Goal: Navigation & Orientation: Find specific page/section

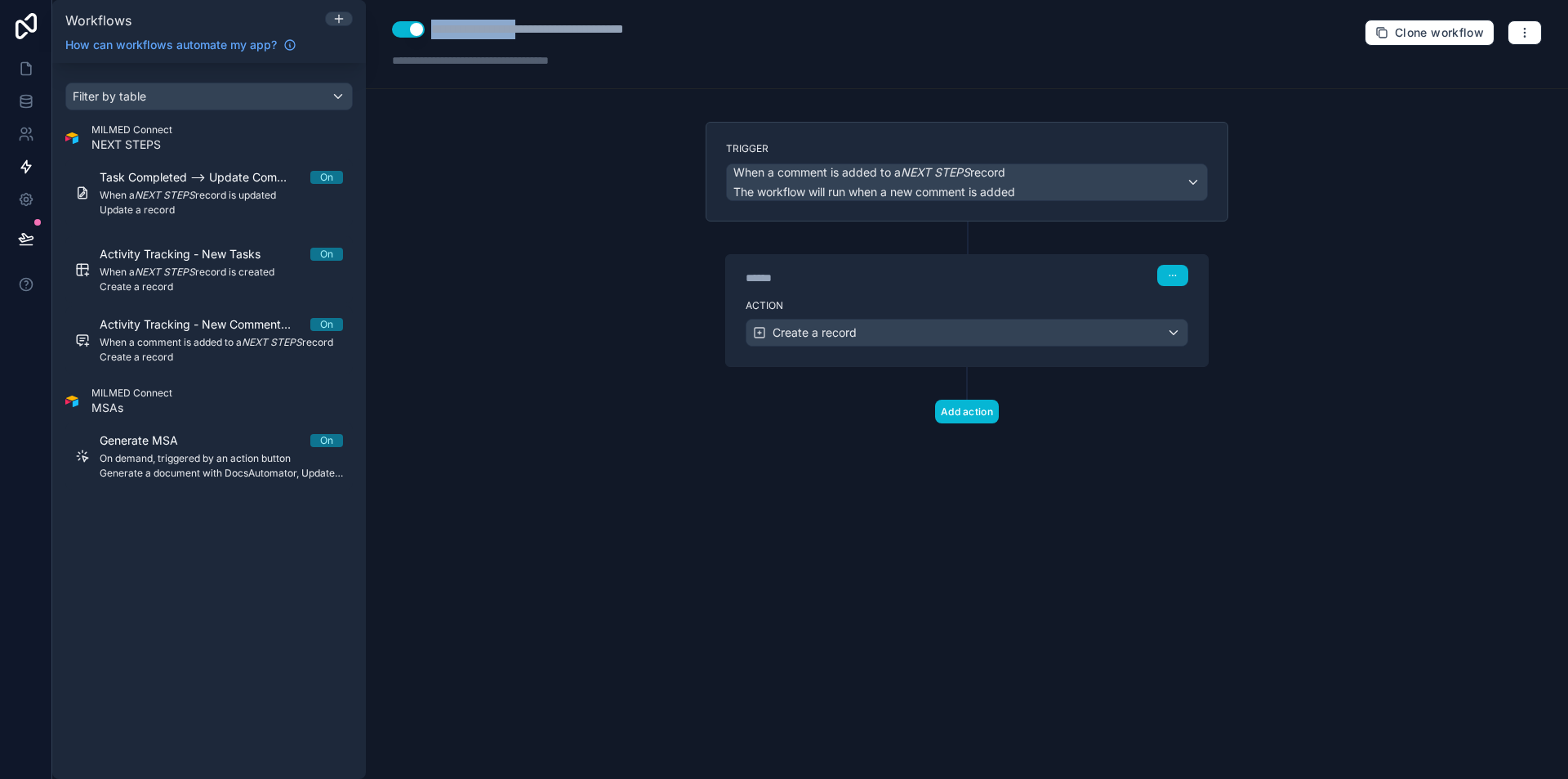
drag, startPoint x: 533, startPoint y: 32, endPoint x: 431, endPoint y: 26, distance: 102.2
click at [431, 26] on div "**********" at bounding box center [566, 30] width 270 height 20
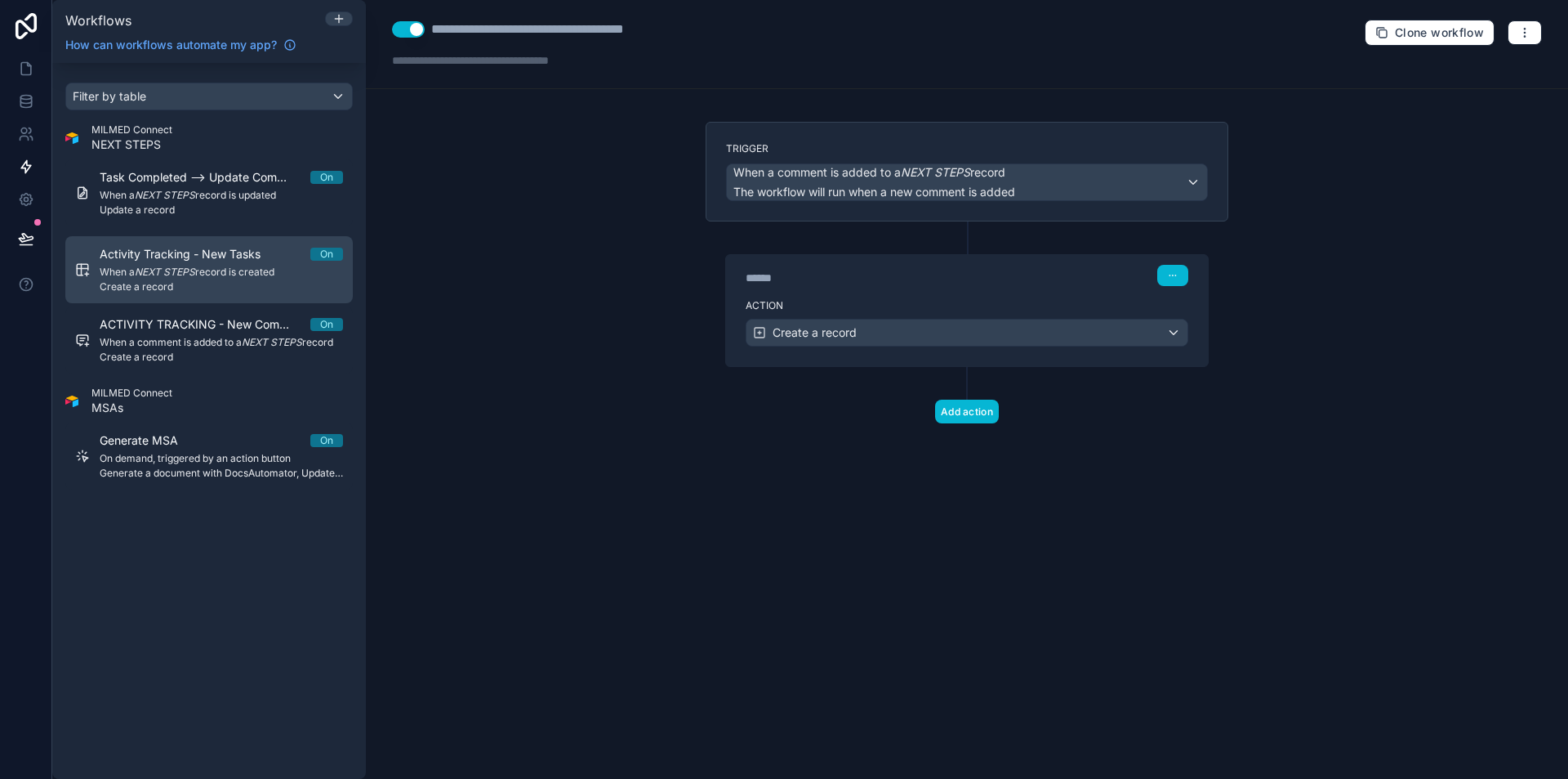
click at [188, 261] on span "Activity Tracking - New Tasks" at bounding box center [190, 254] width 180 height 16
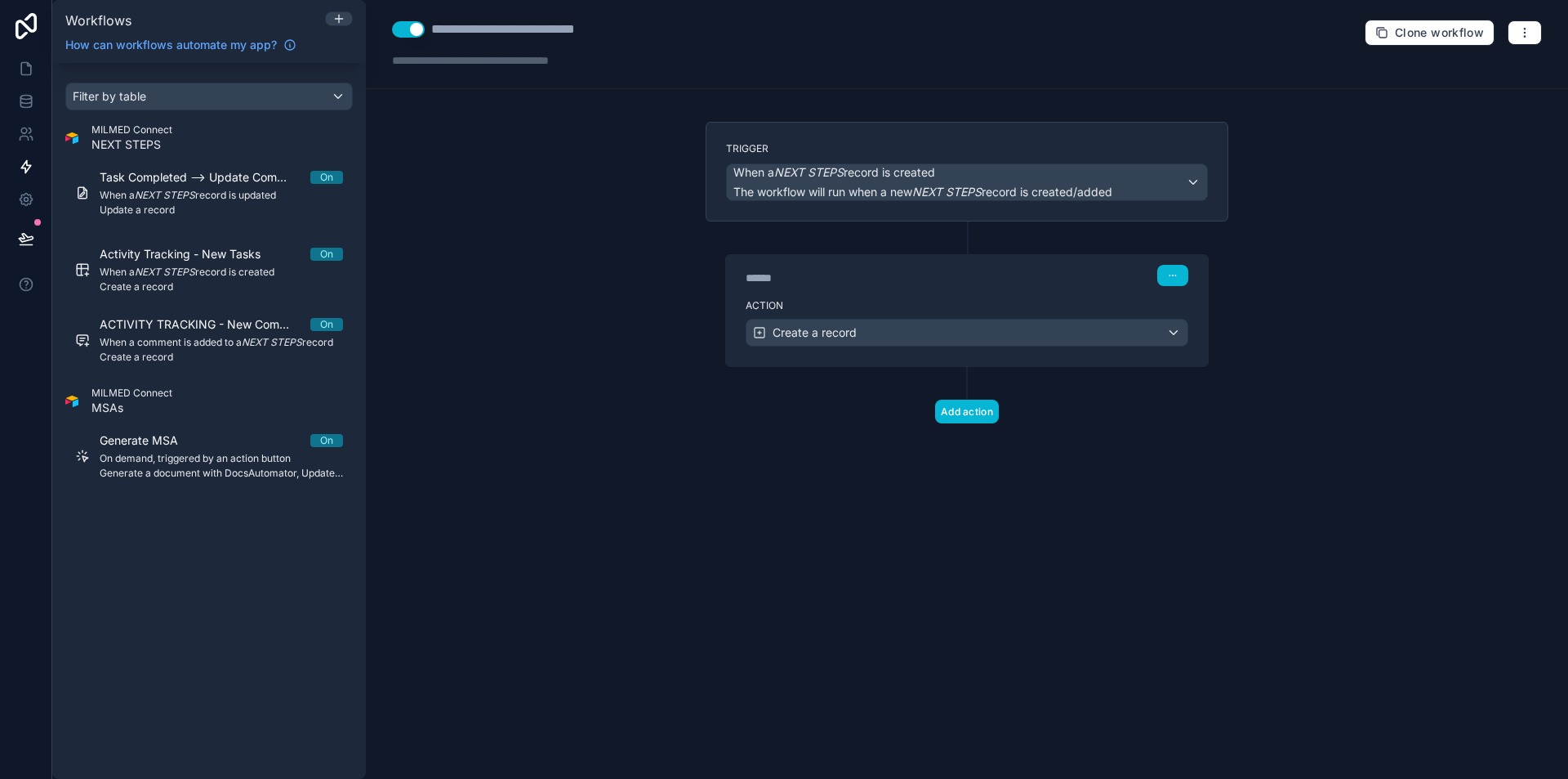
click at [531, 35] on div "**********" at bounding box center [530, 30] width 198 height 20
drag, startPoint x: 532, startPoint y: 35, endPoint x: 431, endPoint y: 22, distance: 101.8
click at [431, 22] on div "**********" at bounding box center [530, 30] width 198 height 20
click at [334, 18] on icon at bounding box center [338, 19] width 14 height 14
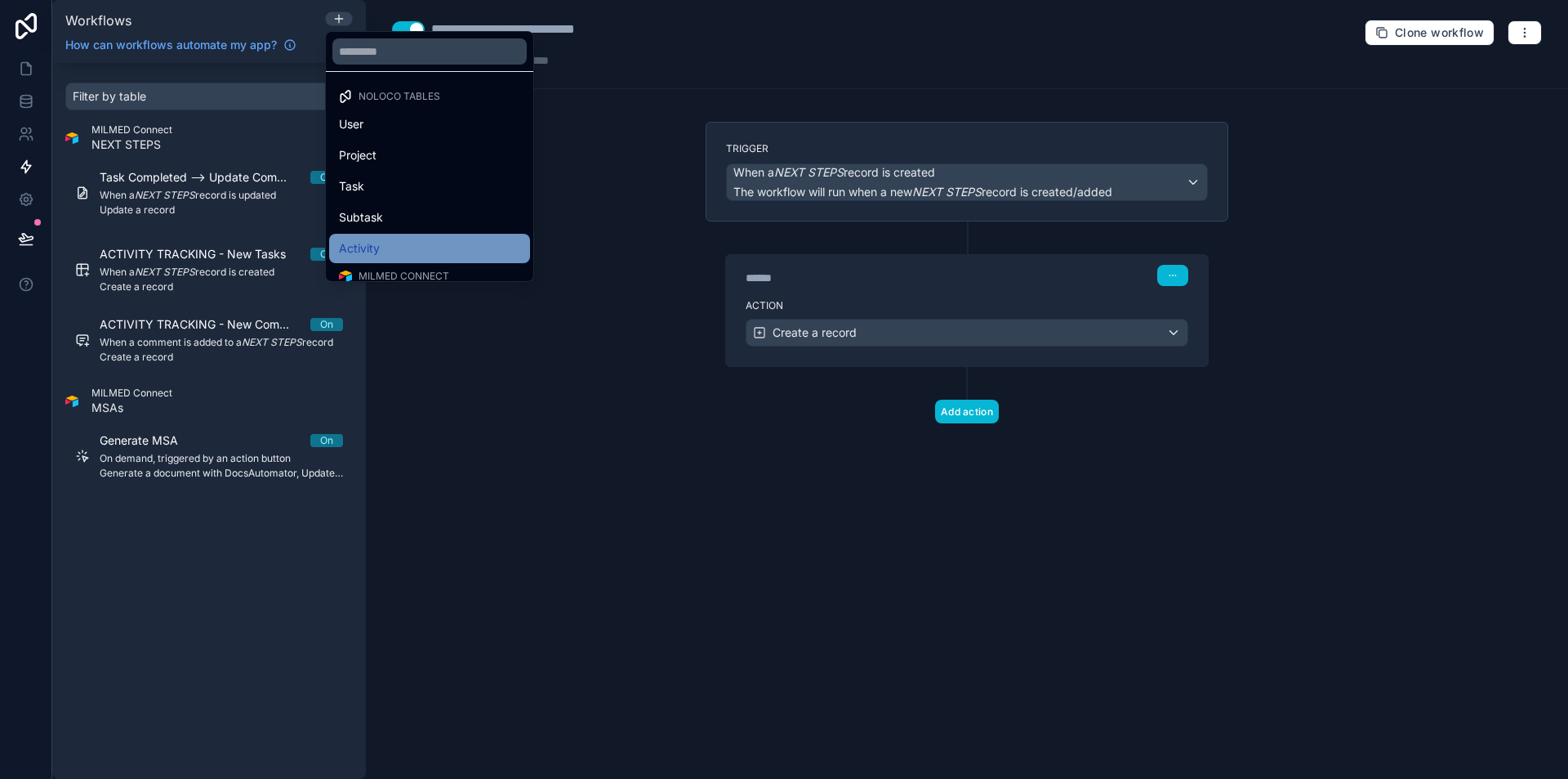
click at [383, 235] on div "Activity" at bounding box center [429, 248] width 201 height 30
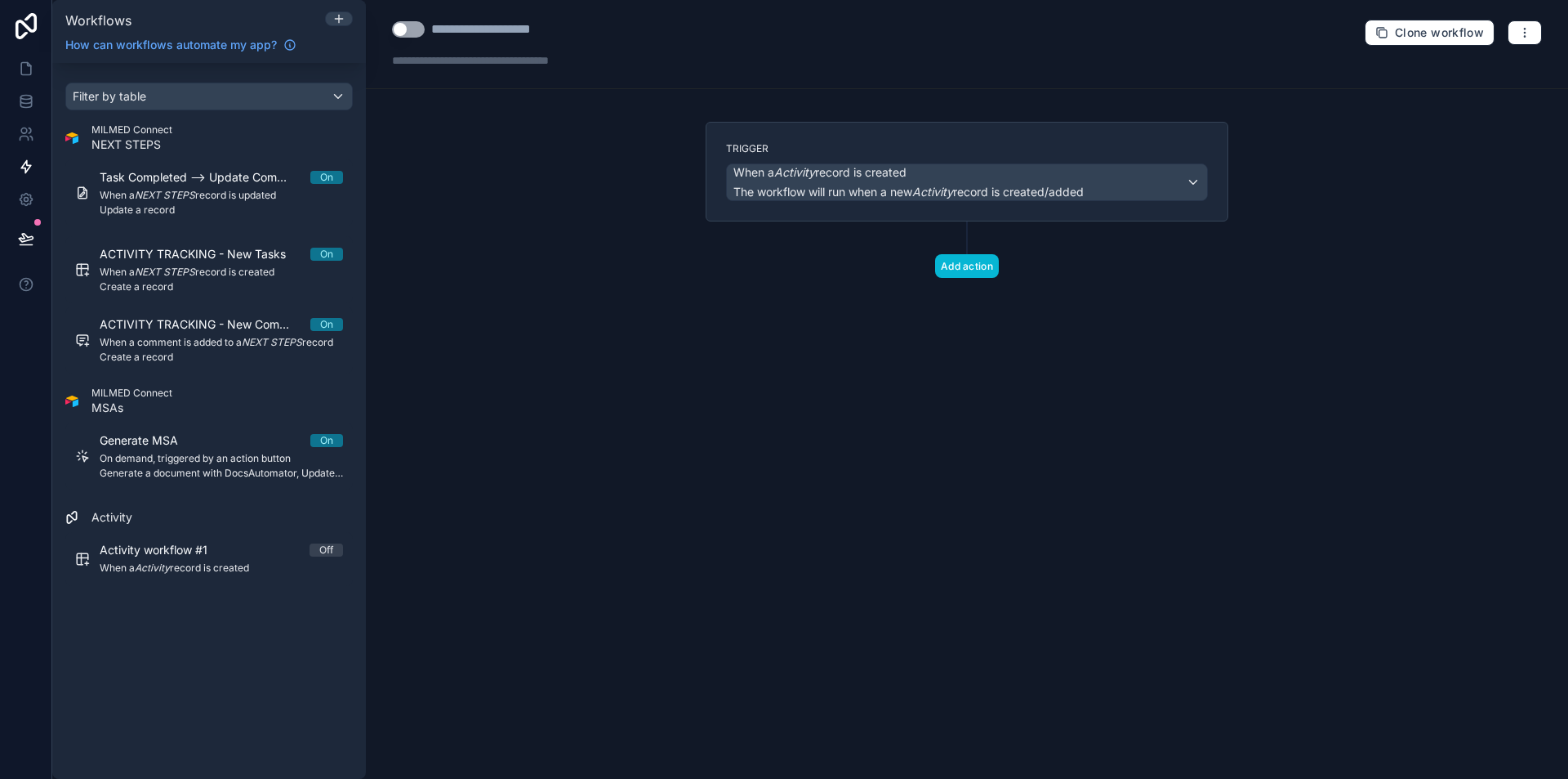
click at [470, 39] on div "**********" at bounding box center [500, 30] width 137 height 20
type div "**********"
click at [923, 181] on div "When a Activity record is created The workflow will run when a new Activity rec…" at bounding box center [908, 182] width 350 height 36
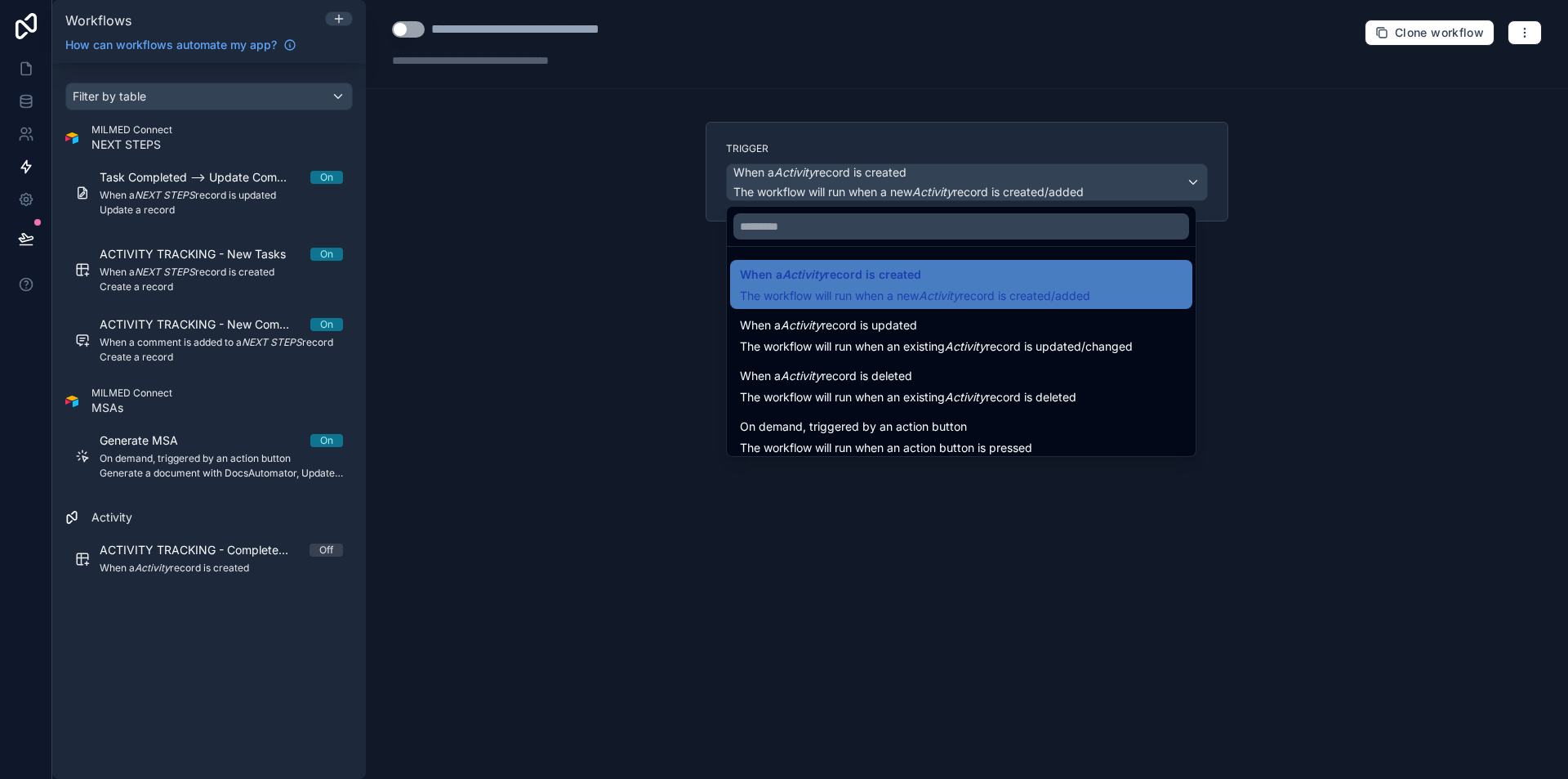
click at [923, 181] on div at bounding box center [784, 389] width 1568 height 779
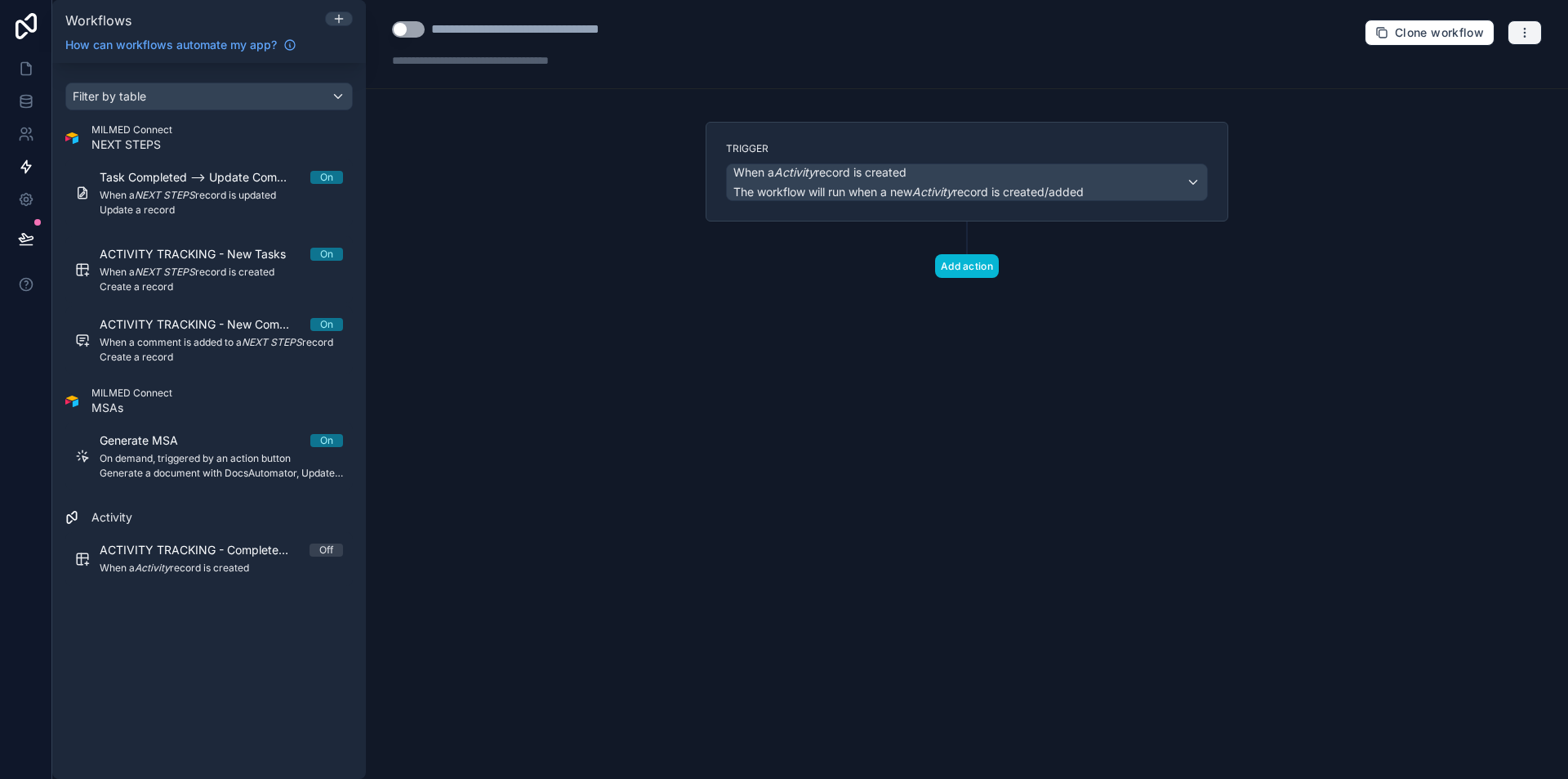
click at [1510, 28] on button "button" at bounding box center [1525, 32] width 34 height 24
click at [1446, 118] on span "Delete workflow" at bounding box center [1481, 123] width 78 height 14
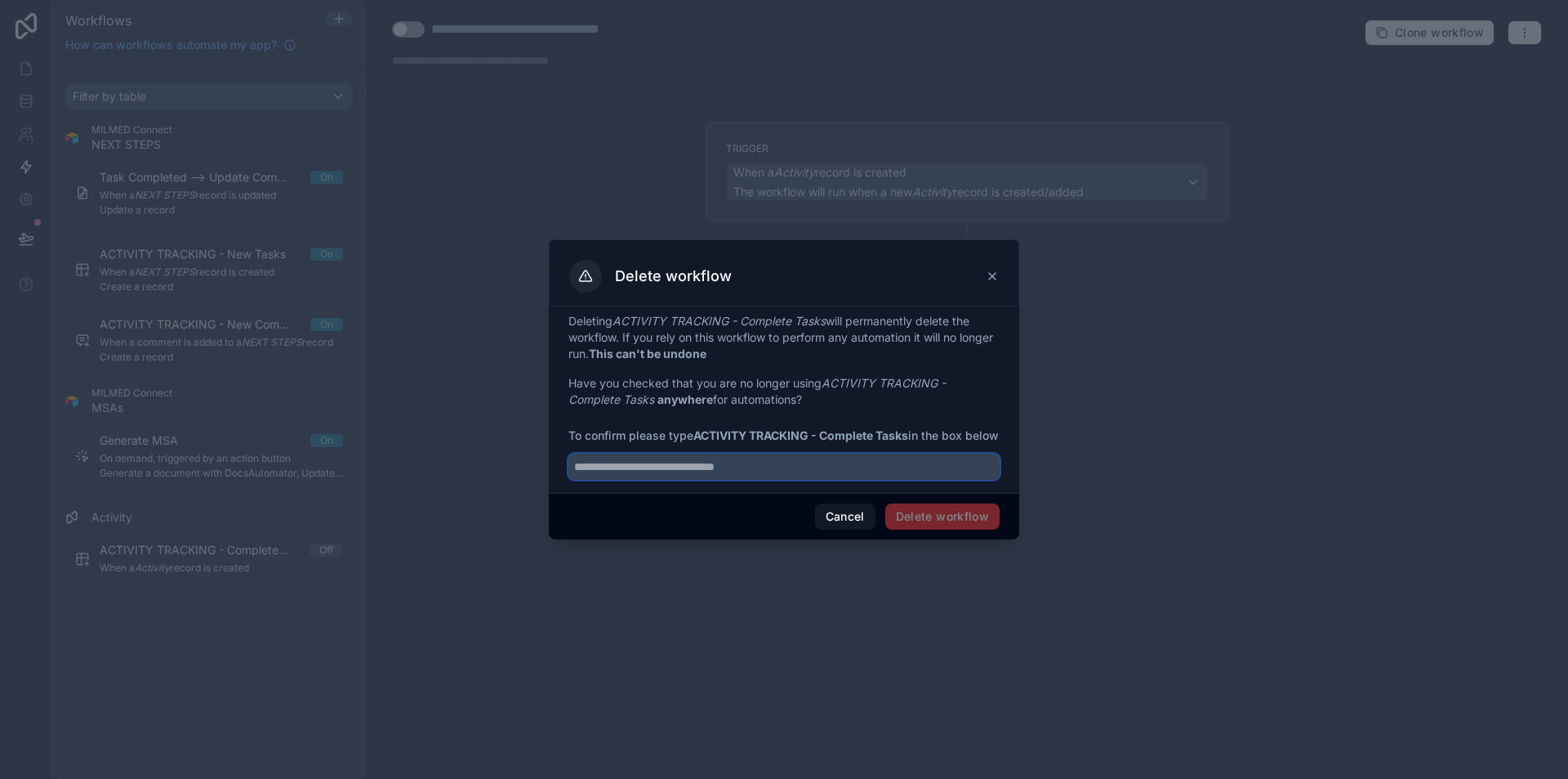
click at [851, 479] on input "text" at bounding box center [783, 466] width 431 height 26
type input "*"
type input "**********"
click at [851, 479] on input "**********" at bounding box center [783, 466] width 431 height 26
type input "**********"
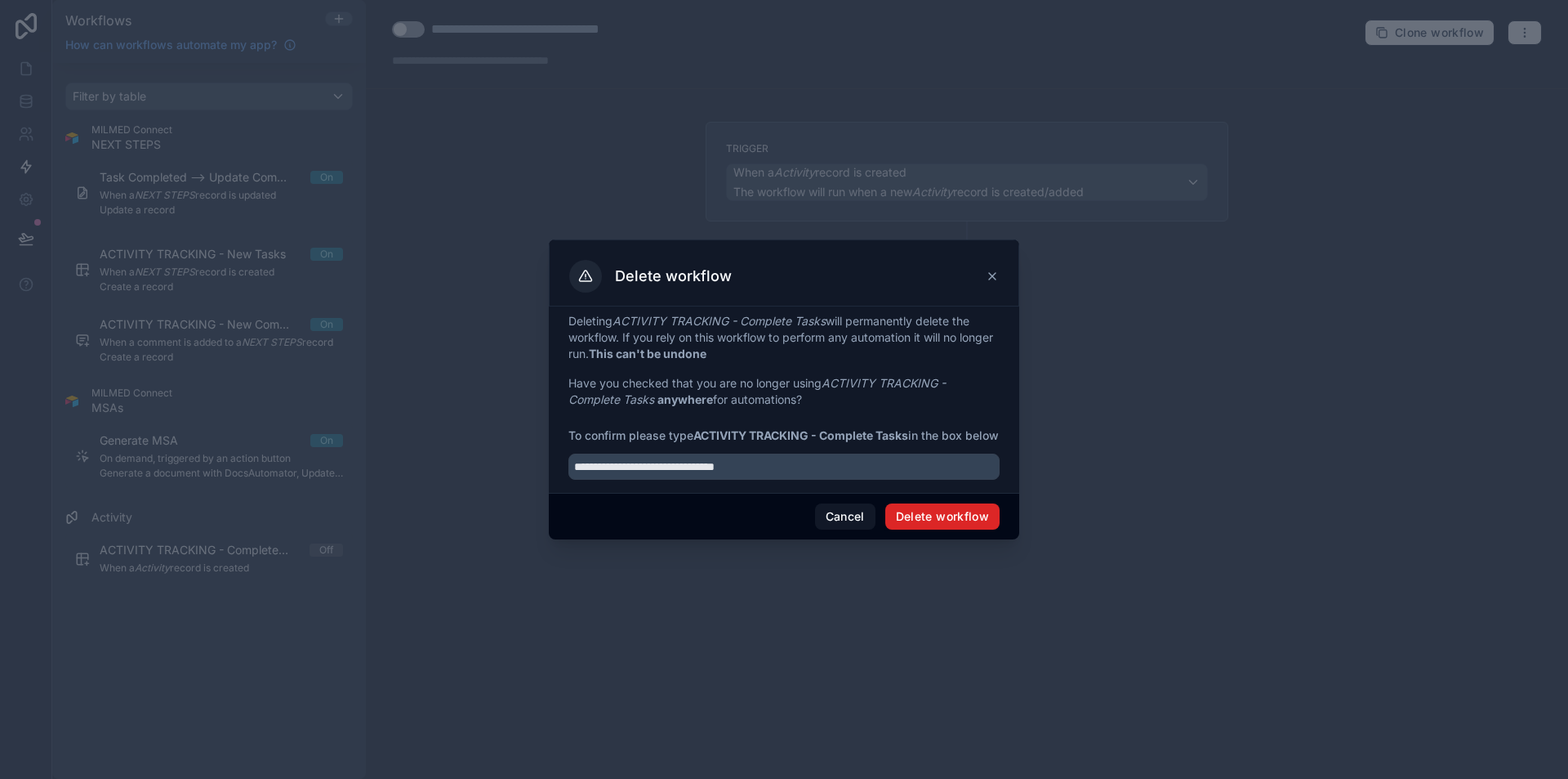
click at [907, 516] on button "Delete workflow" at bounding box center [942, 516] width 114 height 26
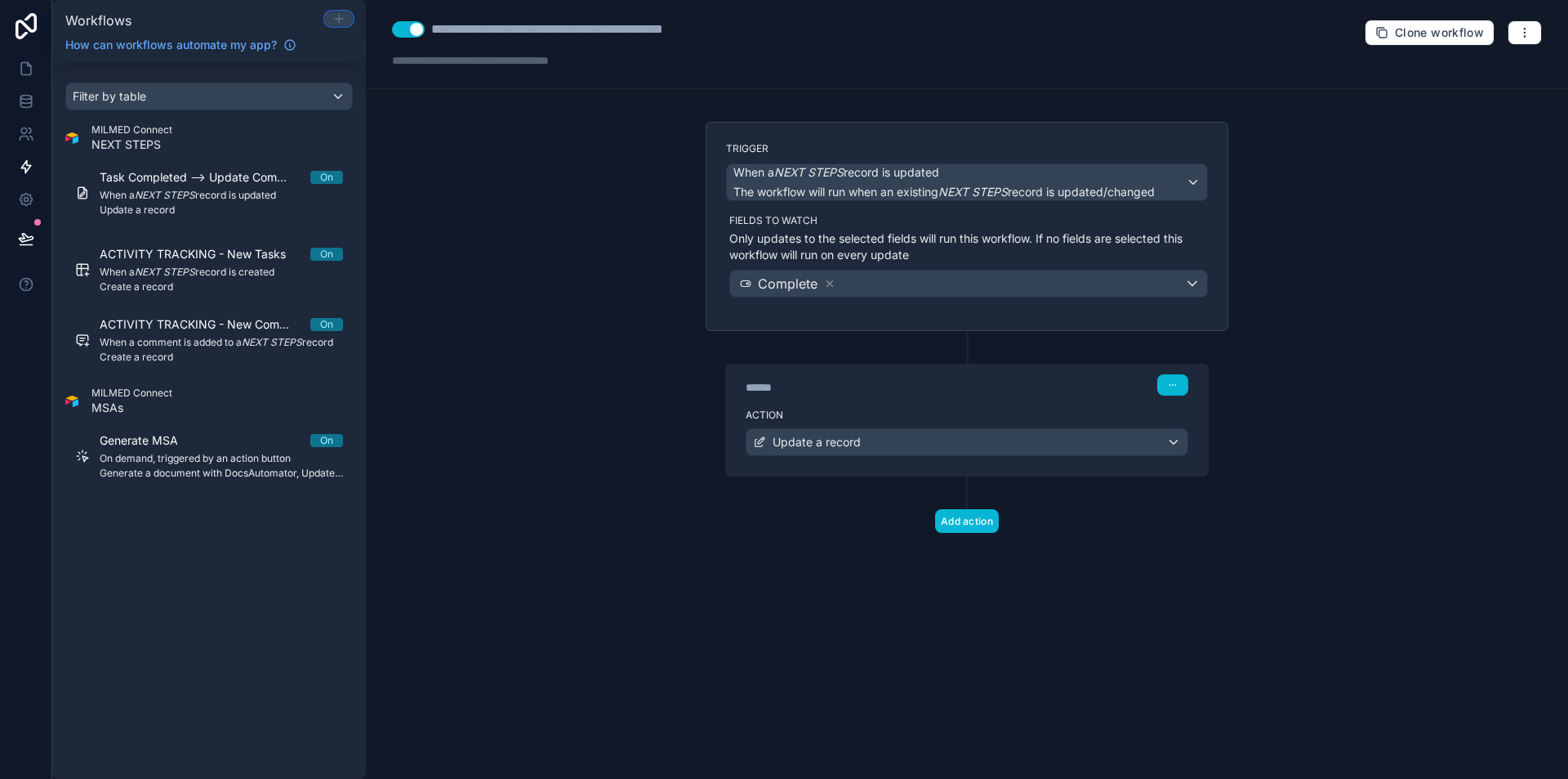
click at [337, 14] on icon at bounding box center [338, 19] width 14 height 14
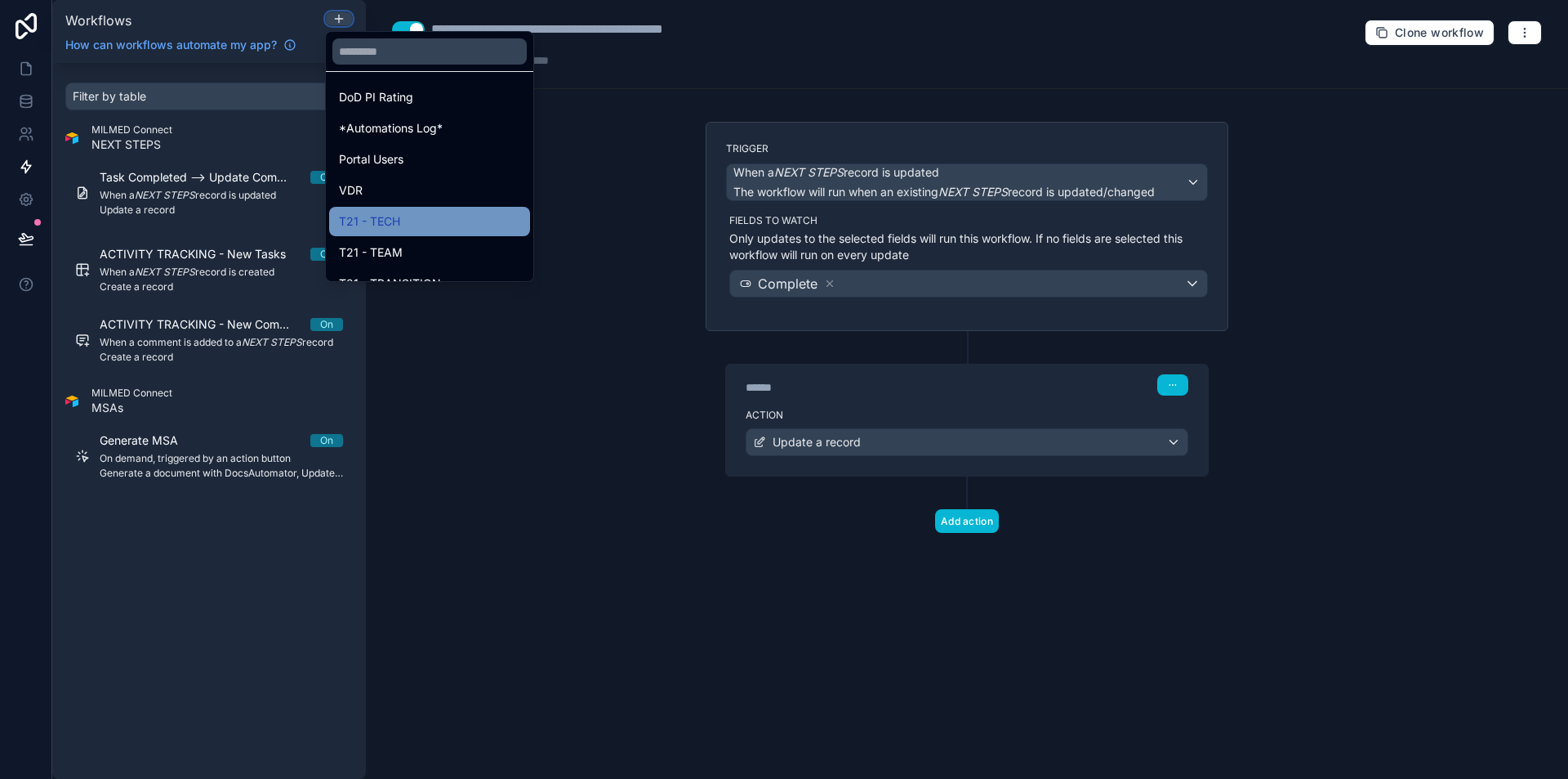
scroll to position [654, 0]
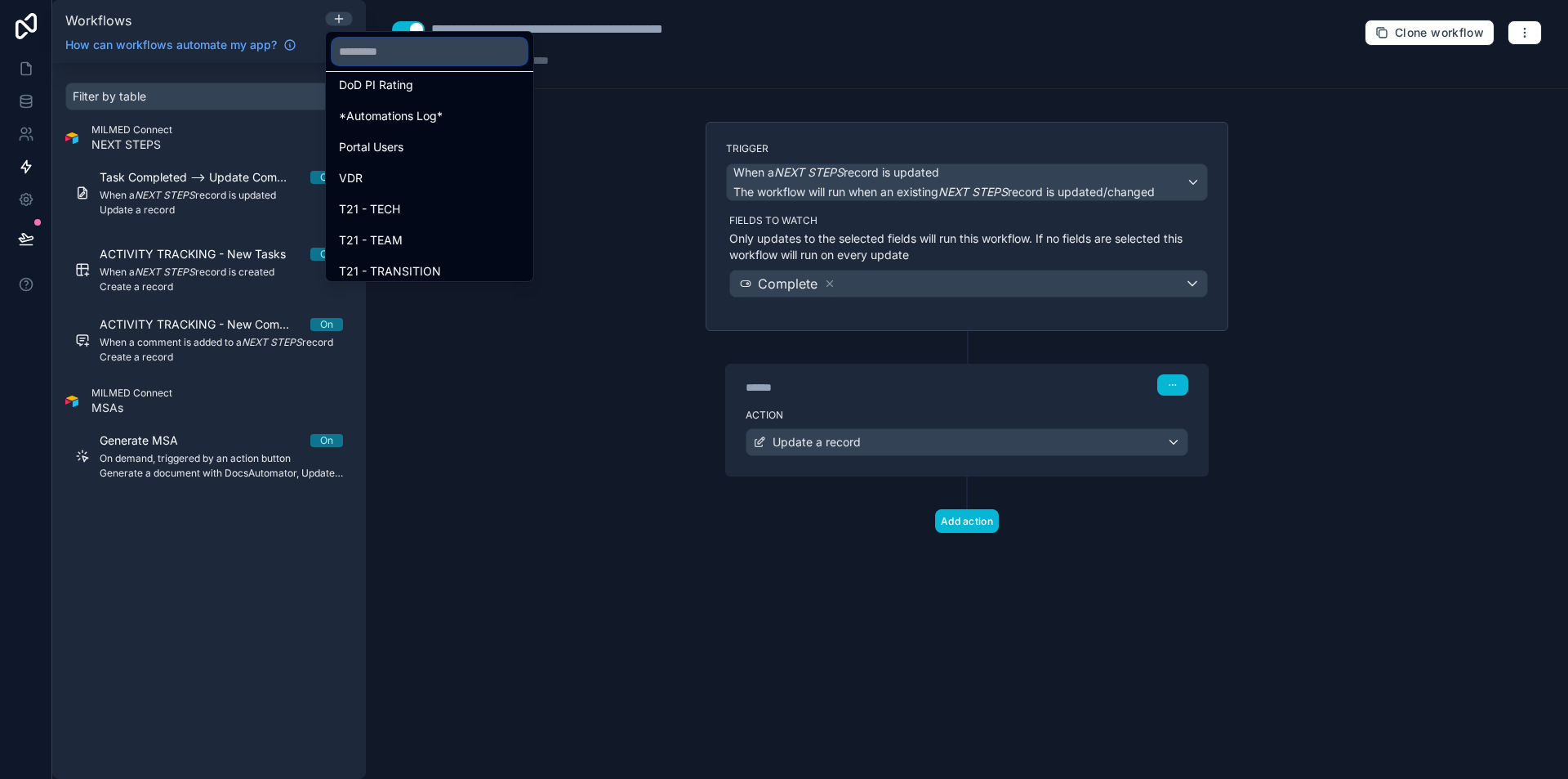
click at [444, 53] on input "text" at bounding box center [429, 51] width 194 height 26
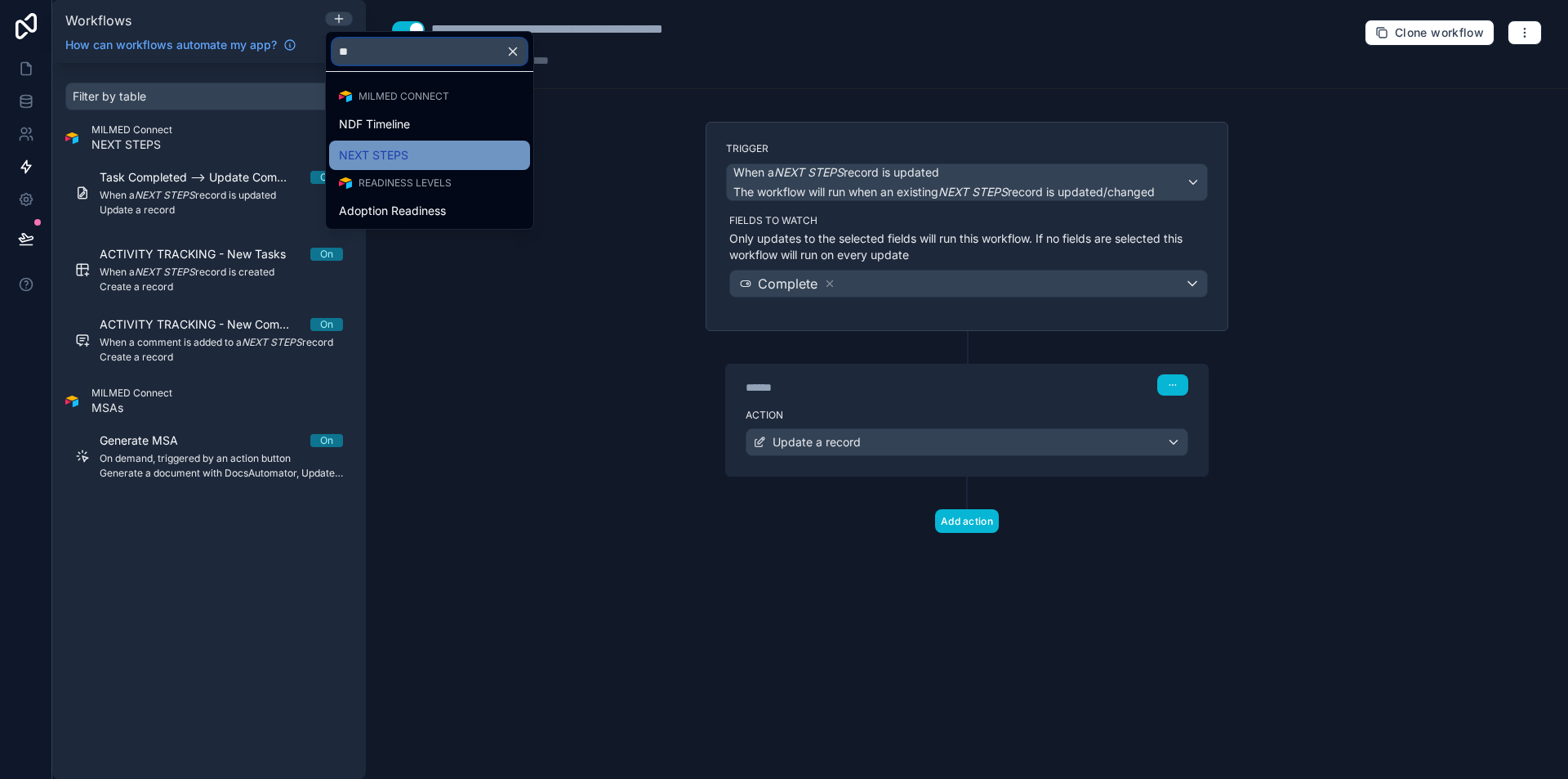
type input "**"
click at [421, 151] on div "NEXT STEPS" at bounding box center [428, 155] width 181 height 20
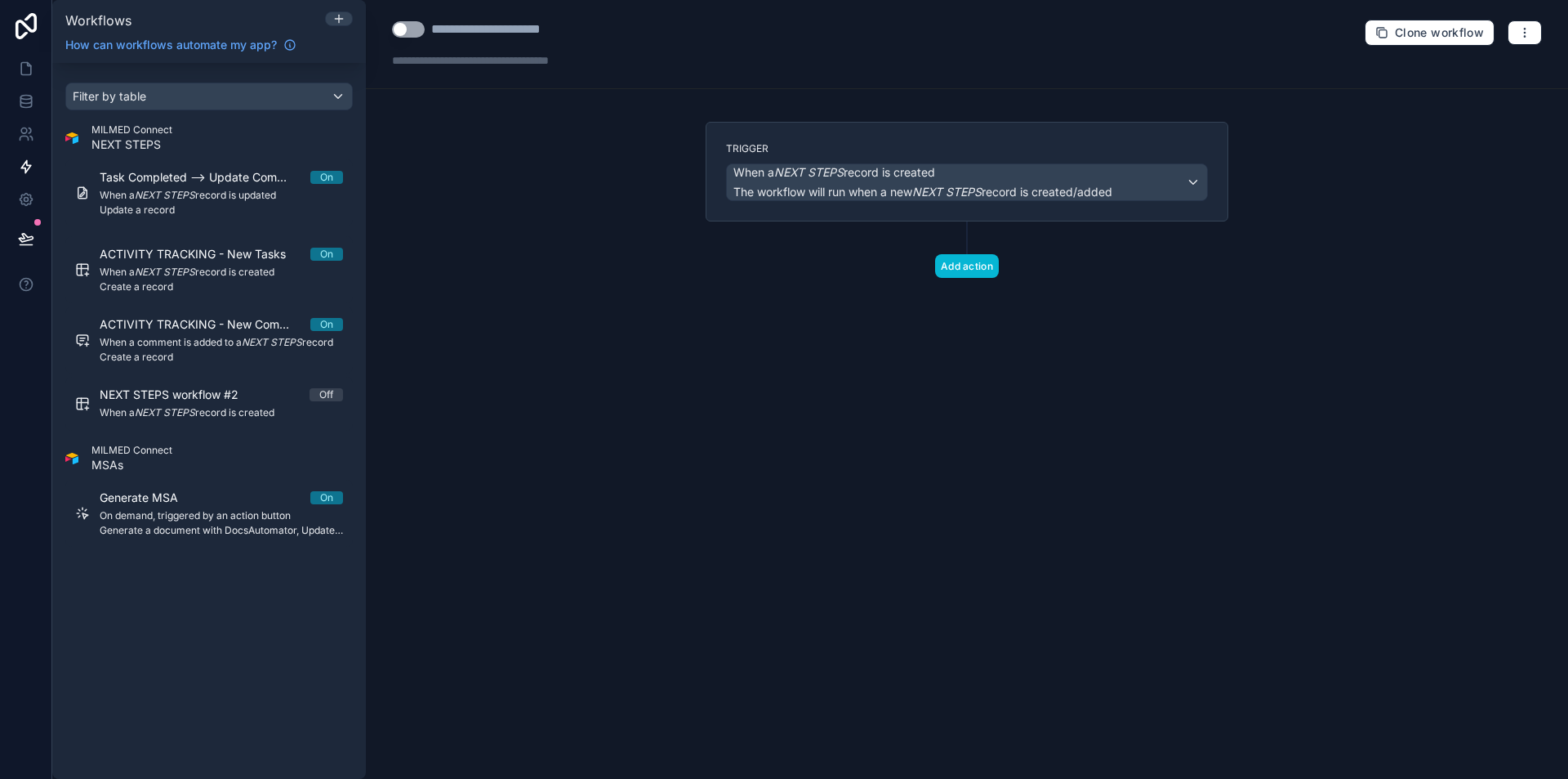
click at [509, 31] on div "**********" at bounding box center [518, 30] width 173 height 20
click at [822, 181] on div "When a NEXT STEPS record is created The workflow will run when a new NEXT STEPS…" at bounding box center [923, 182] width 379 height 36
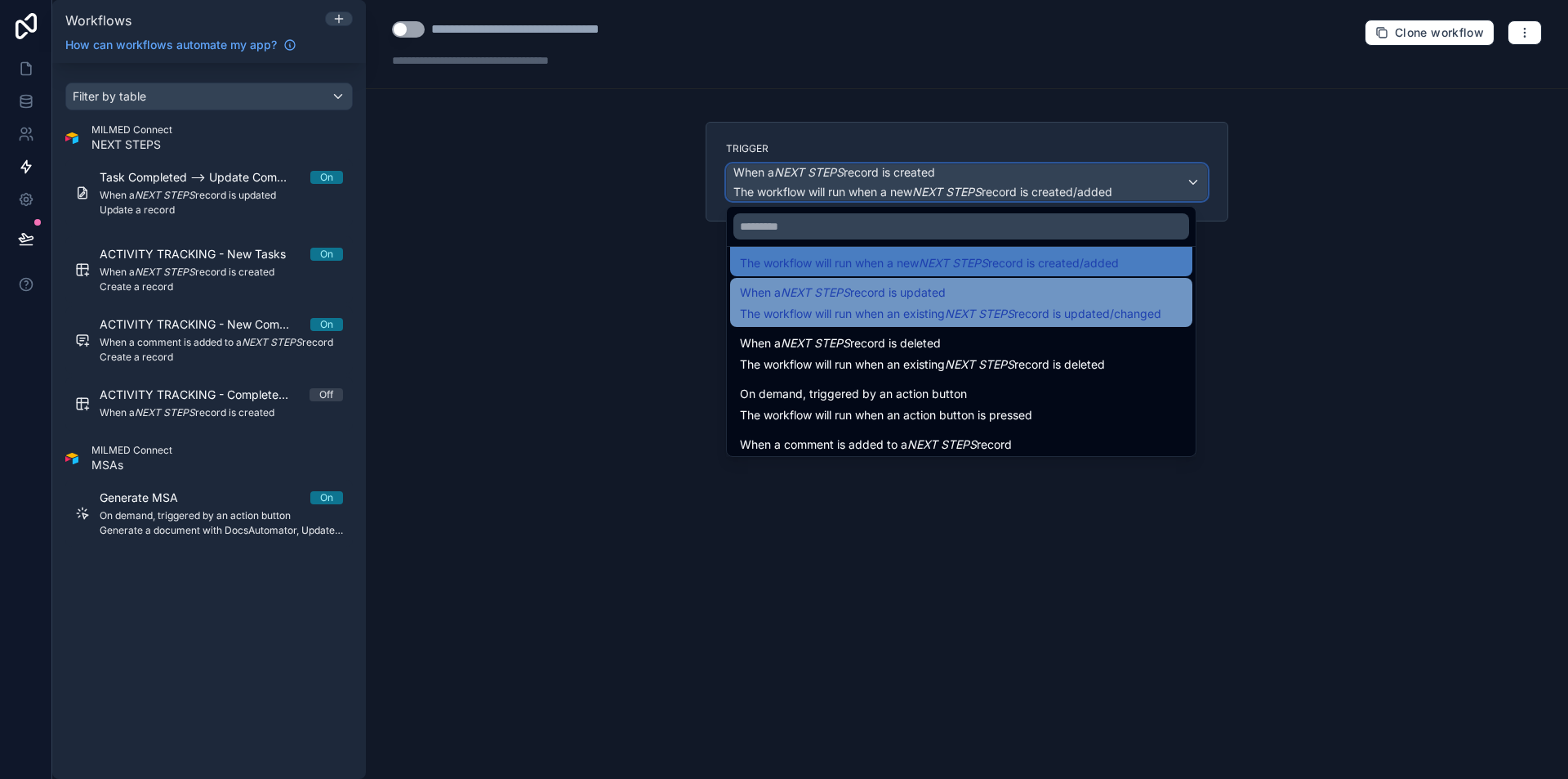
scroll to position [59, 0]
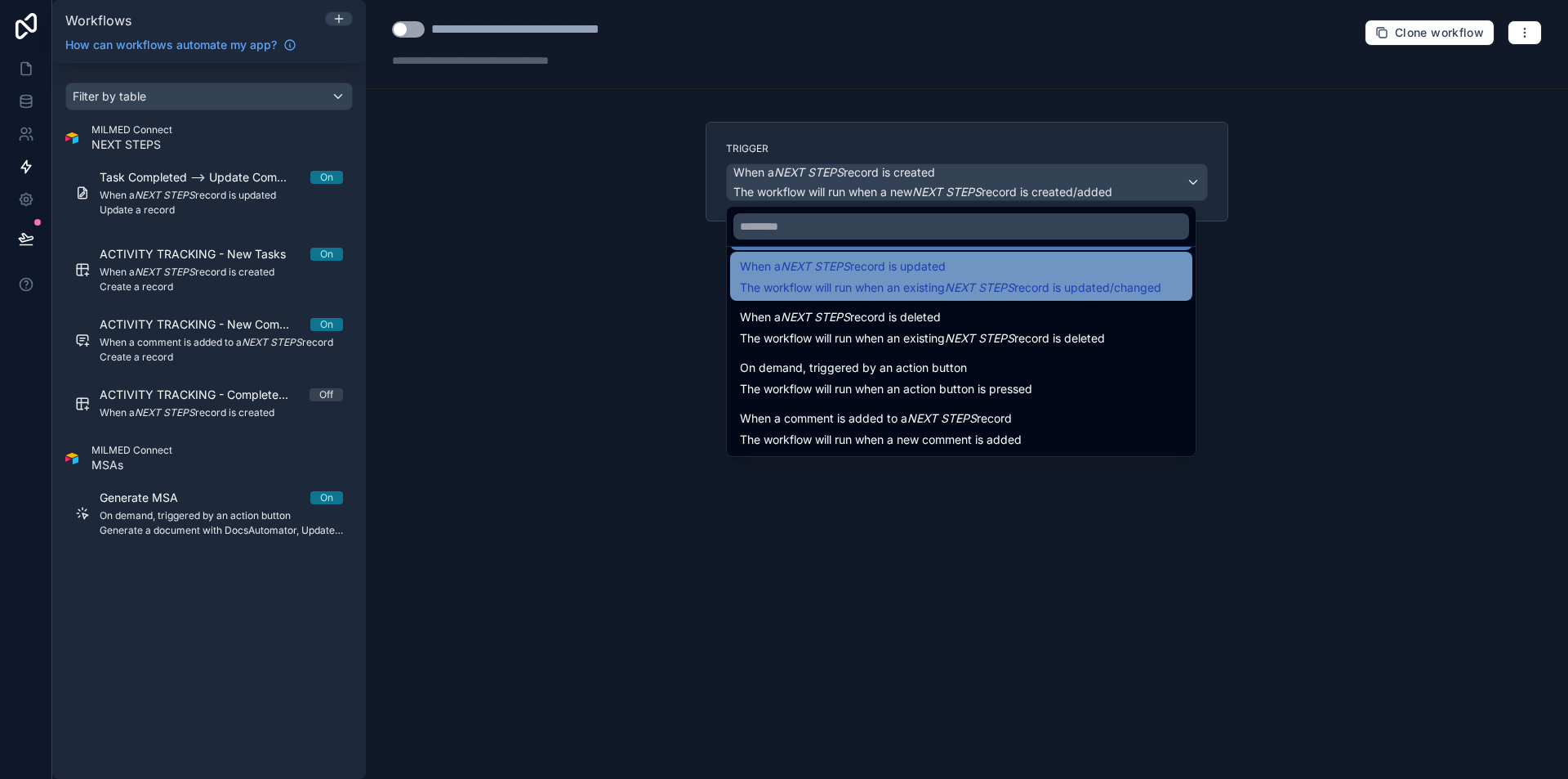
click at [977, 285] on em "NEXT STEPS" at bounding box center [979, 286] width 69 height 14
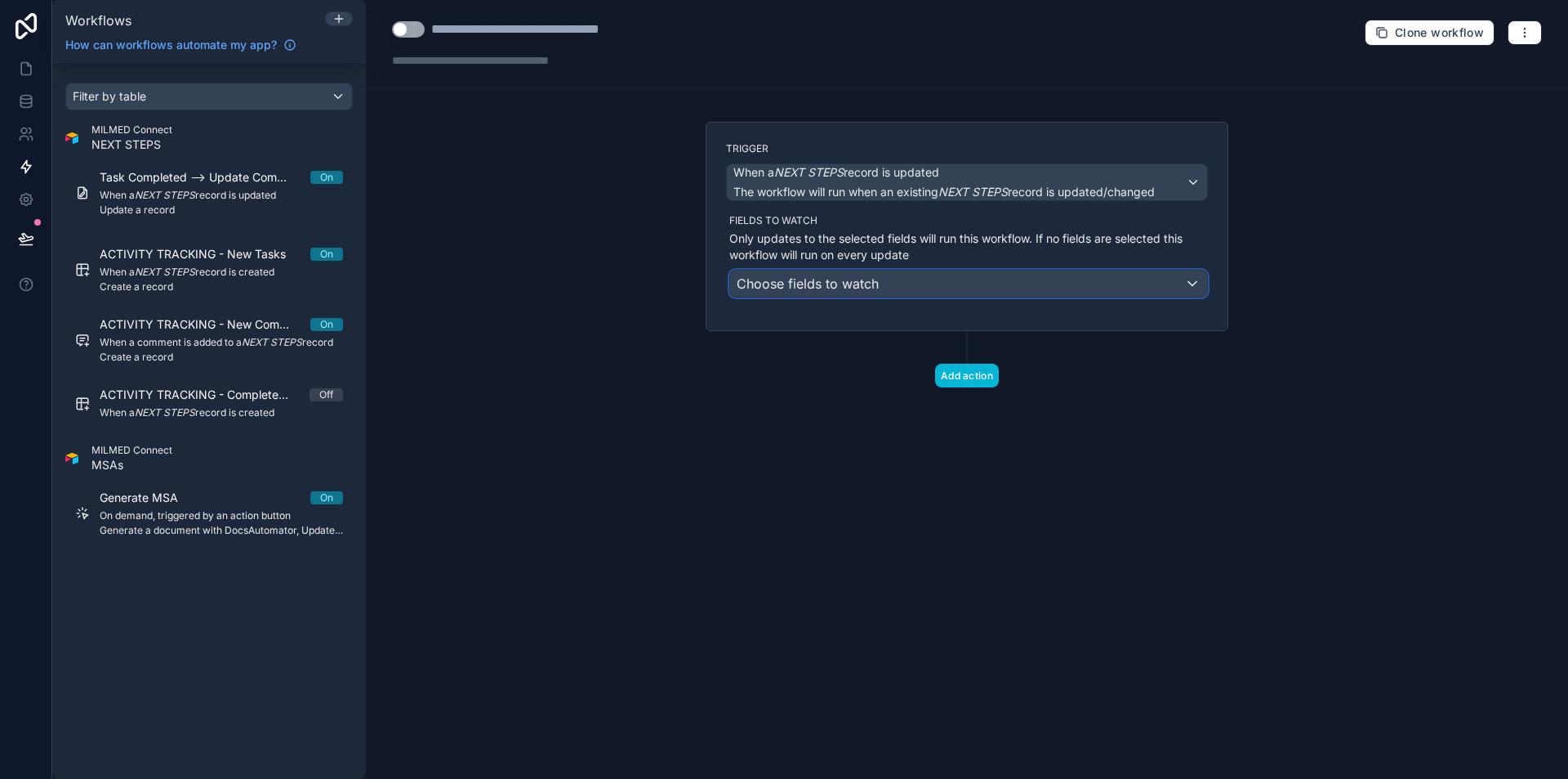
click at [977, 285] on div "Choose fields to watch" at bounding box center [969, 283] width 477 height 26
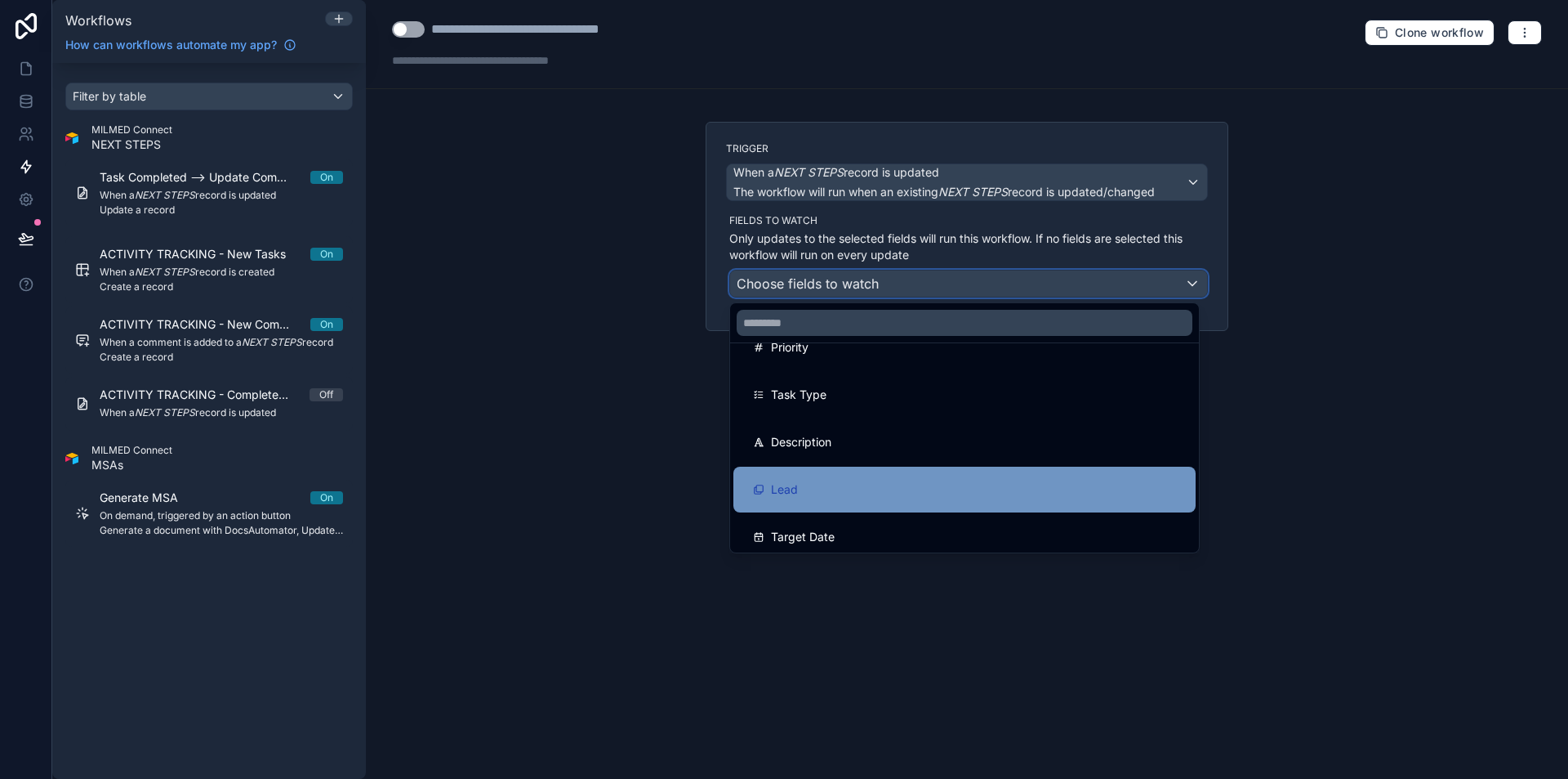
scroll to position [245, 0]
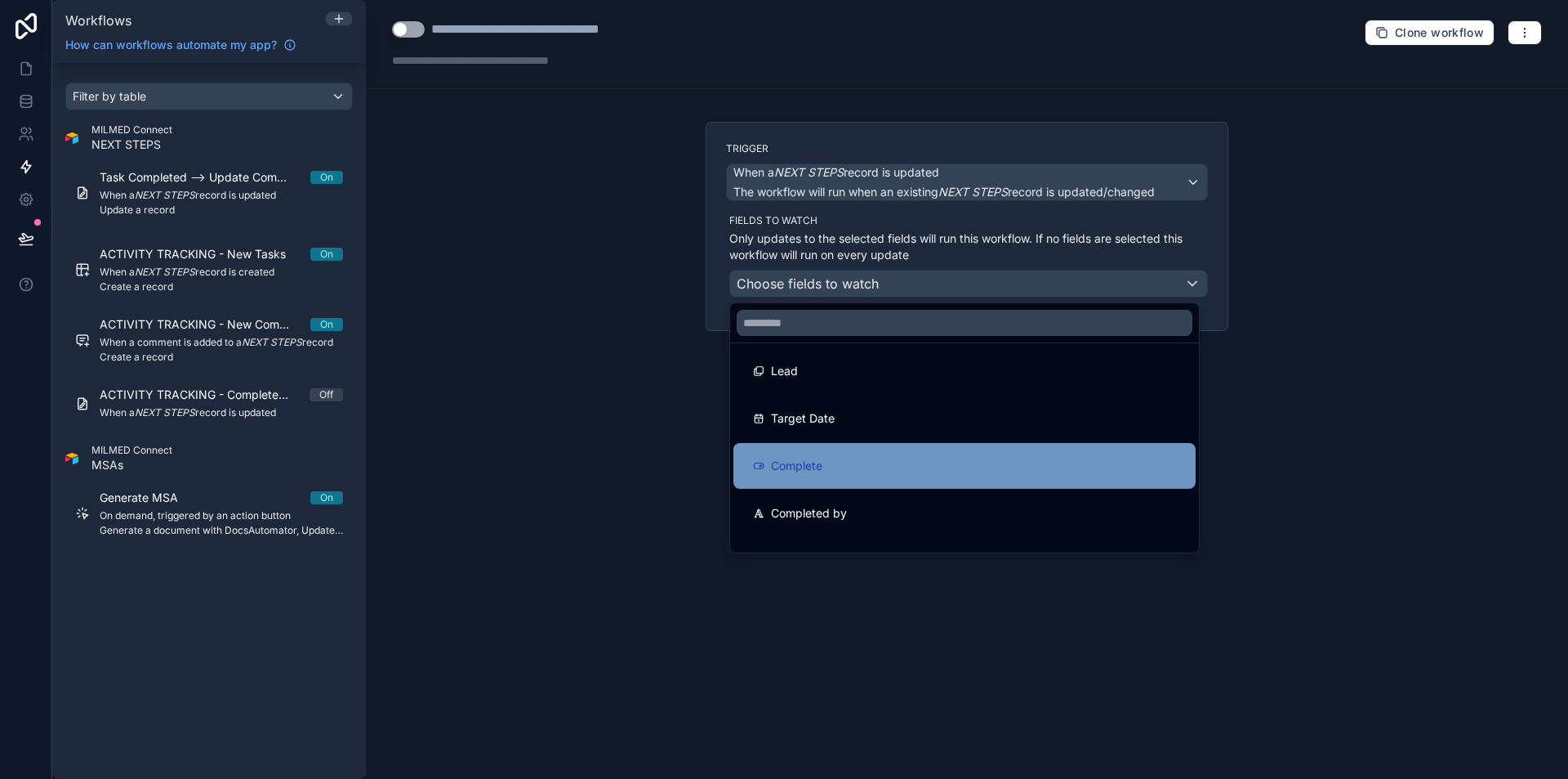
click at [963, 464] on div "Complete" at bounding box center [964, 466] width 423 height 20
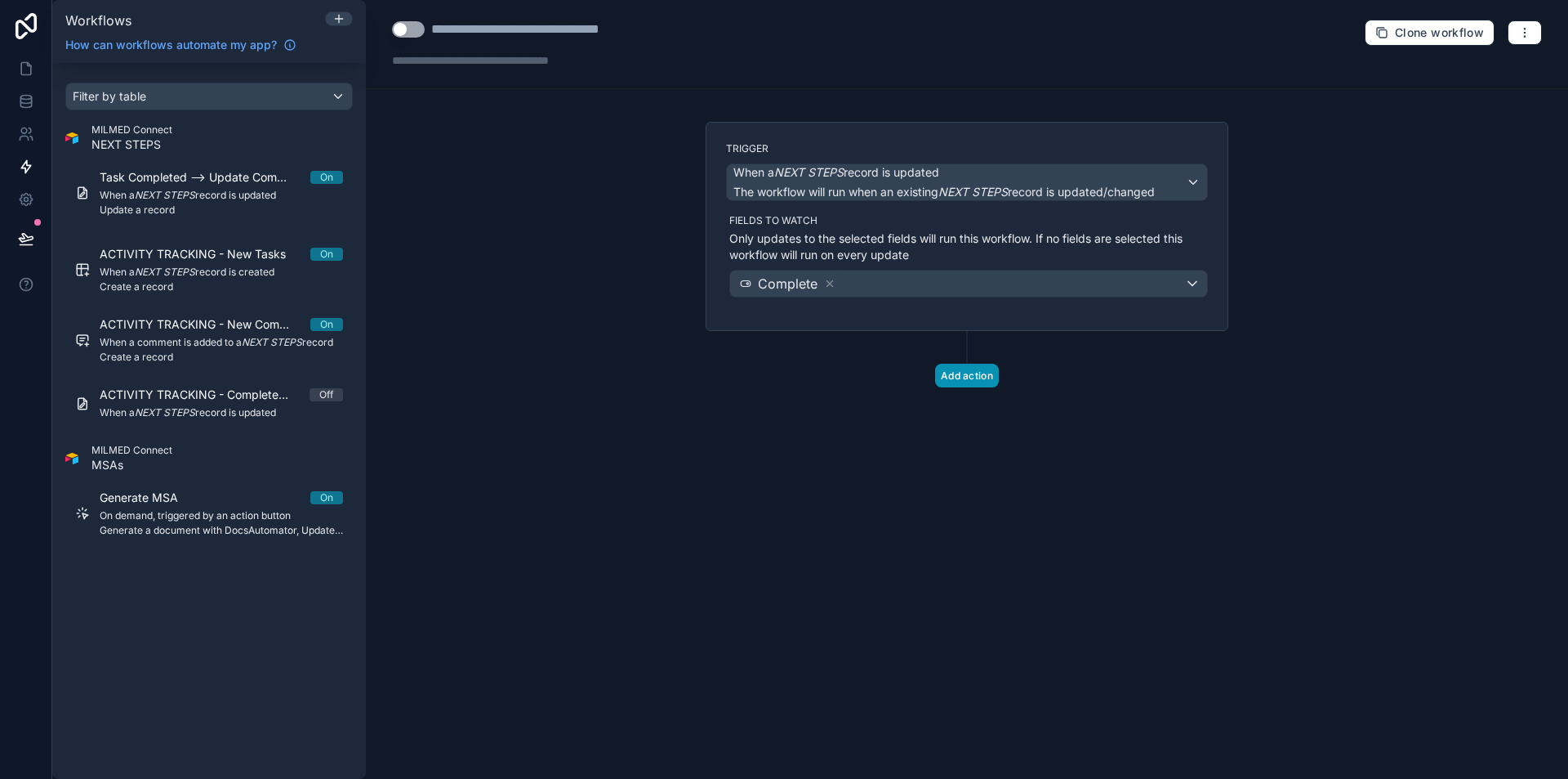
click at [982, 382] on button "Add action" at bounding box center [967, 376] width 64 height 23
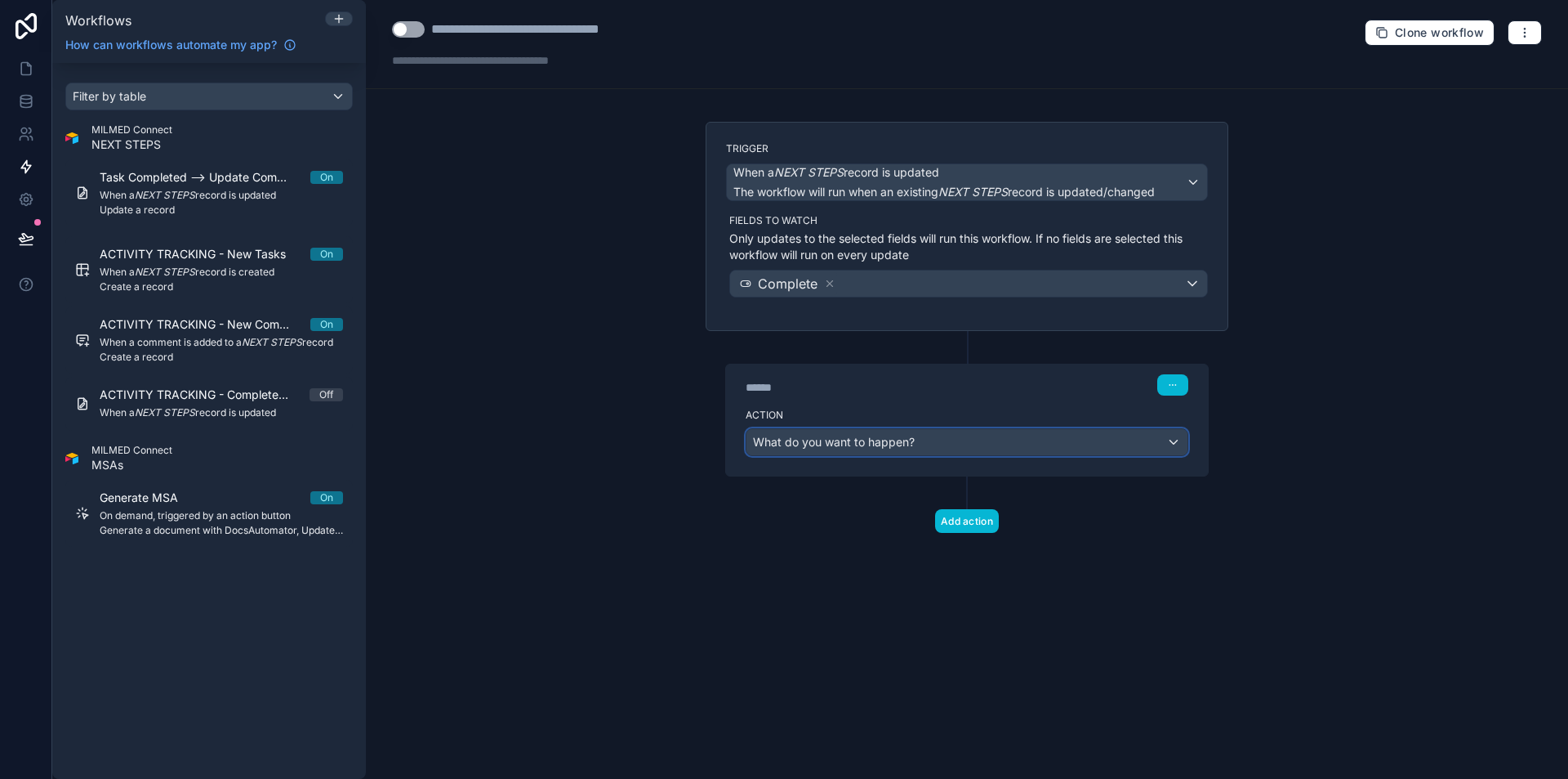
click at [997, 447] on div "What do you want to happen?" at bounding box center [967, 441] width 441 height 26
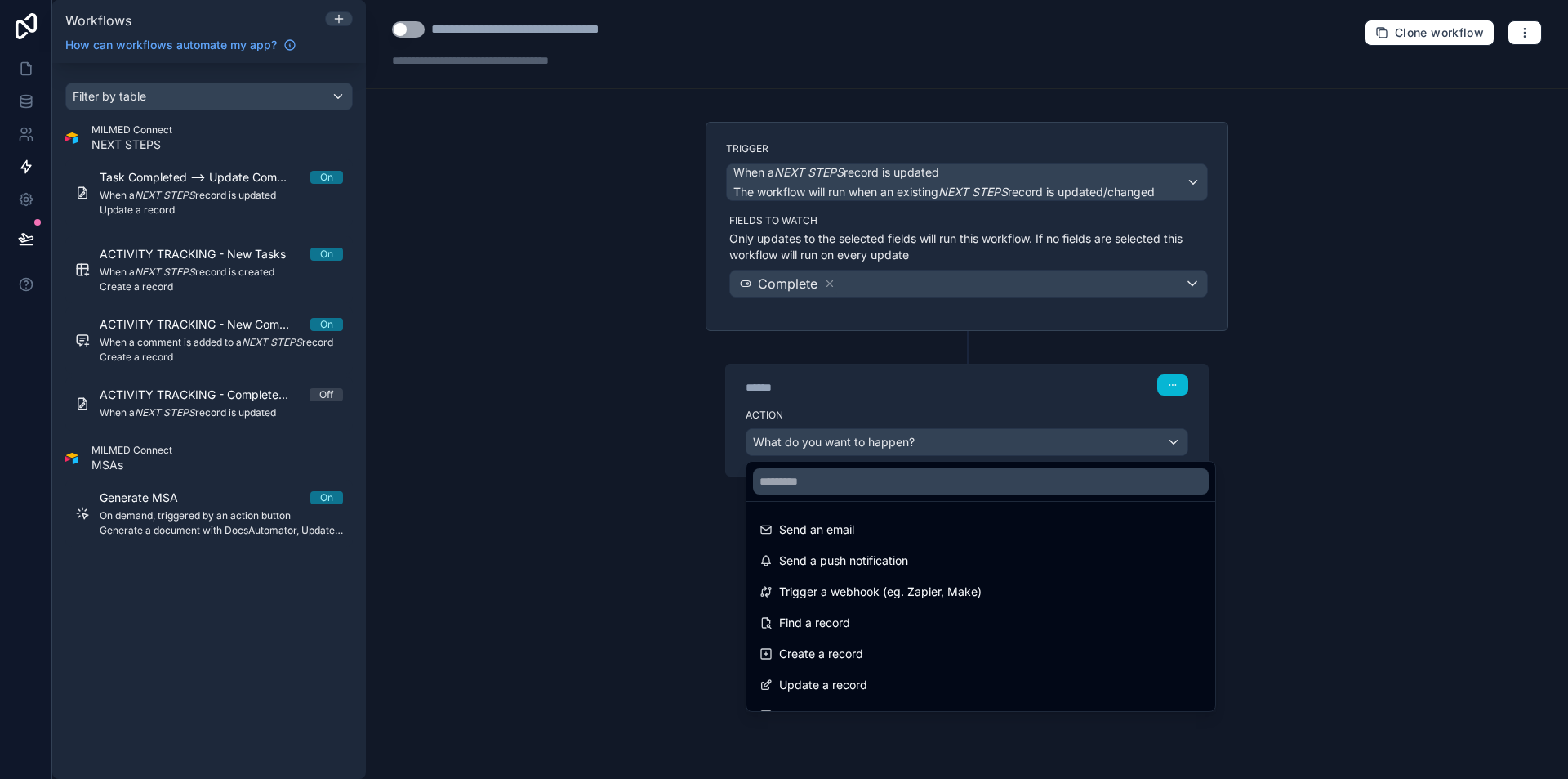
click at [611, 22] on div at bounding box center [784, 389] width 1568 height 779
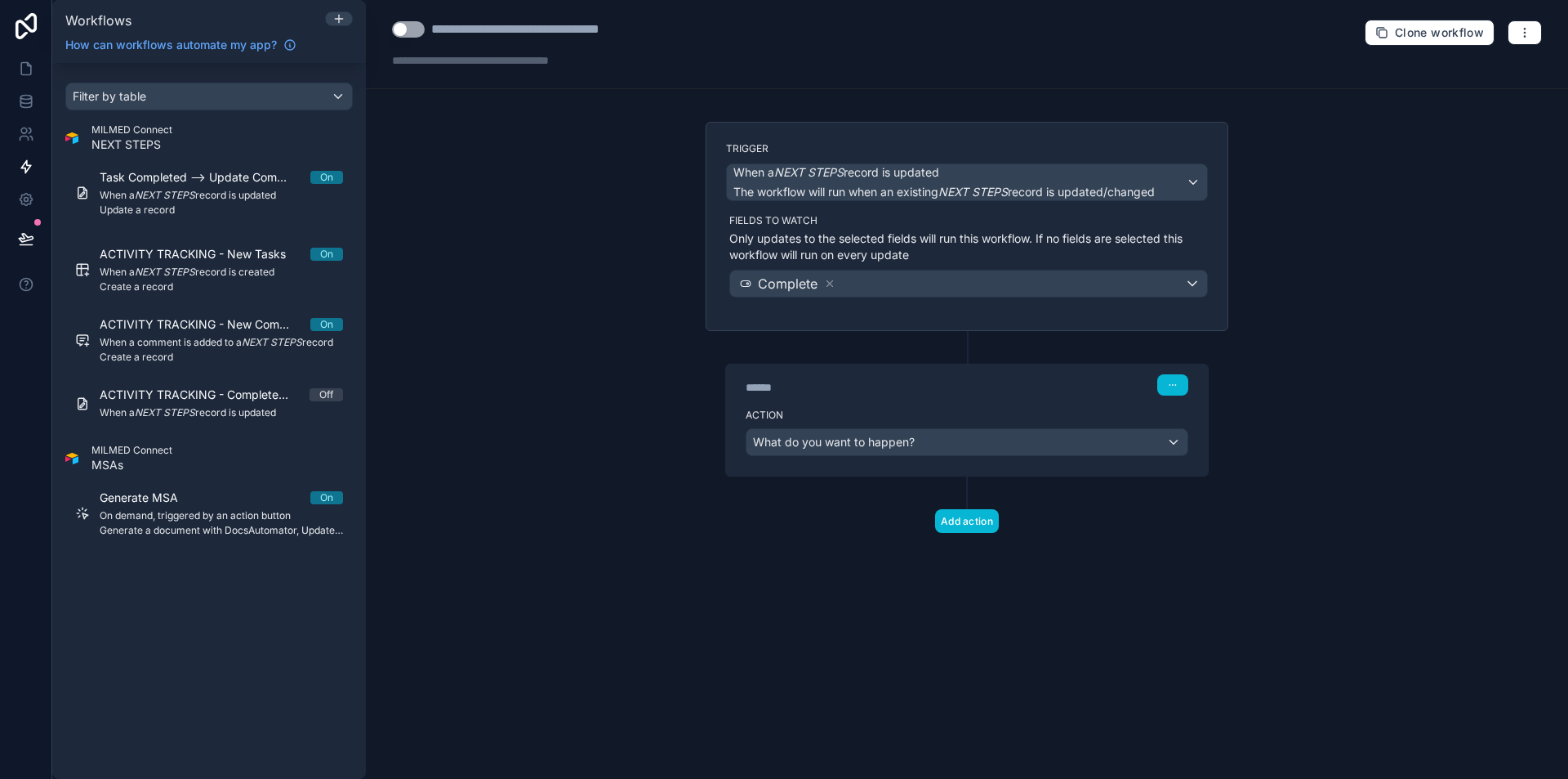
click at [612, 25] on div "**********" at bounding box center [559, 30] width 256 height 20
drag, startPoint x: 638, startPoint y: 25, endPoint x: 579, endPoint y: 27, distance: 59.0
click at [579, 27] on div "**********" at bounding box center [559, 30] width 256 height 20
type div "**********"
click at [881, 280] on div "Complete" at bounding box center [969, 283] width 477 height 26
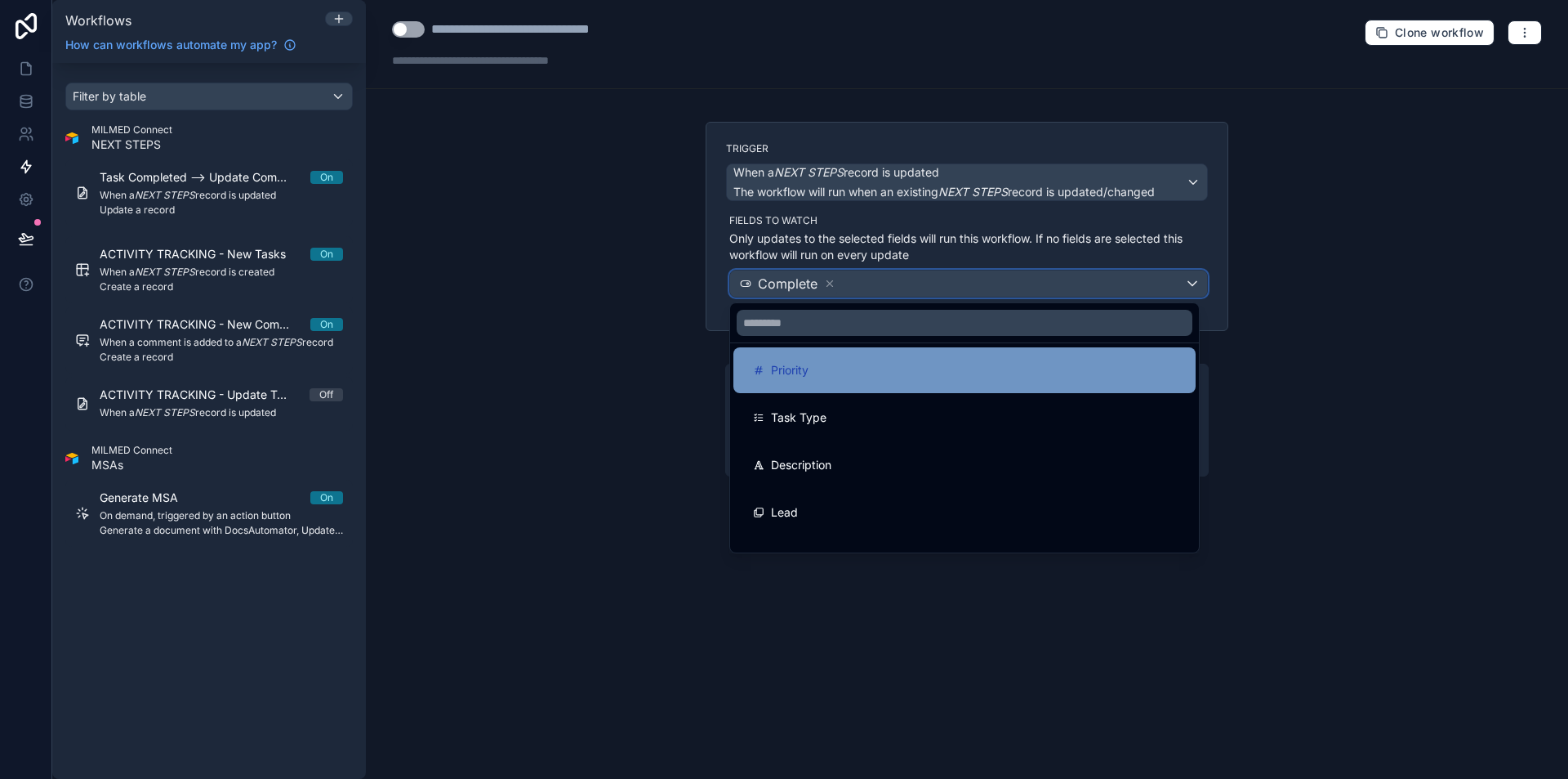
scroll to position [163, 0]
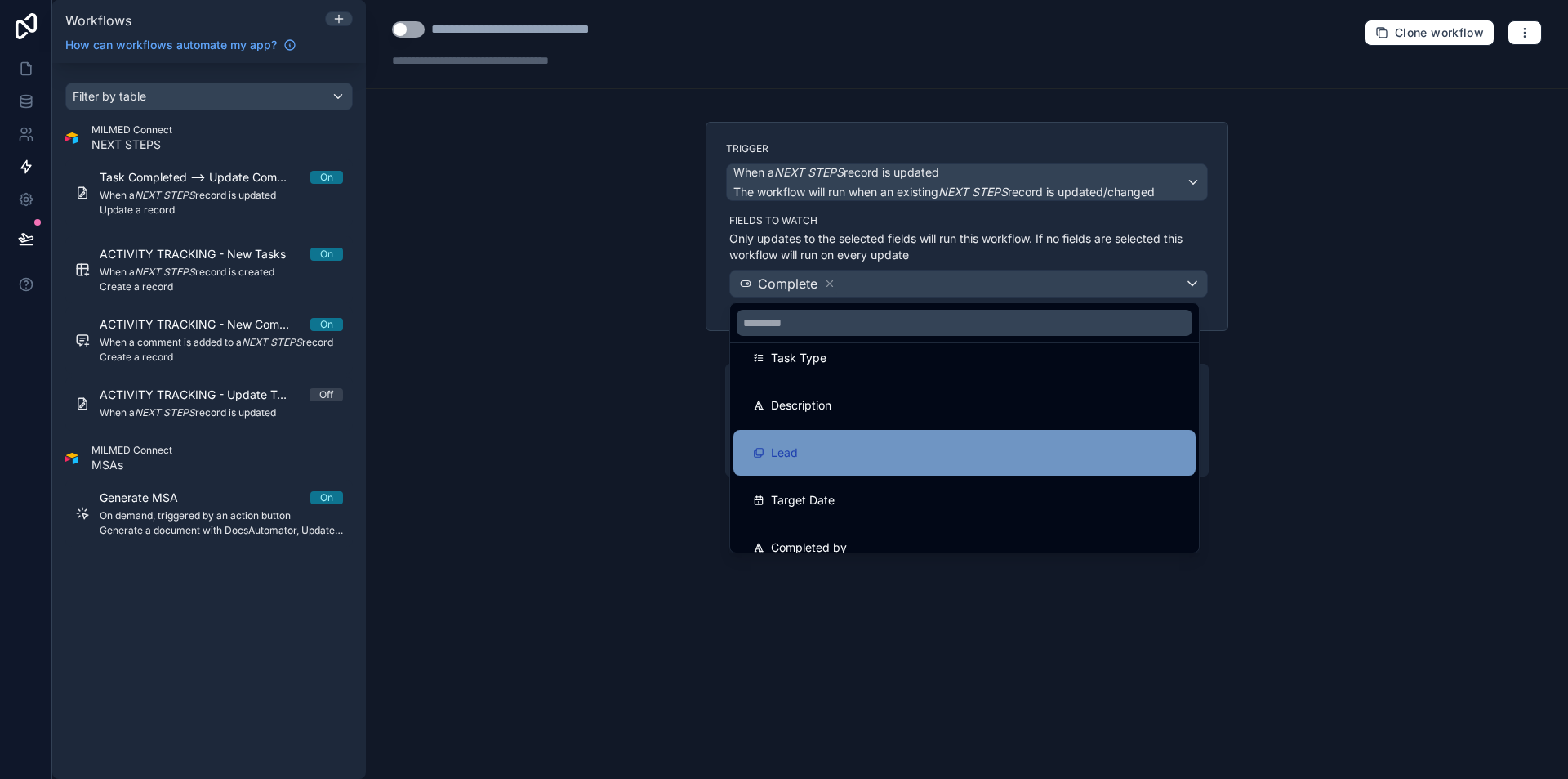
click at [927, 457] on div "Lead" at bounding box center [964, 453] width 423 height 20
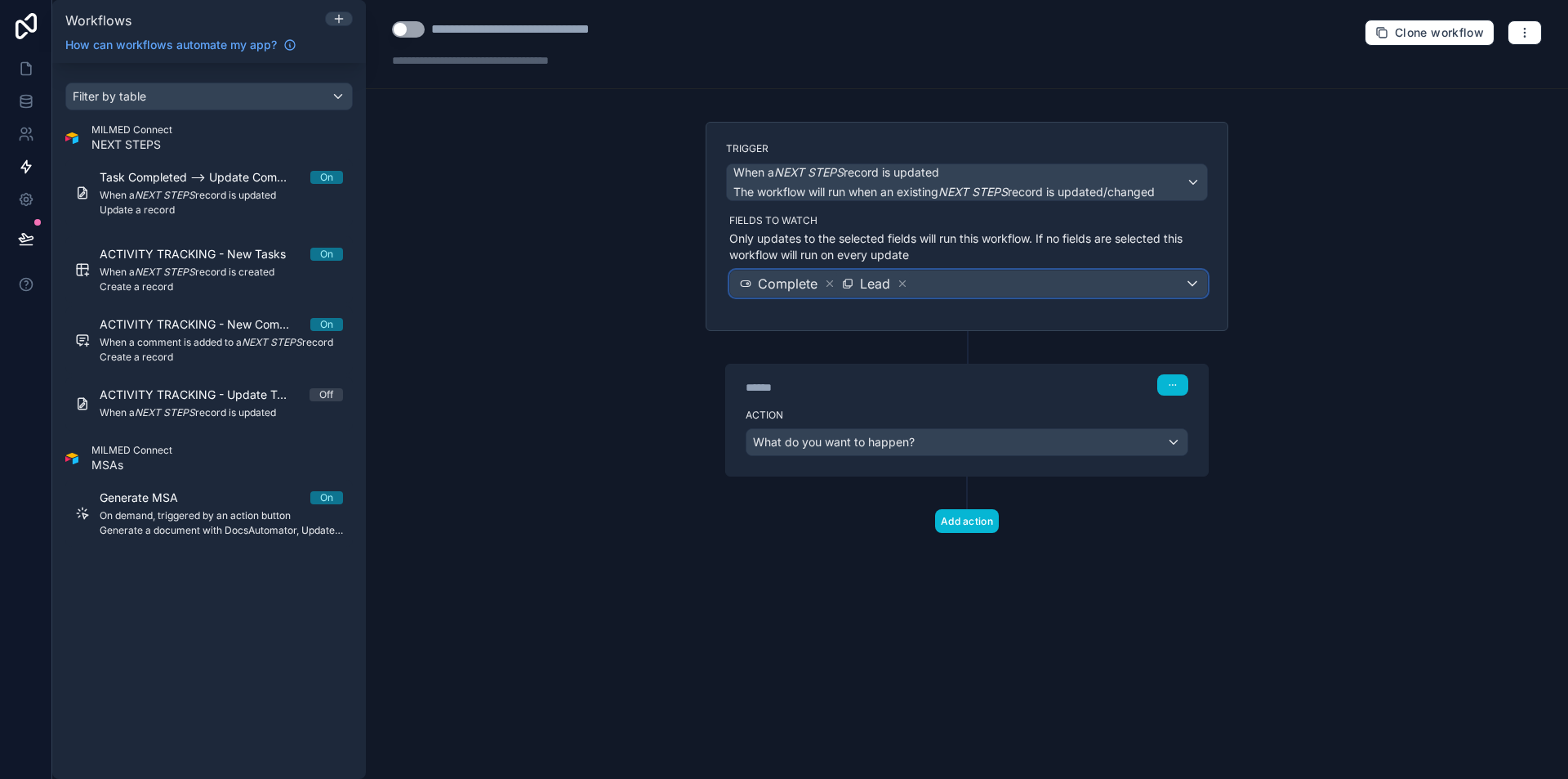
click at [1019, 285] on div "Complete Lead" at bounding box center [969, 283] width 477 height 26
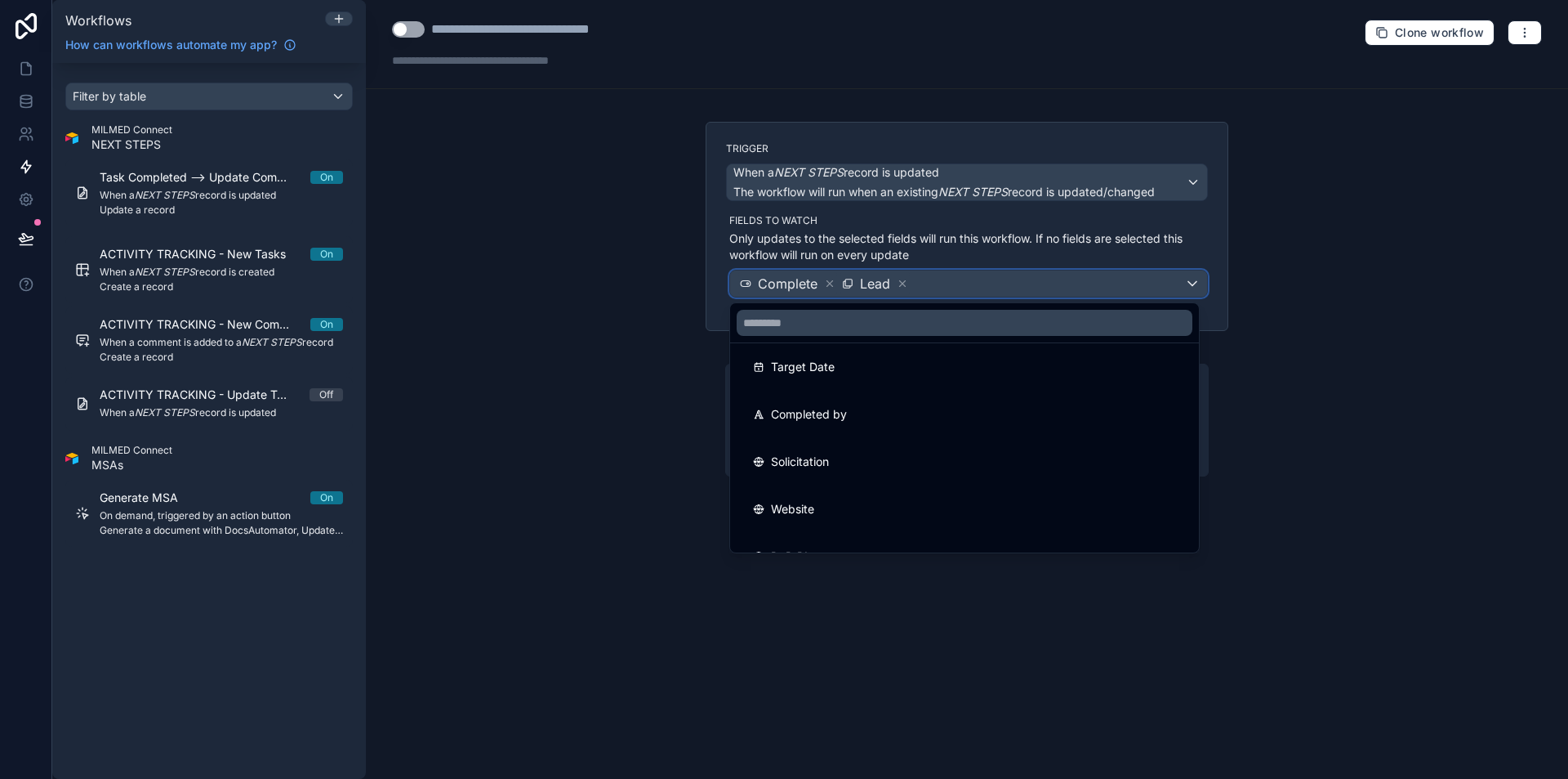
scroll to position [224, 0]
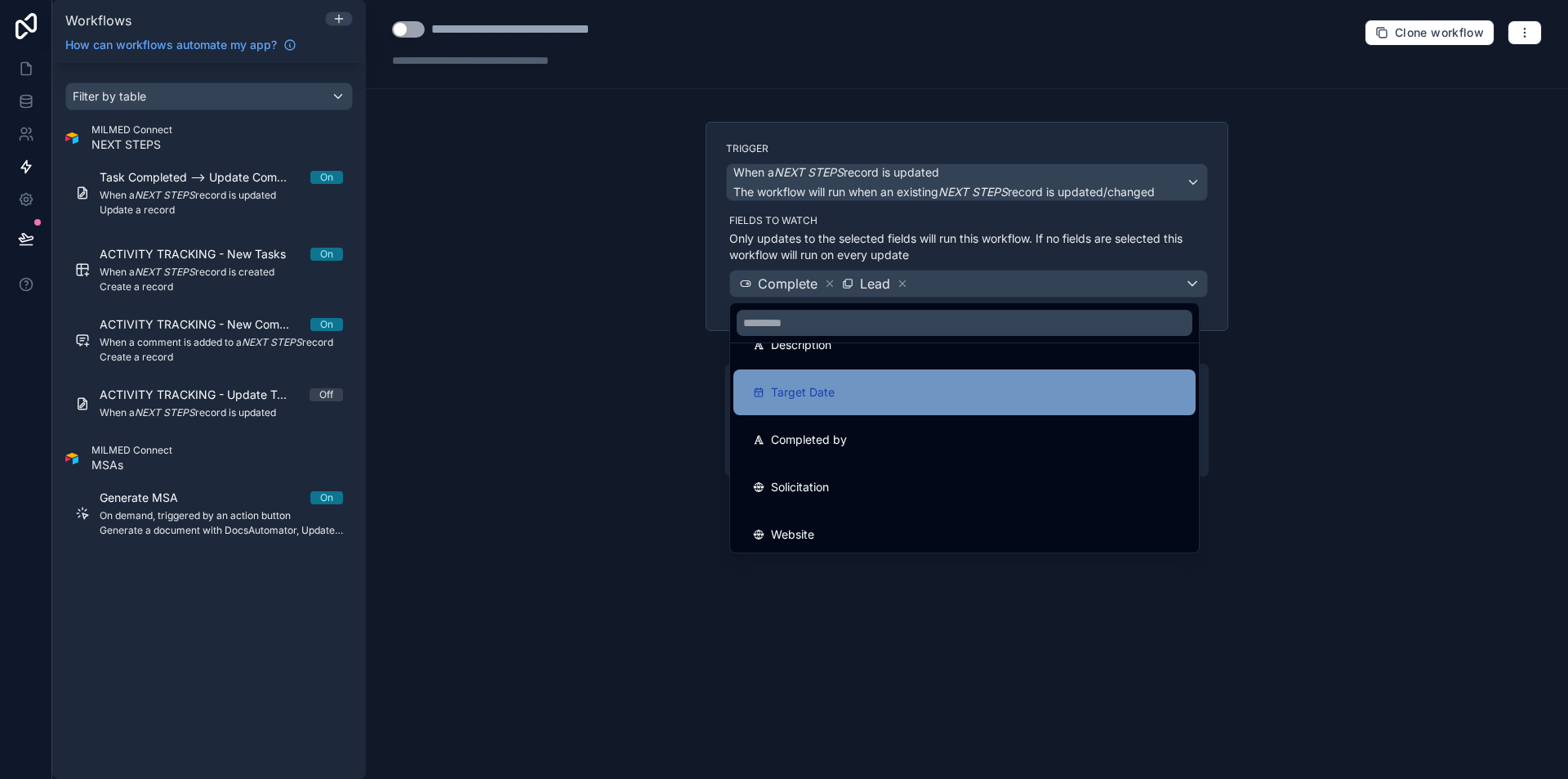
click at [945, 405] on div "Target Date" at bounding box center [964, 392] width 462 height 46
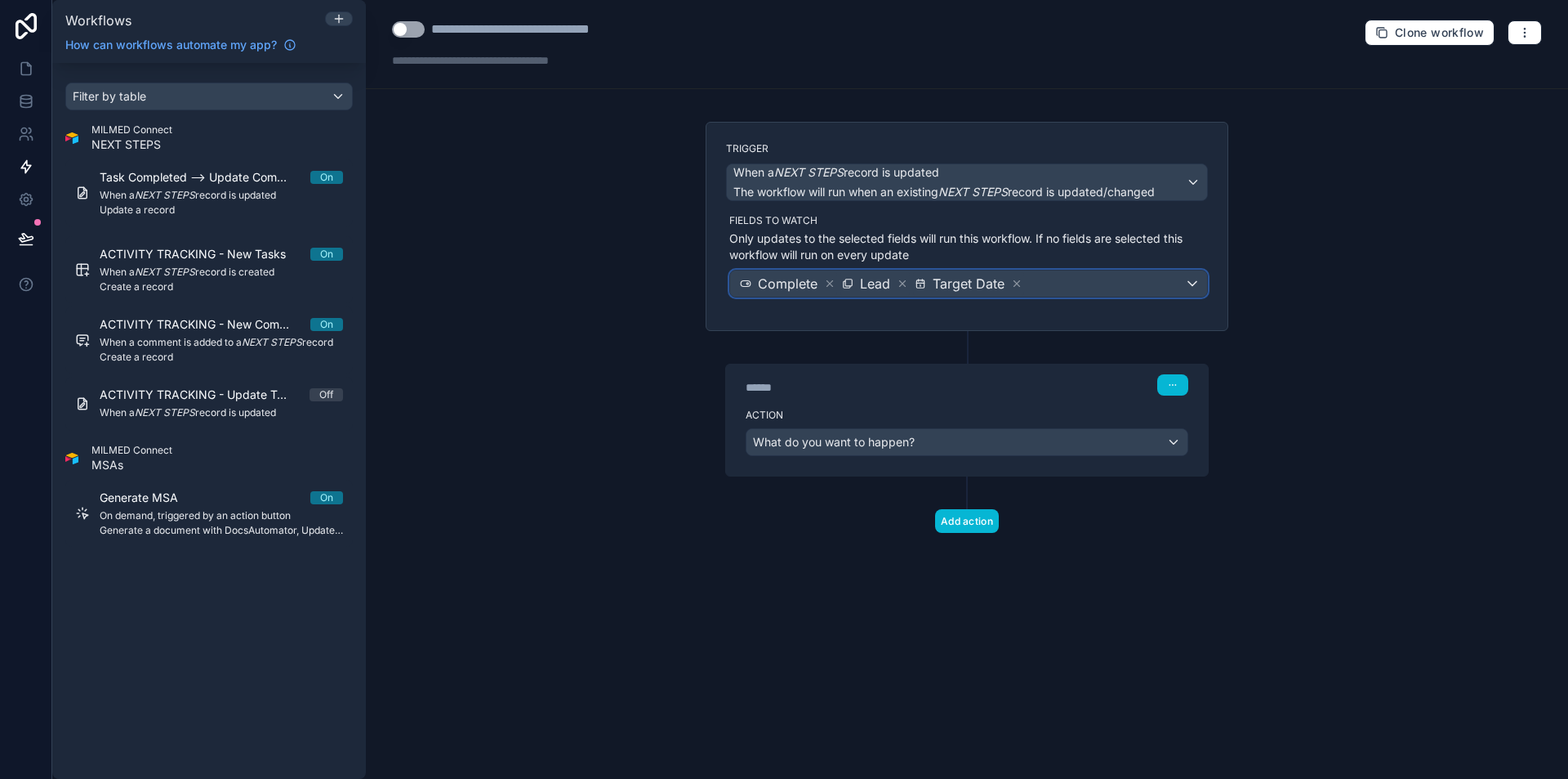
click at [1095, 283] on div "Complete Lead Target Date" at bounding box center [969, 283] width 477 height 26
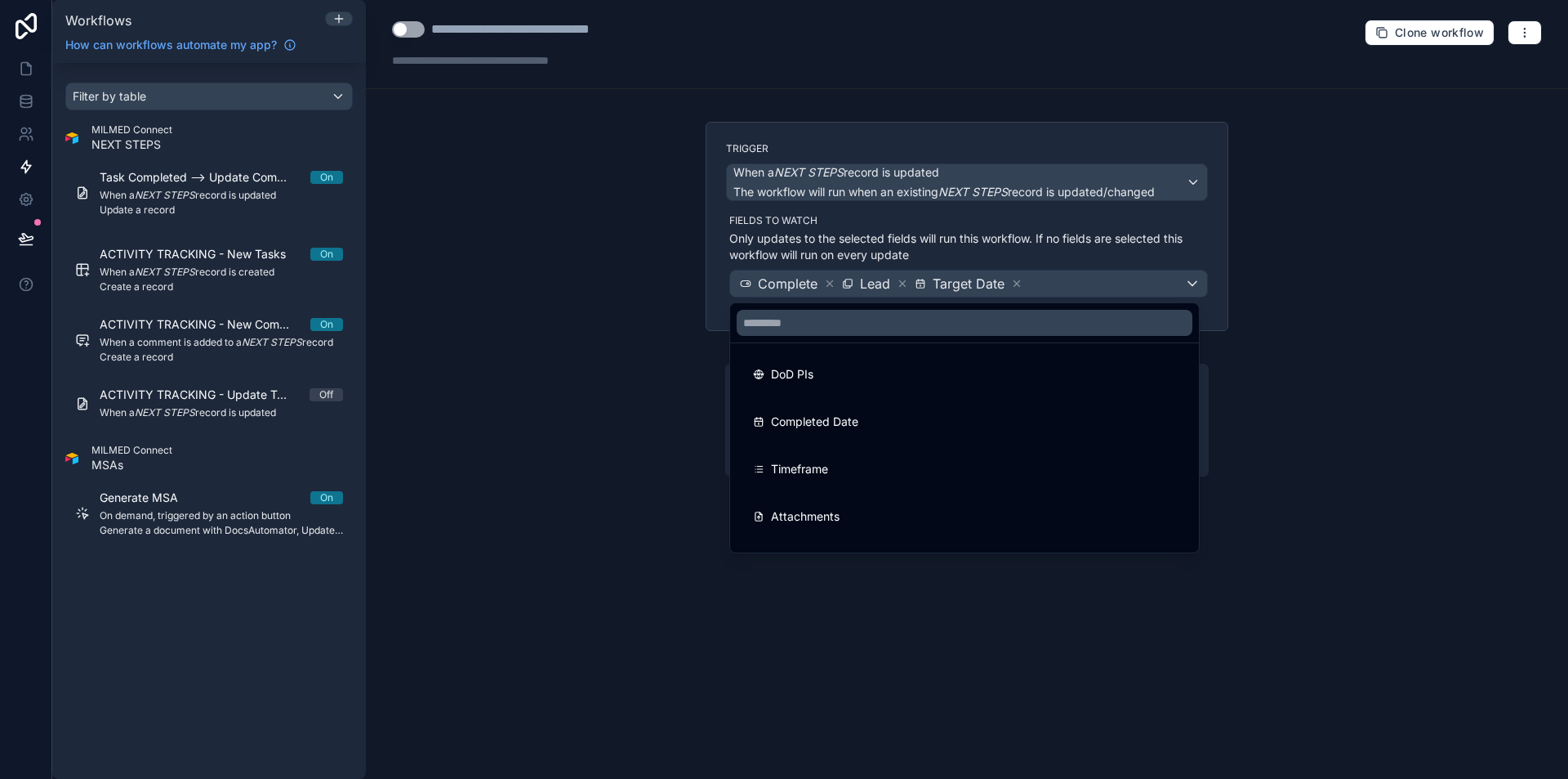
scroll to position [421, 0]
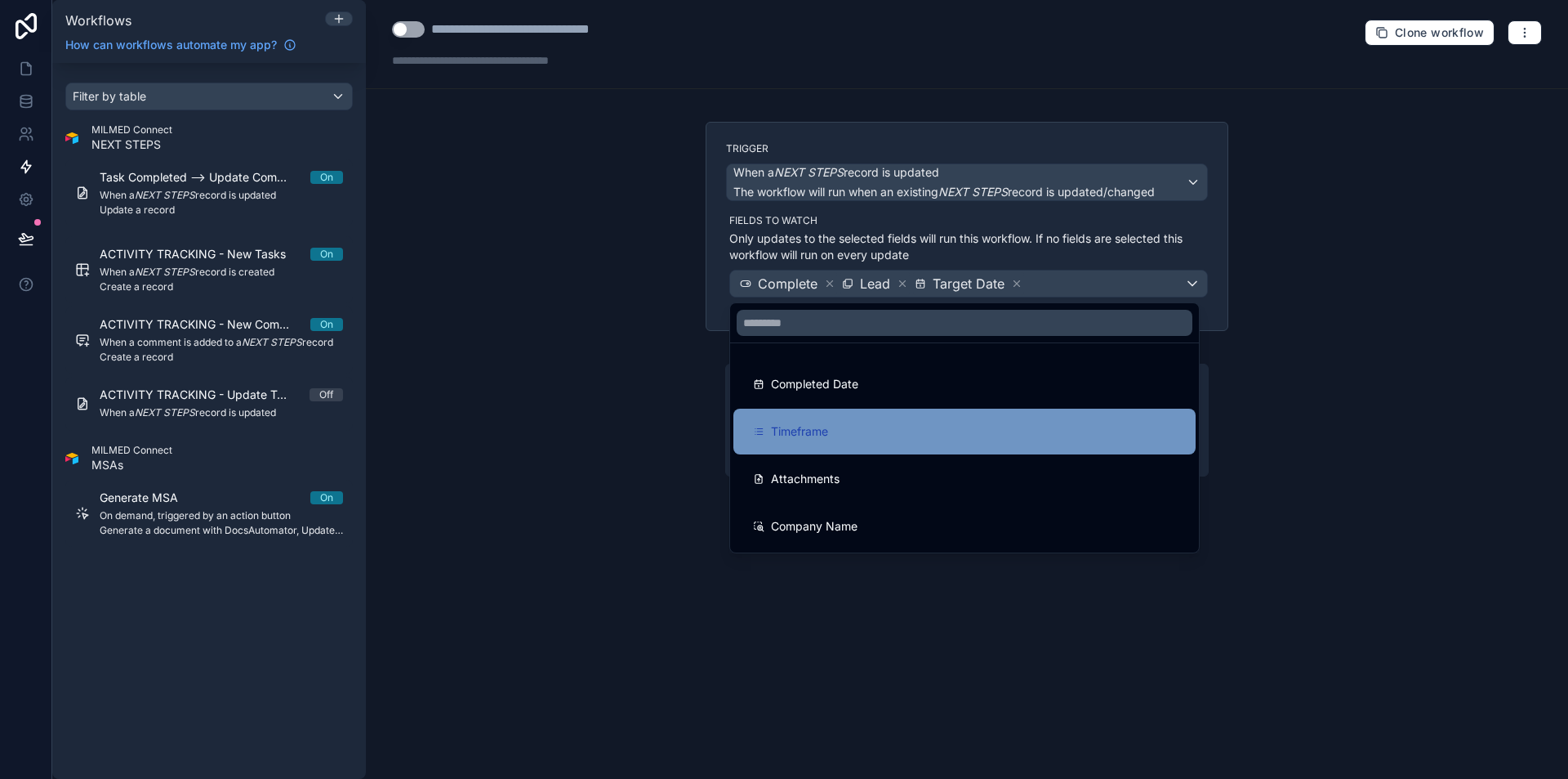
click at [904, 427] on div "Timeframe" at bounding box center [964, 431] width 423 height 20
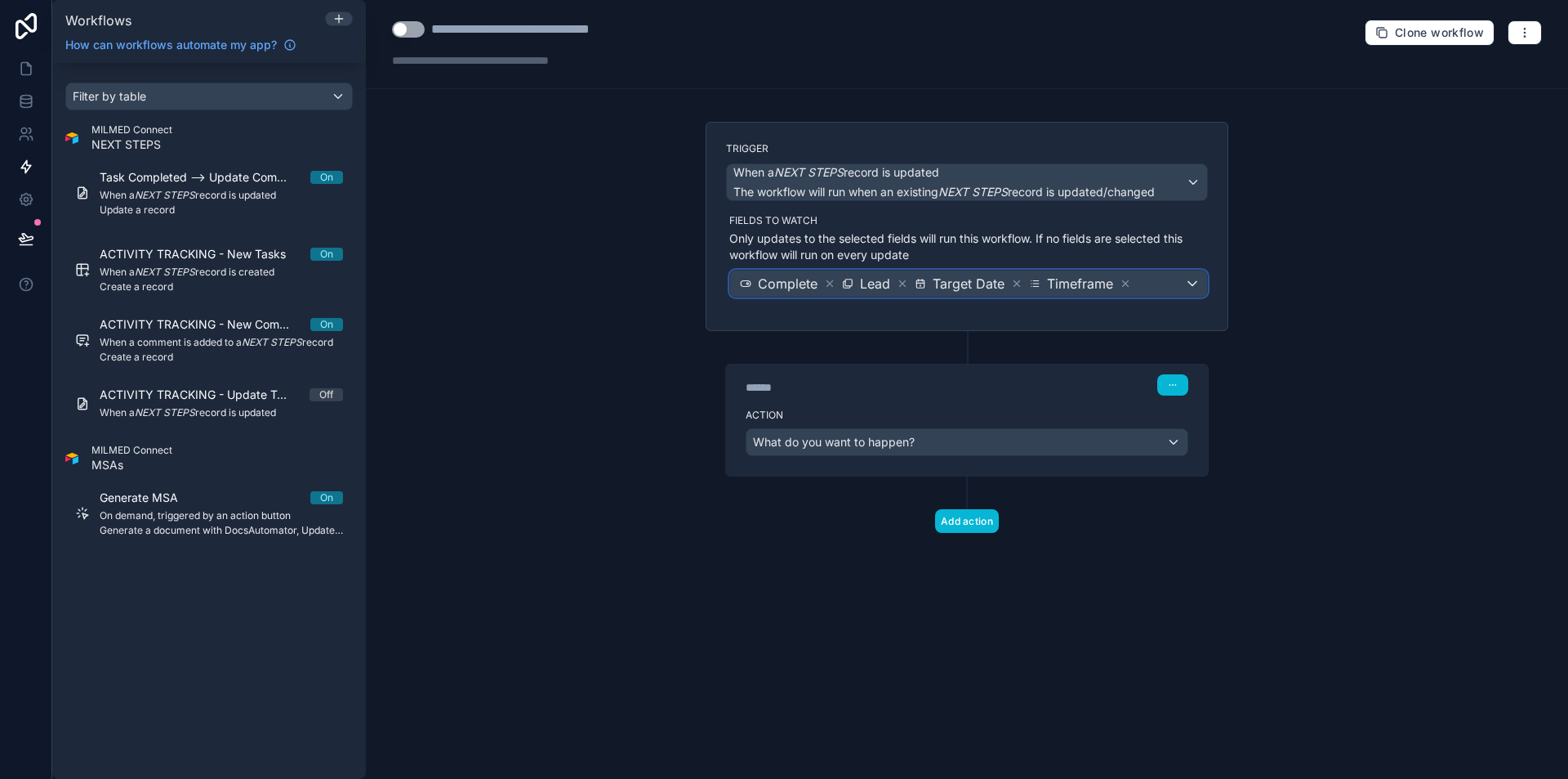
click at [1156, 285] on div "Complete Lead Target Date Timeframe" at bounding box center [969, 283] width 477 height 26
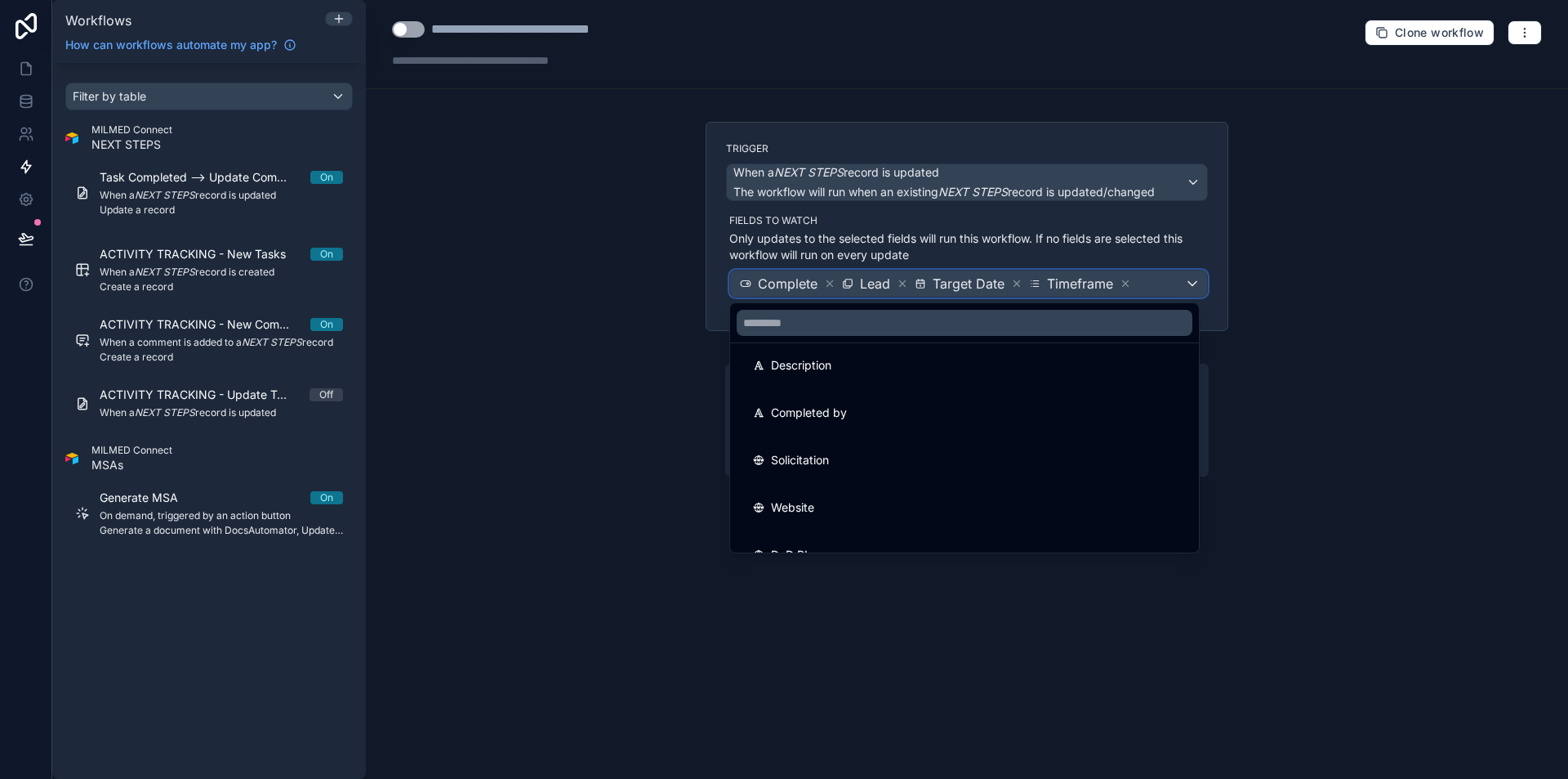
scroll to position [374, 0]
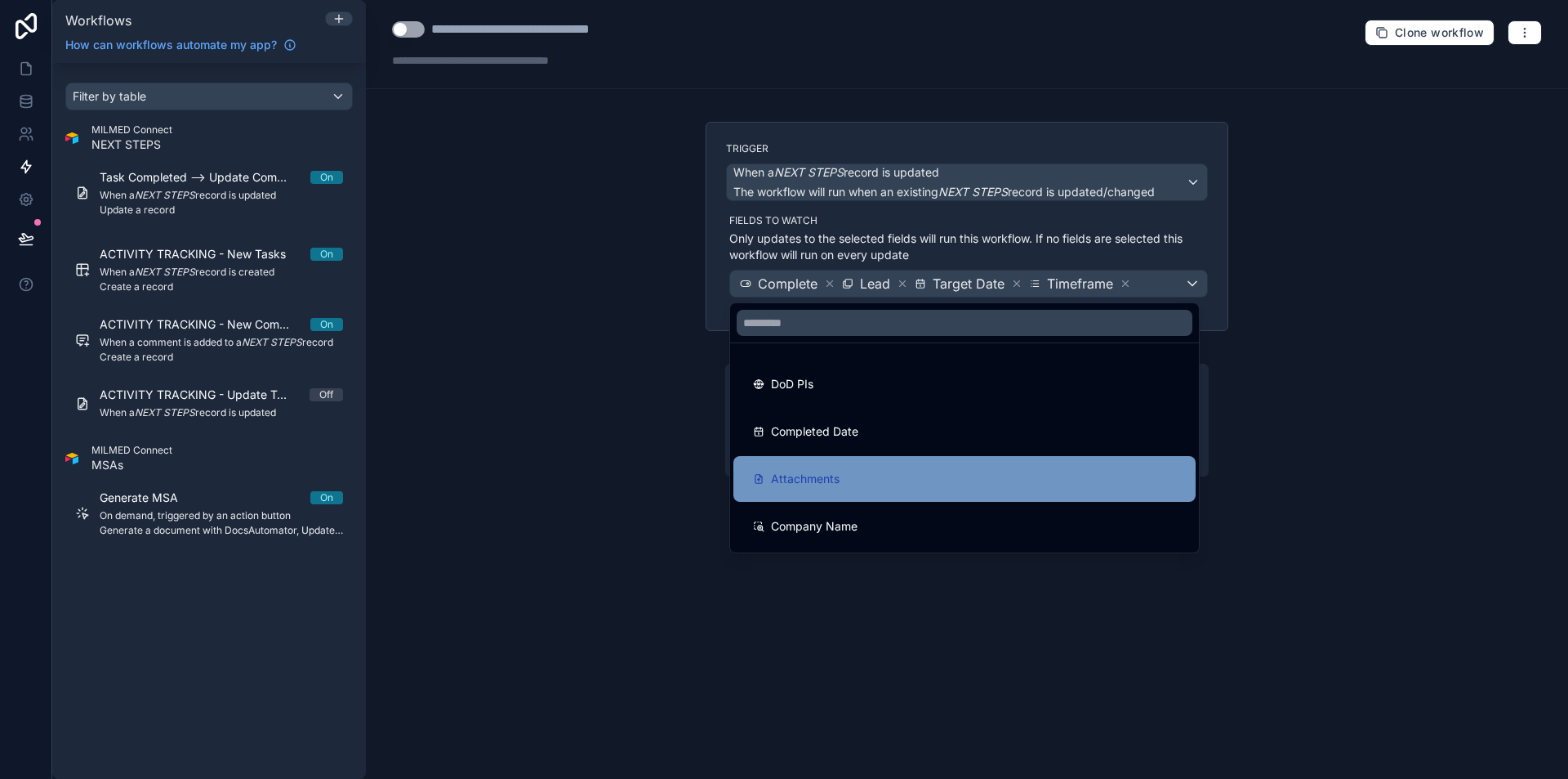
click at [924, 478] on div "Attachments" at bounding box center [964, 479] width 423 height 20
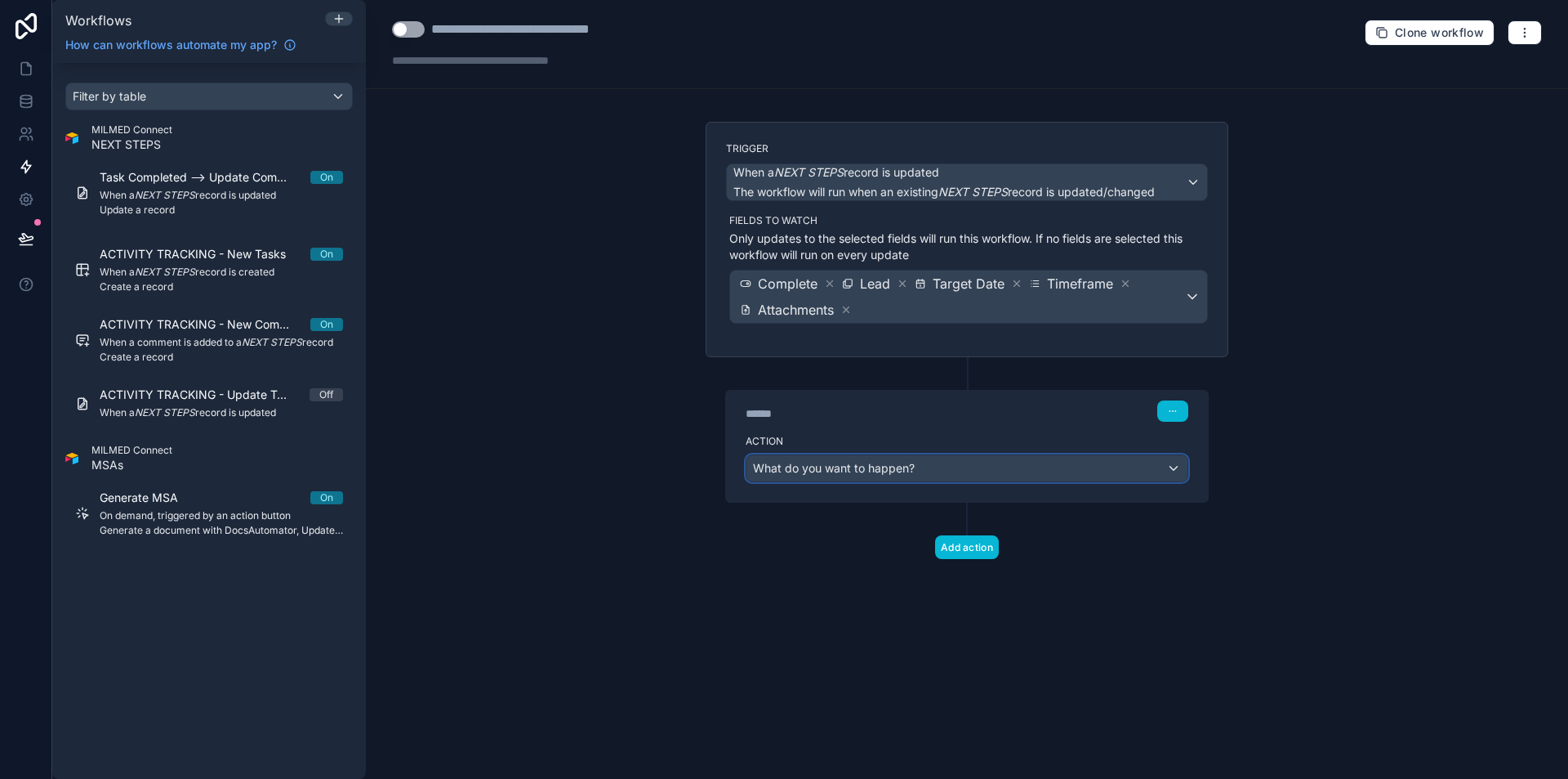
click at [933, 470] on div "What do you want to happen?" at bounding box center [967, 467] width 441 height 26
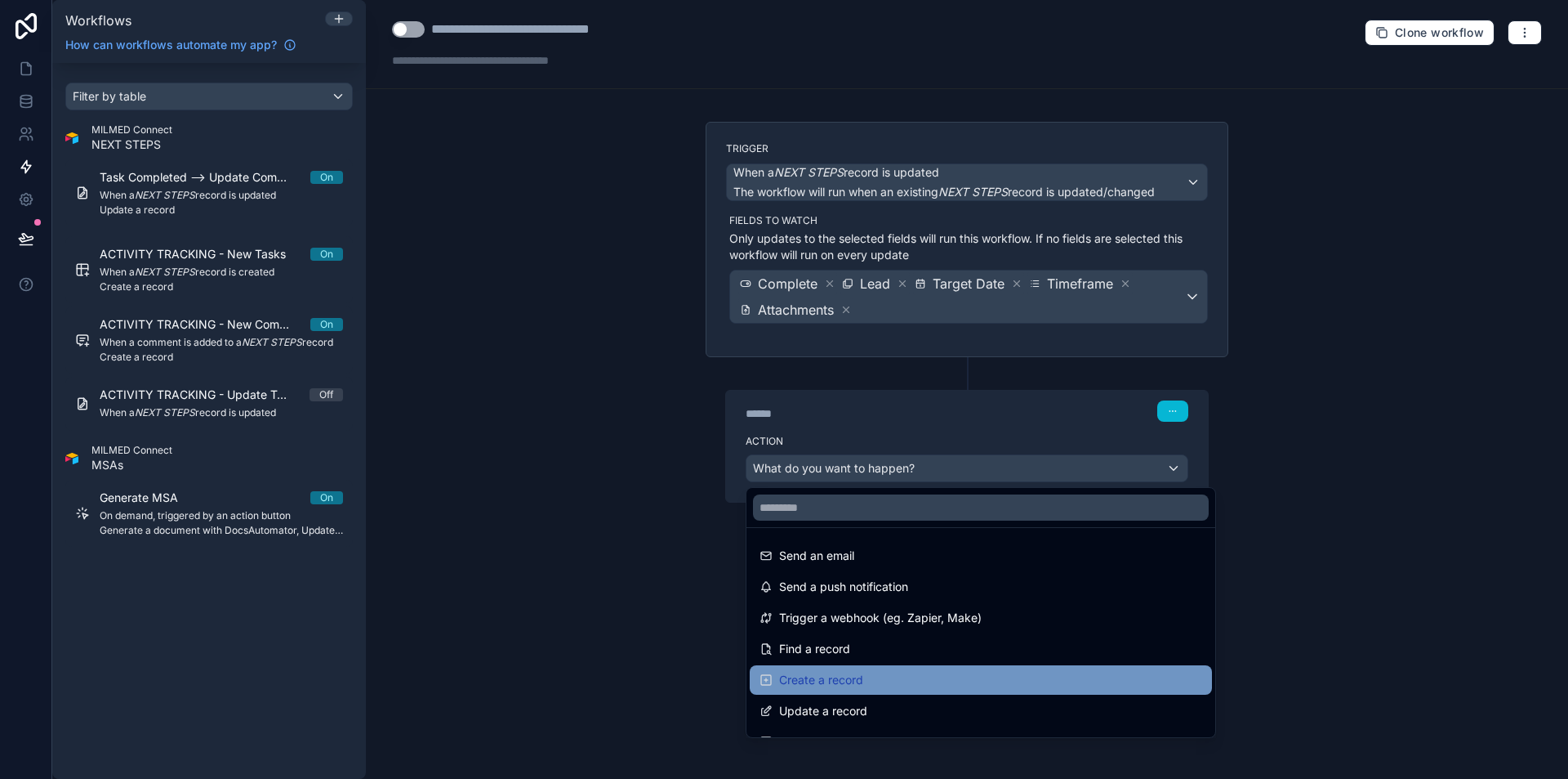
click at [857, 682] on span "Create a record" at bounding box center [820, 680] width 84 height 20
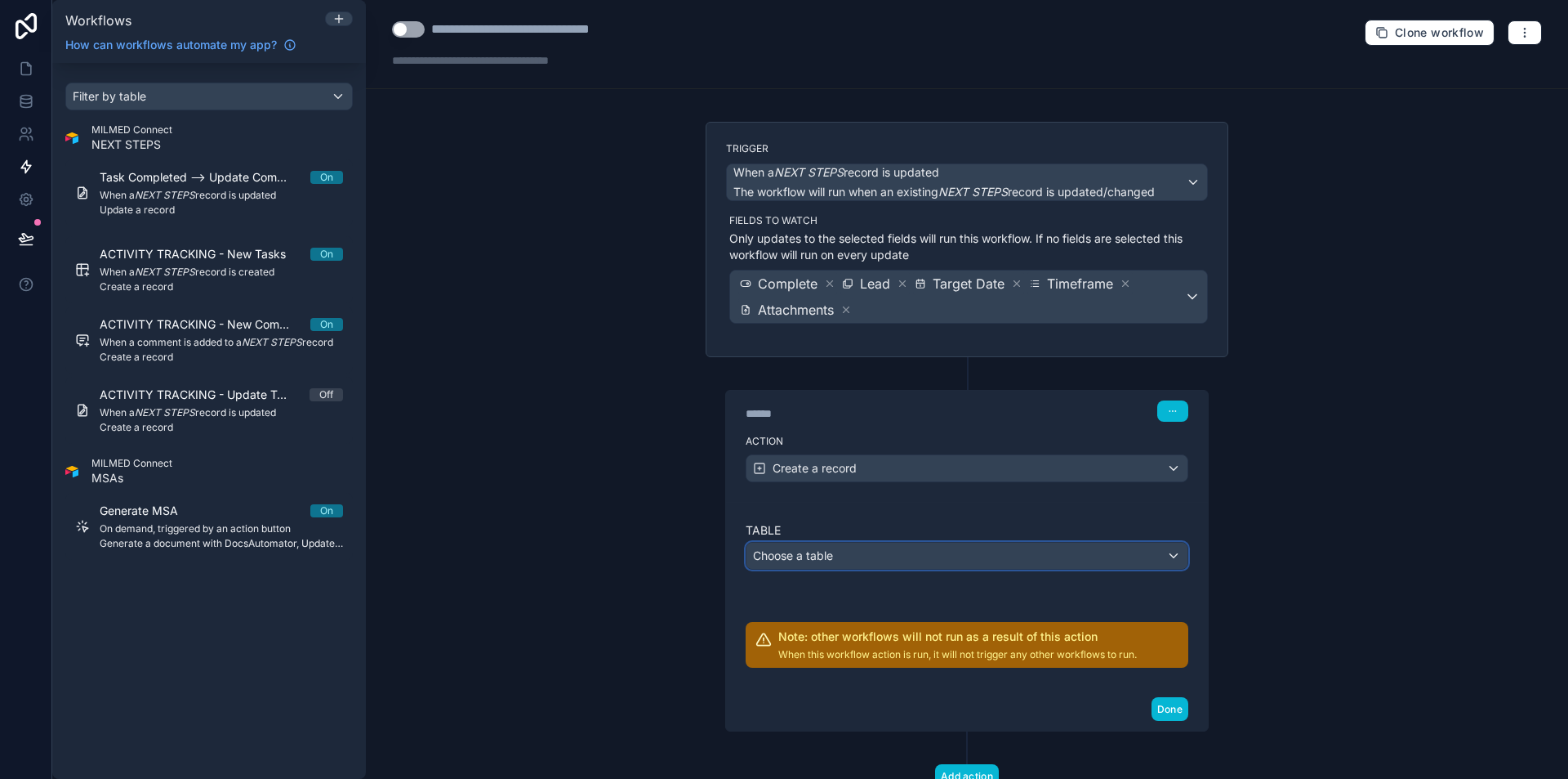
click at [856, 558] on div "Choose a table" at bounding box center [967, 555] width 441 height 26
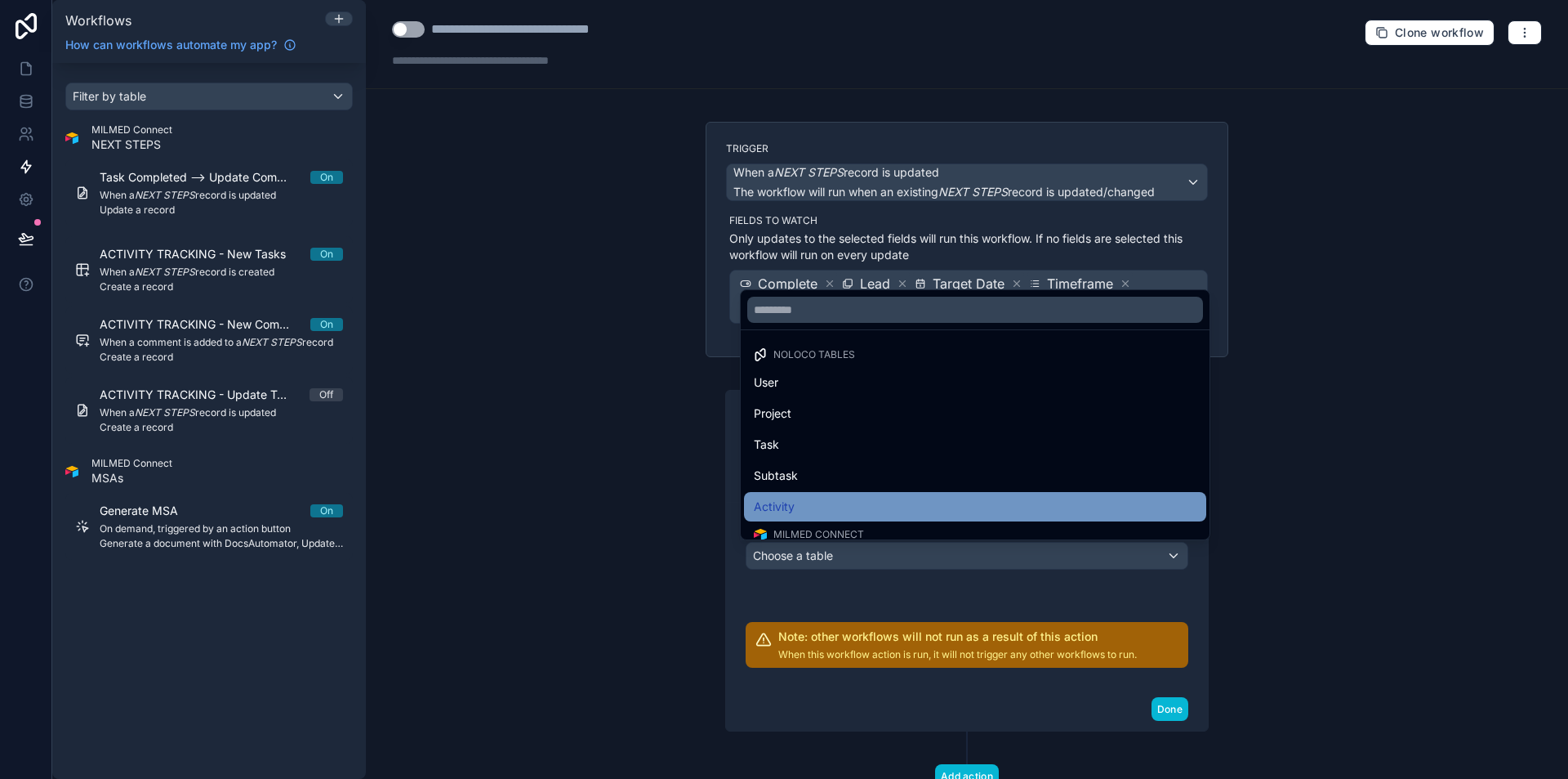
click at [817, 512] on div "Activity" at bounding box center [975, 507] width 443 height 20
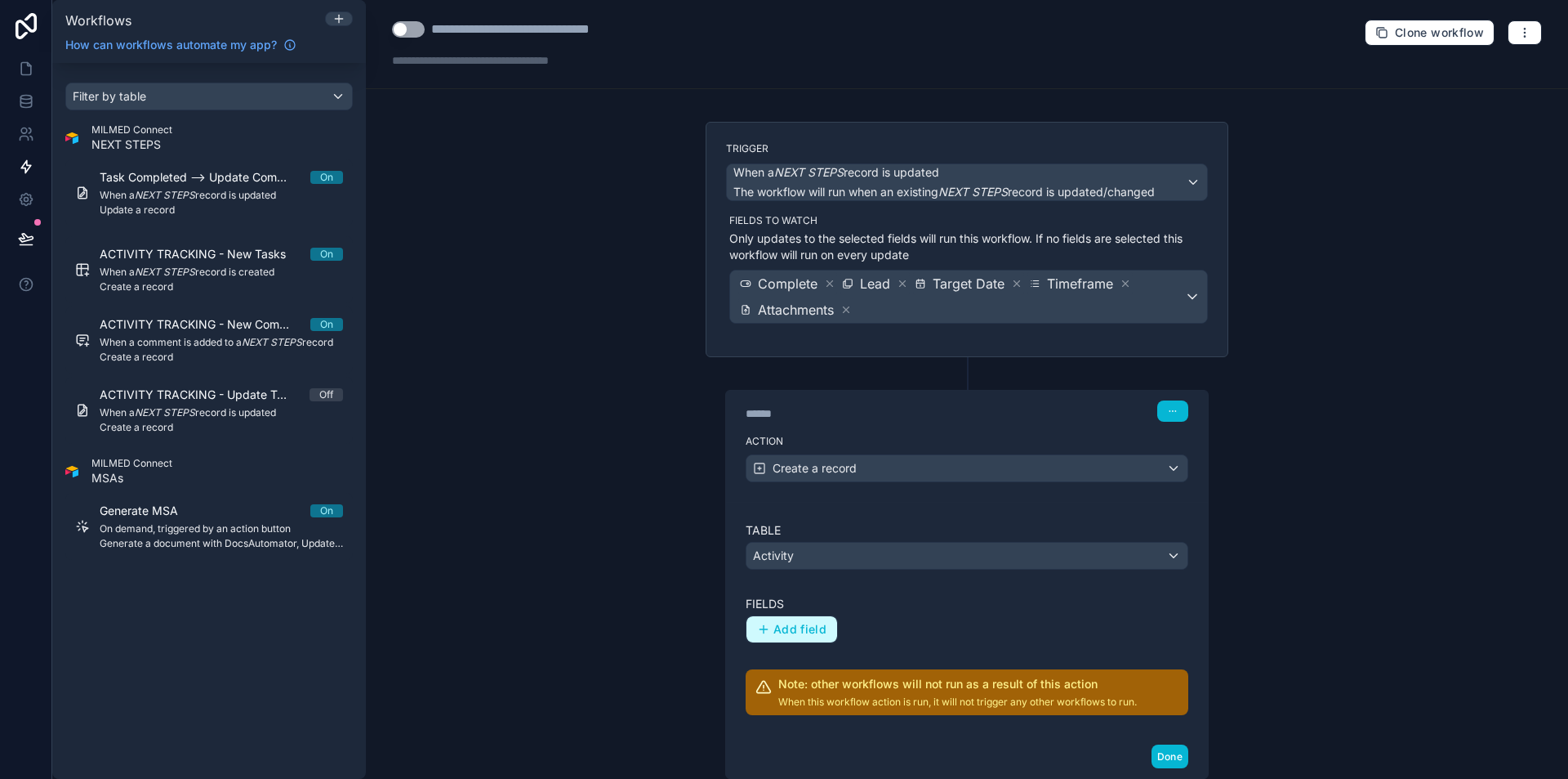
click at [811, 626] on span "Add field" at bounding box center [799, 629] width 53 height 14
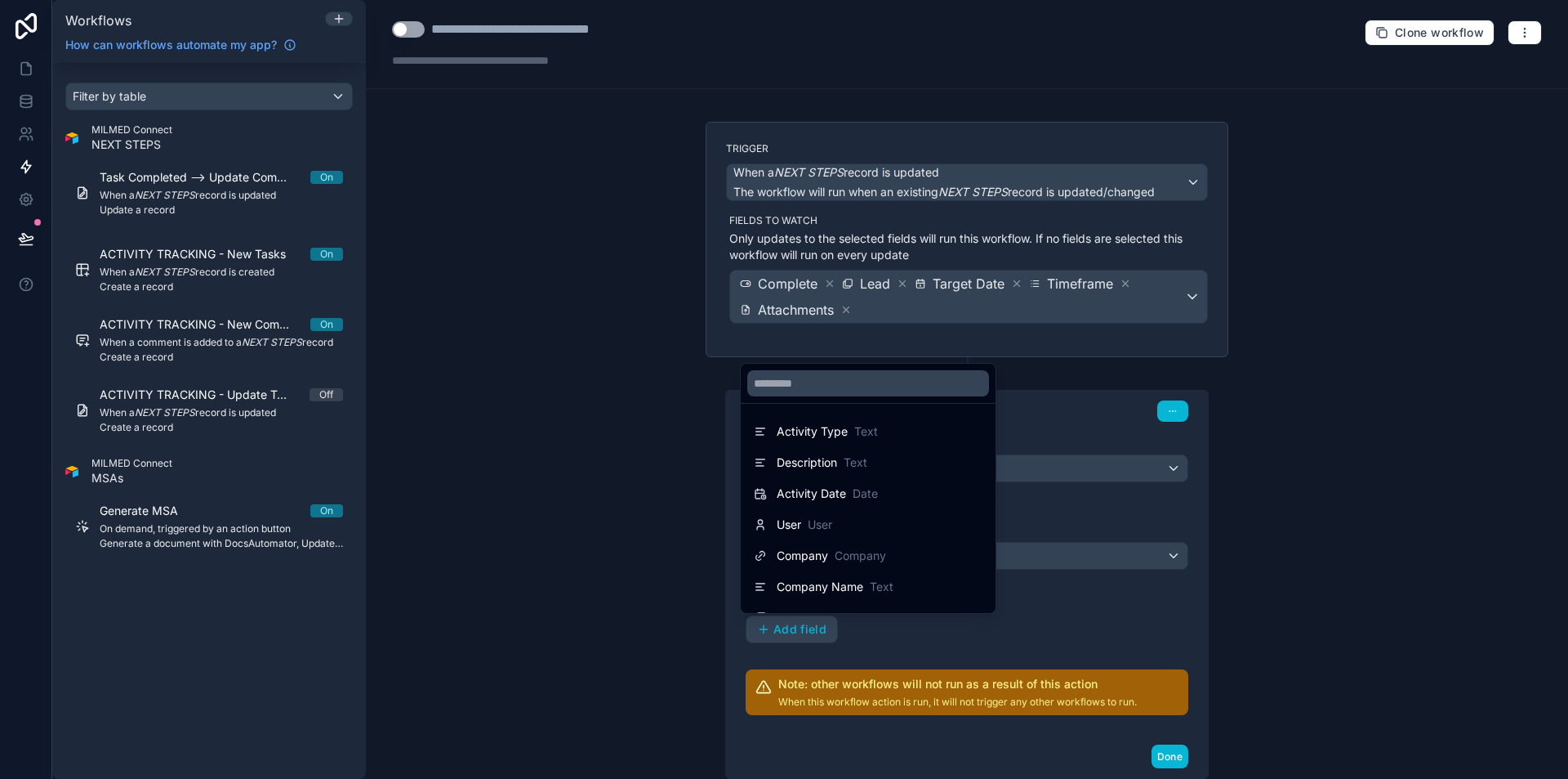
click at [1315, 590] on div at bounding box center [784, 389] width 1568 height 779
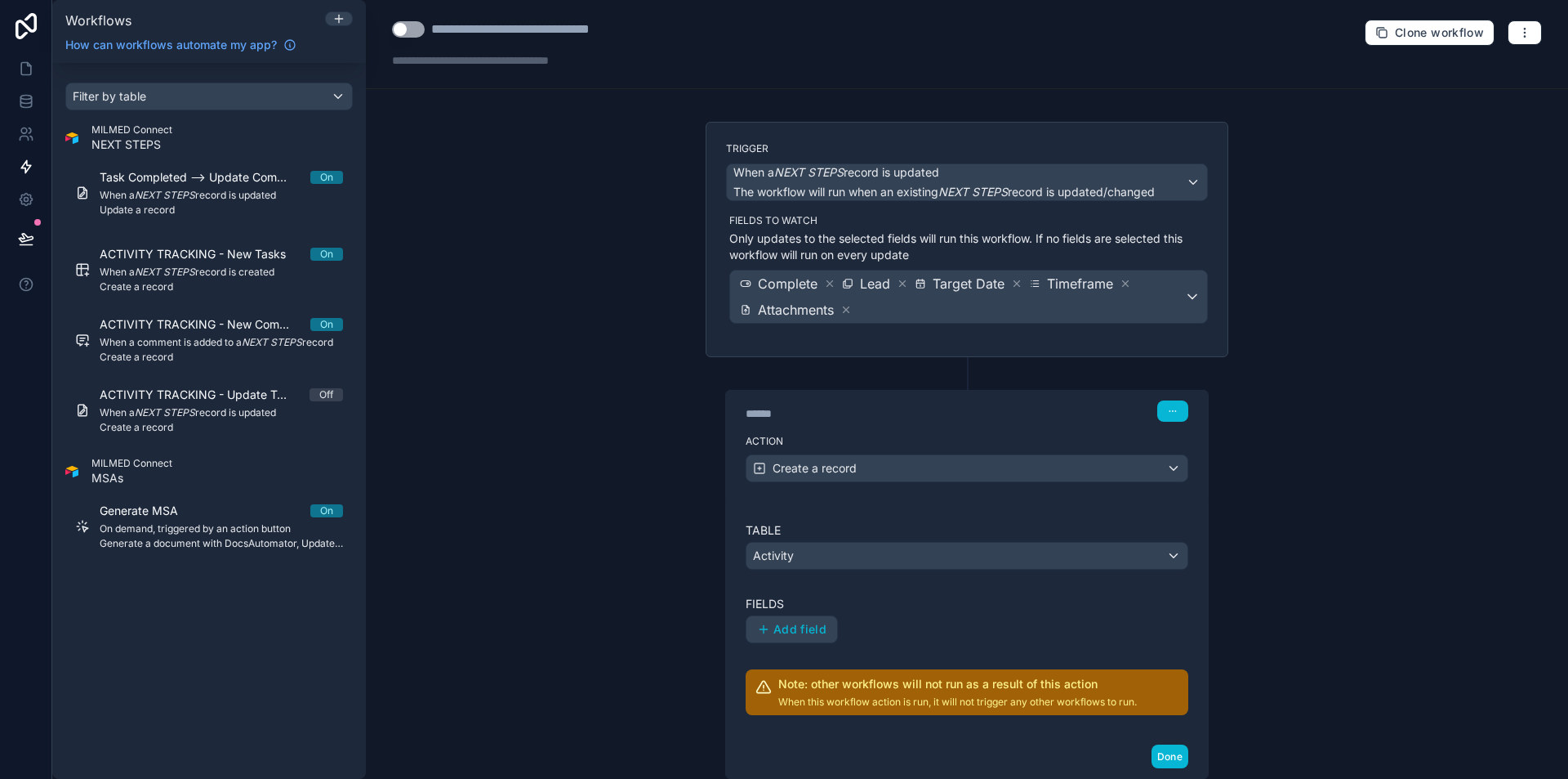
scroll to position [109, 0]
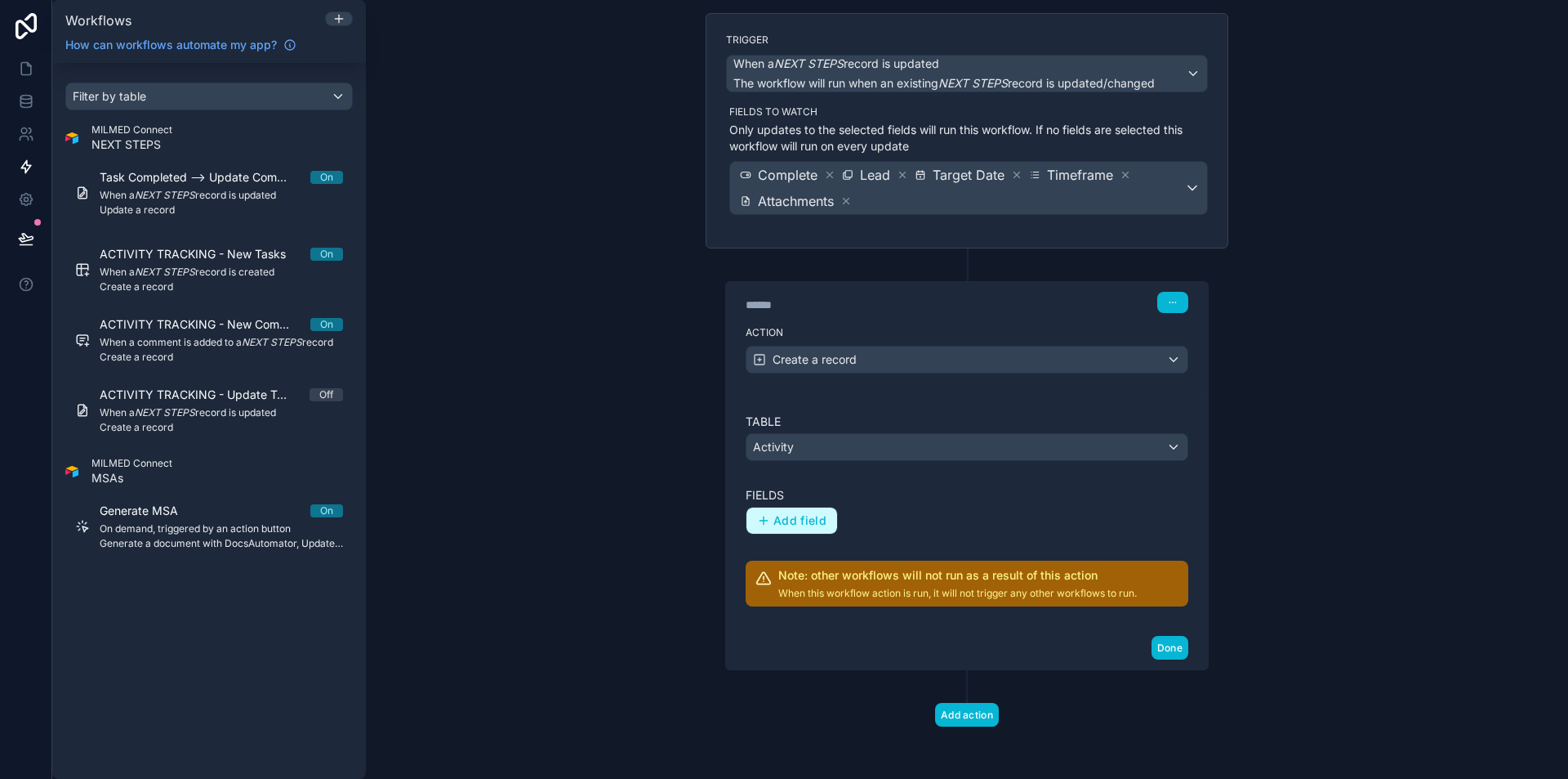
click at [811, 530] on button "Add field" at bounding box center [791, 520] width 91 height 26
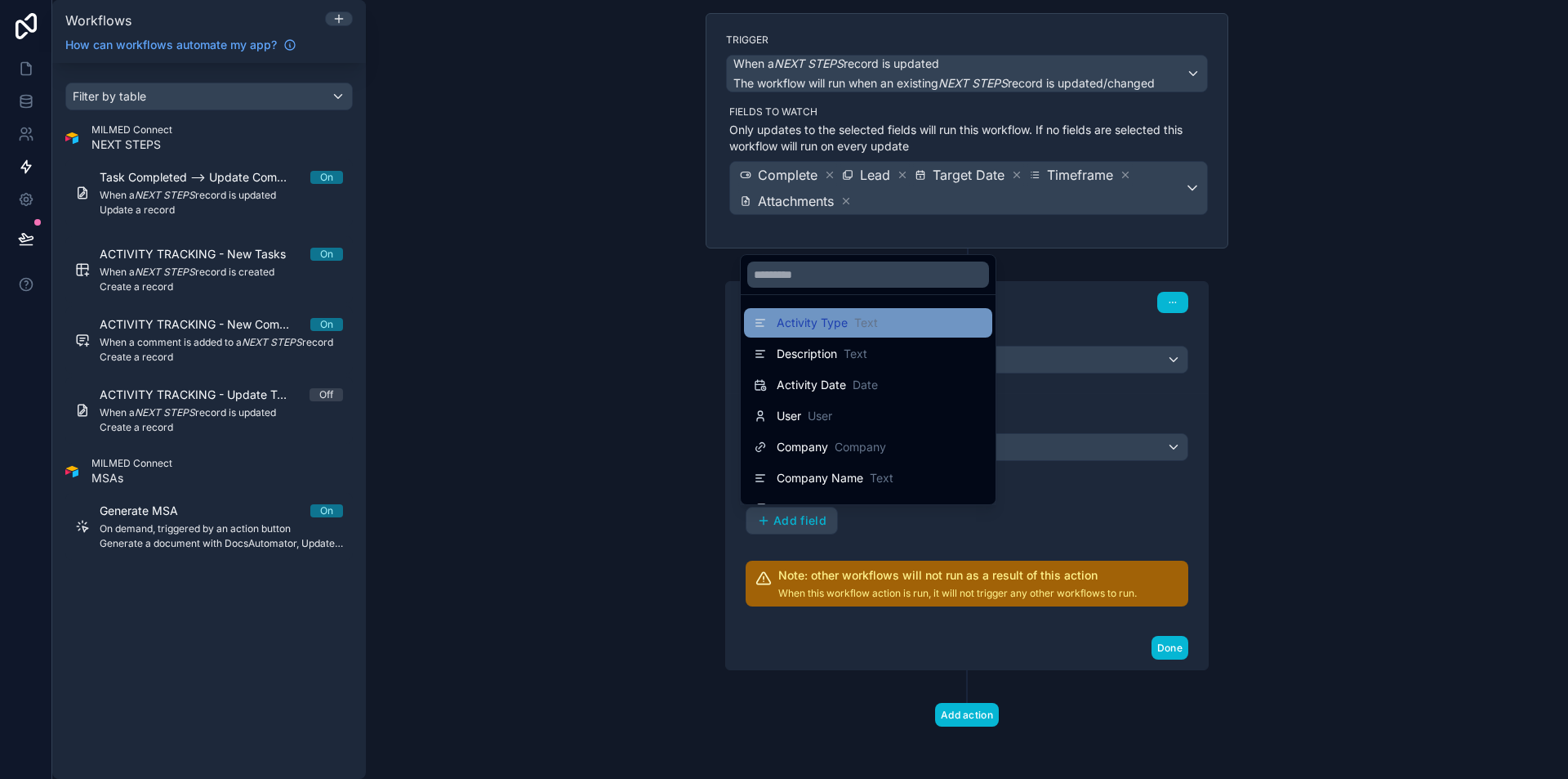
click at [850, 331] on div "Activity Type Text" at bounding box center [816, 322] width 124 height 20
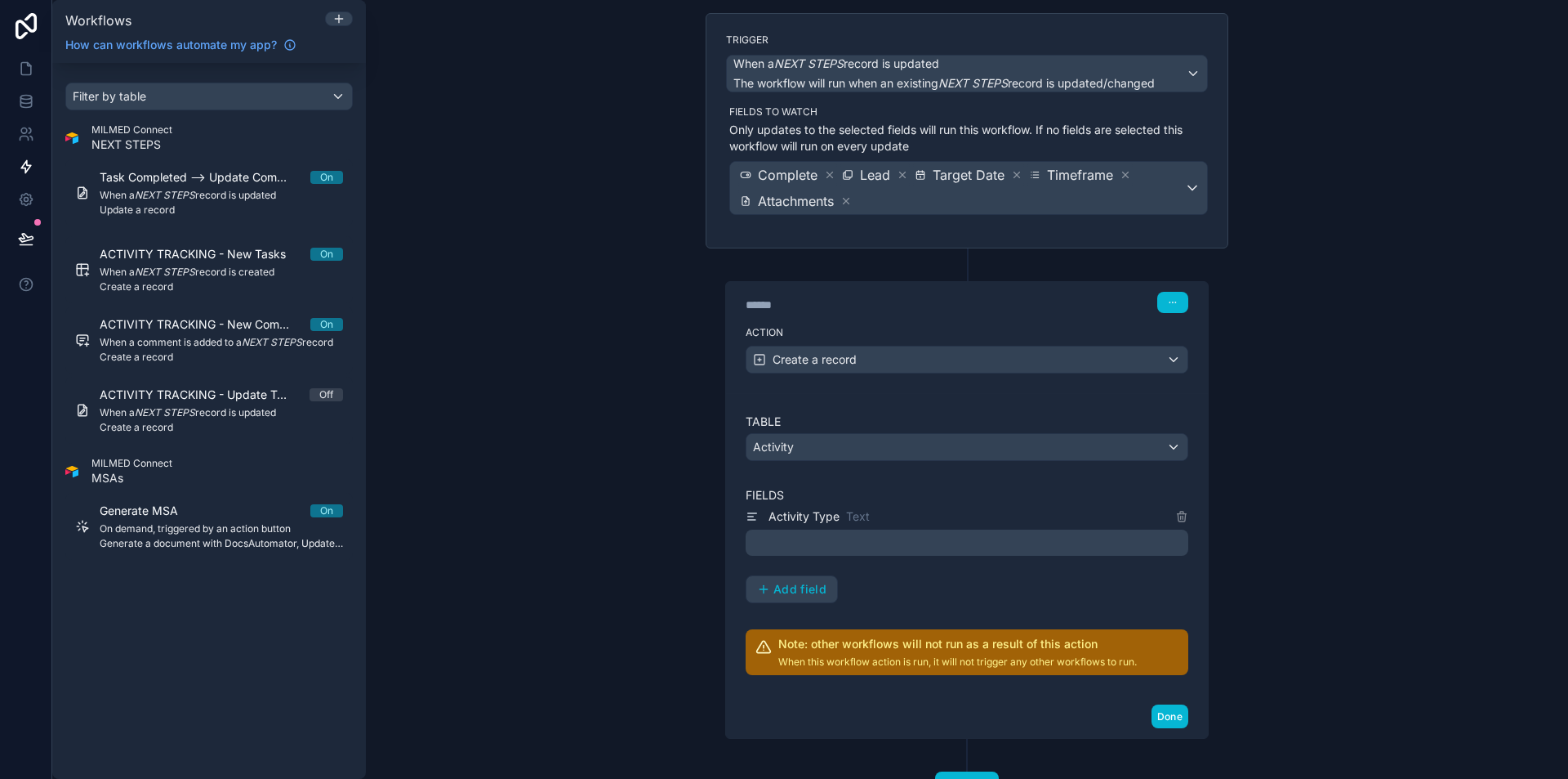
click at [819, 550] on p "﻿" at bounding box center [968, 542] width 433 height 20
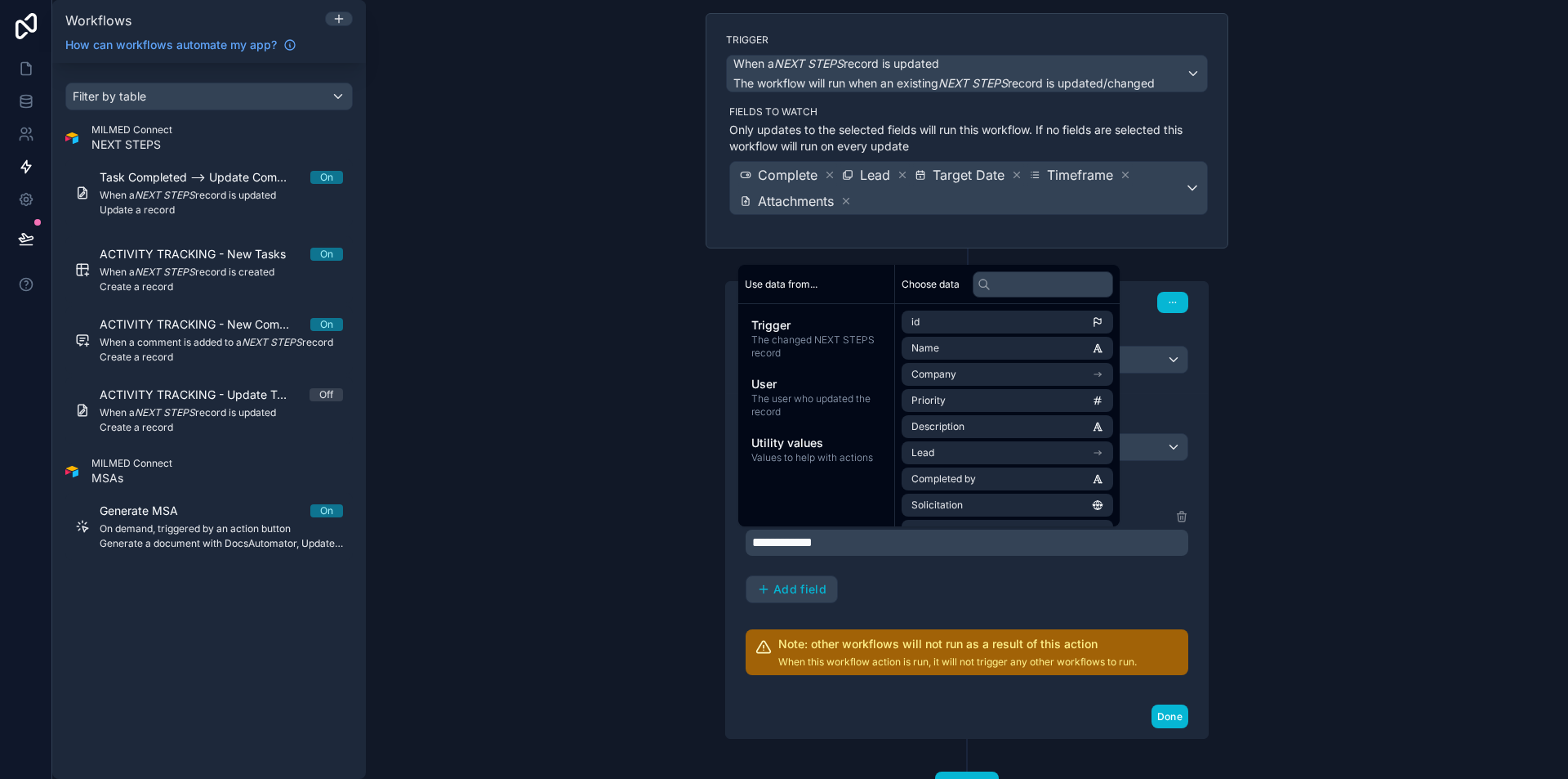
click at [1290, 576] on div "**********" at bounding box center [966, 389] width 1202 height 779
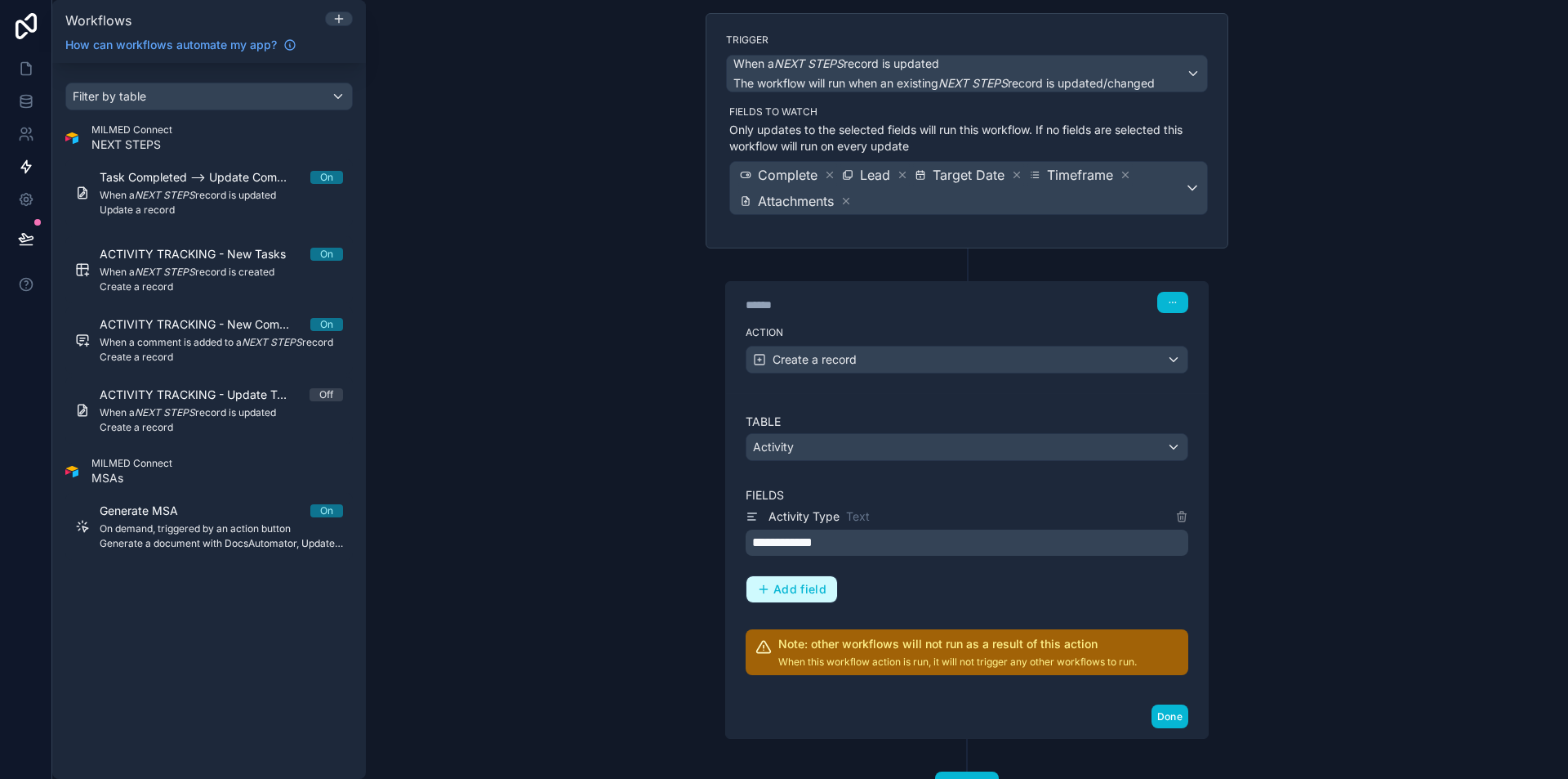
click at [807, 588] on span "Add field" at bounding box center [799, 589] width 53 height 14
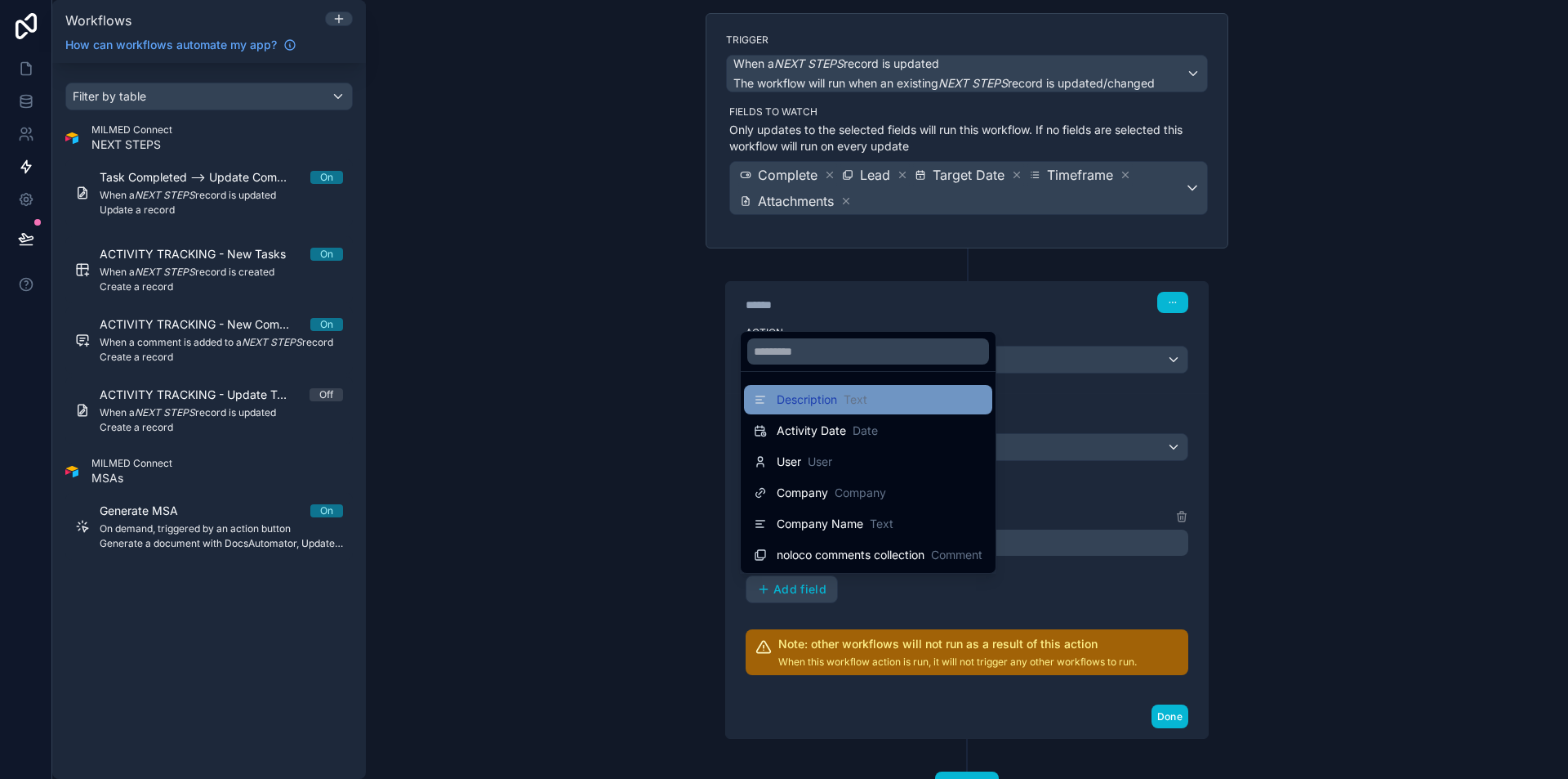
click at [824, 404] on span "Description" at bounding box center [807, 400] width 60 height 16
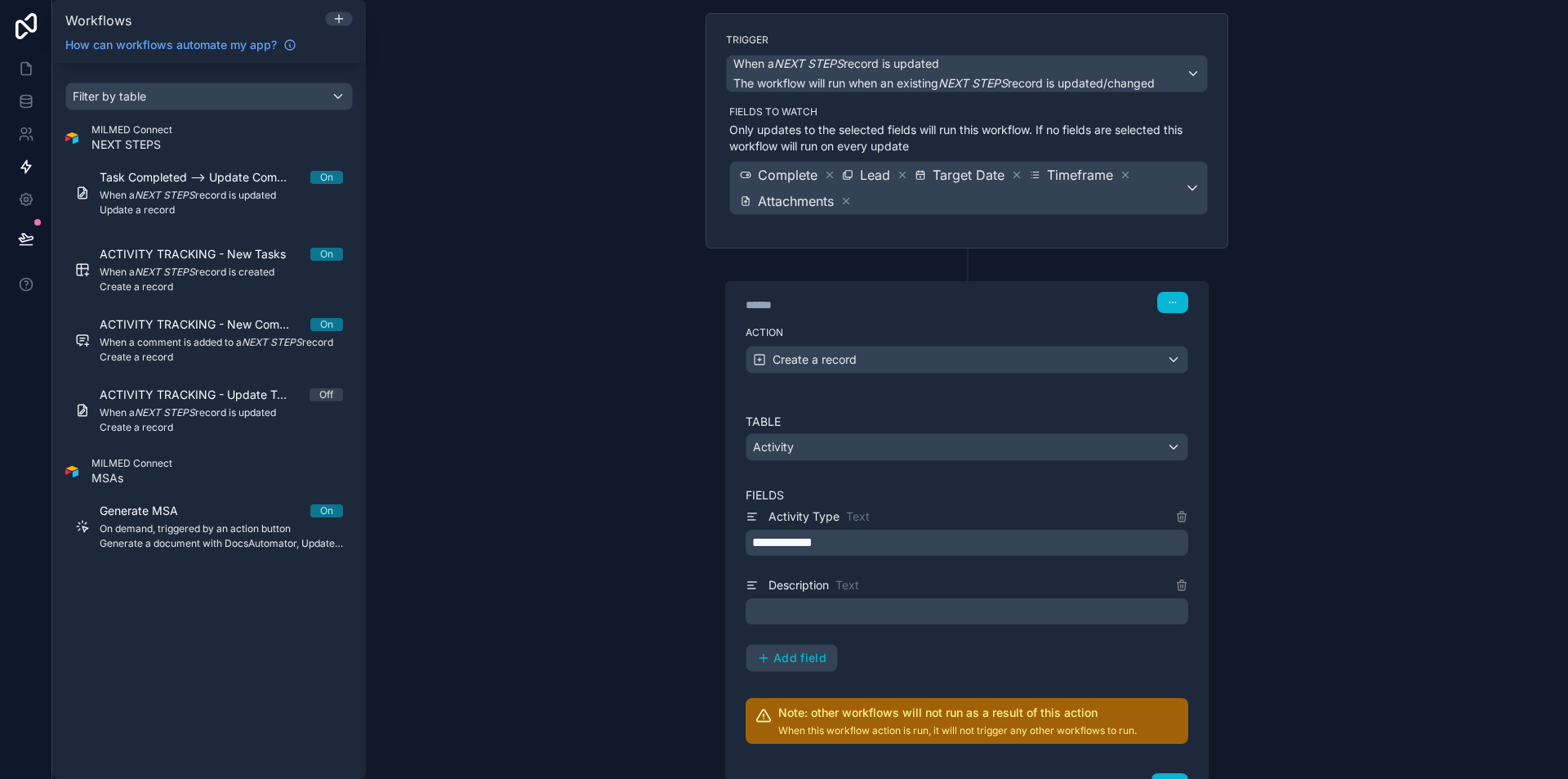
click at [934, 616] on p "﻿" at bounding box center [968, 611] width 433 height 20
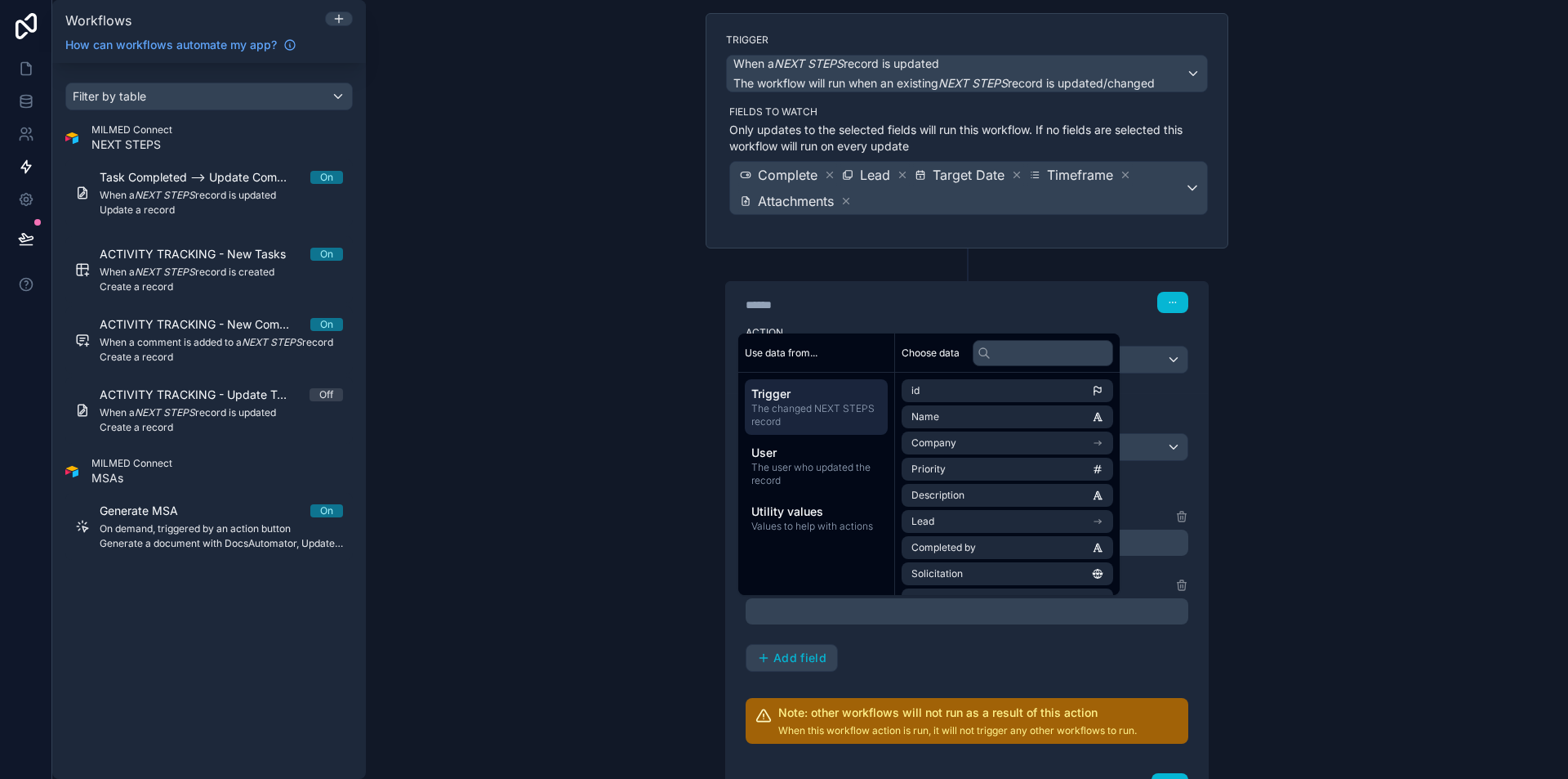
click at [934, 616] on p "﻿" at bounding box center [968, 611] width 433 height 20
click at [1000, 418] on li "Name" at bounding box center [1006, 416] width 212 height 23
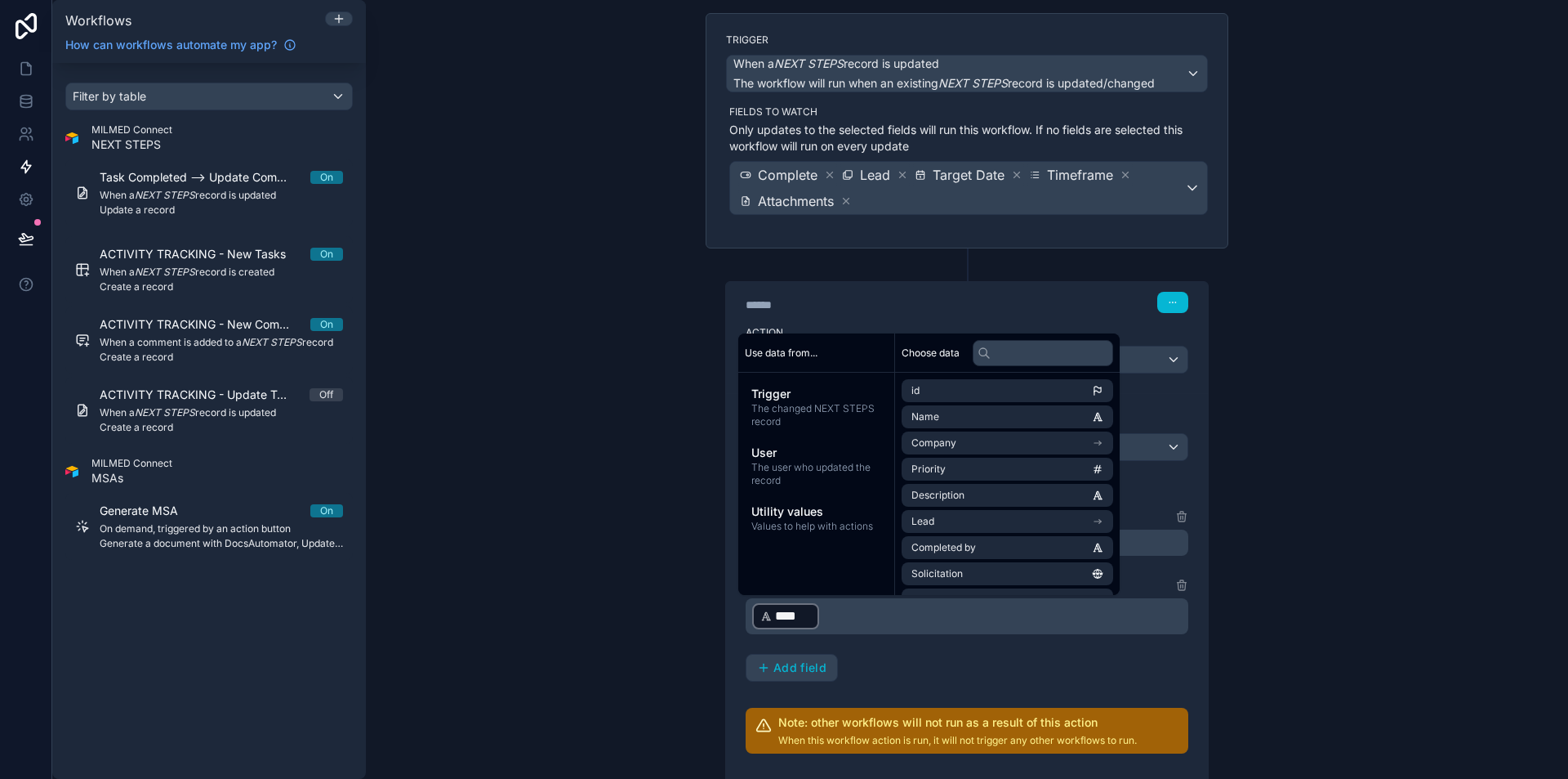
click at [921, 616] on p "﻿ **** ﻿ ﻿" at bounding box center [968, 616] width 433 height 30
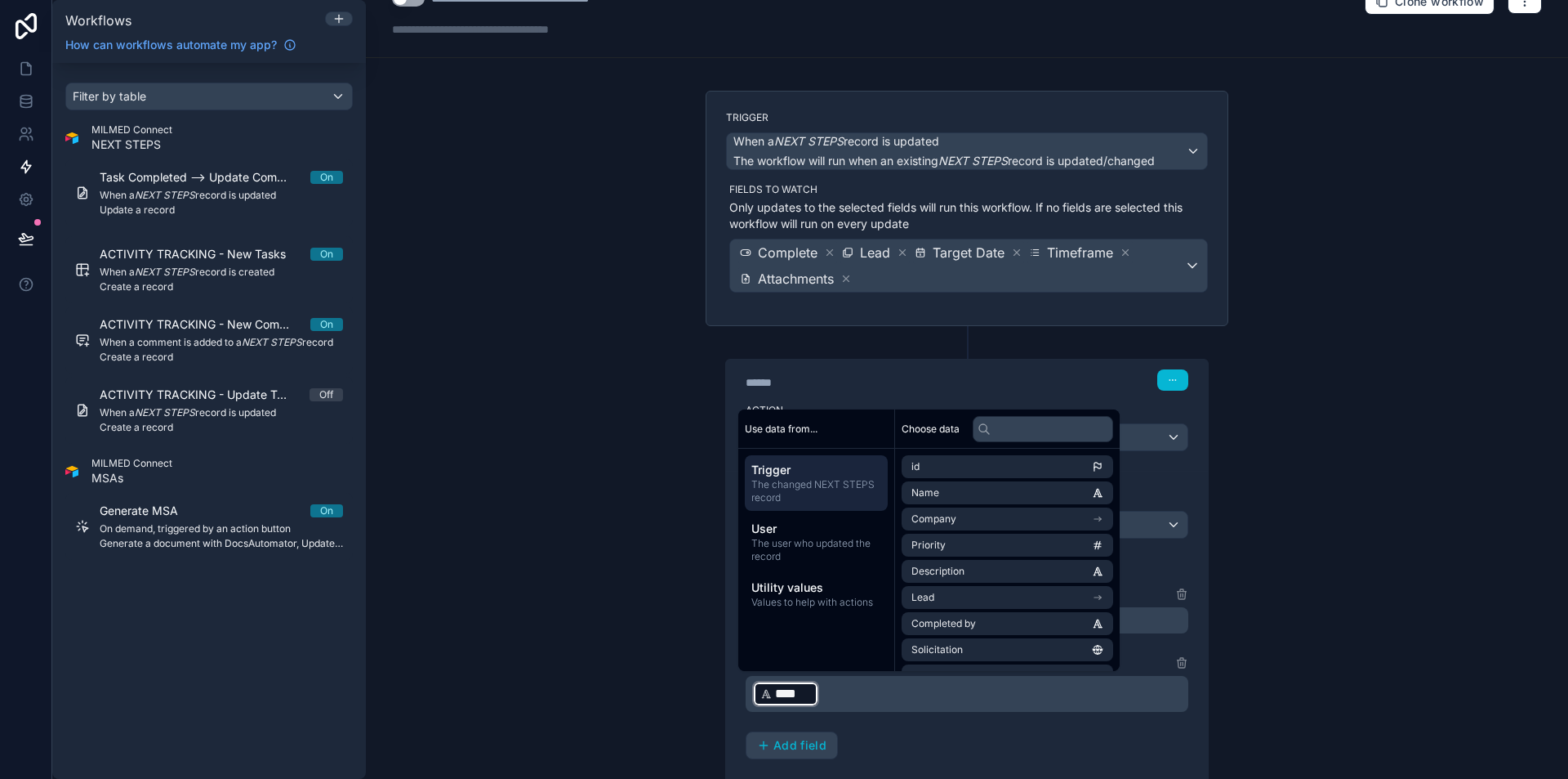
scroll to position [32, 0]
click at [892, 683] on p "﻿ **** ﻿ ﻿" at bounding box center [968, 692] width 433 height 30
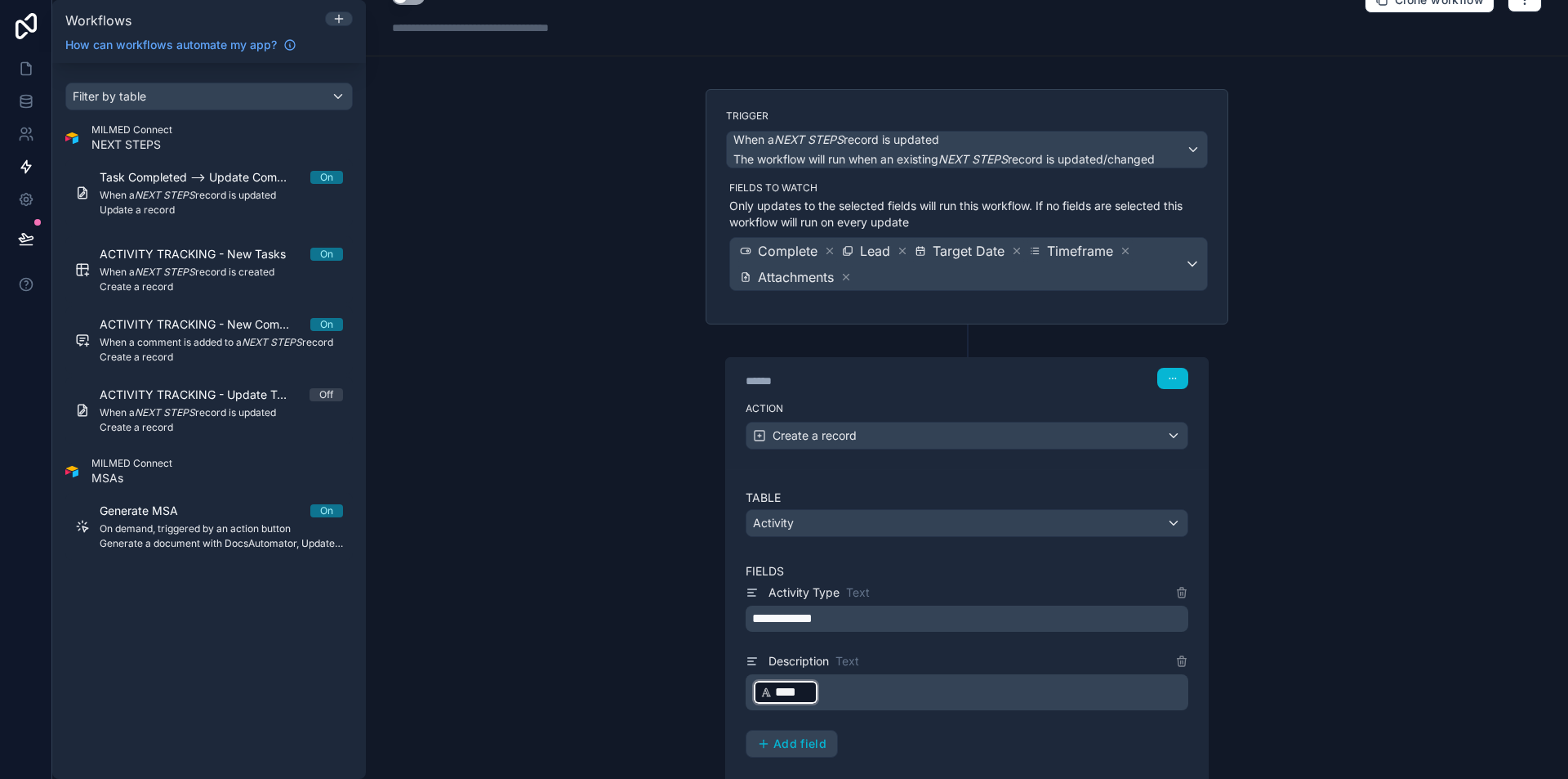
click at [892, 688] on p "﻿ **** ﻿ ﻿" at bounding box center [968, 692] width 433 height 30
click at [752, 692] on div "****" at bounding box center [785, 692] width 67 height 26
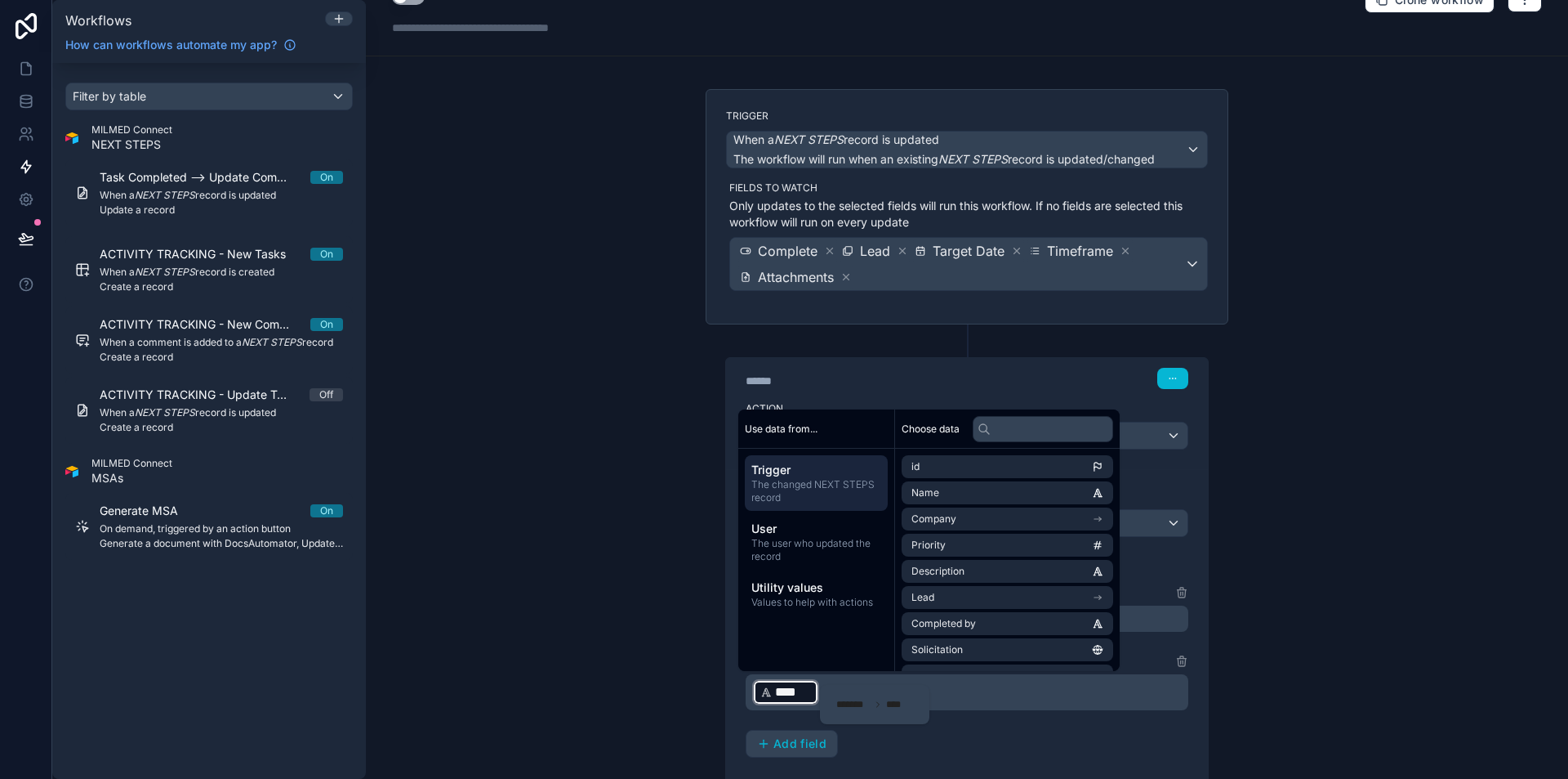
click at [909, 686] on div "******* ****" at bounding box center [875, 704] width 110 height 40
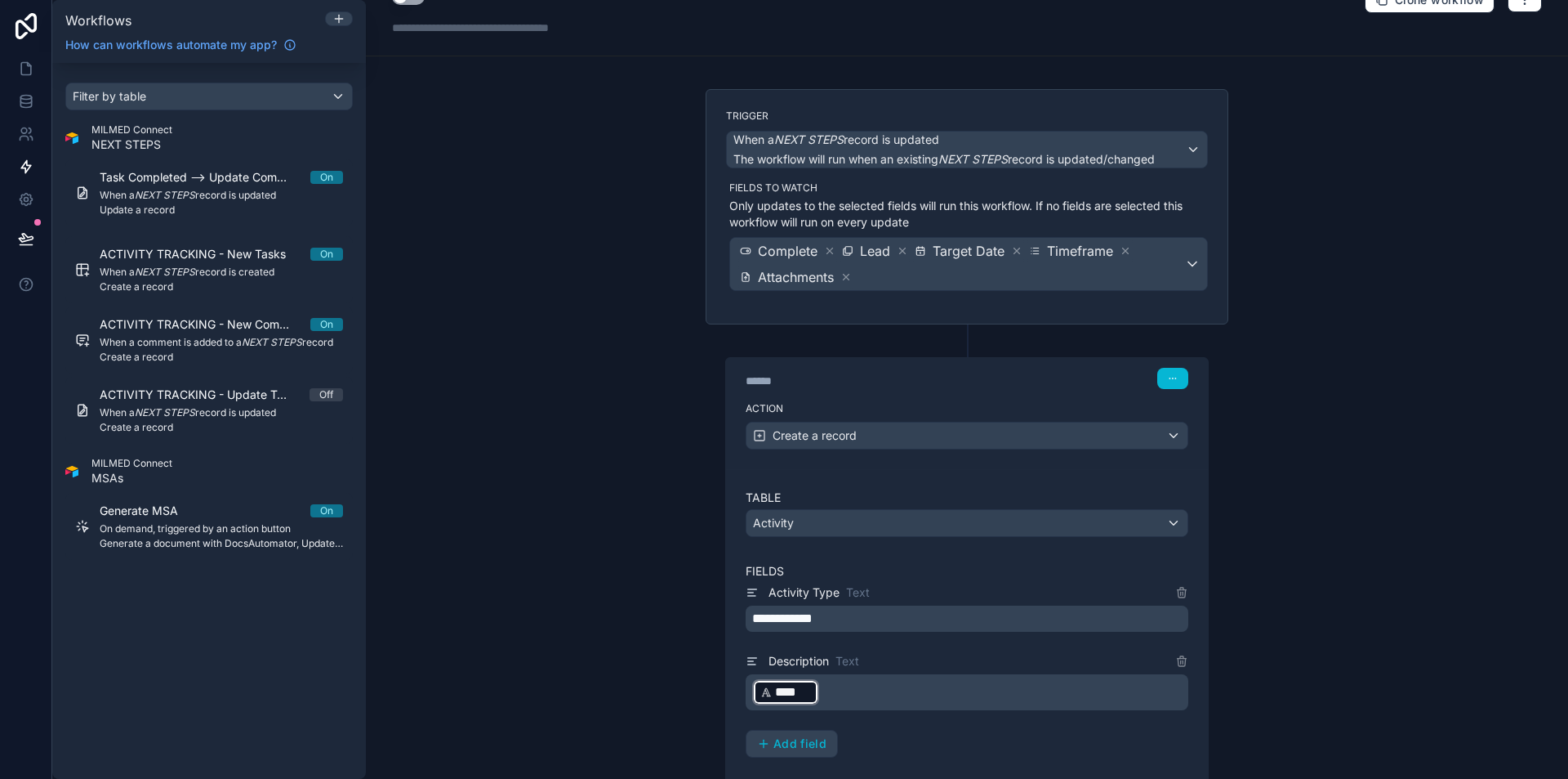
click at [983, 710] on div "**********" at bounding box center [967, 670] width 443 height 175
click at [988, 703] on p "﻿ **** ﻿ ﻿" at bounding box center [968, 692] width 433 height 30
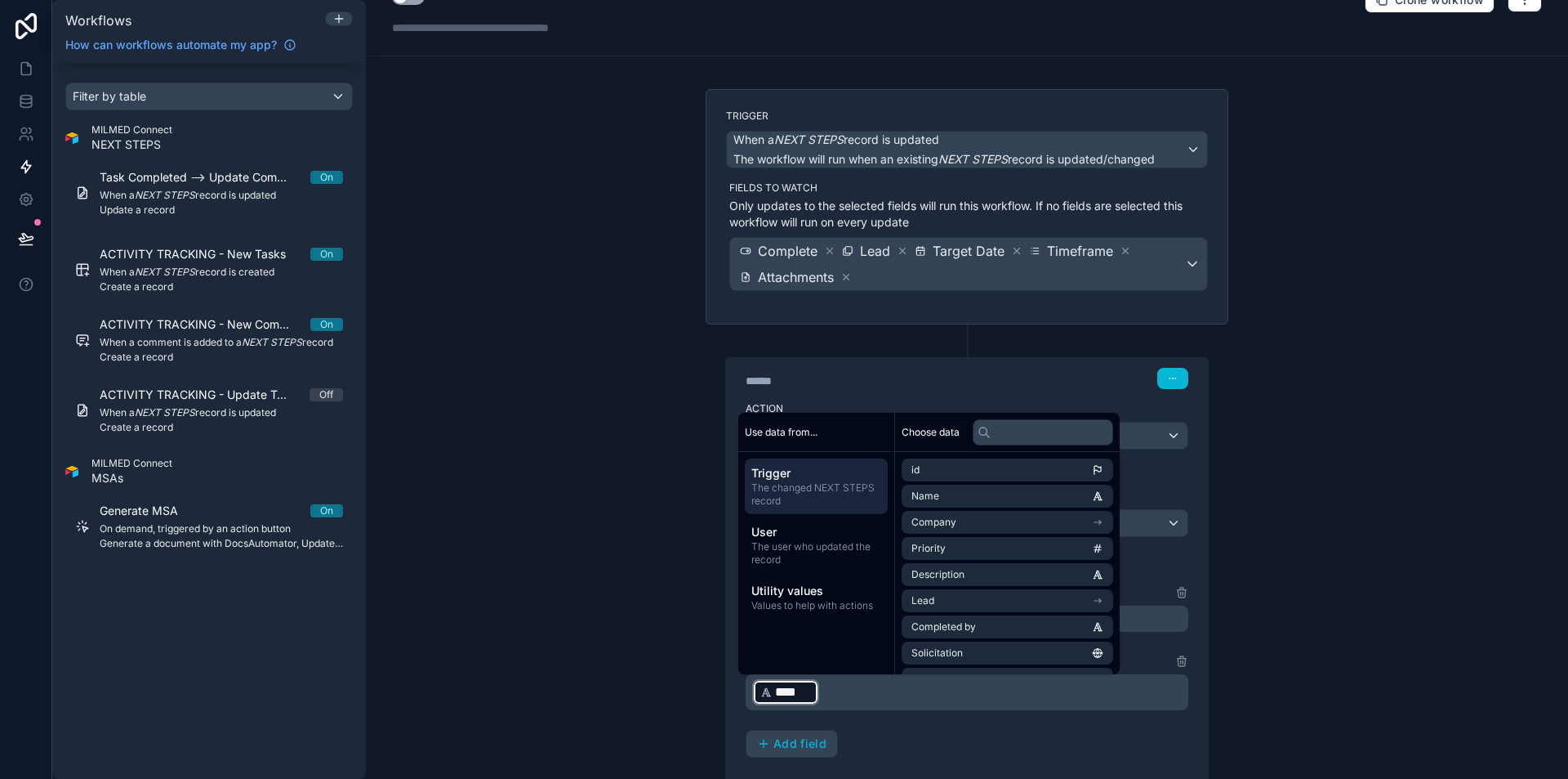
scroll to position [0, 0]
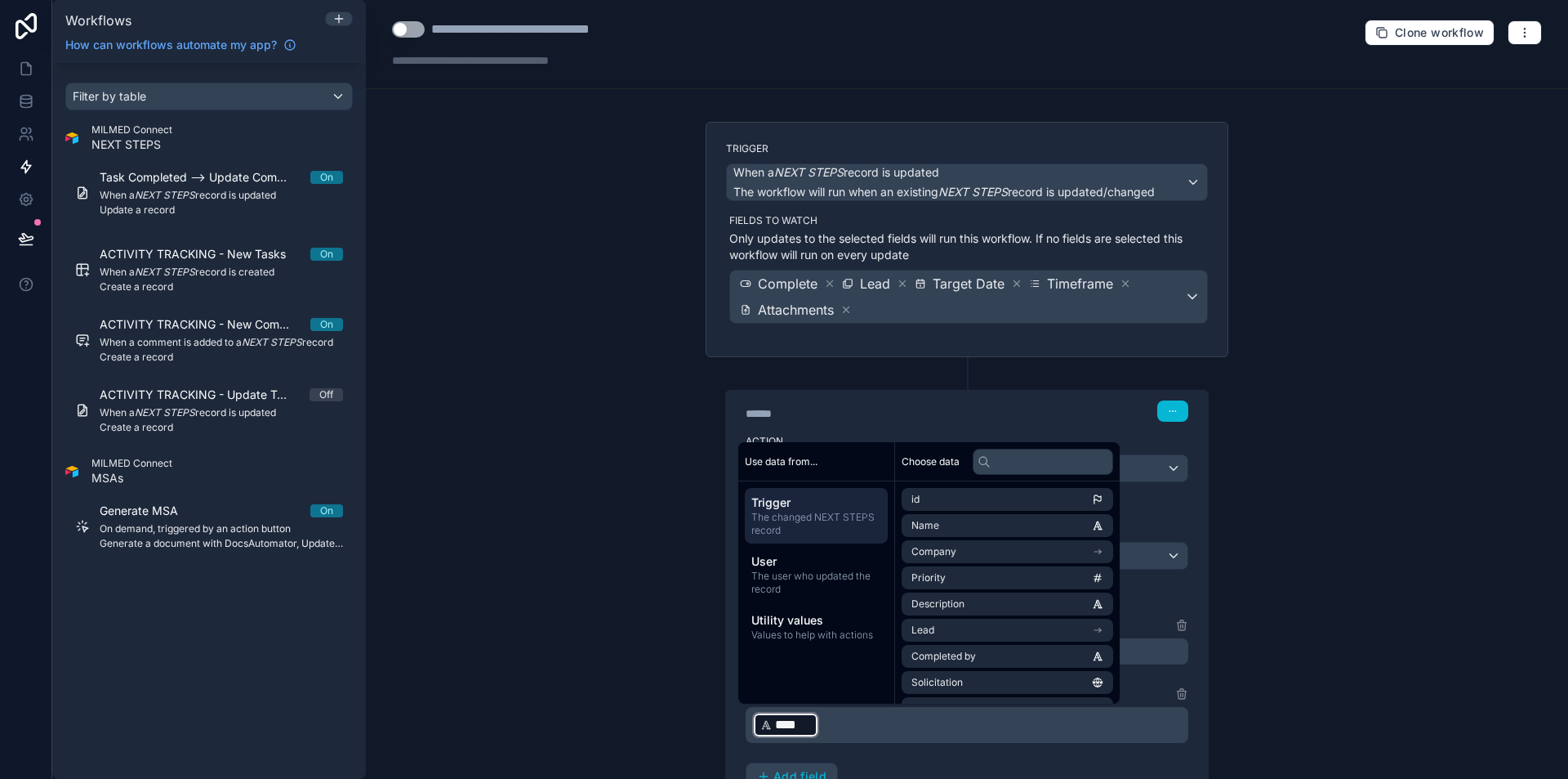
click at [969, 735] on p "﻿ **** ﻿ ﻿" at bounding box center [968, 724] width 433 height 30
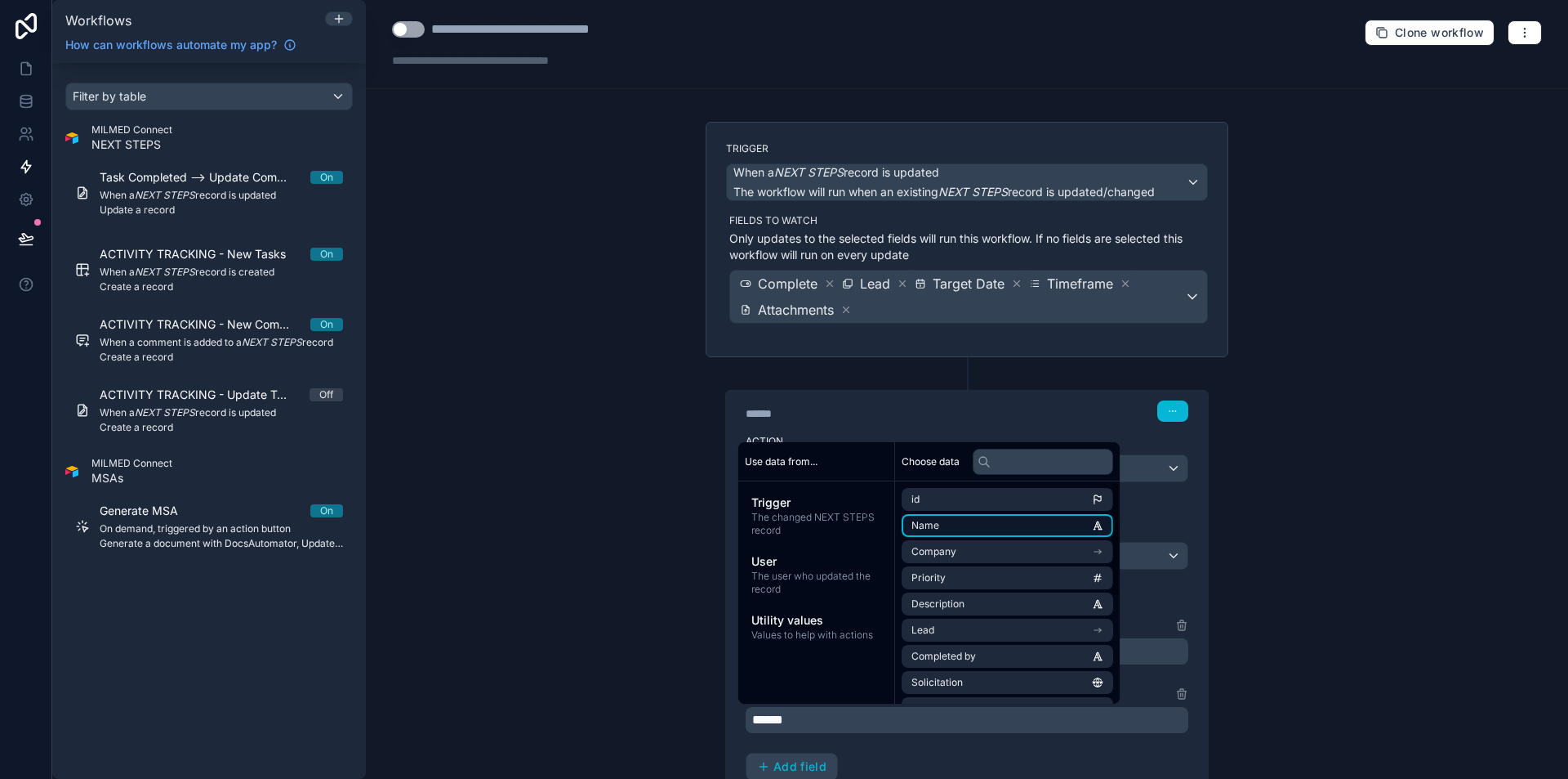
click at [1023, 525] on li "Name" at bounding box center [1006, 525] width 212 height 23
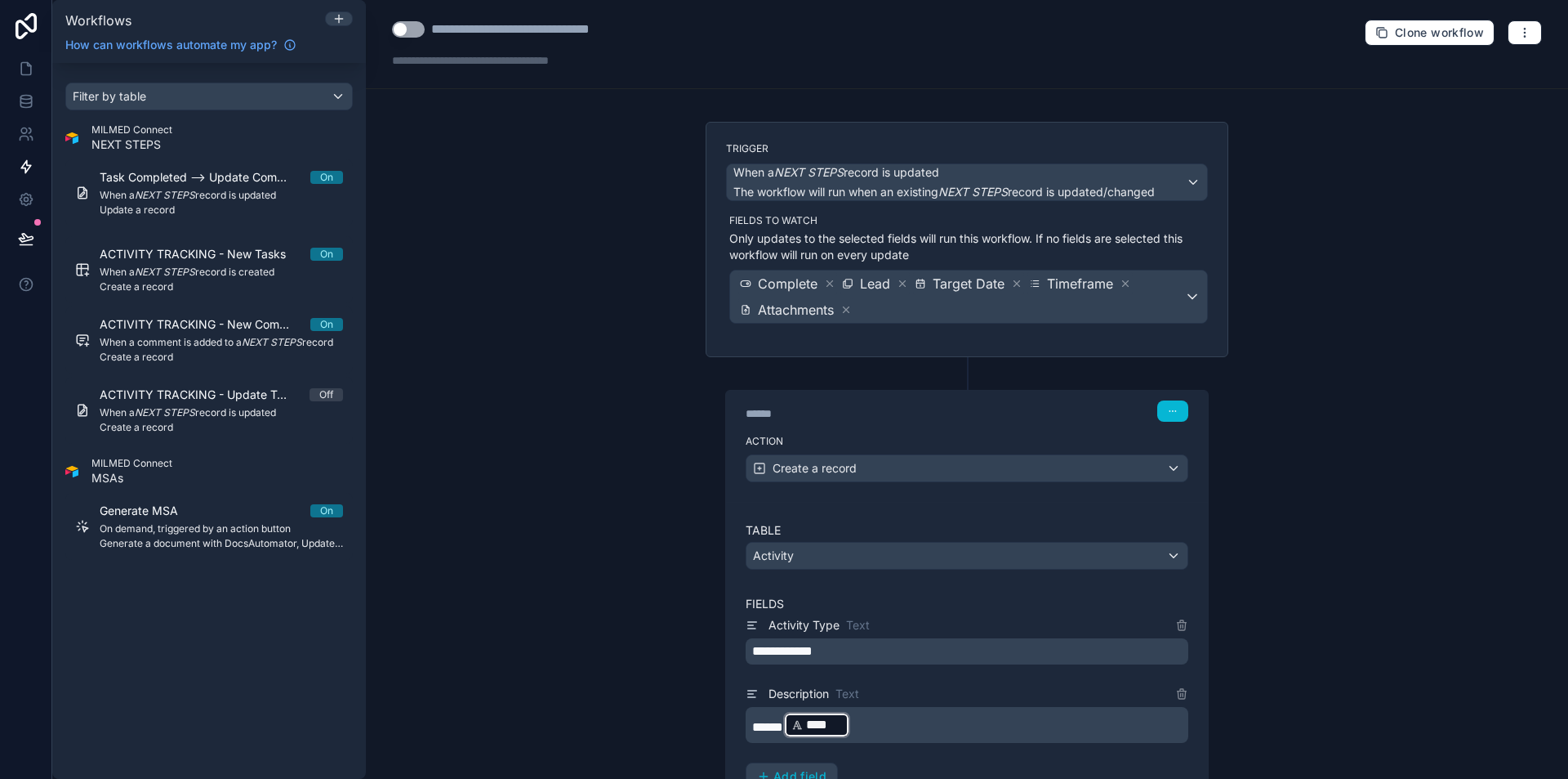
click at [1102, 725] on p "***** **** ﻿ ﻿" at bounding box center [968, 724] width 433 height 30
click at [1102, 723] on p "***** **** ﻿ ﻿" at bounding box center [968, 724] width 433 height 30
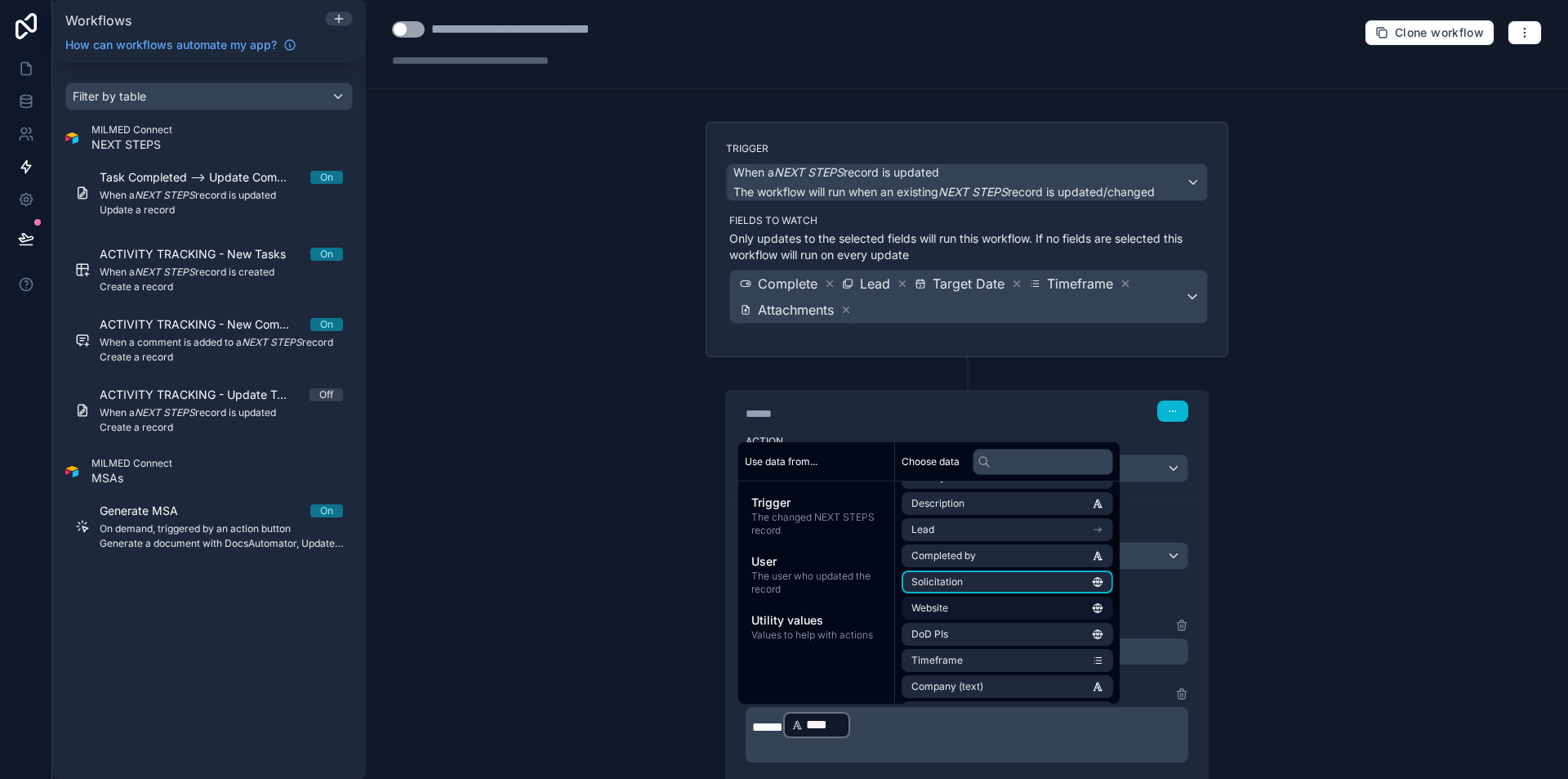
scroll to position [206, 0]
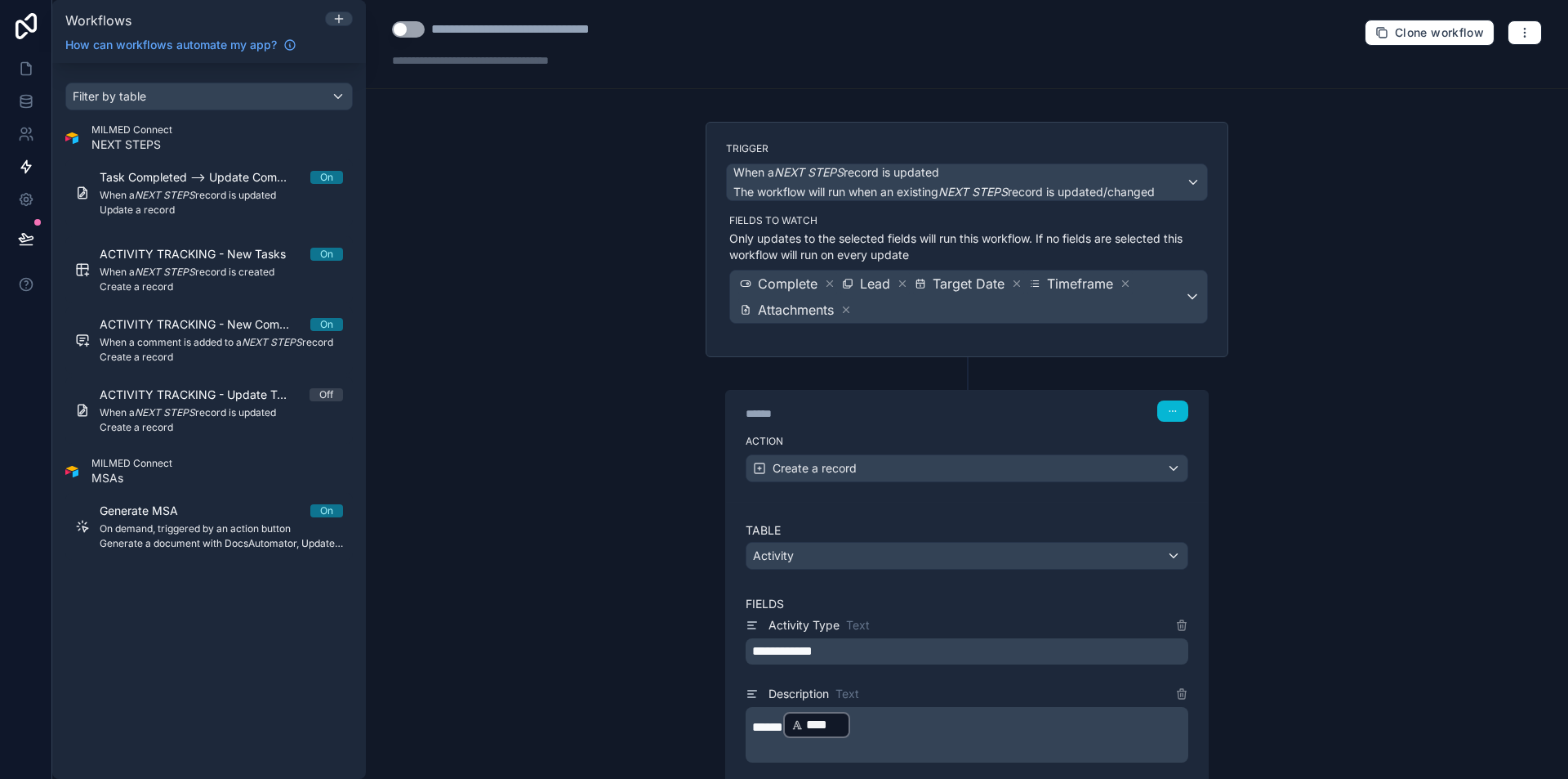
click at [950, 750] on p "﻿" at bounding box center [968, 749] width 433 height 20
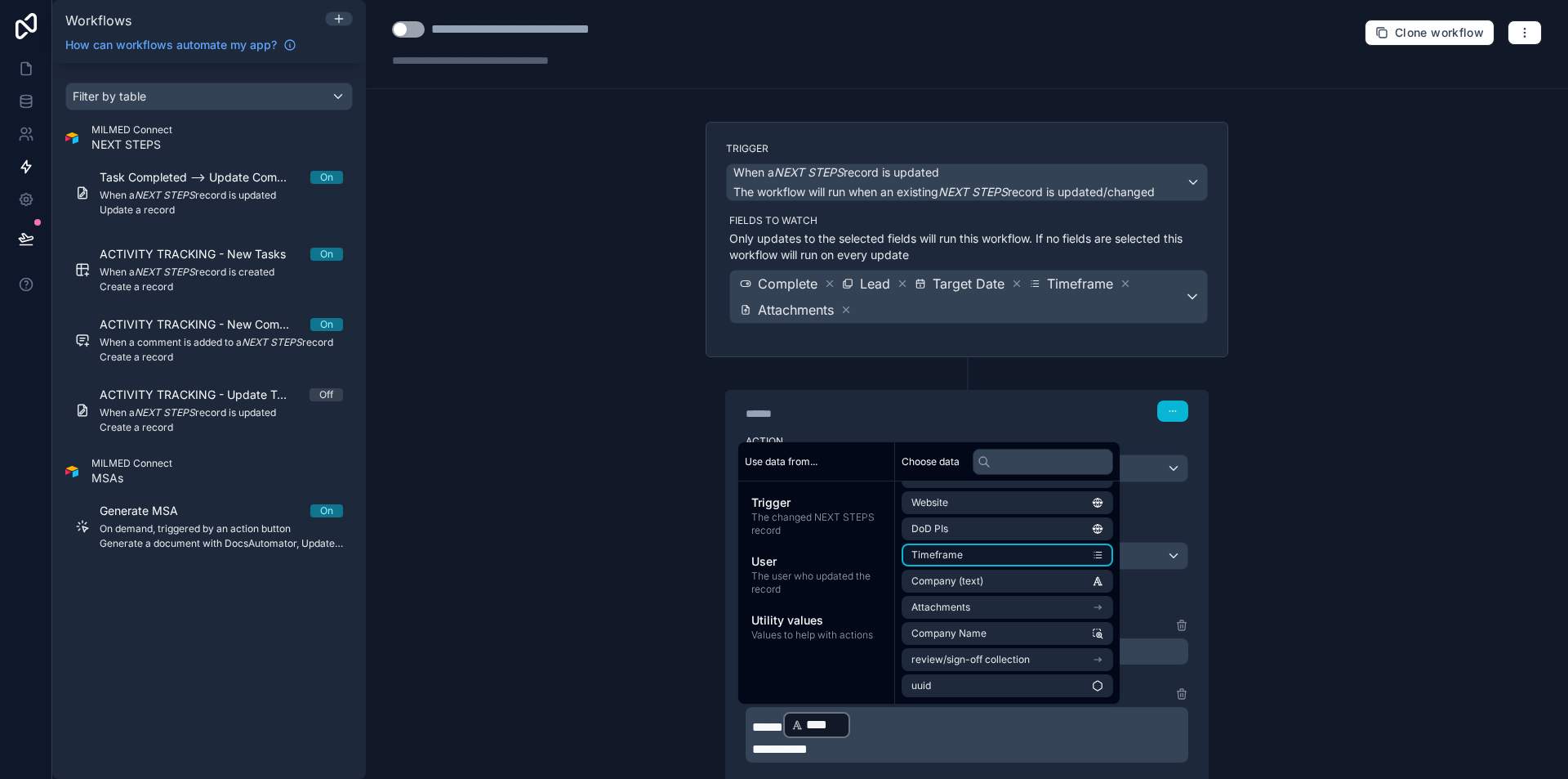
click at [950, 550] on span "Timeframe" at bounding box center [936, 555] width 51 height 14
click at [1069, 759] on p "**********" at bounding box center [968, 754] width 433 height 30
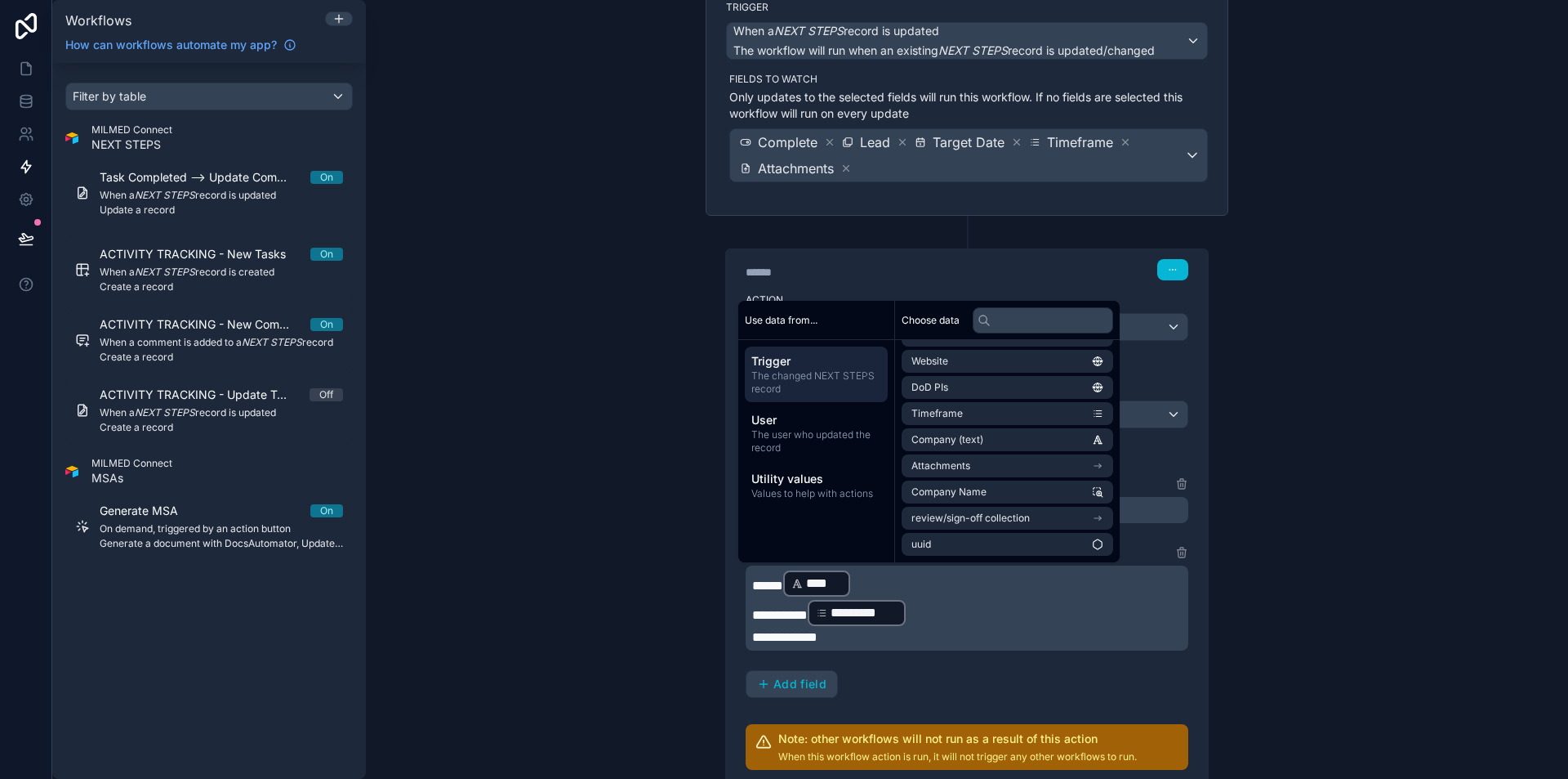
click at [827, 372] on span "The changed NEXT STEPS record" at bounding box center [816, 382] width 130 height 26
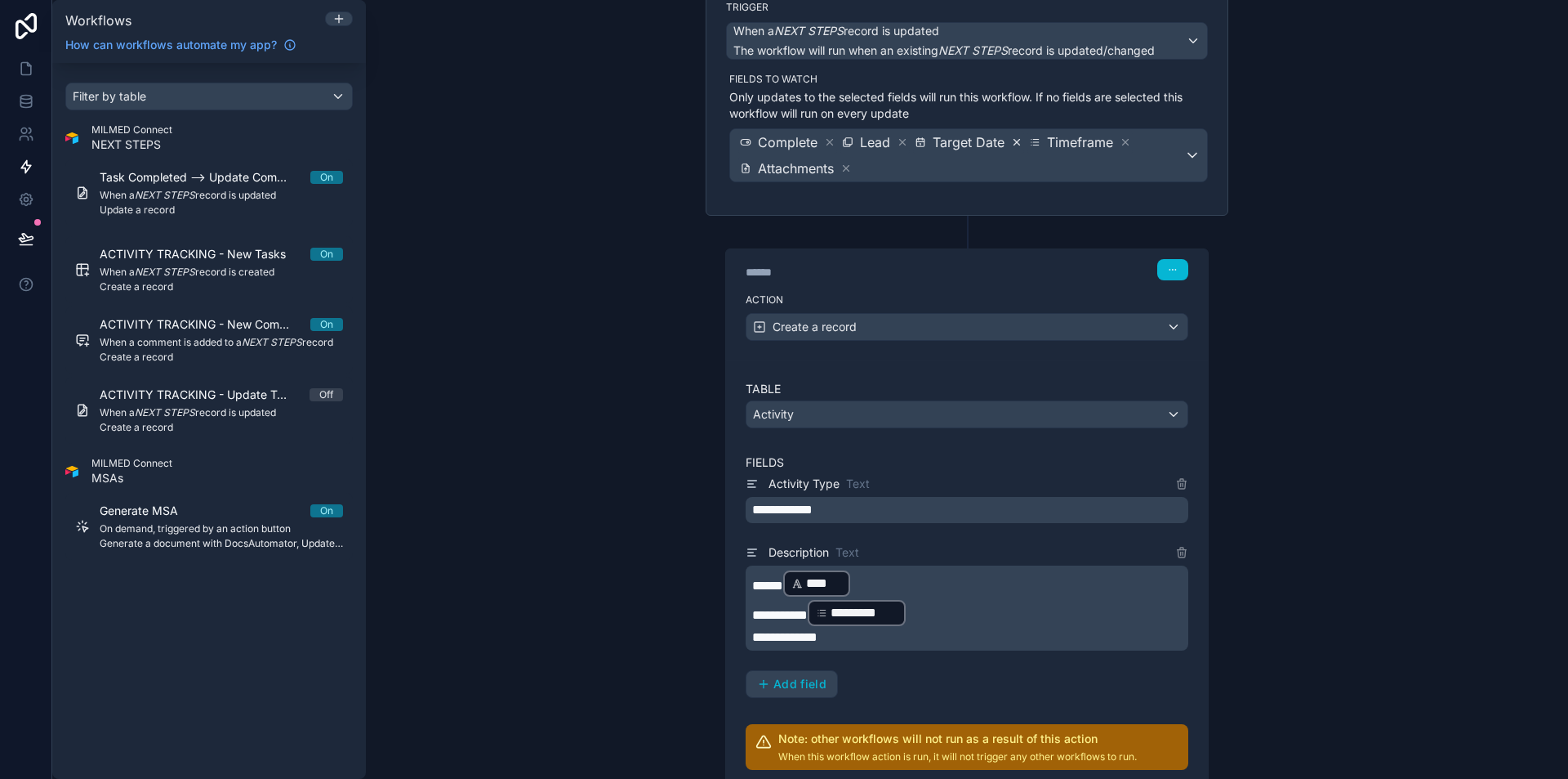
click at [1011, 144] on icon at bounding box center [1016, 141] width 12 height 12
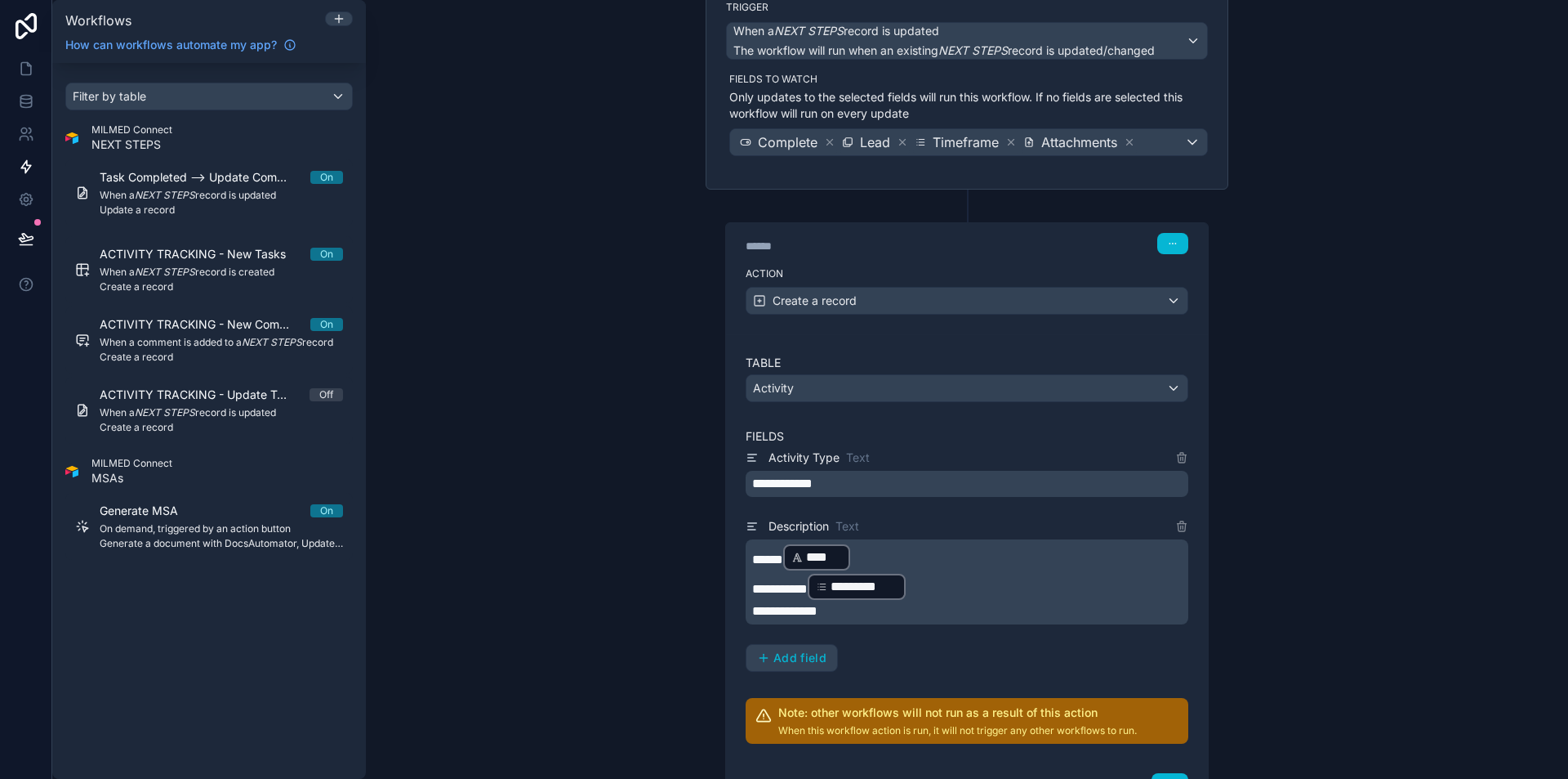
click at [918, 612] on p "**********" at bounding box center [968, 611] width 433 height 20
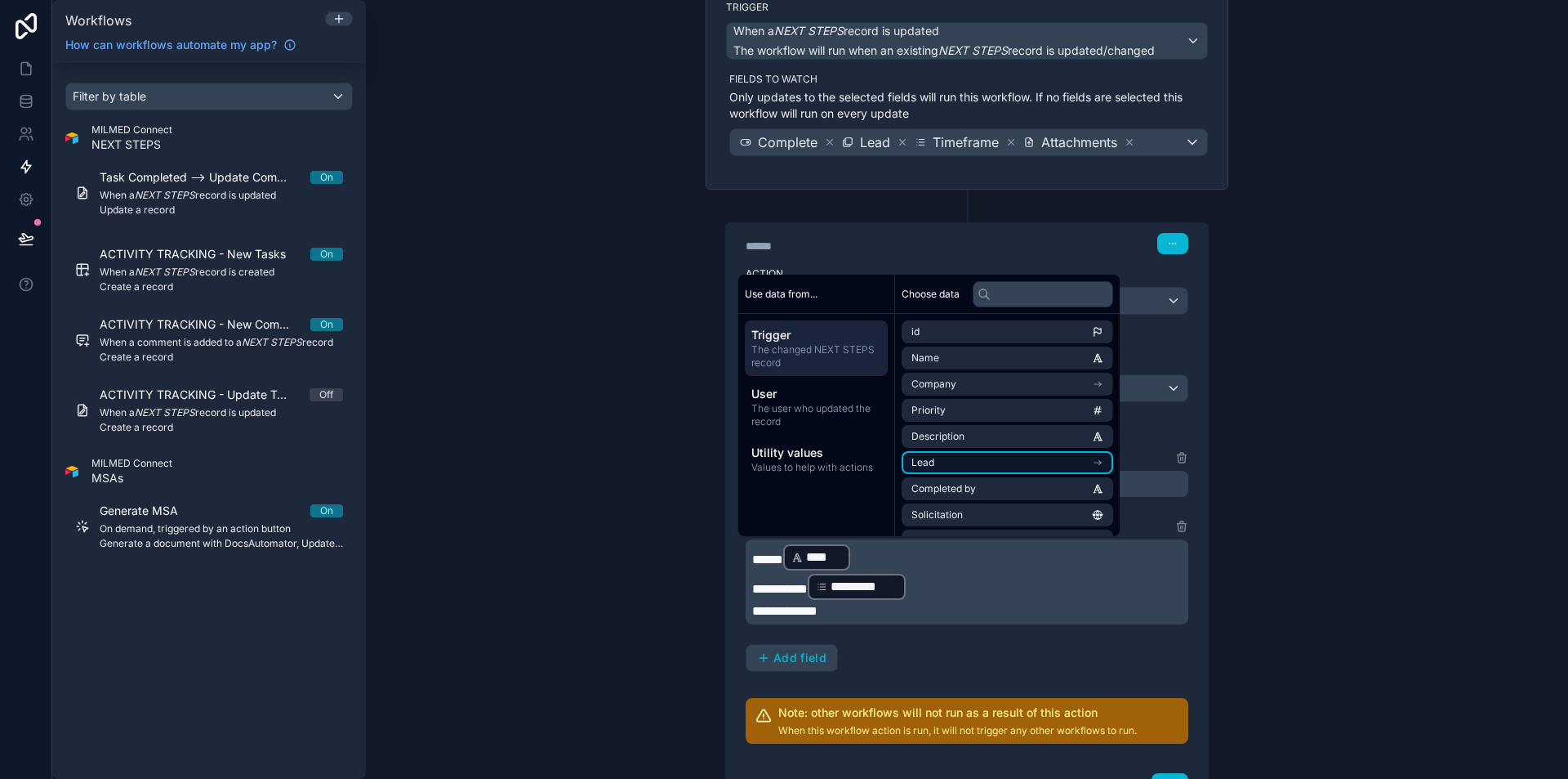
scroll to position [82, 0]
click at [976, 383] on li "Lead" at bounding box center [1006, 380] width 212 height 23
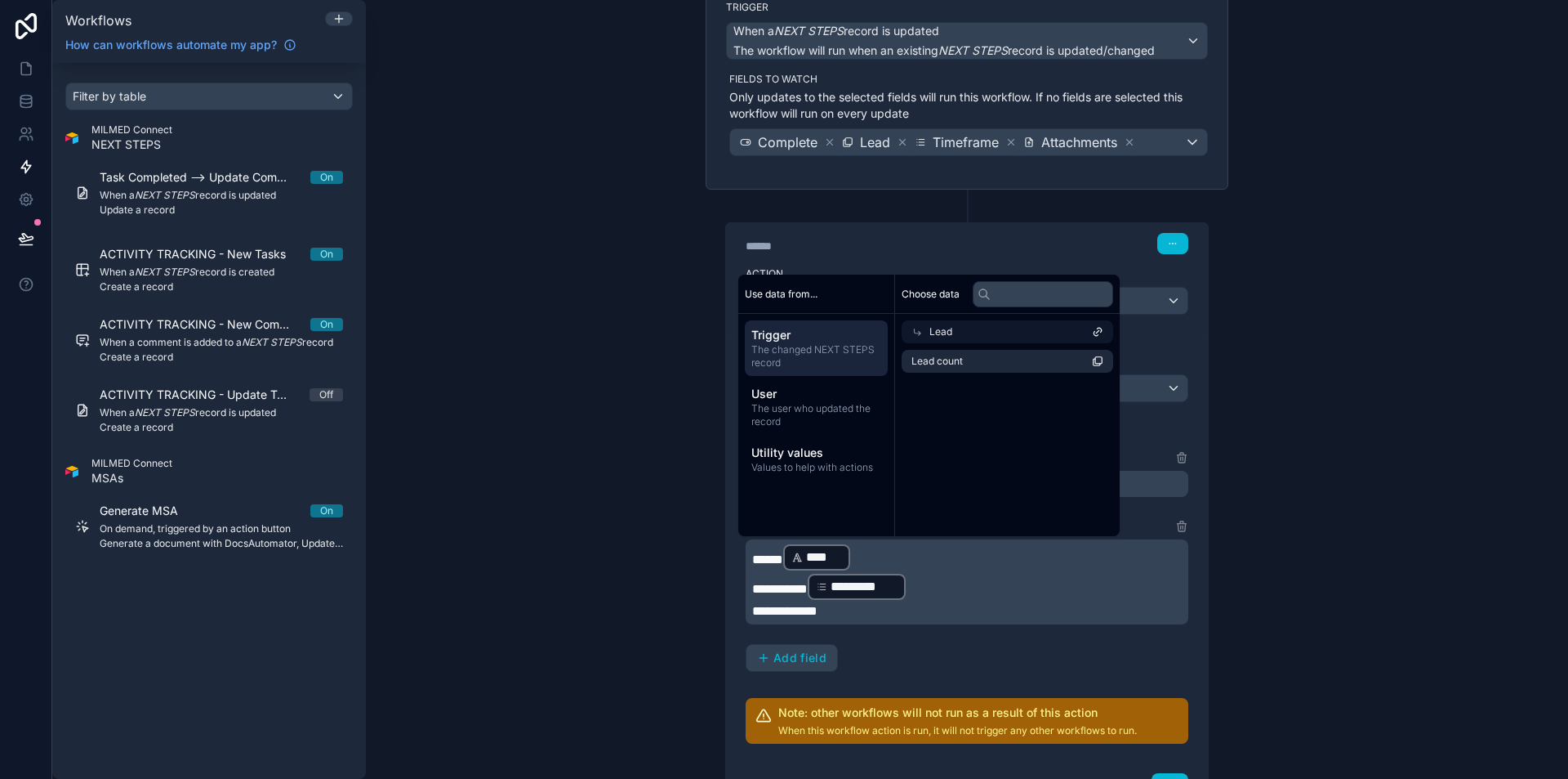
click at [945, 342] on div "Lead" at bounding box center [1006, 331] width 212 height 23
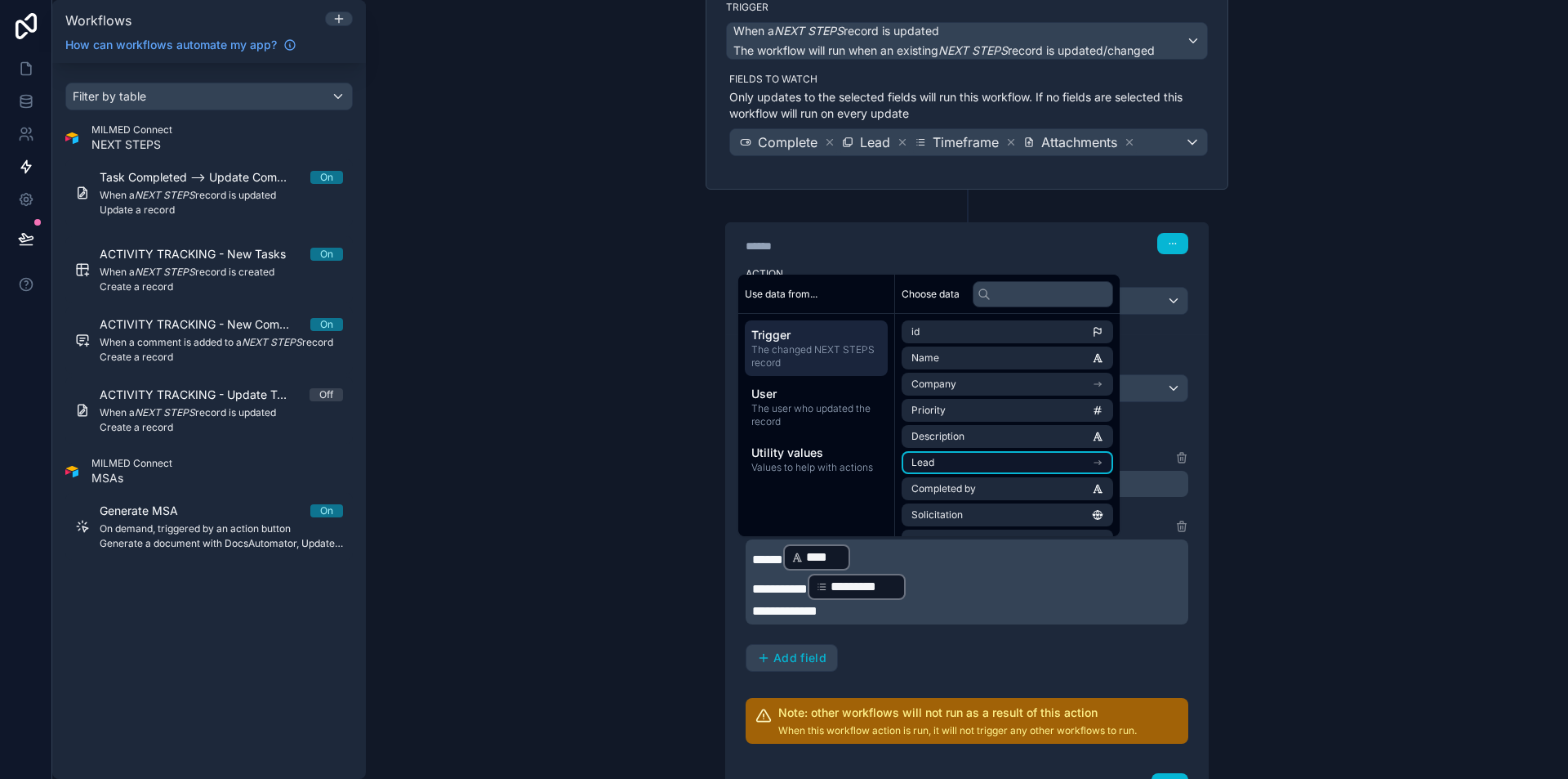
click at [948, 462] on li "Lead" at bounding box center [1006, 462] width 212 height 23
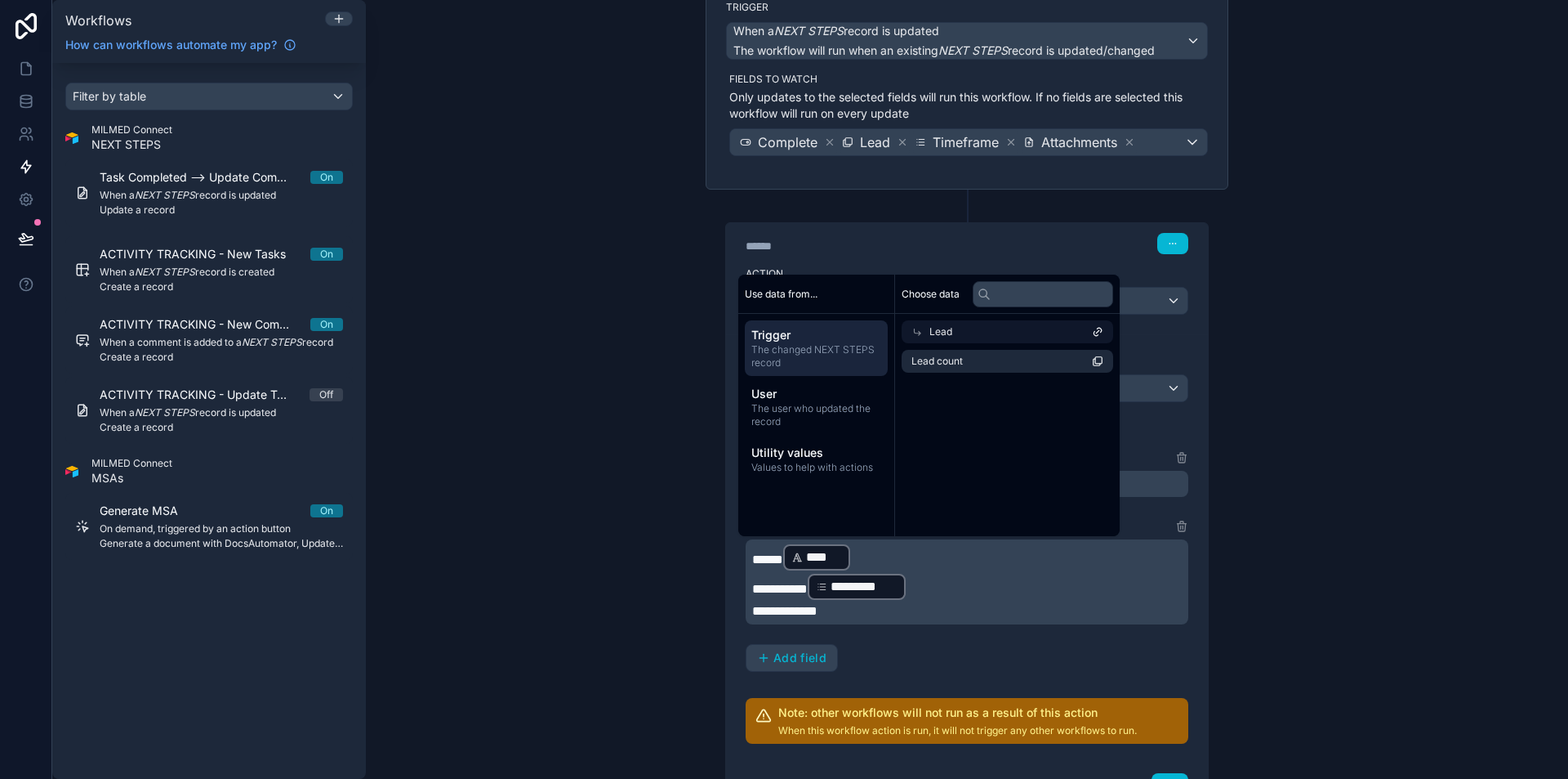
click at [1104, 337] on icon at bounding box center [1097, 331] width 12 height 12
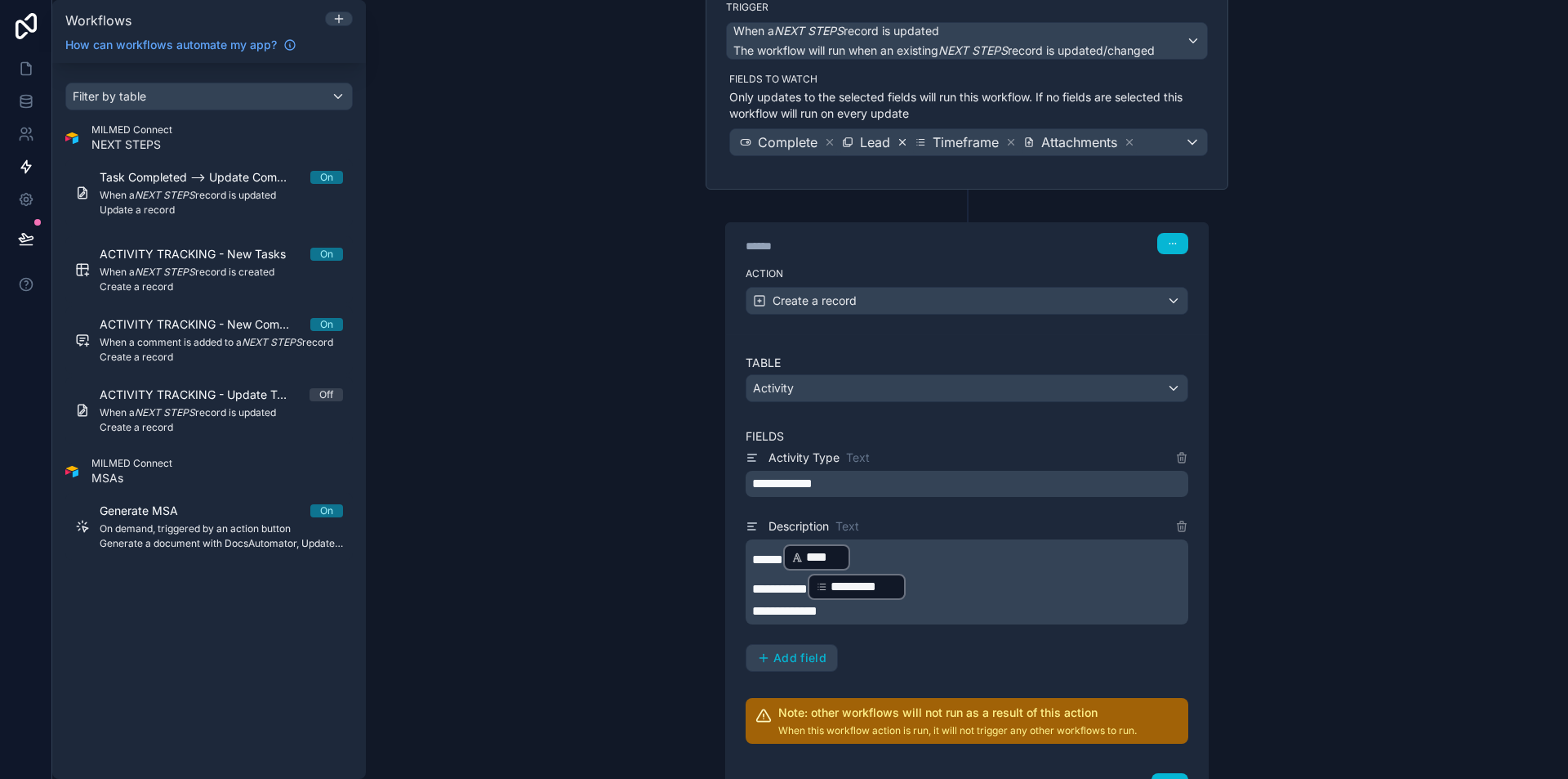
click at [897, 138] on icon at bounding box center [902, 141] width 12 height 12
click at [863, 611] on p "**********" at bounding box center [968, 611] width 433 height 20
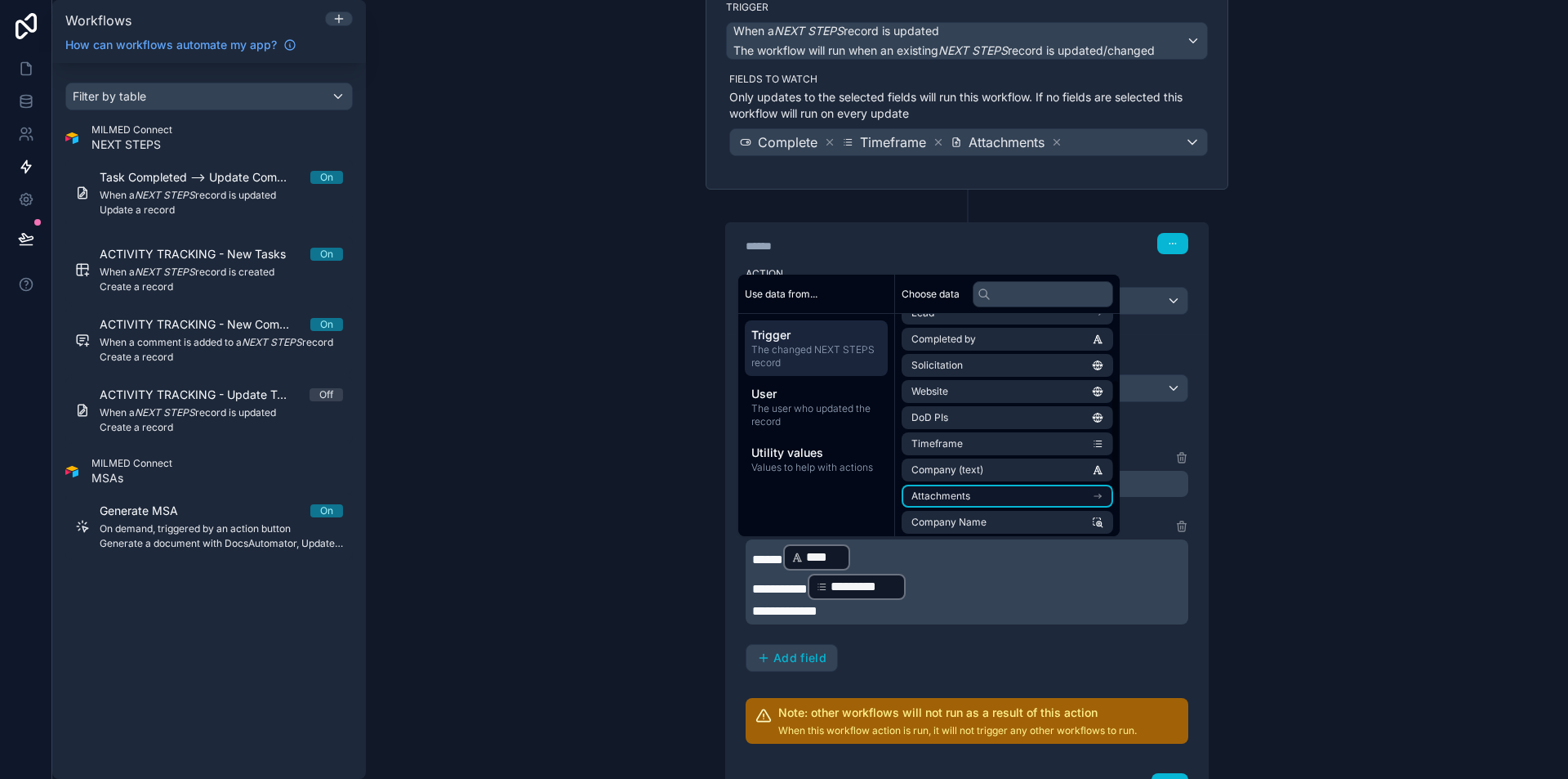
scroll to position [124, 0]
click at [996, 367] on li "Completed by" at bounding box center [1006, 364] width 212 height 23
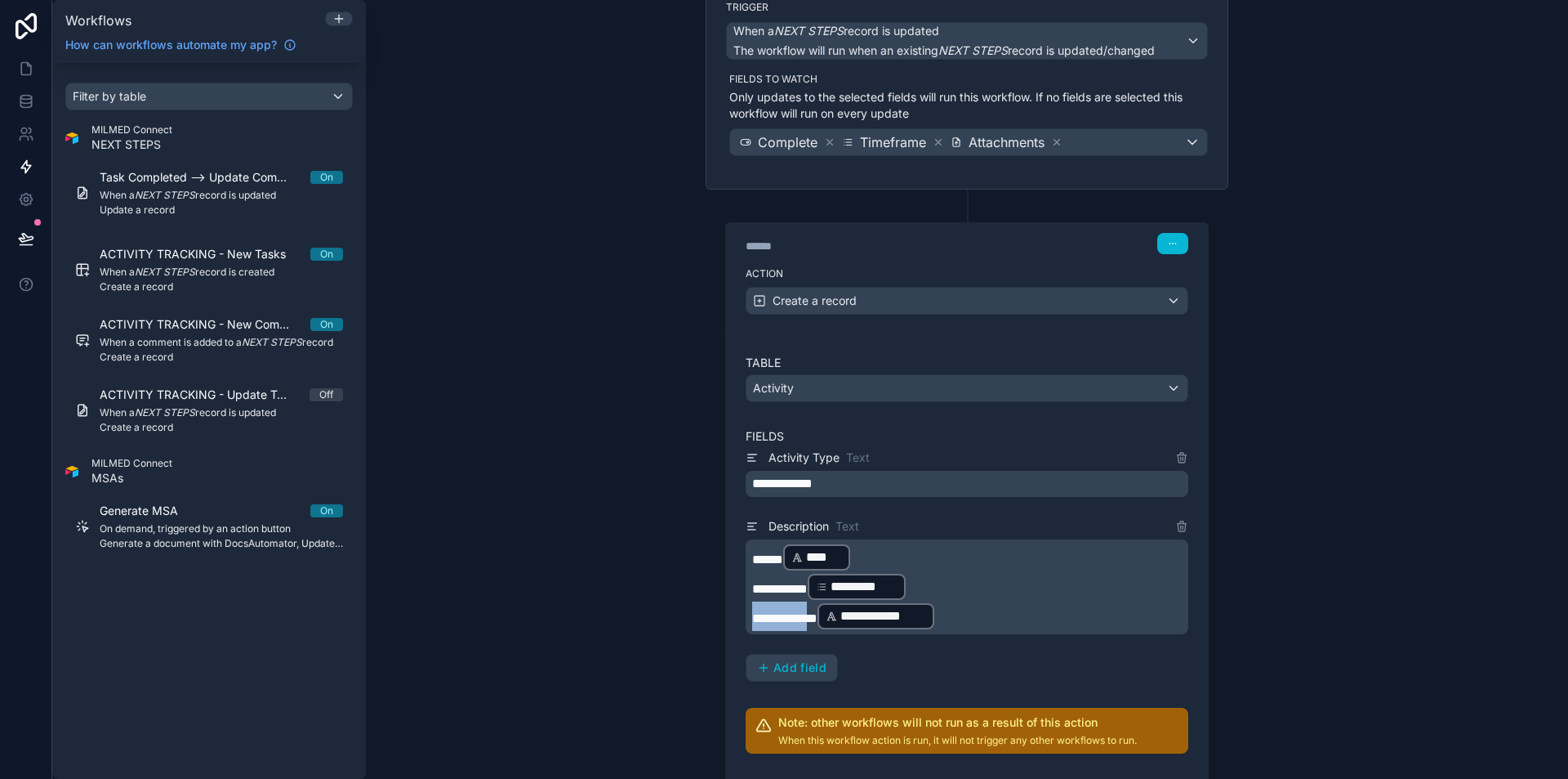
drag, startPoint x: 817, startPoint y: 617, endPoint x: 714, endPoint y: 607, distance: 103.5
click at [714, 607] on div "**********" at bounding box center [967, 503] width 523 height 628
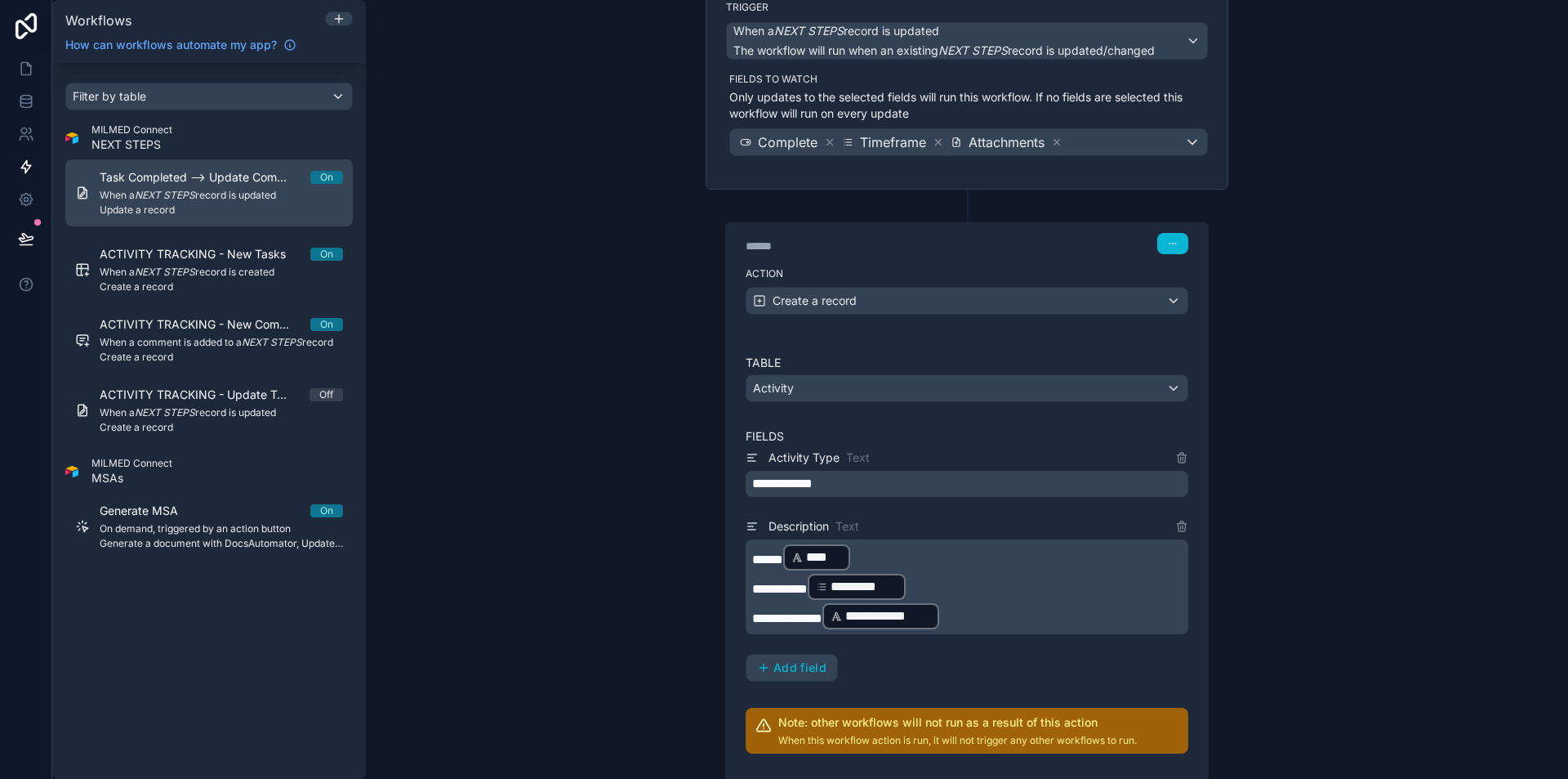
click at [213, 188] on div "Task Completed --> Update Completed by and date On When a NEXT STEPS record is …" at bounding box center [221, 193] width 243 height 48
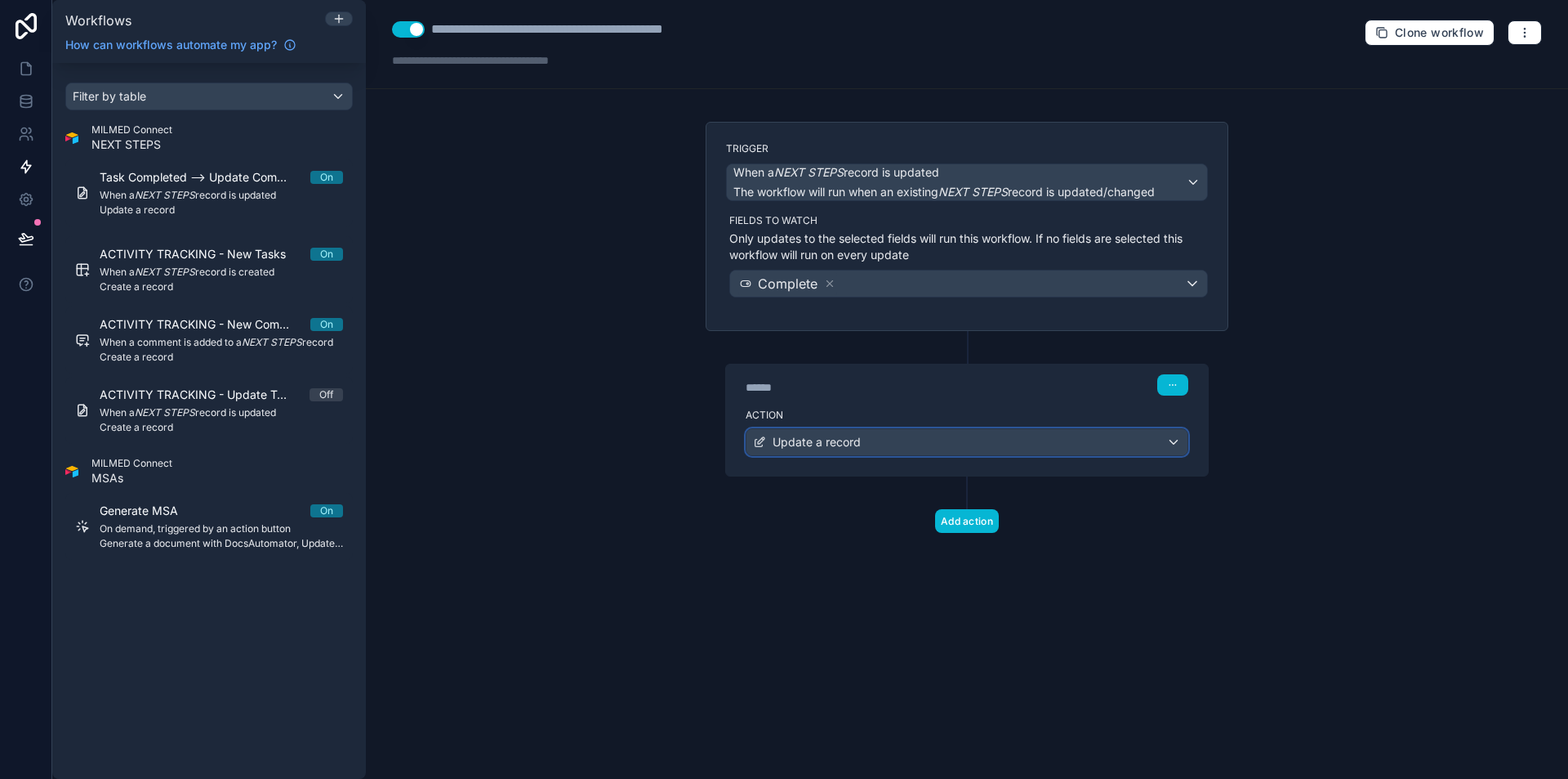
click at [803, 449] on span "Update a record" at bounding box center [816, 442] width 88 height 16
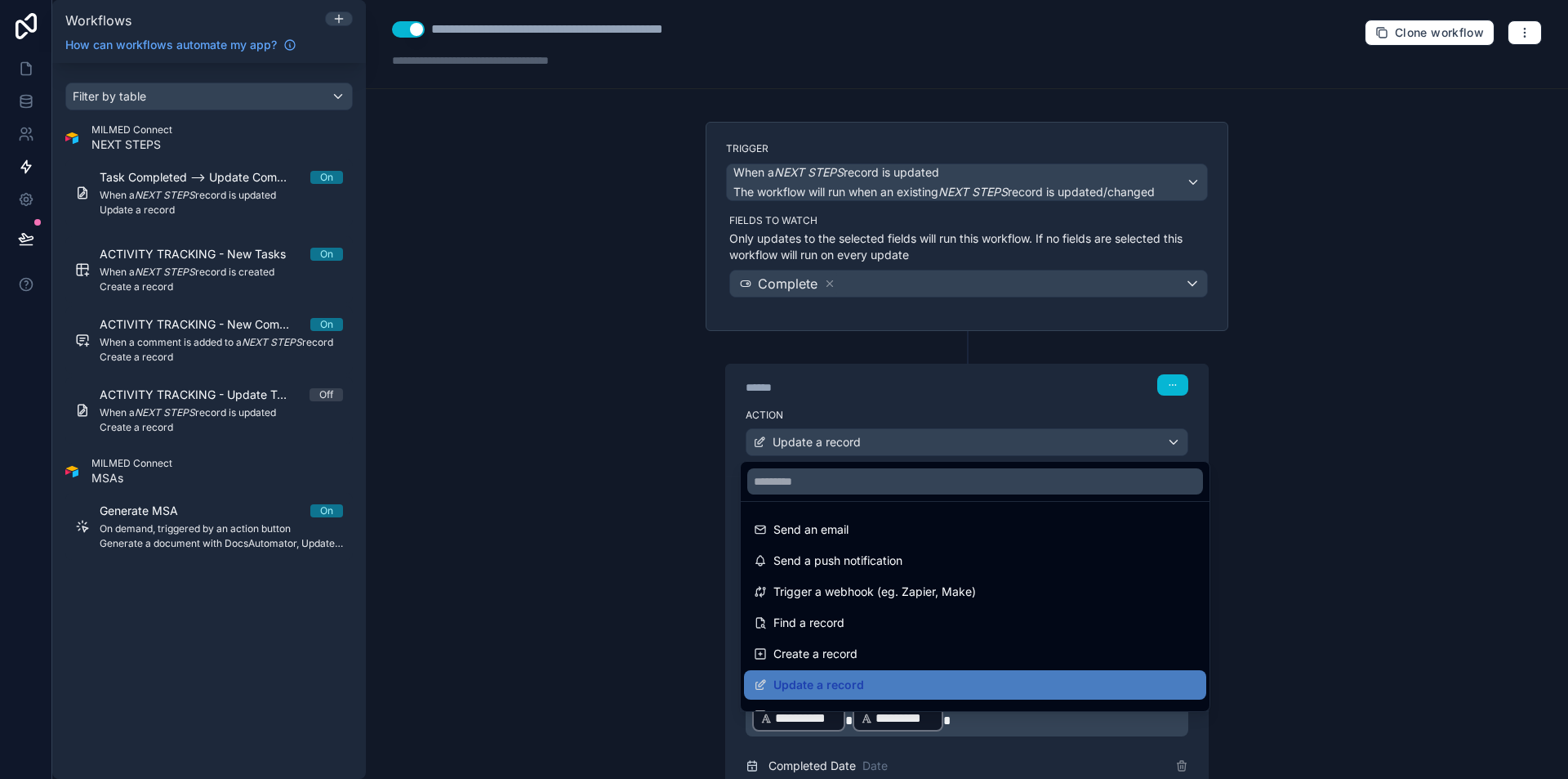
click at [1343, 487] on div at bounding box center [784, 389] width 1568 height 779
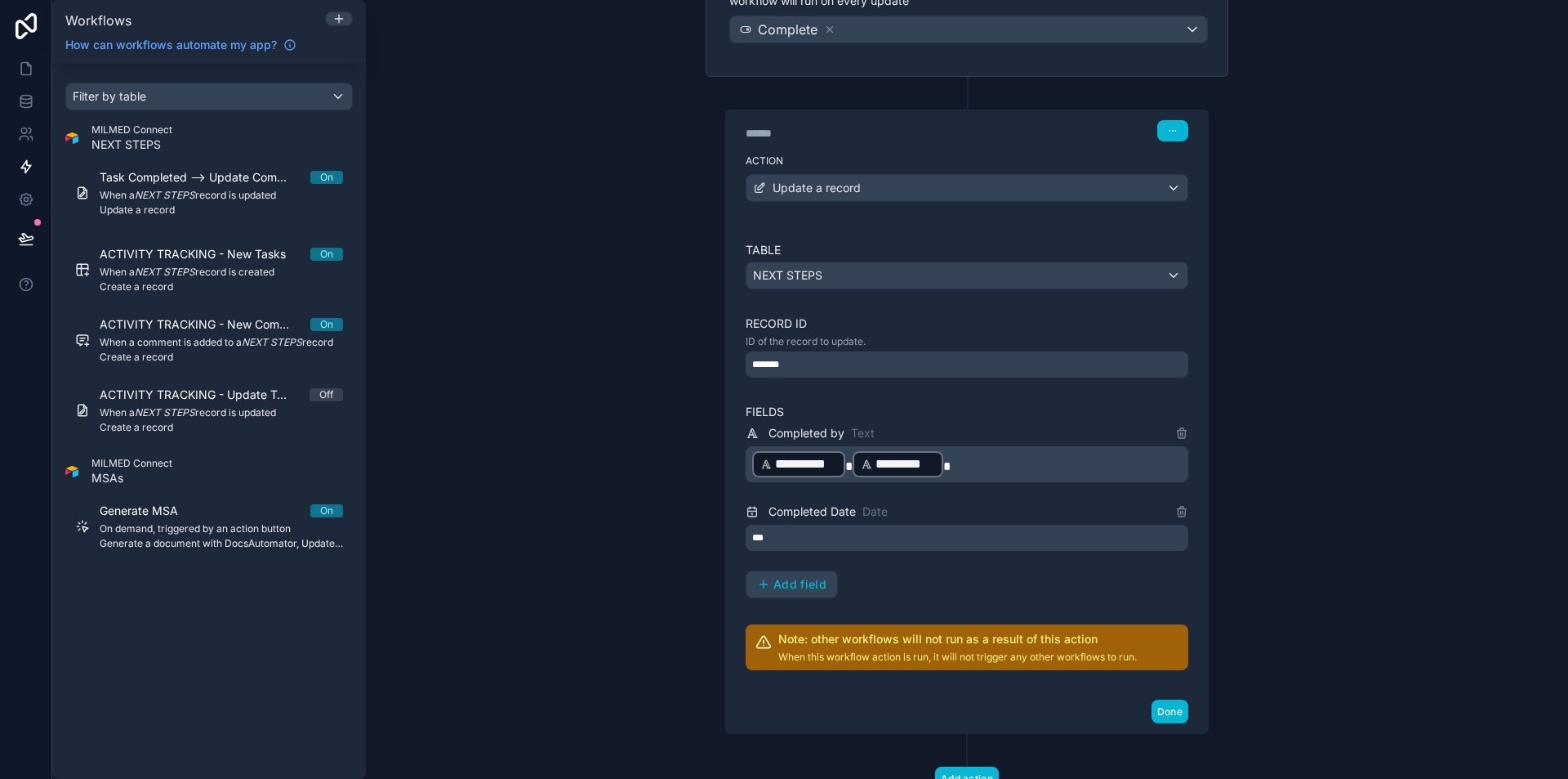
scroll to position [318, 0]
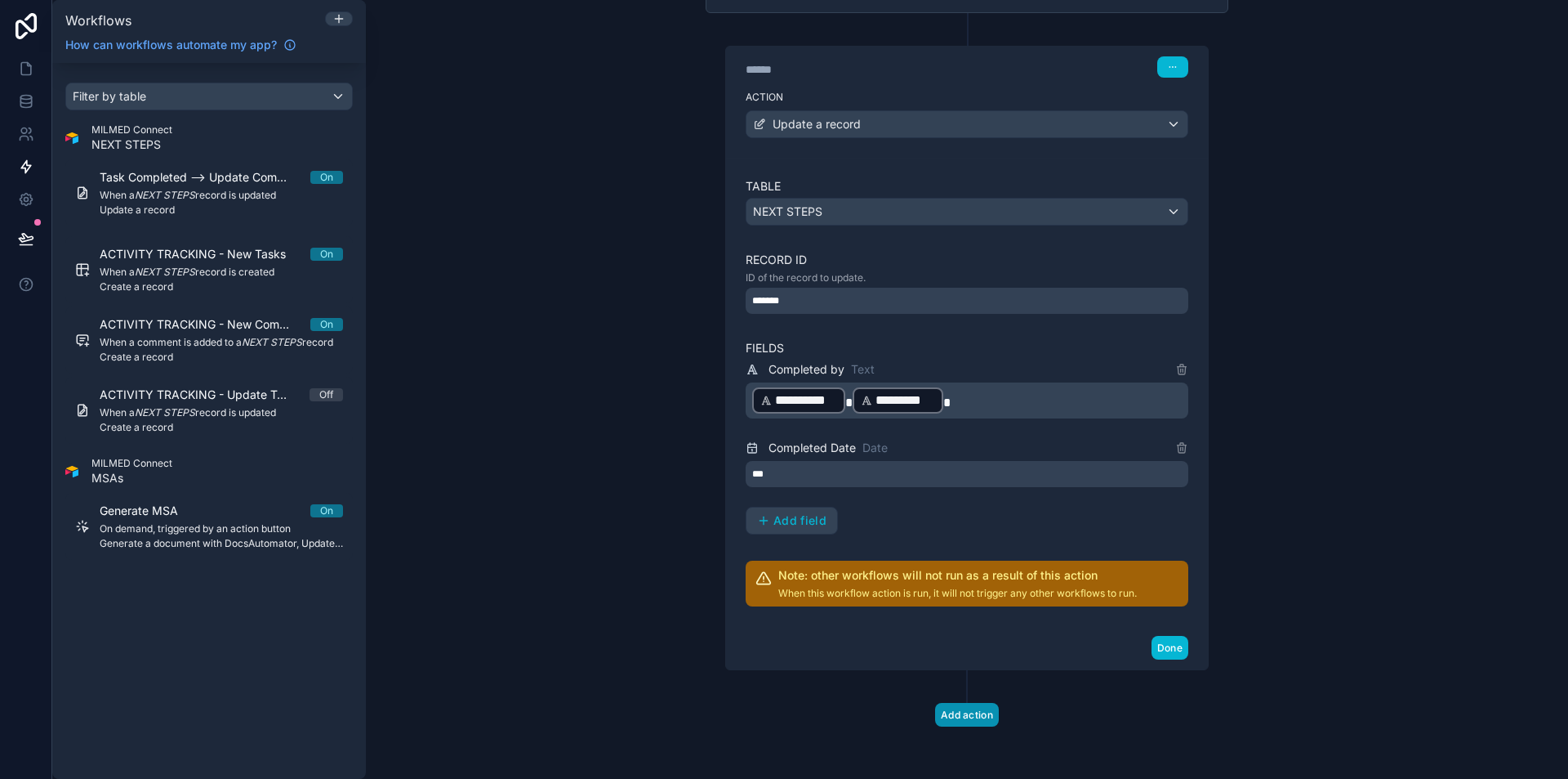
click at [976, 713] on button "Add action" at bounding box center [967, 714] width 64 height 23
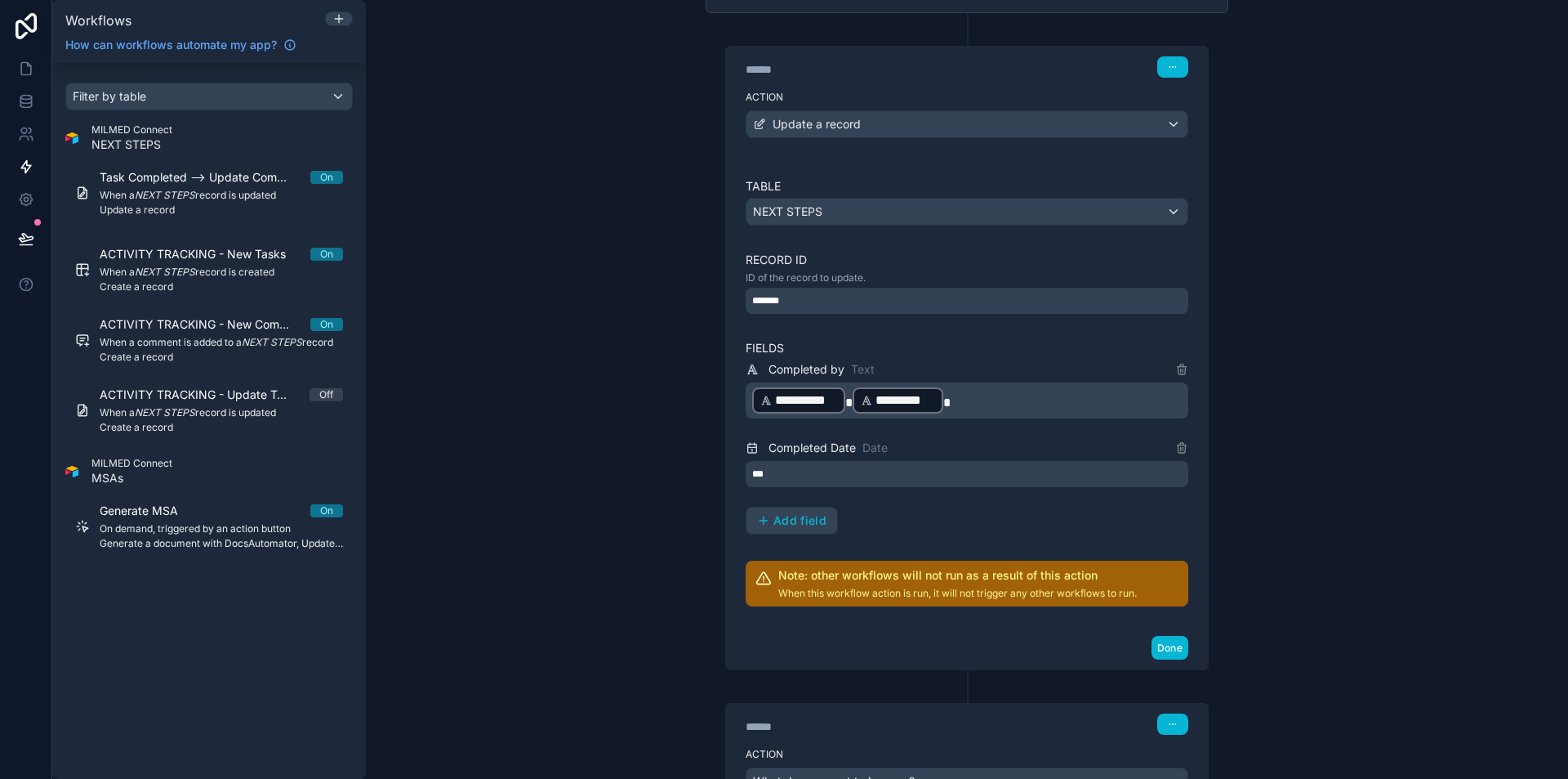
scroll to position [463, 0]
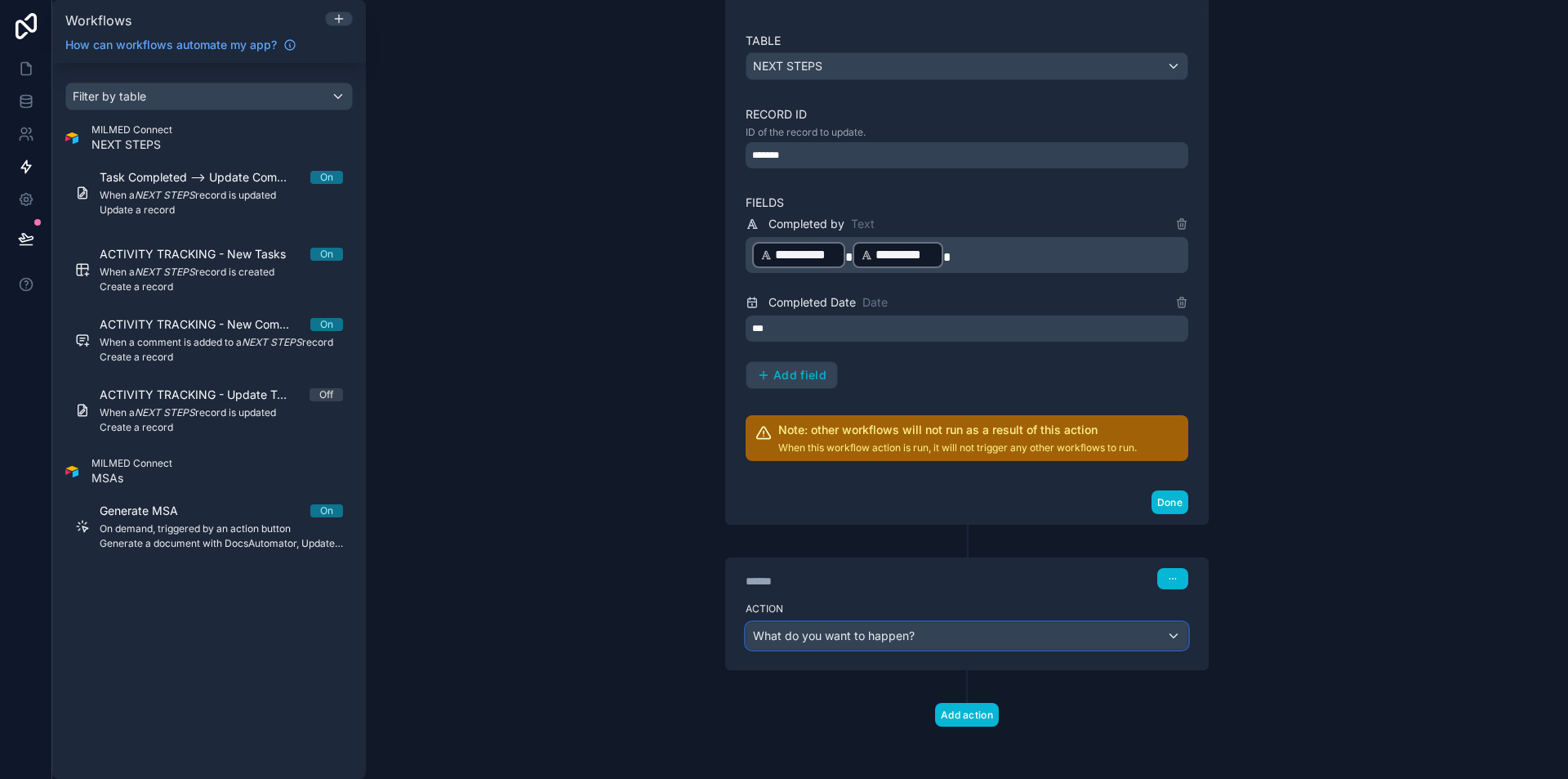
click at [927, 634] on div "What do you want to happen?" at bounding box center [967, 635] width 441 height 26
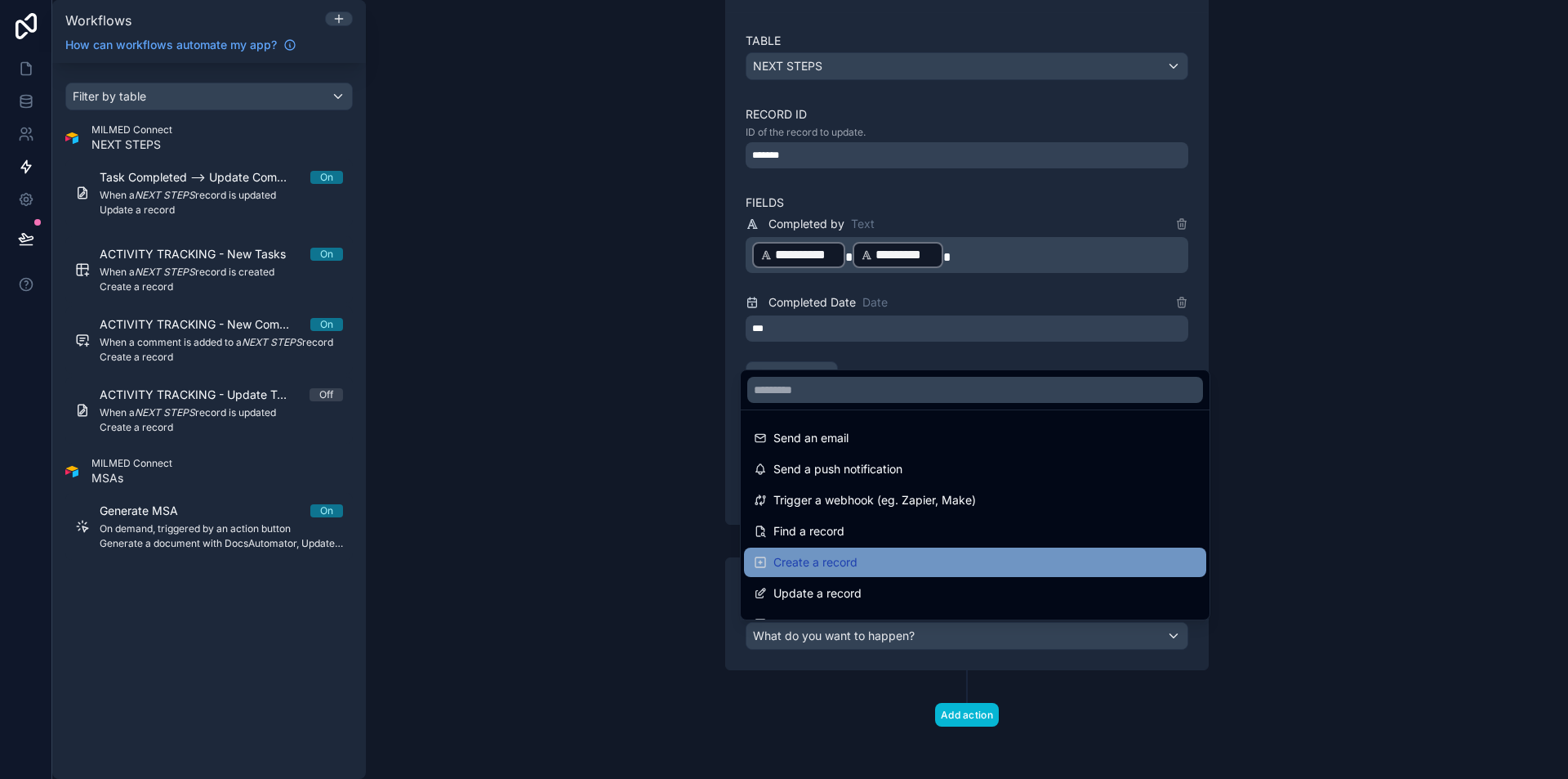
click at [835, 558] on span "Create a record" at bounding box center [815, 562] width 84 height 20
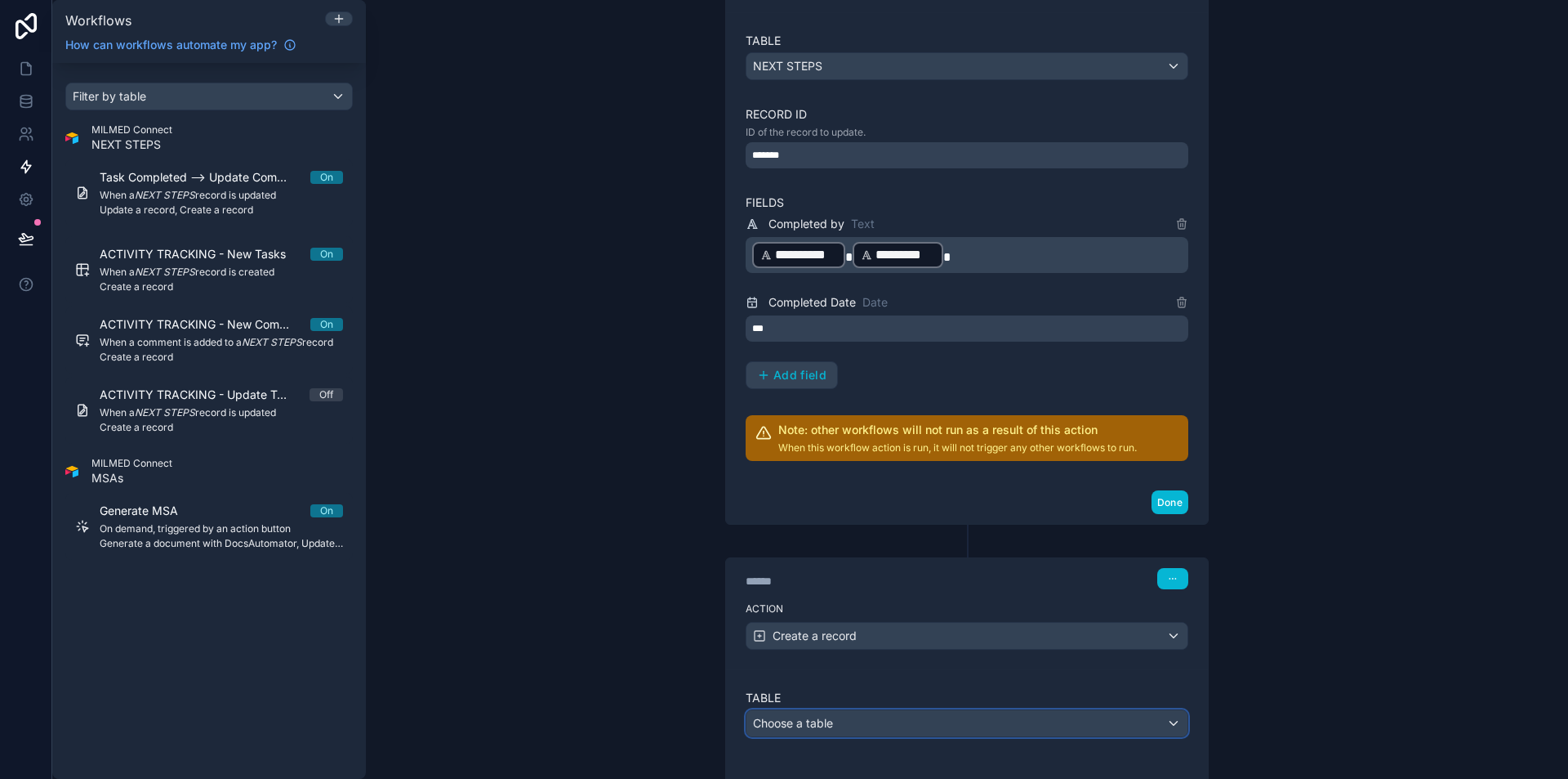
click at [840, 718] on div "Choose a table" at bounding box center [967, 722] width 441 height 26
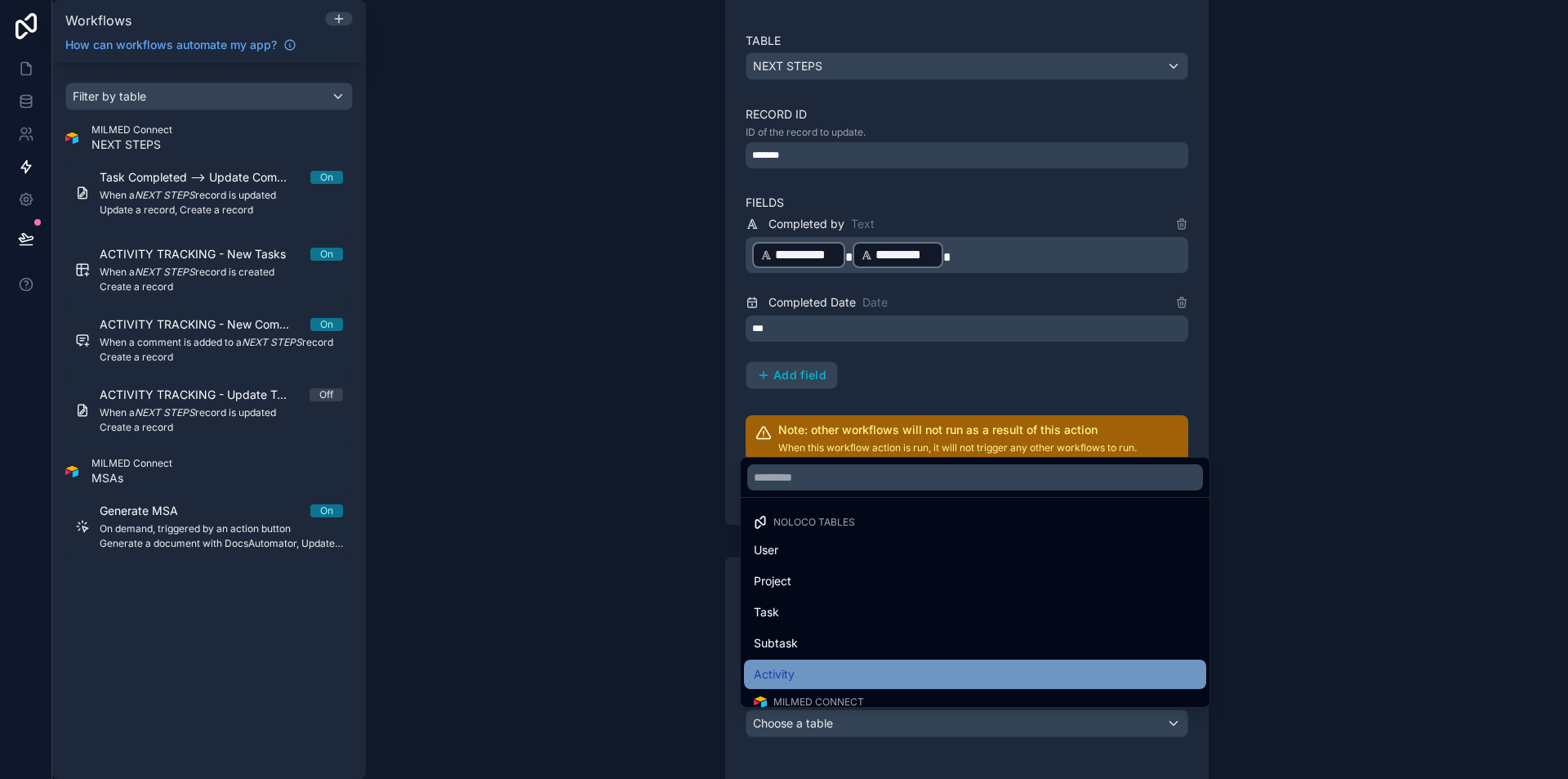
click at [822, 666] on div "Activity" at bounding box center [975, 675] width 443 height 20
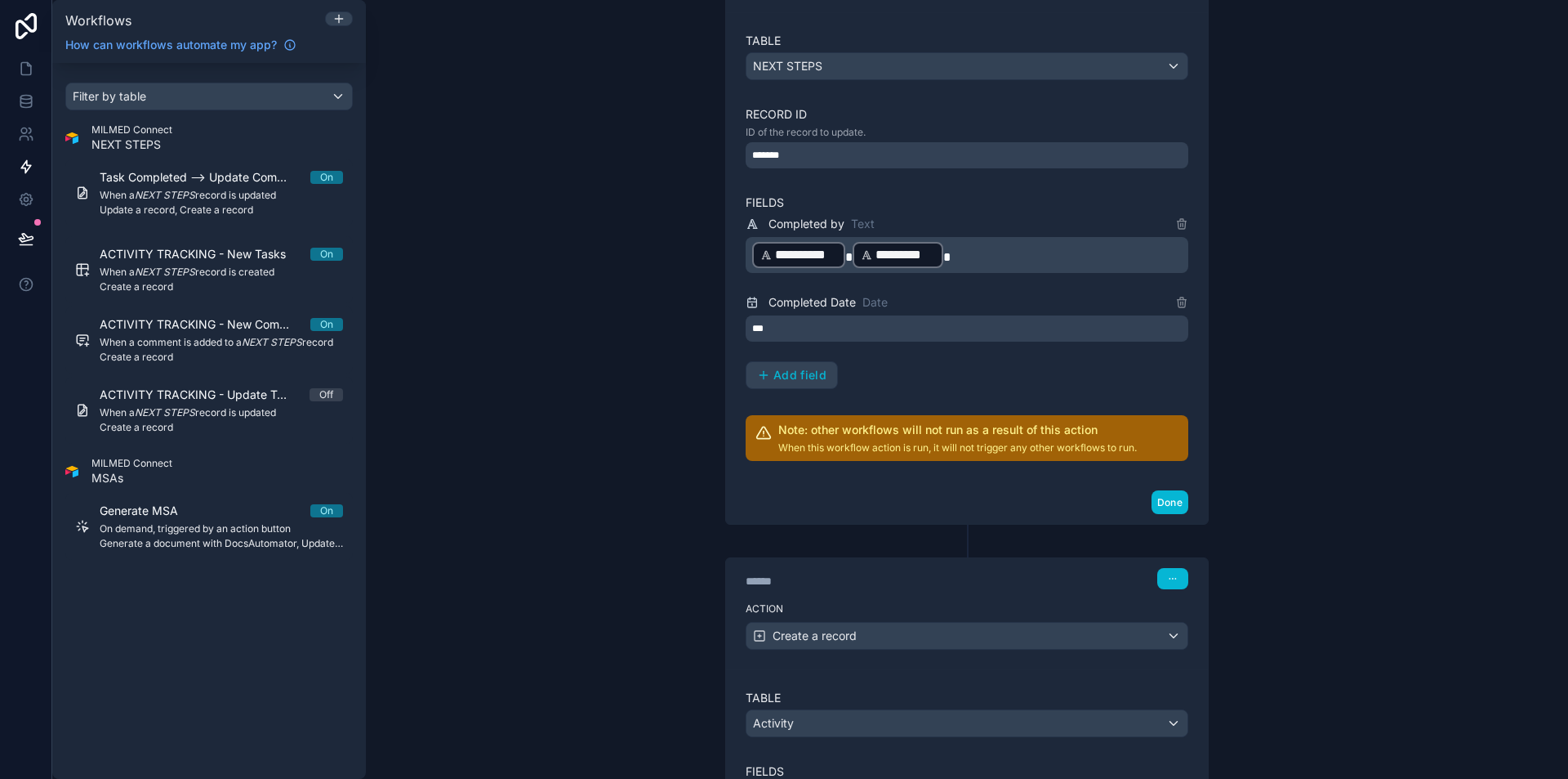
scroll to position [738, 0]
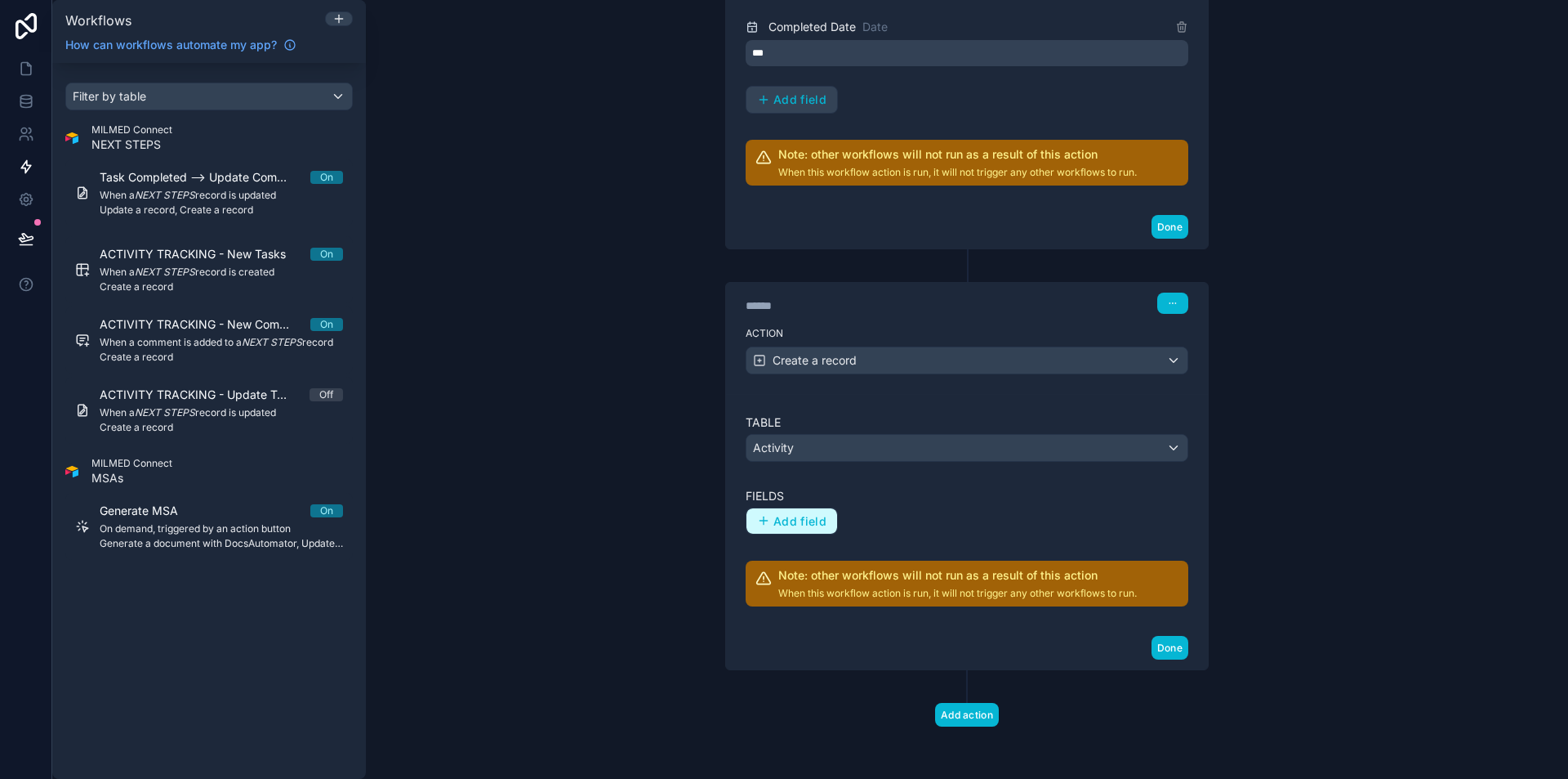
click at [779, 523] on span "Add field" at bounding box center [799, 521] width 53 height 14
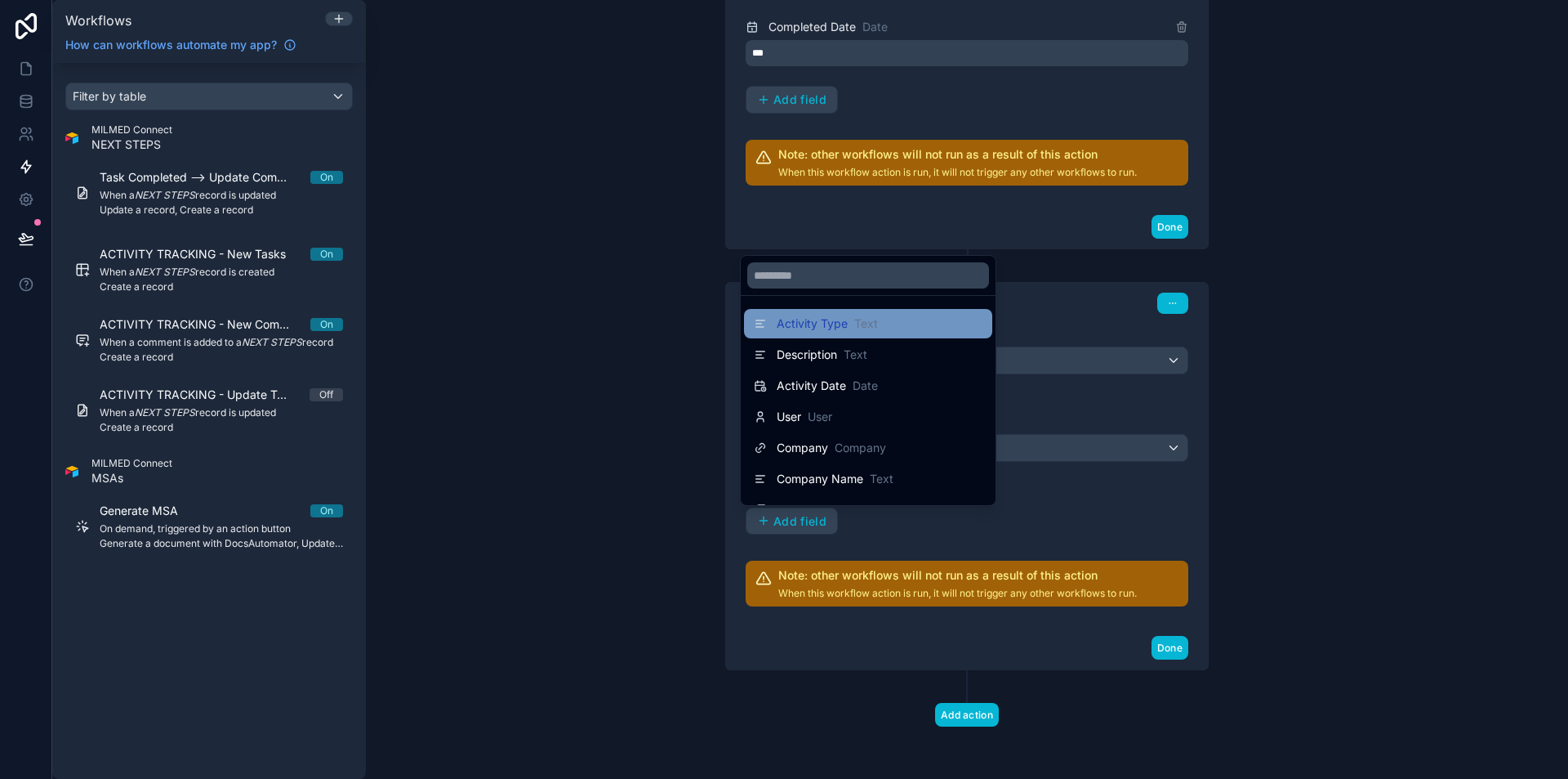
click at [783, 335] on div "Activity Type Text" at bounding box center [868, 323] width 248 height 30
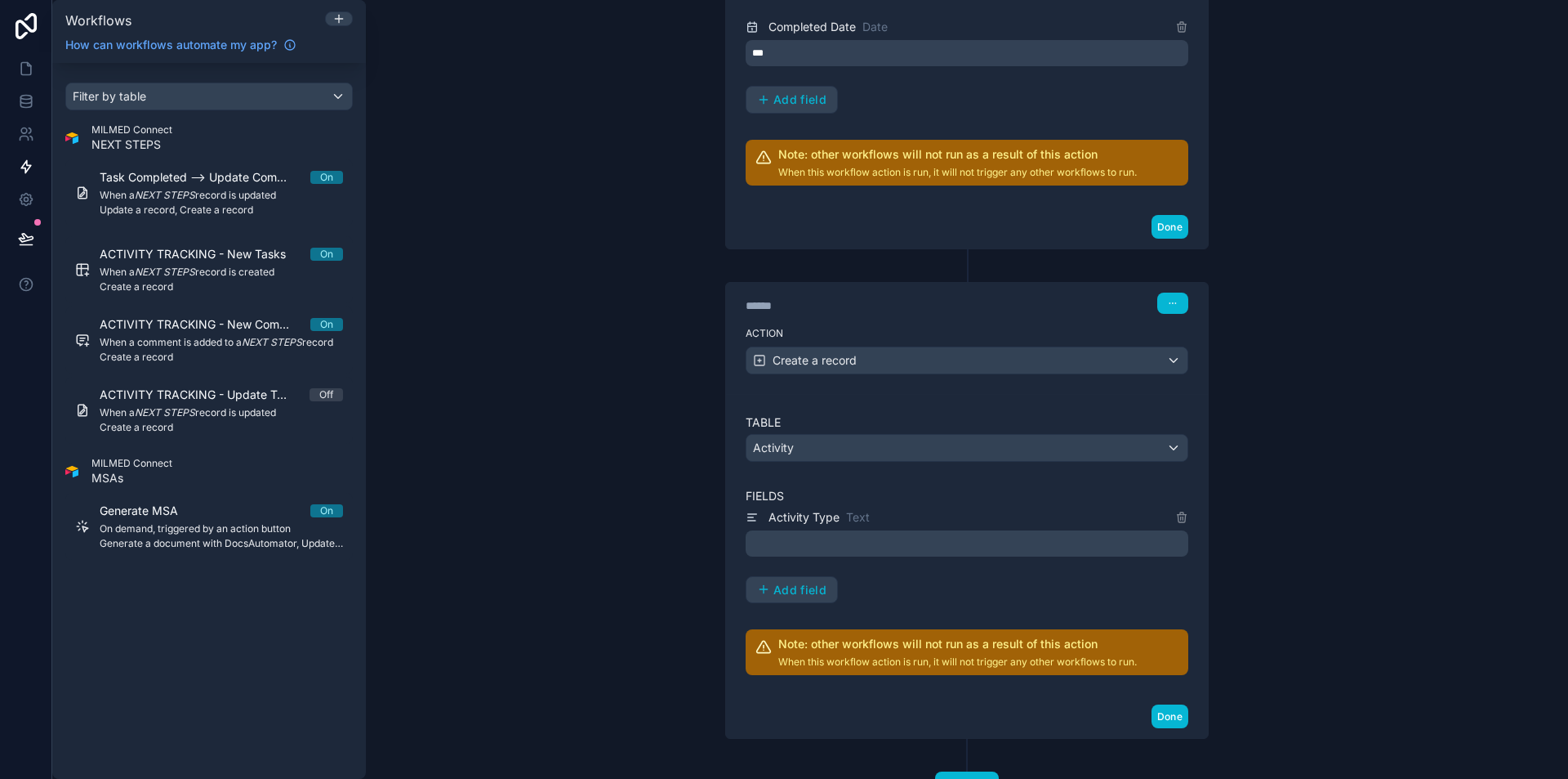
click at [789, 539] on p "﻿" at bounding box center [968, 543] width 433 height 20
click at [931, 541] on p "**********" at bounding box center [968, 543] width 433 height 20
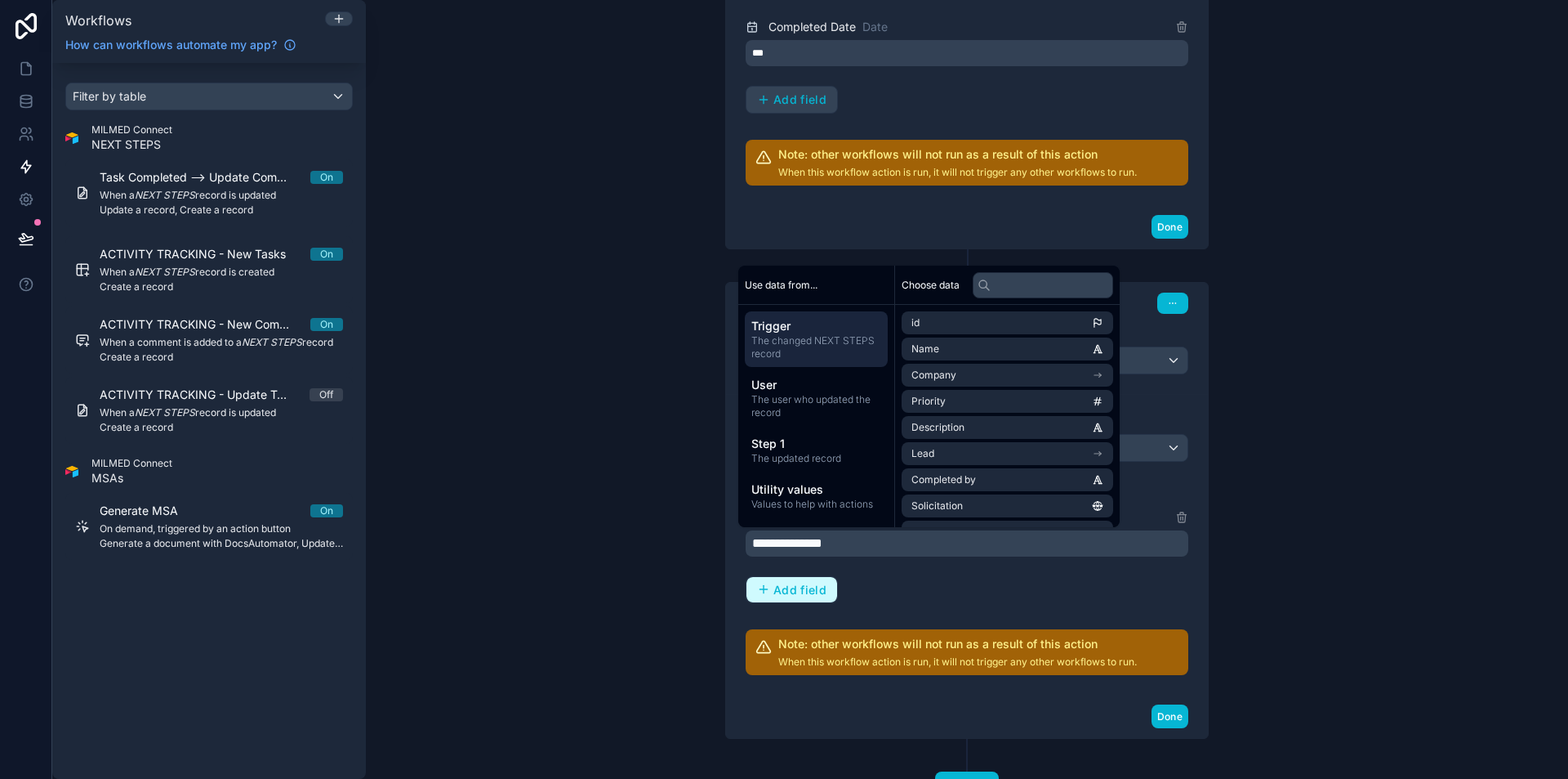
click at [776, 595] on span "Add field" at bounding box center [799, 590] width 53 height 14
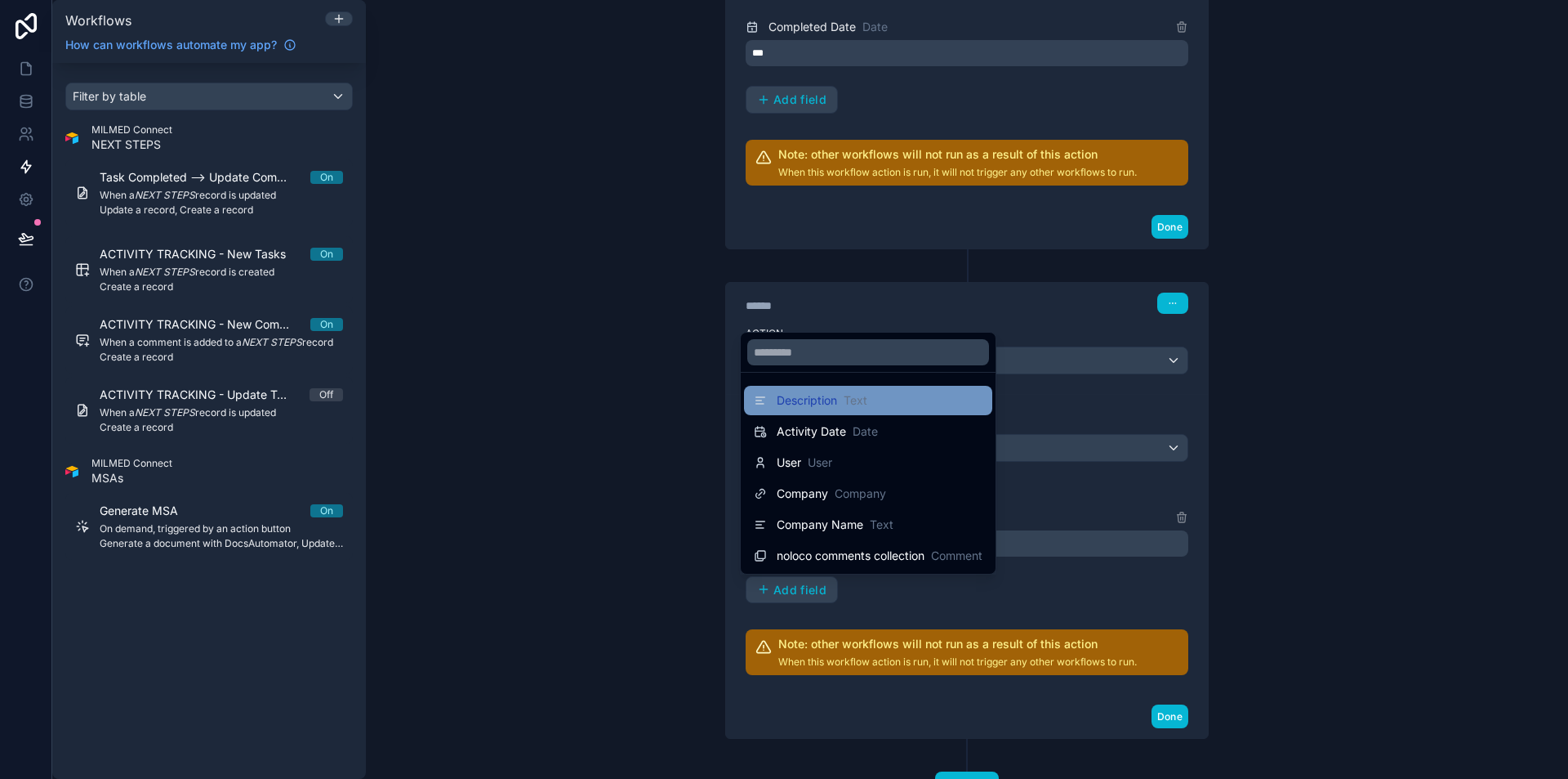
click at [810, 408] on span "Description" at bounding box center [807, 400] width 60 height 16
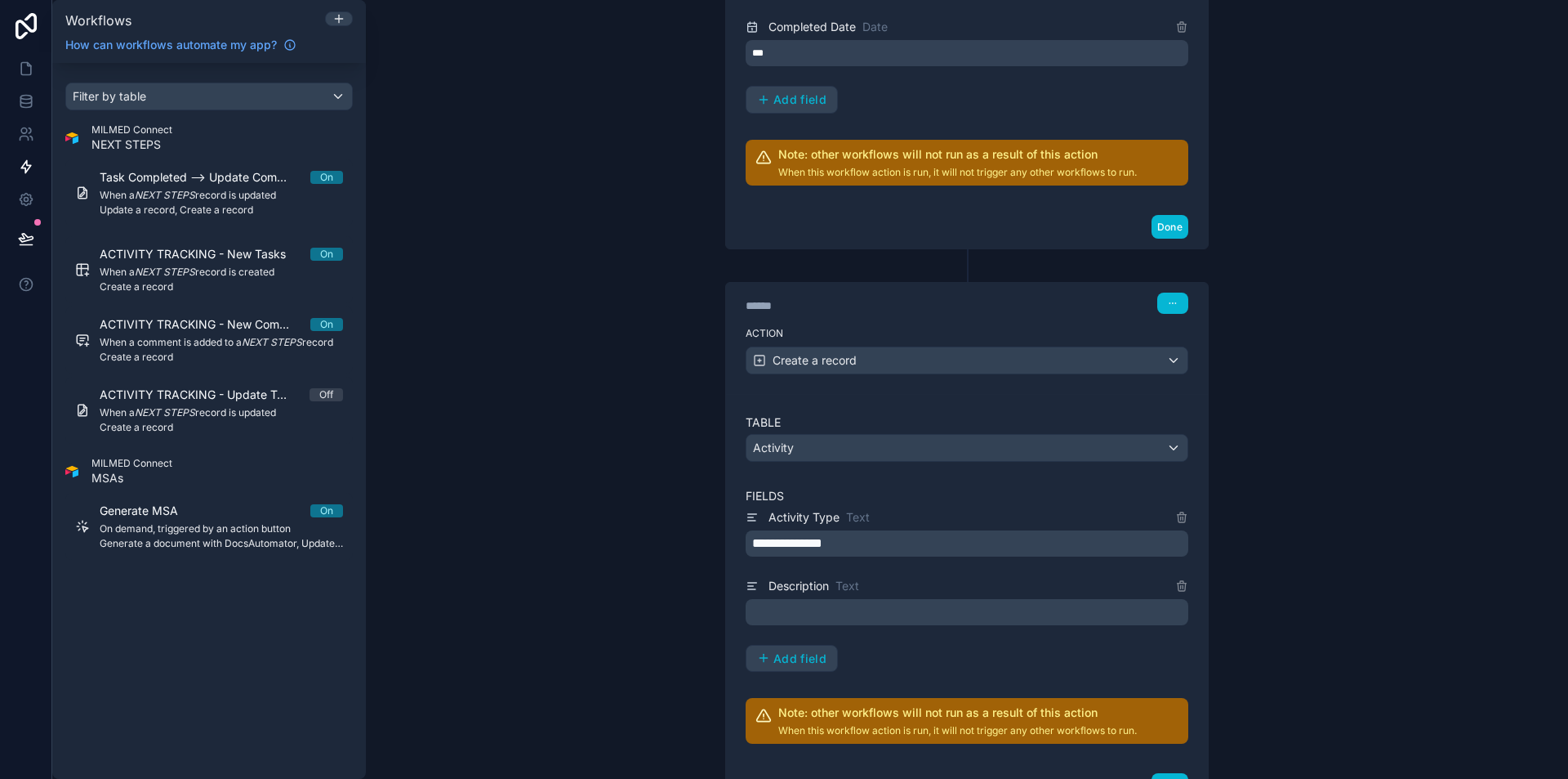
click at [840, 617] on p "﻿" at bounding box center [968, 612] width 433 height 20
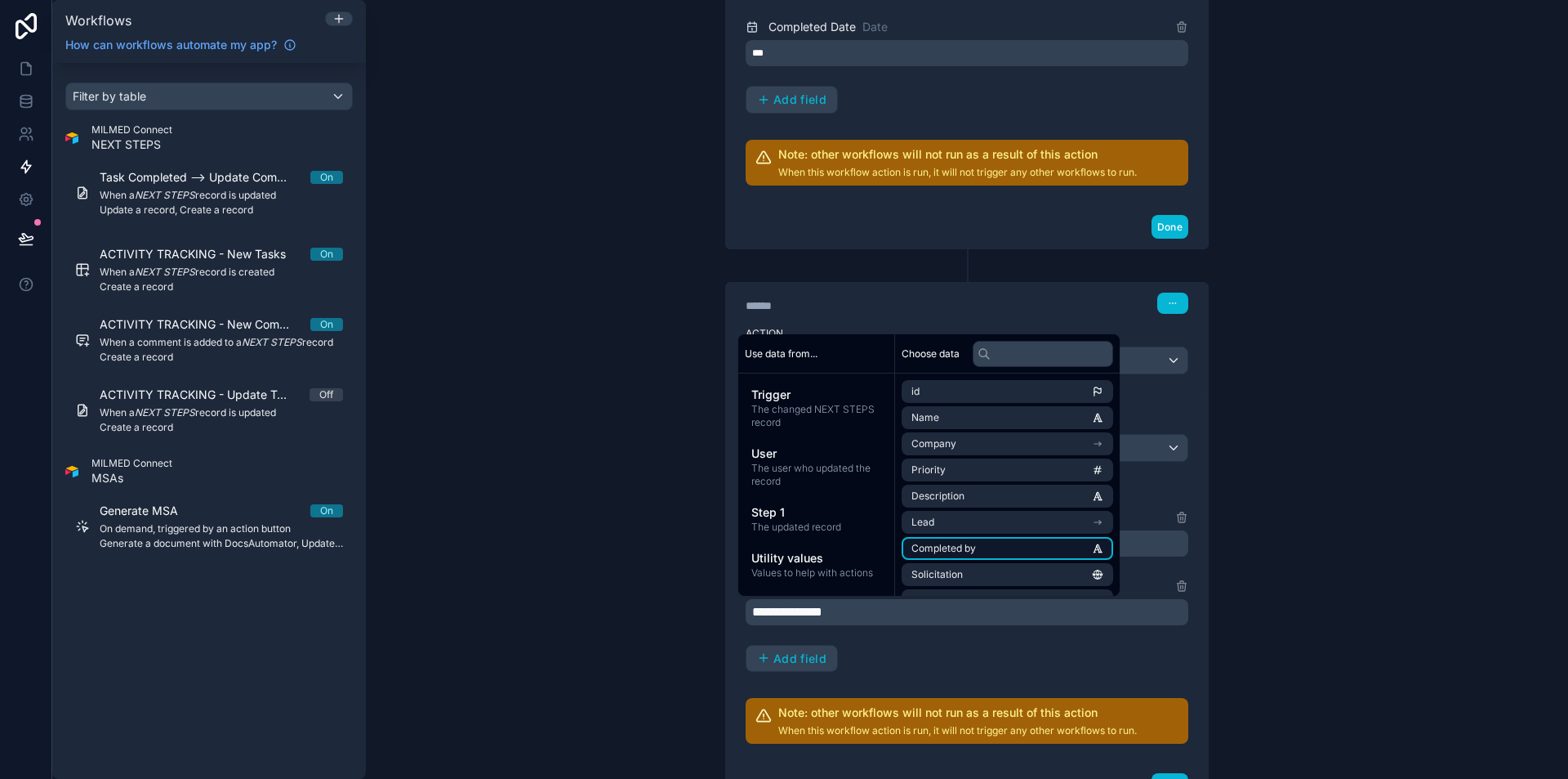
click at [1025, 550] on li "Completed by" at bounding box center [1006, 548] width 212 height 23
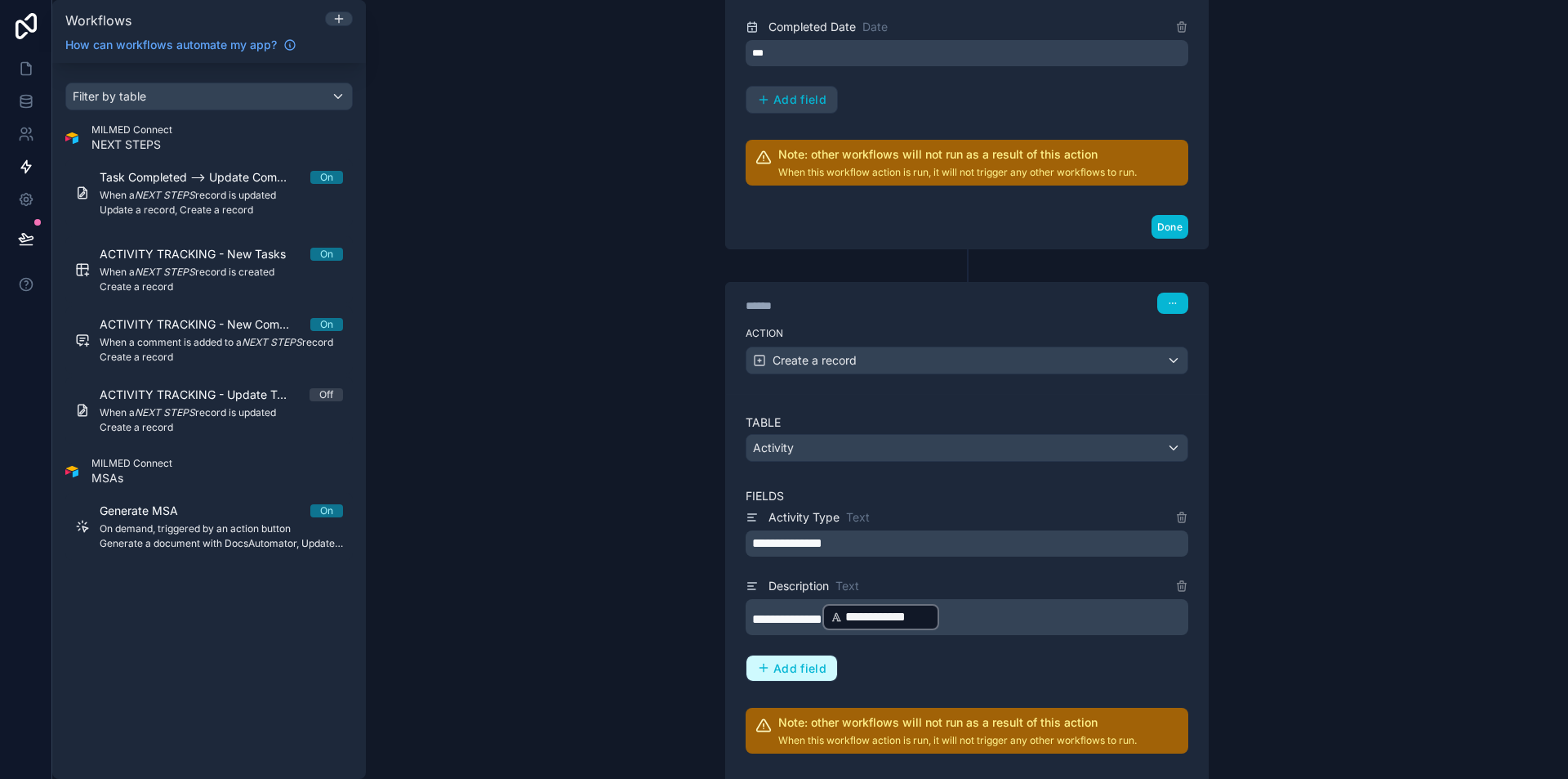
click at [803, 675] on button "Add field" at bounding box center [791, 668] width 91 height 26
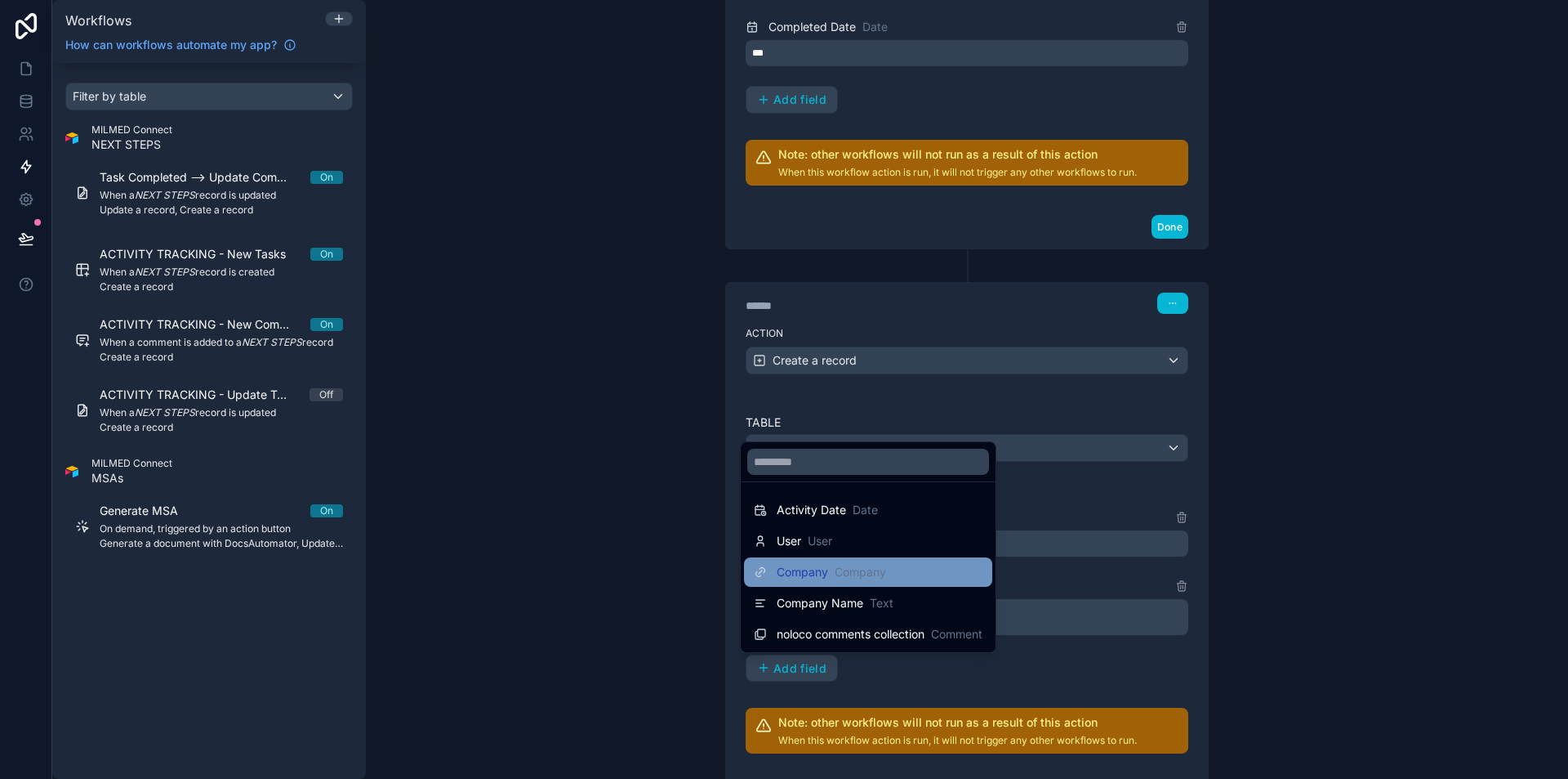
click at [825, 581] on div "Company Company" at bounding box center [819, 572] width 132 height 20
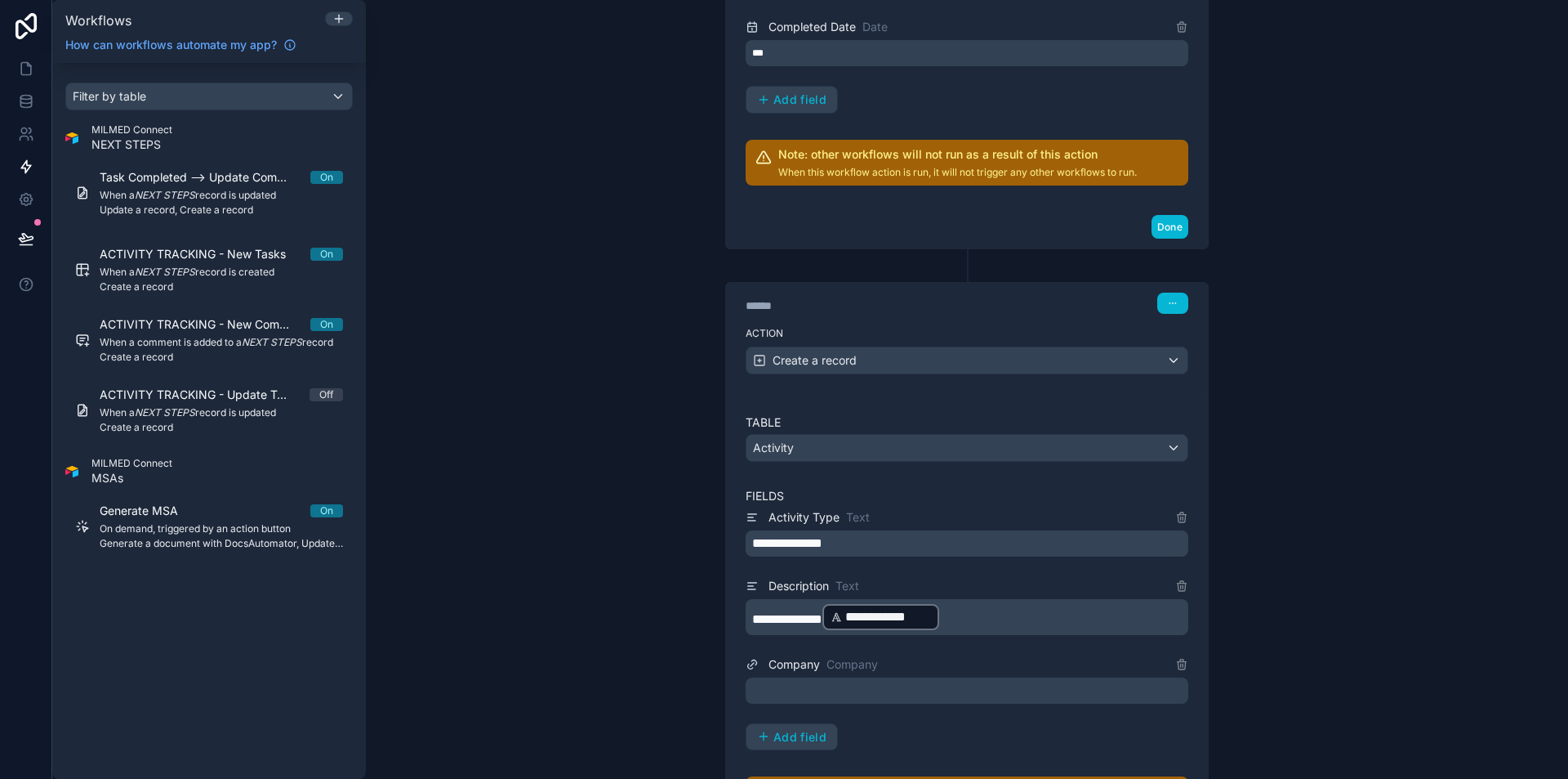
click at [852, 692] on div at bounding box center [967, 690] width 443 height 26
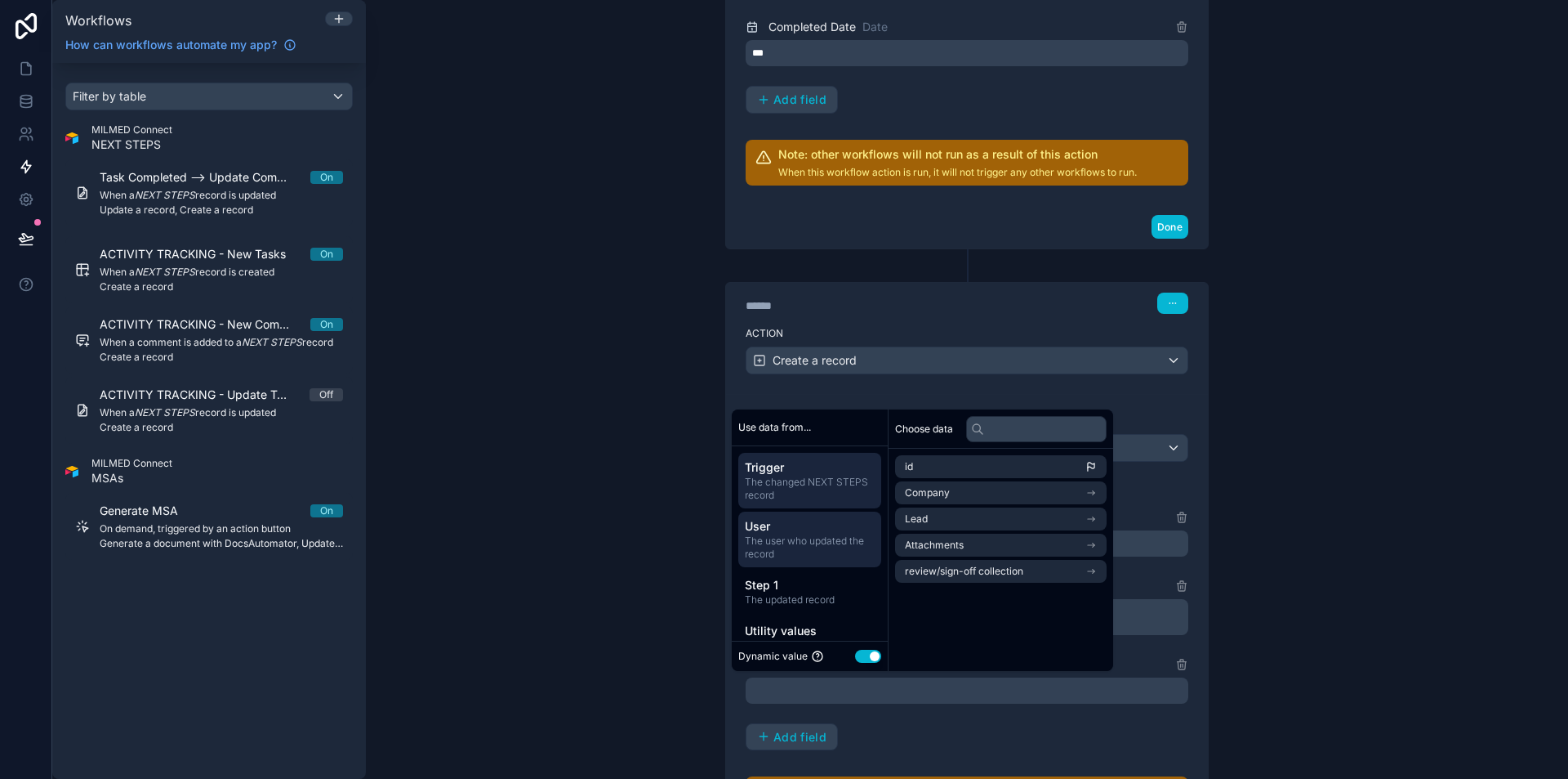
click at [814, 528] on span "User" at bounding box center [809, 526] width 130 height 16
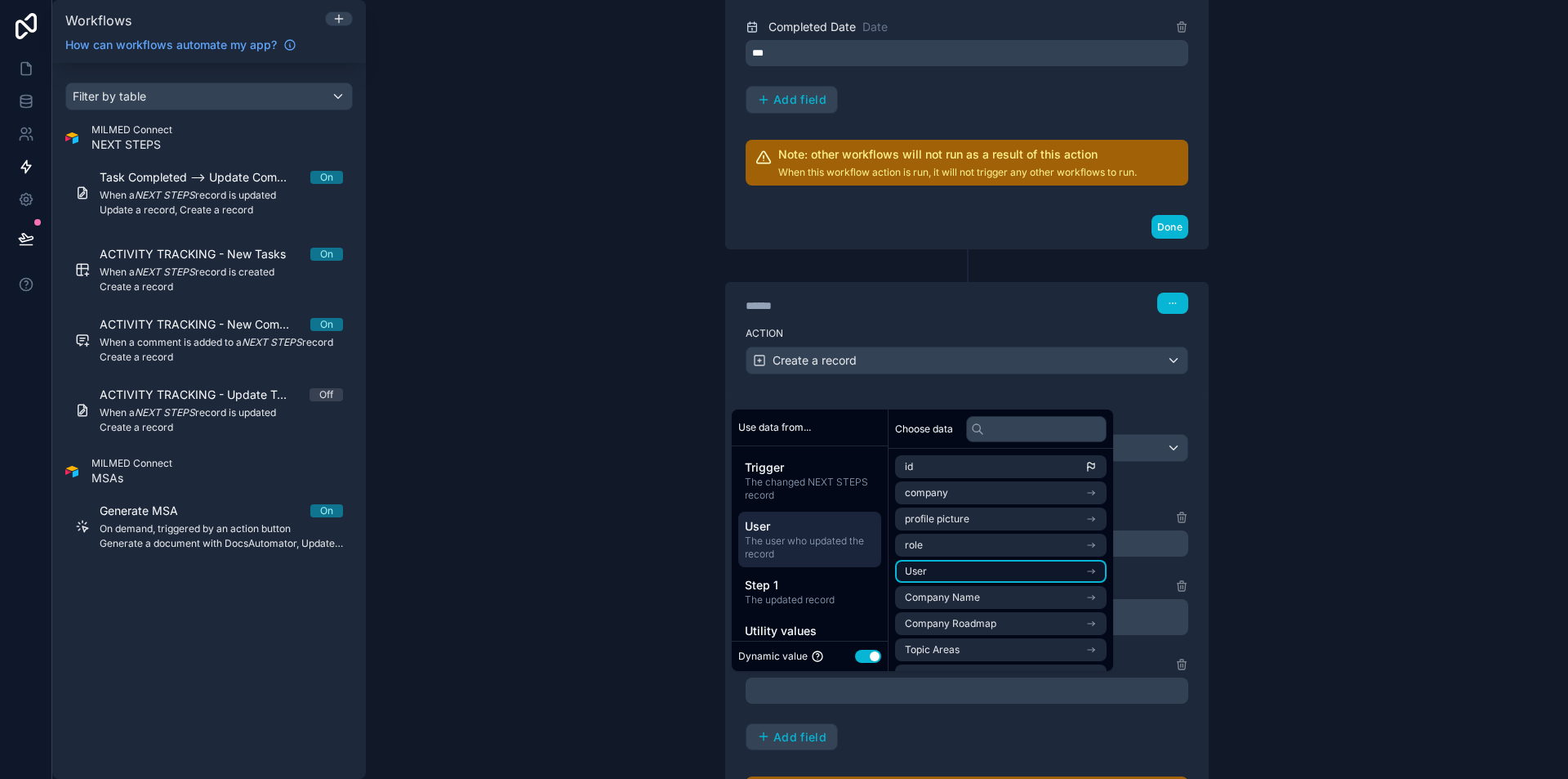
click at [954, 572] on li "User" at bounding box center [1000, 570] width 212 height 23
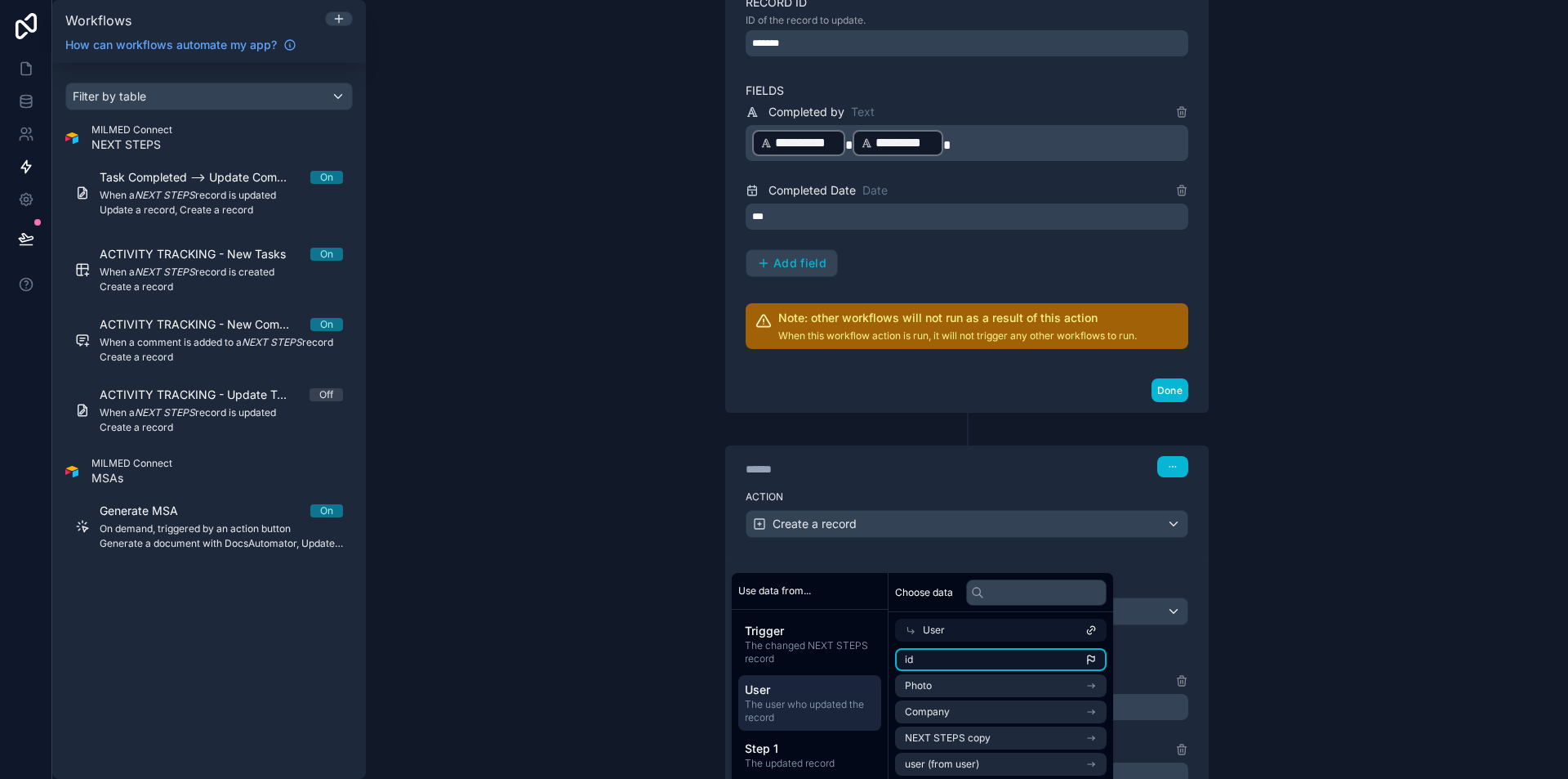
click at [962, 658] on li "id" at bounding box center [1000, 658] width 212 height 23
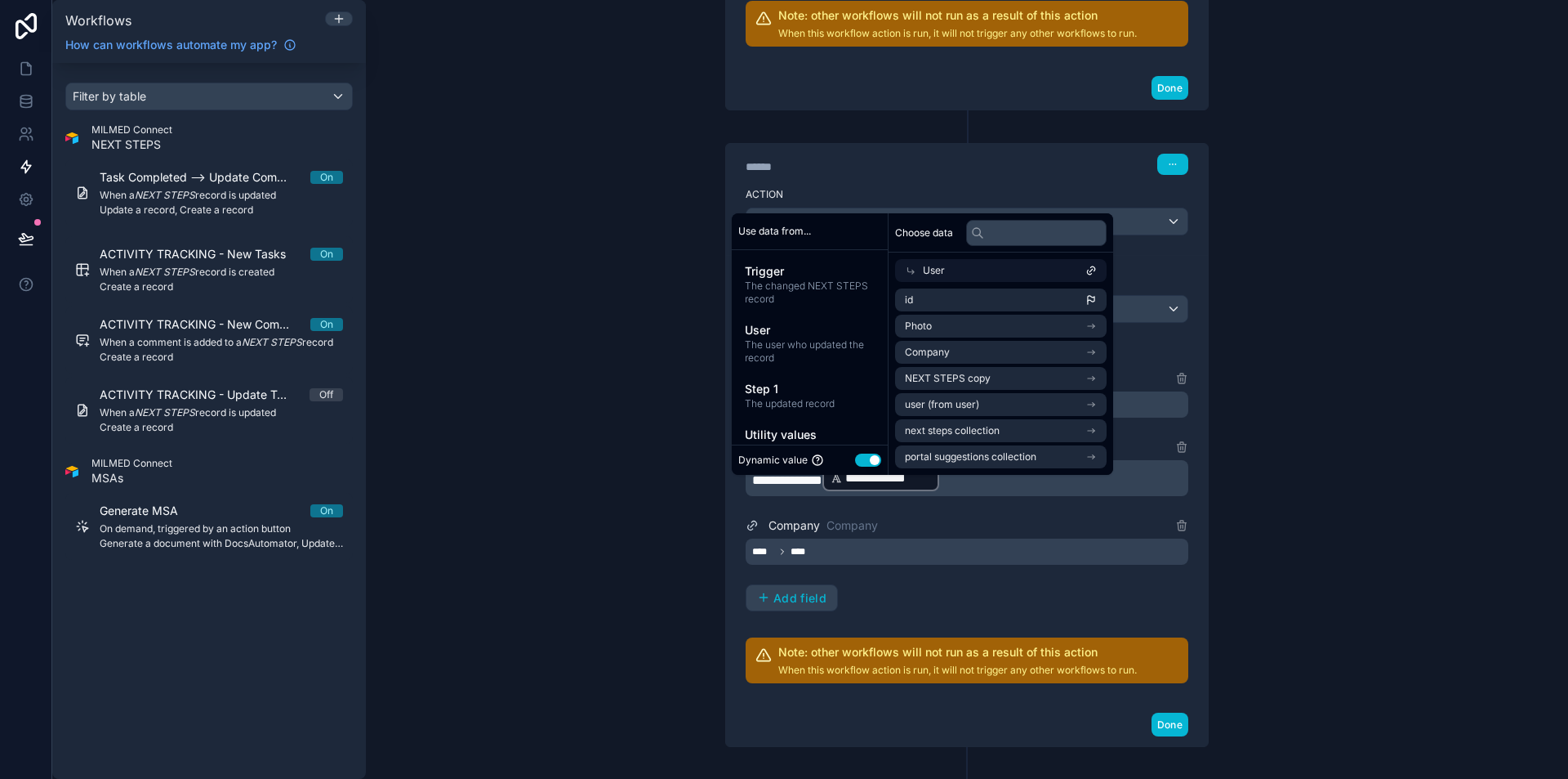
scroll to position [955, 0]
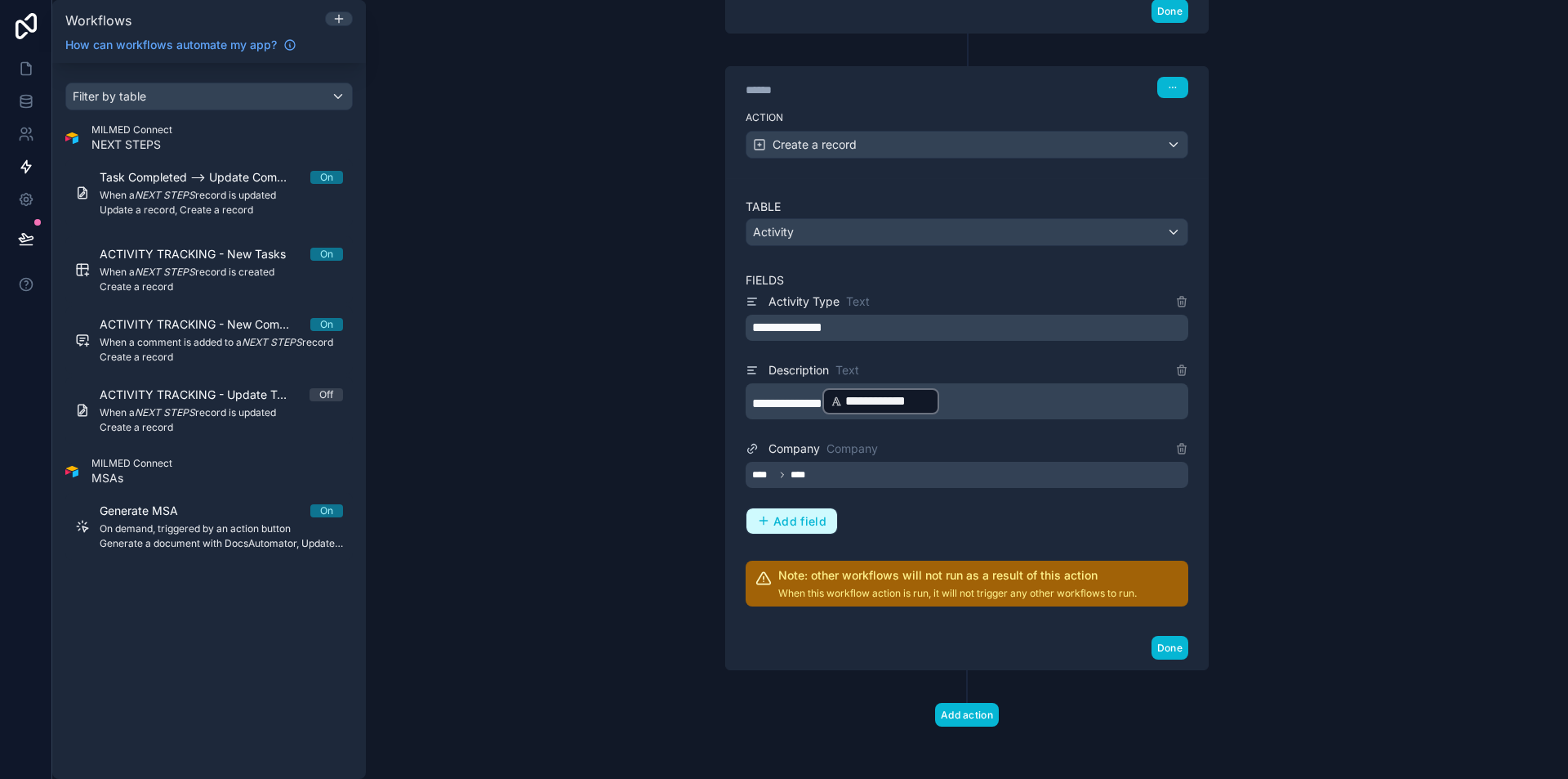
click at [796, 521] on span "Add field" at bounding box center [799, 521] width 53 height 14
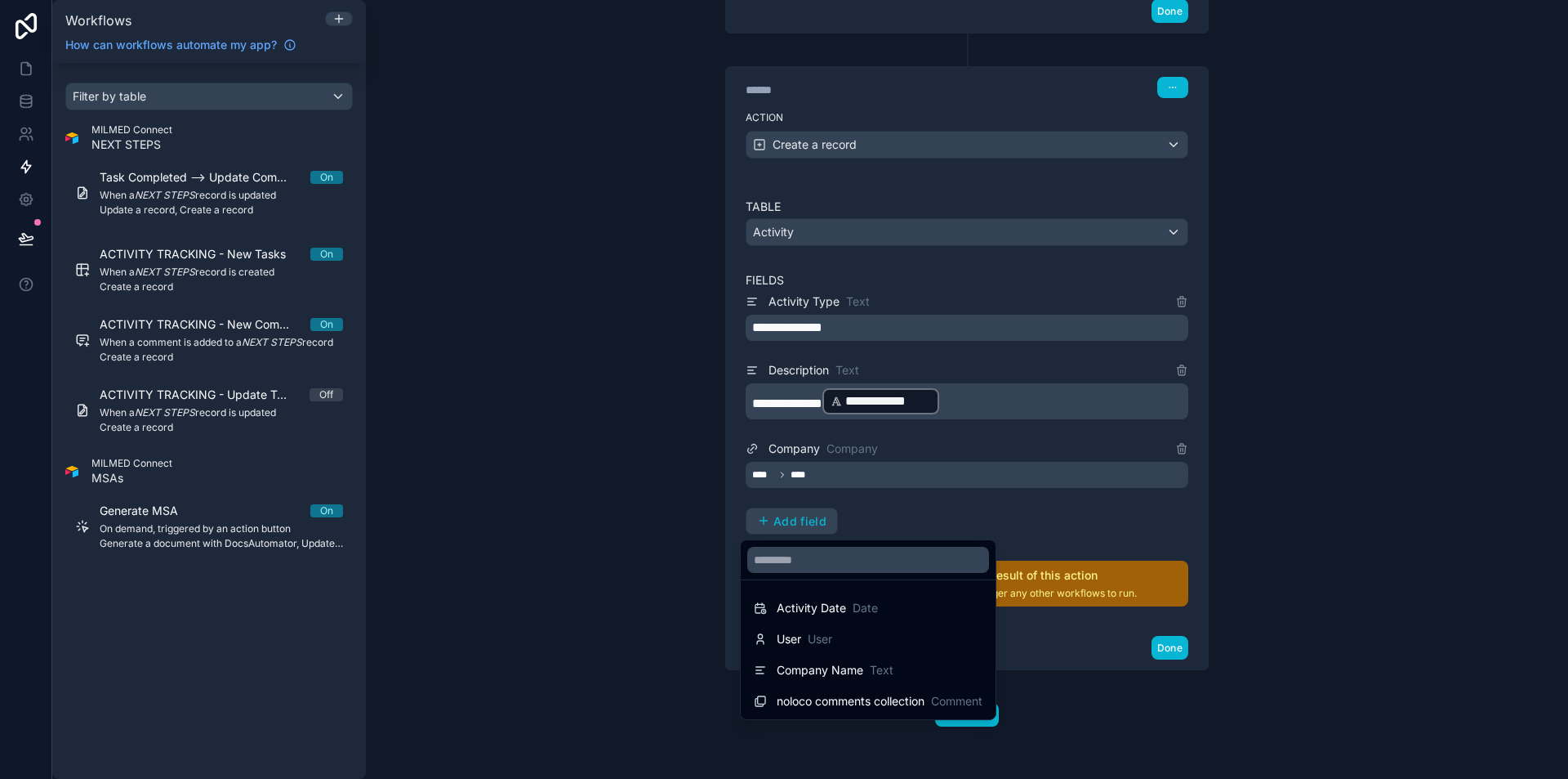
click at [813, 476] on div at bounding box center [784, 389] width 1568 height 779
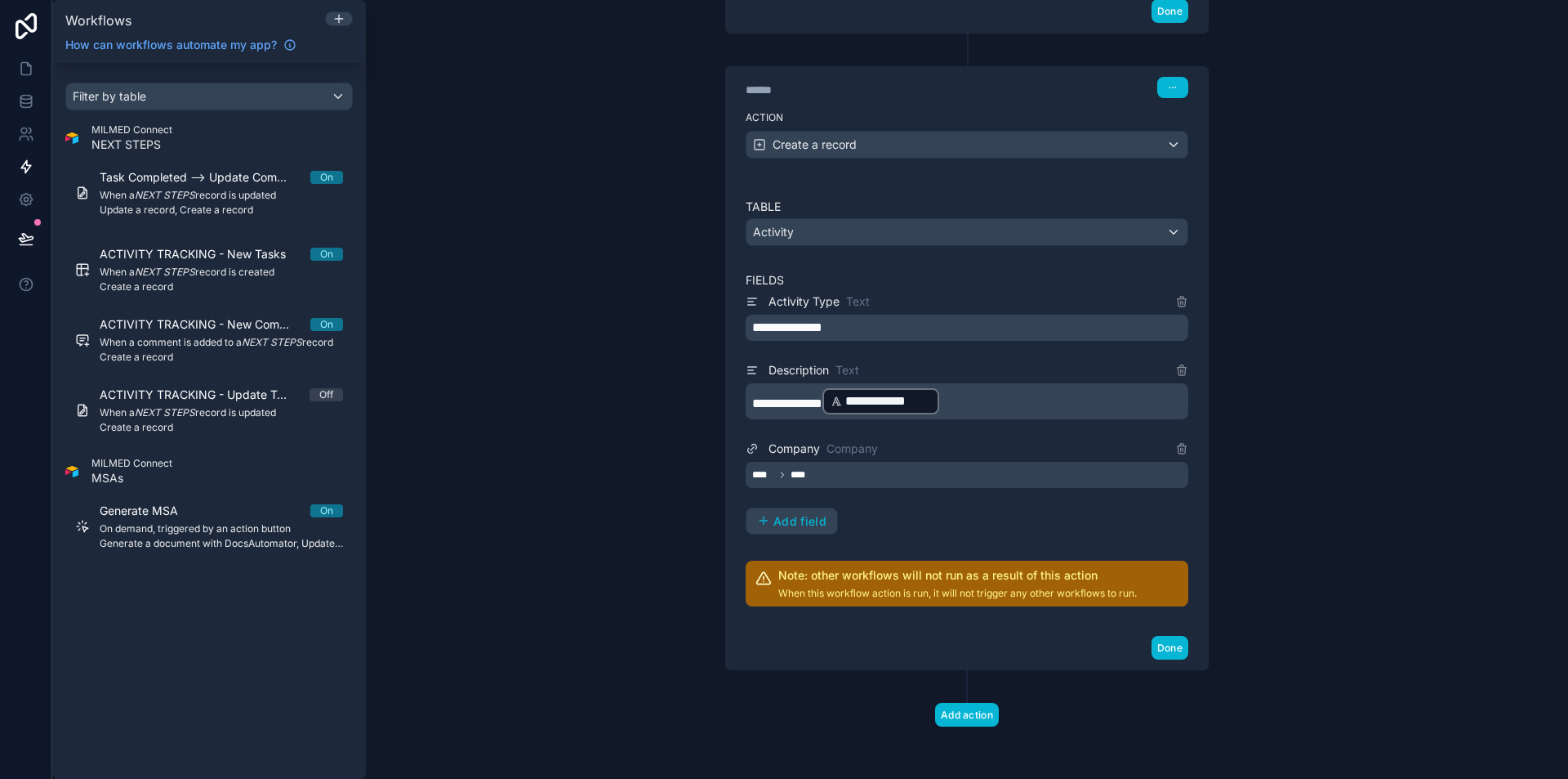
click at [814, 476] on div "**** ****" at bounding box center [967, 475] width 443 height 26
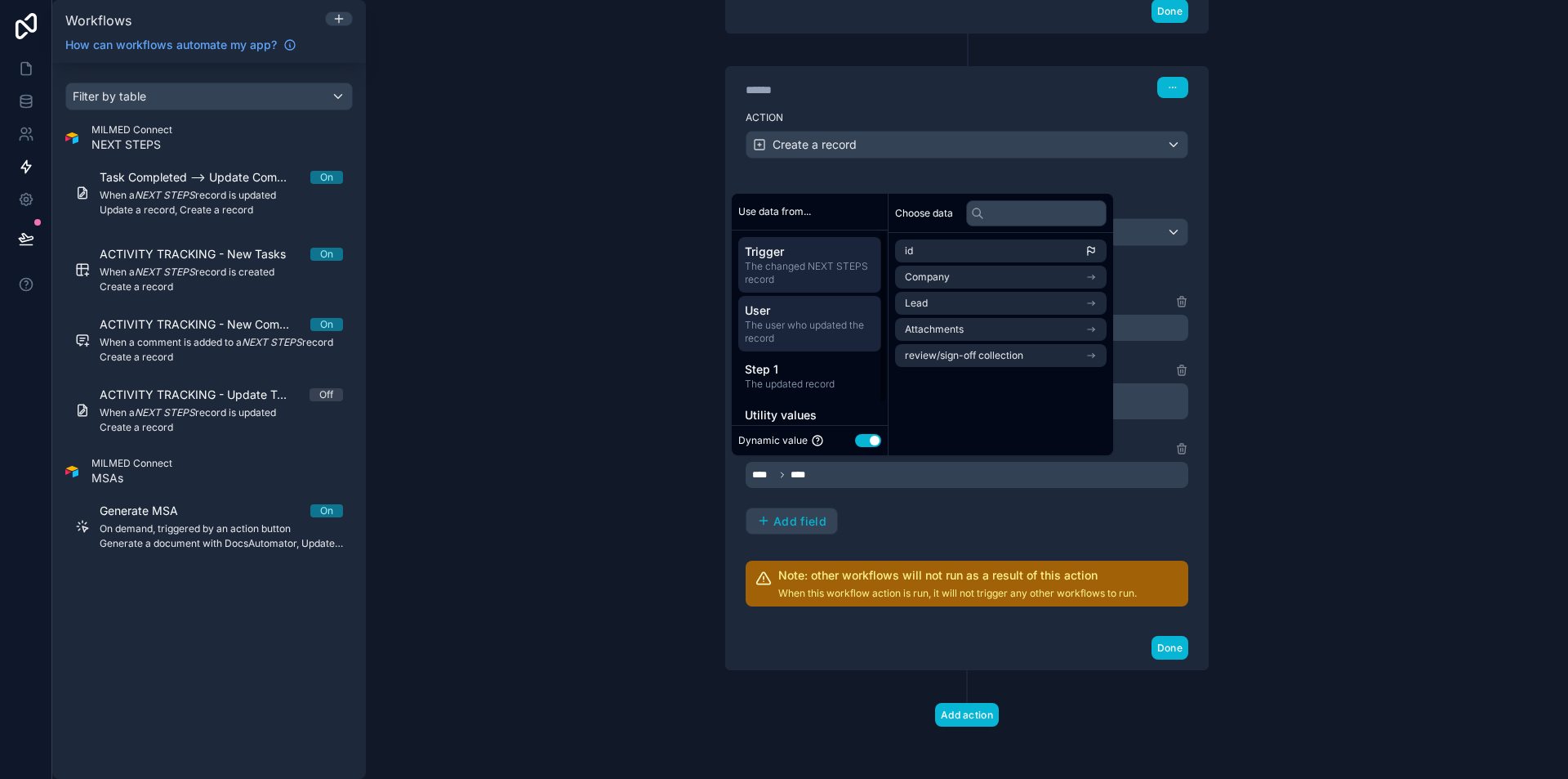
click at [796, 307] on span "User" at bounding box center [809, 311] width 130 height 16
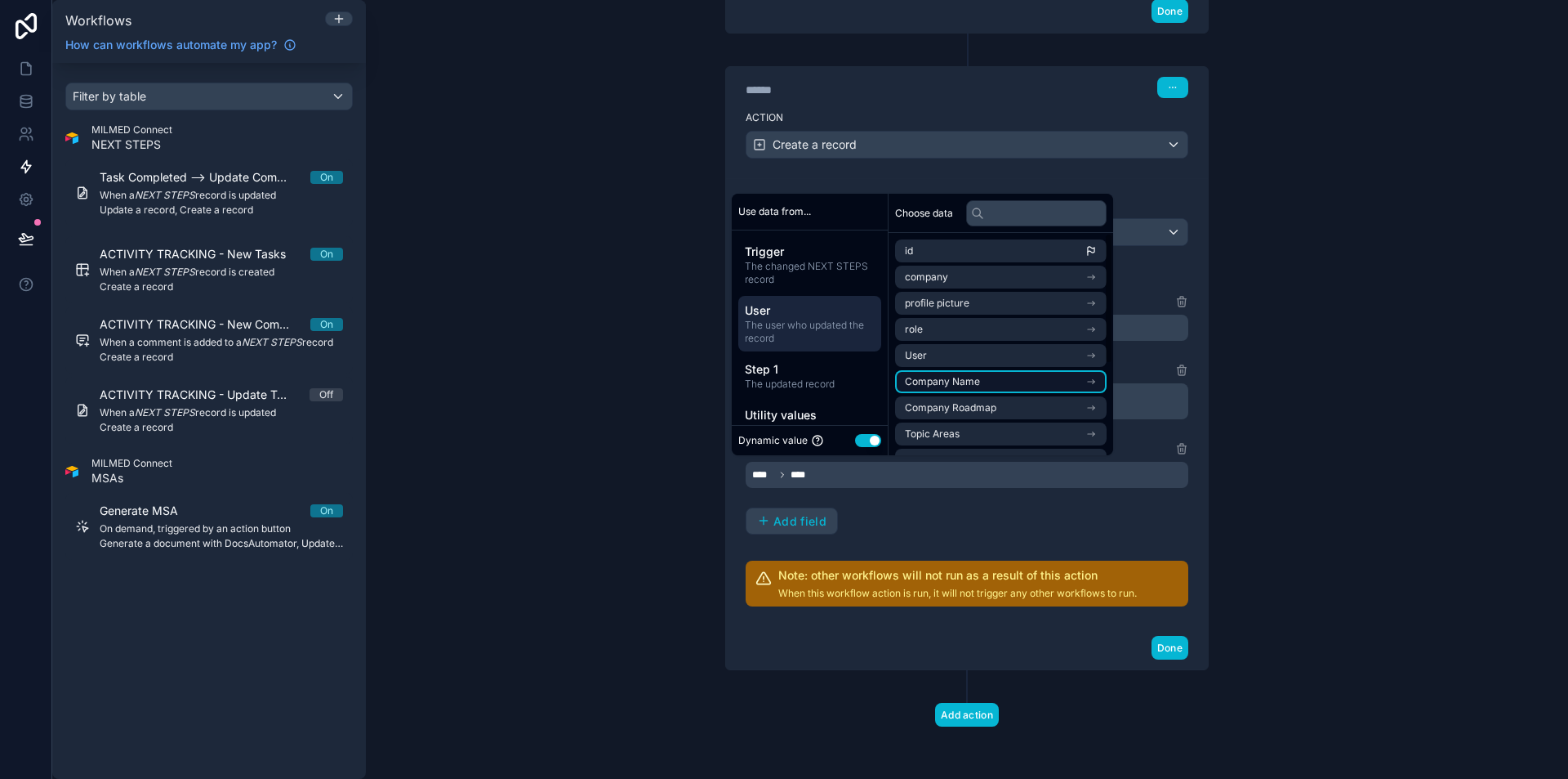
click at [1013, 385] on li "Company Name" at bounding box center [1000, 381] width 212 height 23
click at [973, 287] on li "id" at bounding box center [1000, 279] width 212 height 23
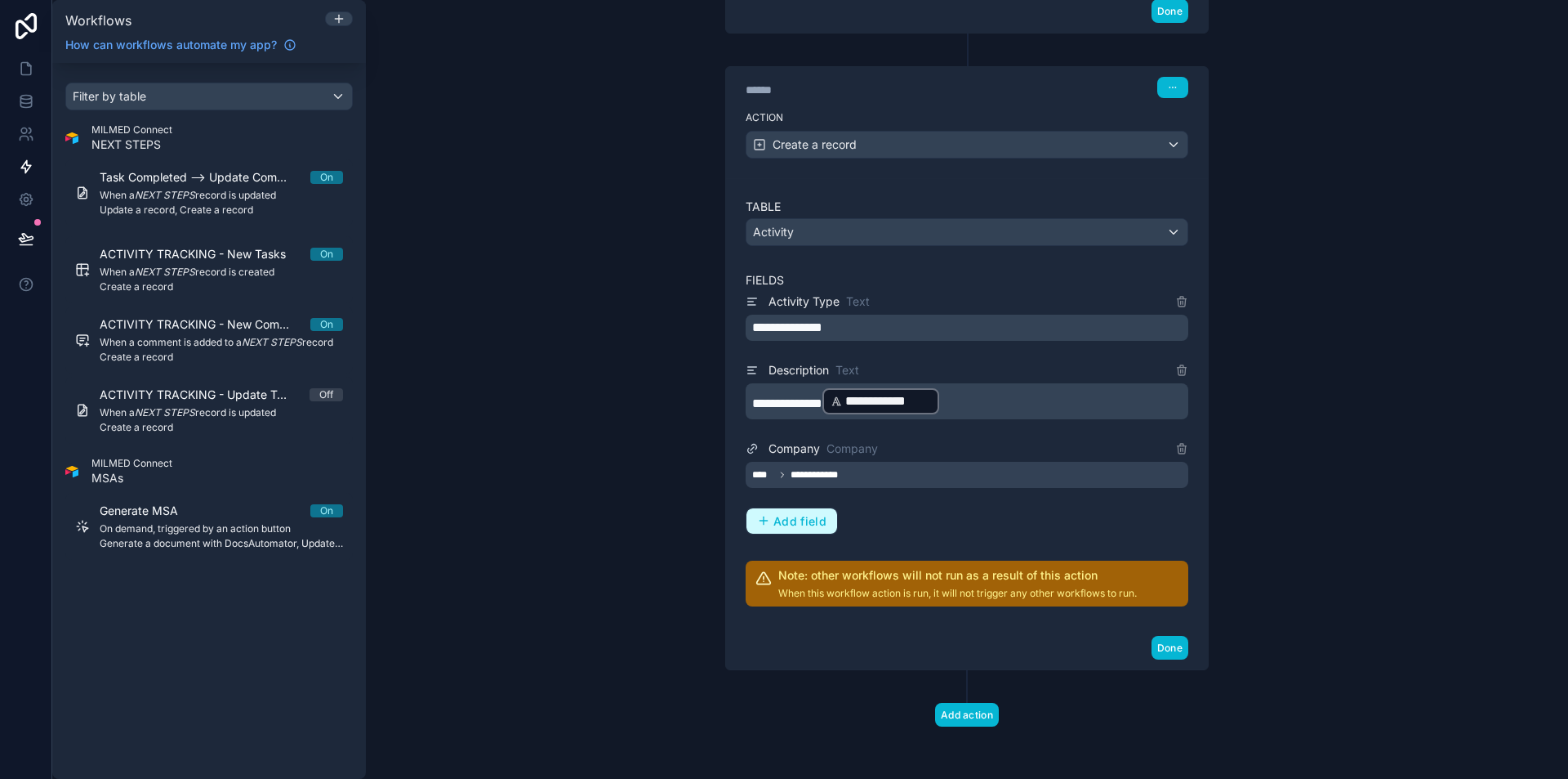
click at [805, 521] on span "Add field" at bounding box center [799, 521] width 53 height 14
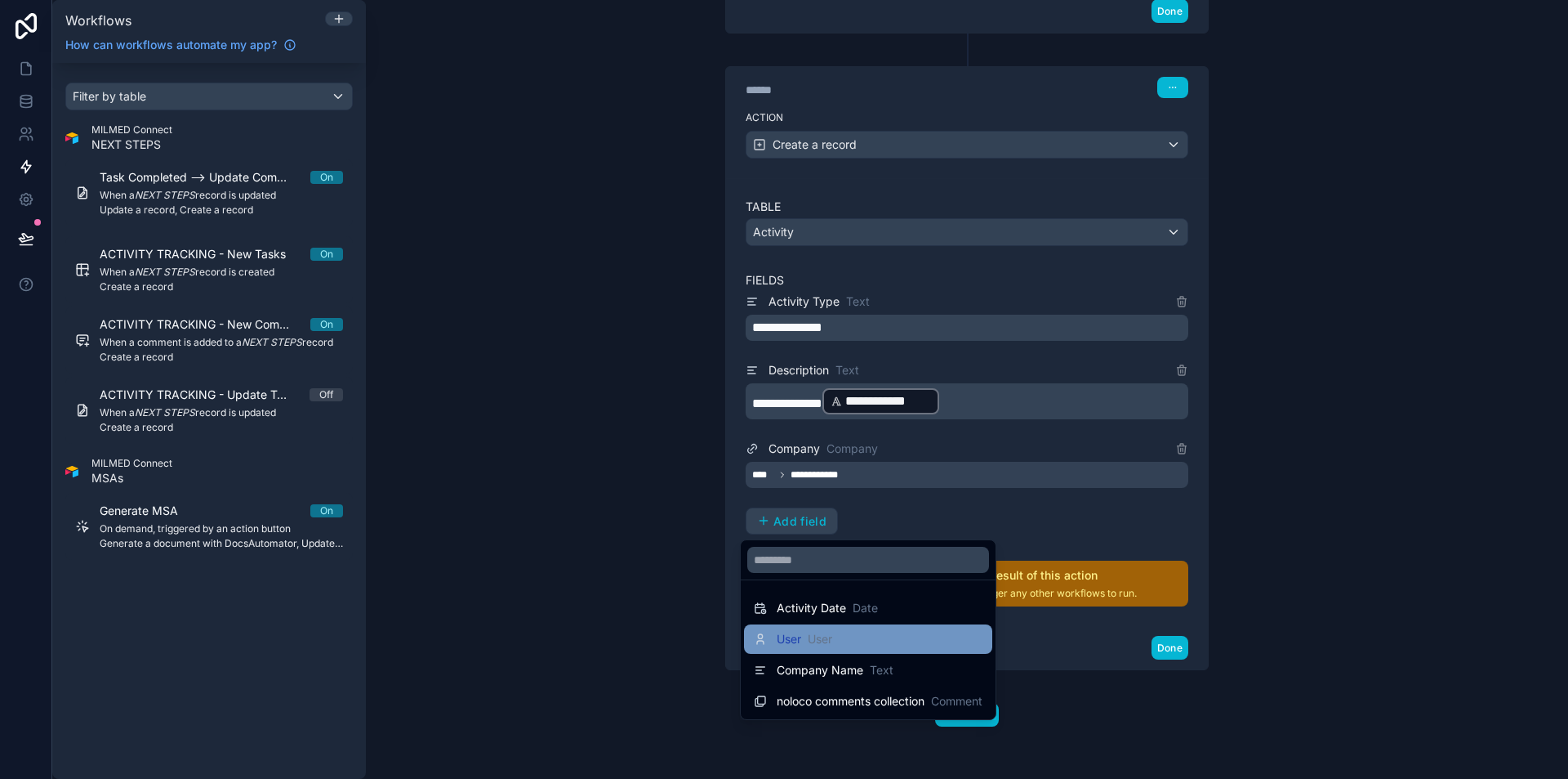
click at [825, 632] on span "User" at bounding box center [819, 639] width 24 height 16
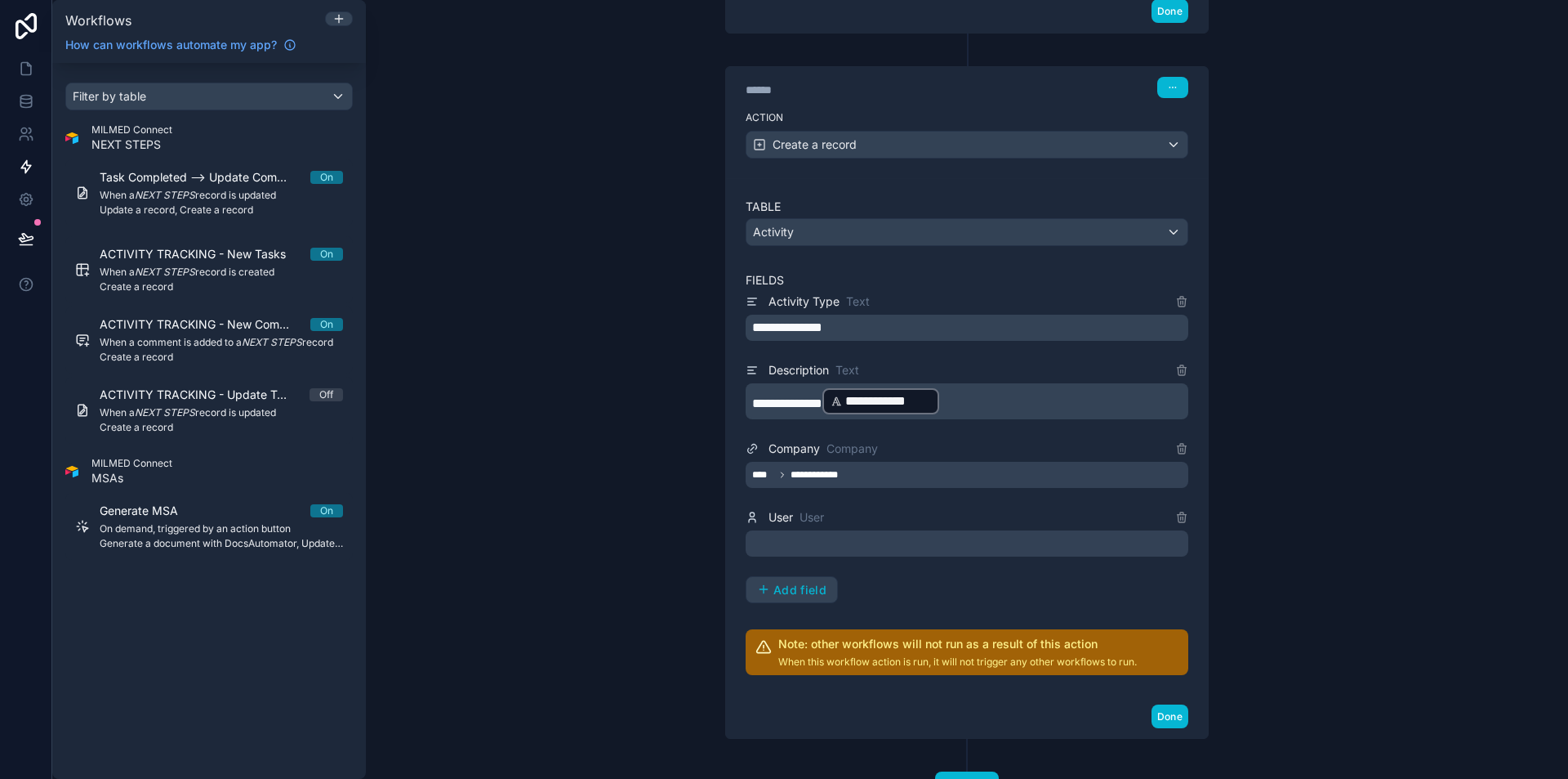
click at [800, 548] on div at bounding box center [967, 543] width 443 height 26
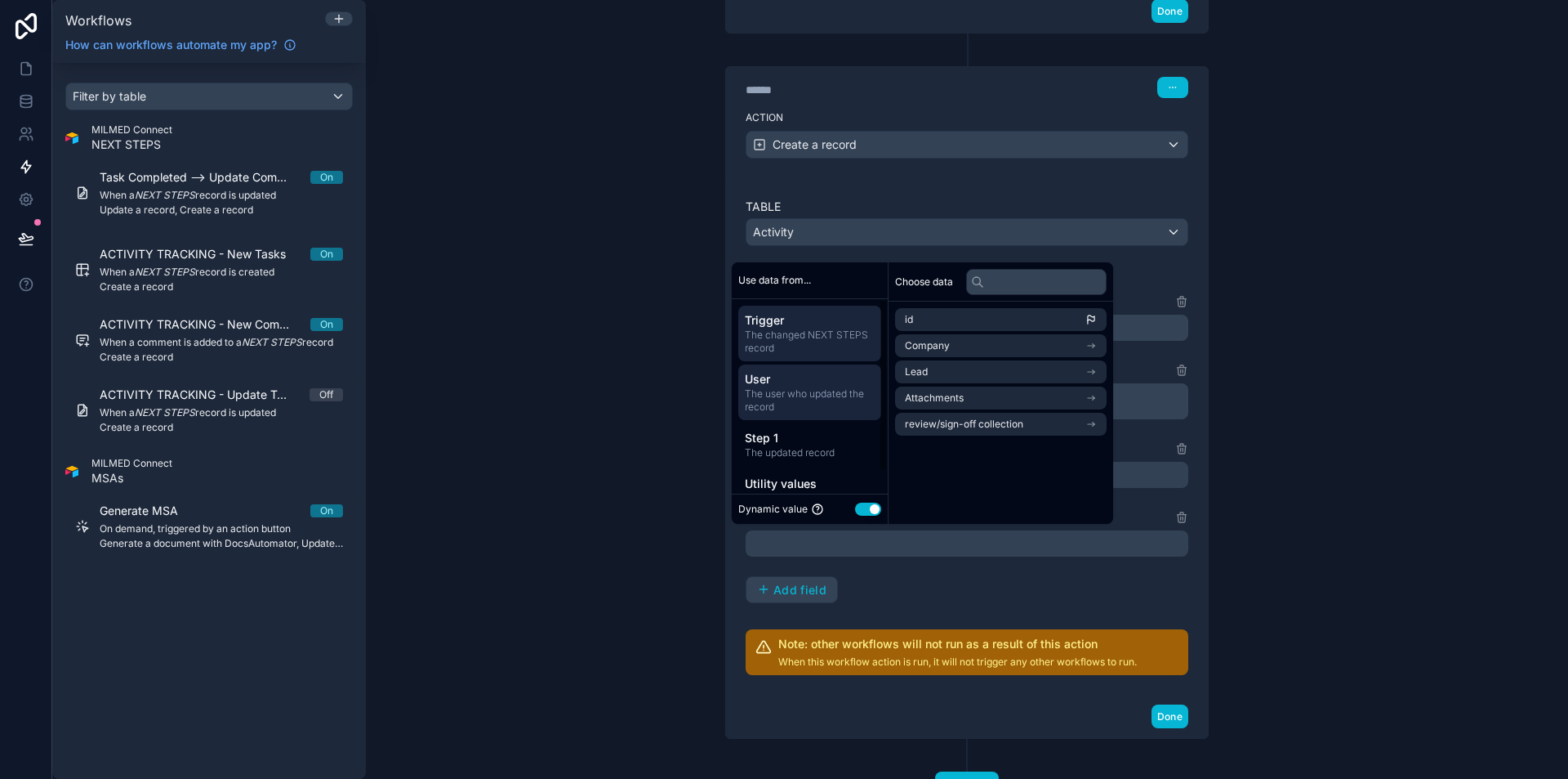
click at [809, 409] on span "The user who updated the record" at bounding box center [809, 400] width 130 height 26
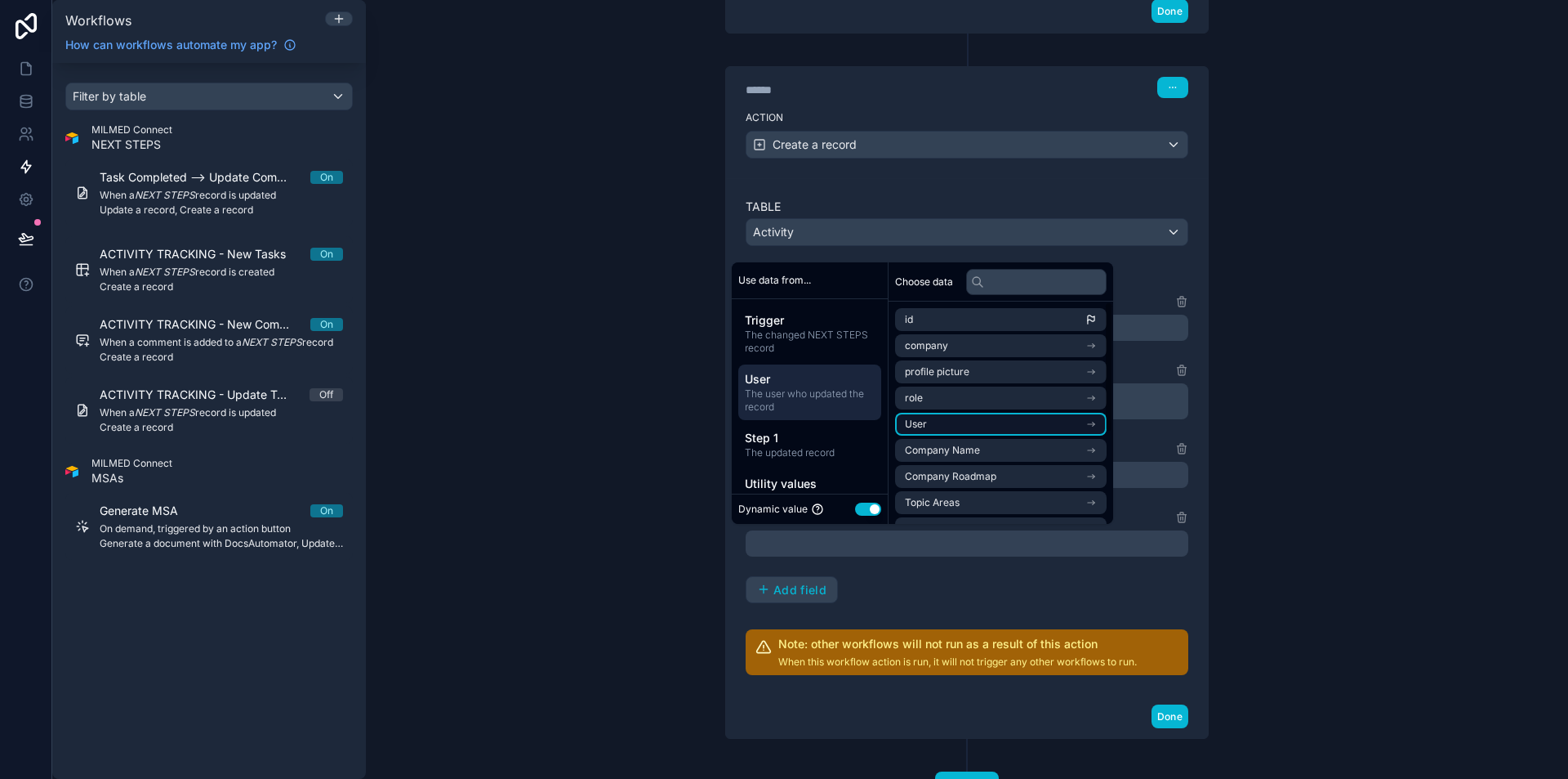
click at [1026, 423] on li "User" at bounding box center [1000, 423] width 212 height 23
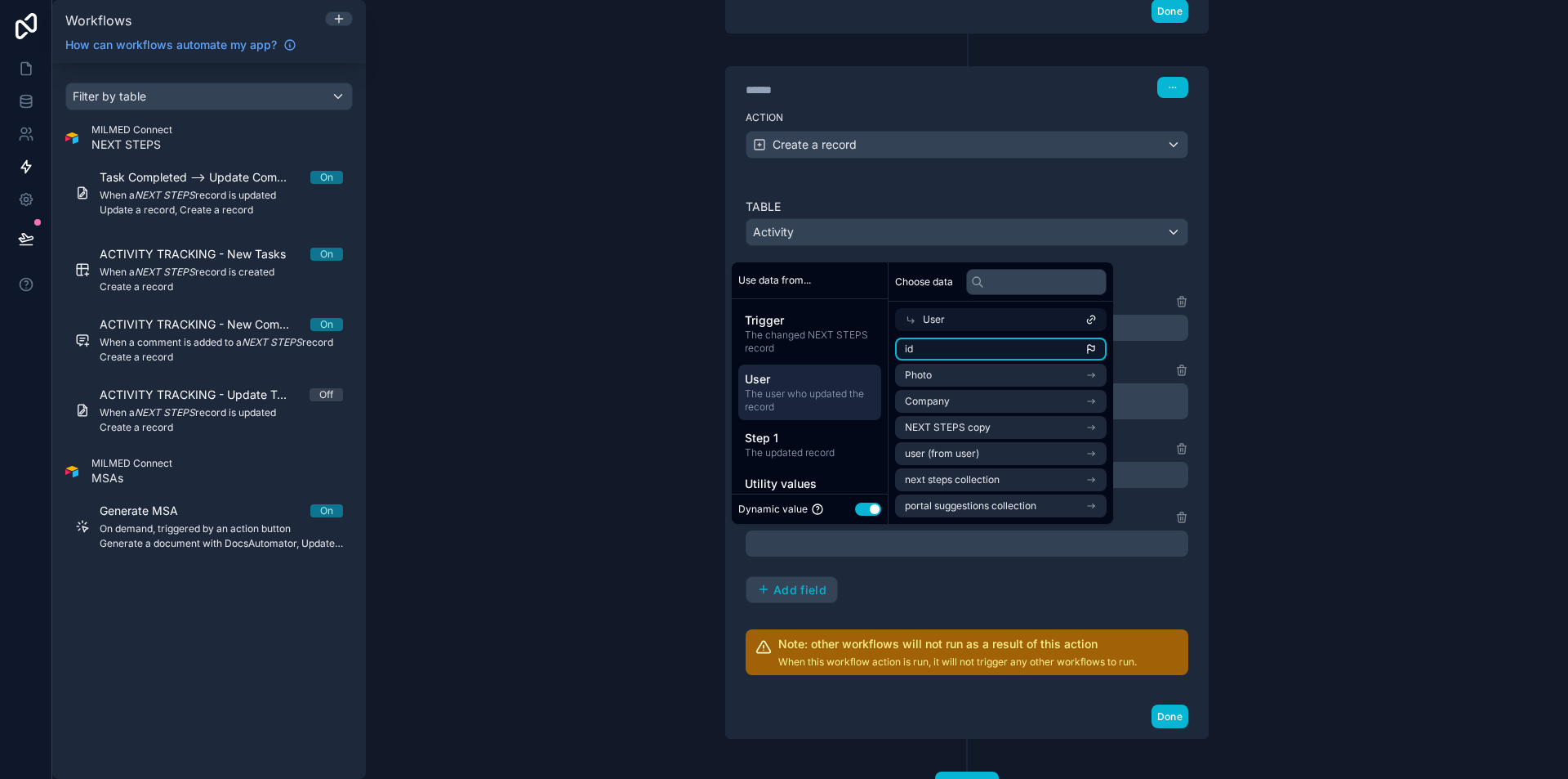
click at [1009, 354] on li "id" at bounding box center [1000, 349] width 212 height 23
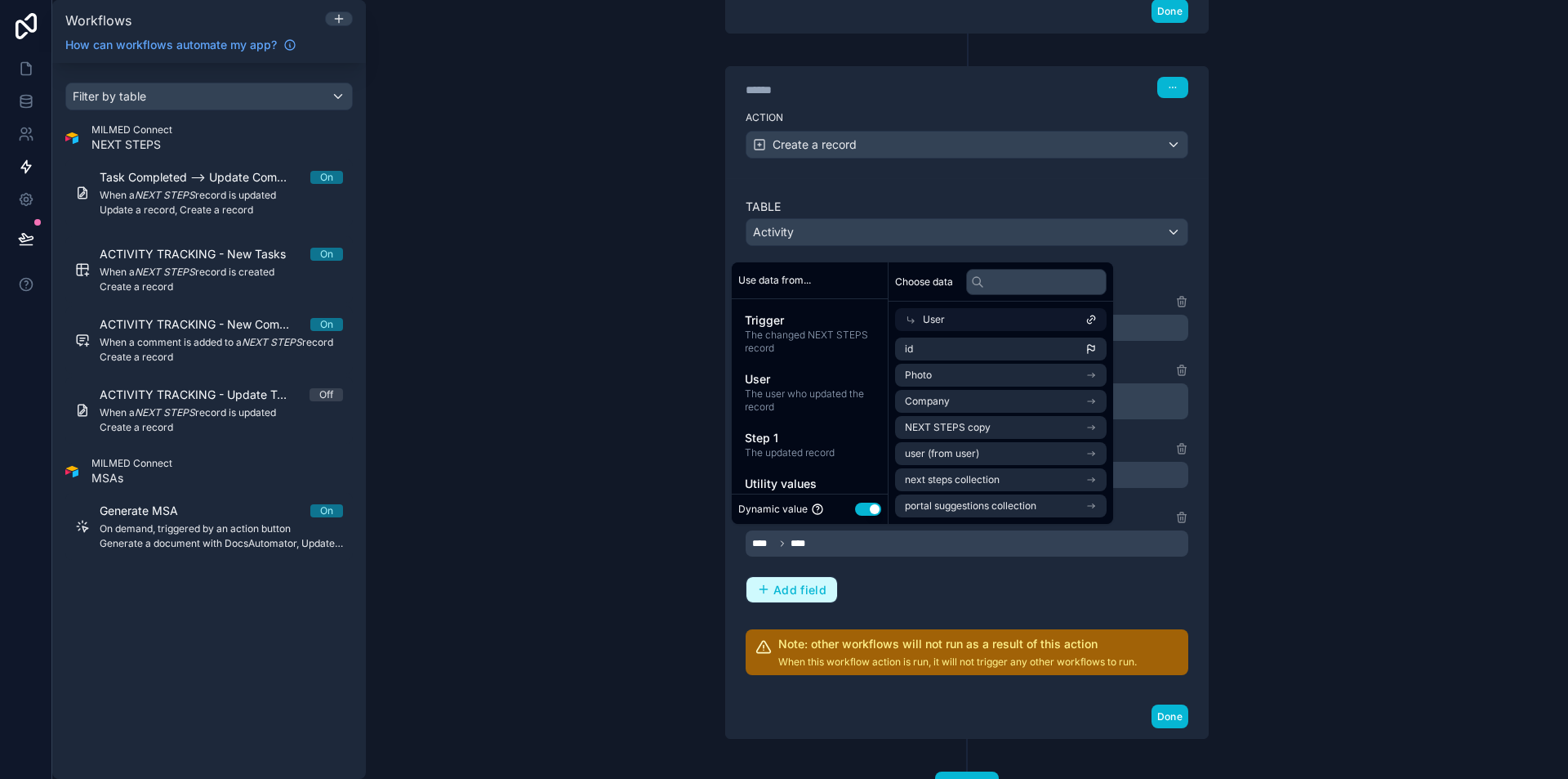
click at [796, 599] on button "Add field" at bounding box center [791, 589] width 91 height 26
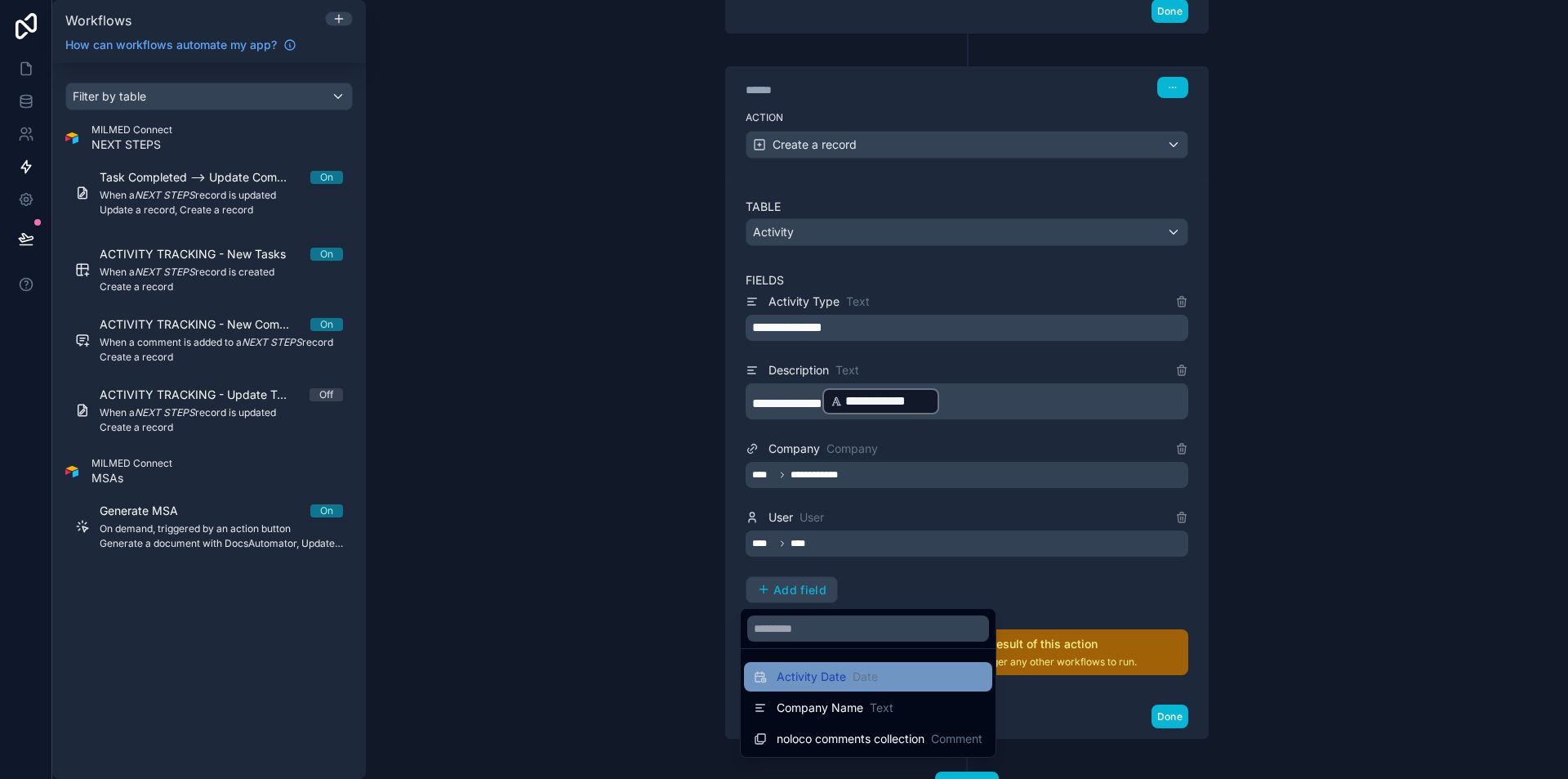
click at [825, 683] on span "Activity Date" at bounding box center [811, 676] width 69 height 16
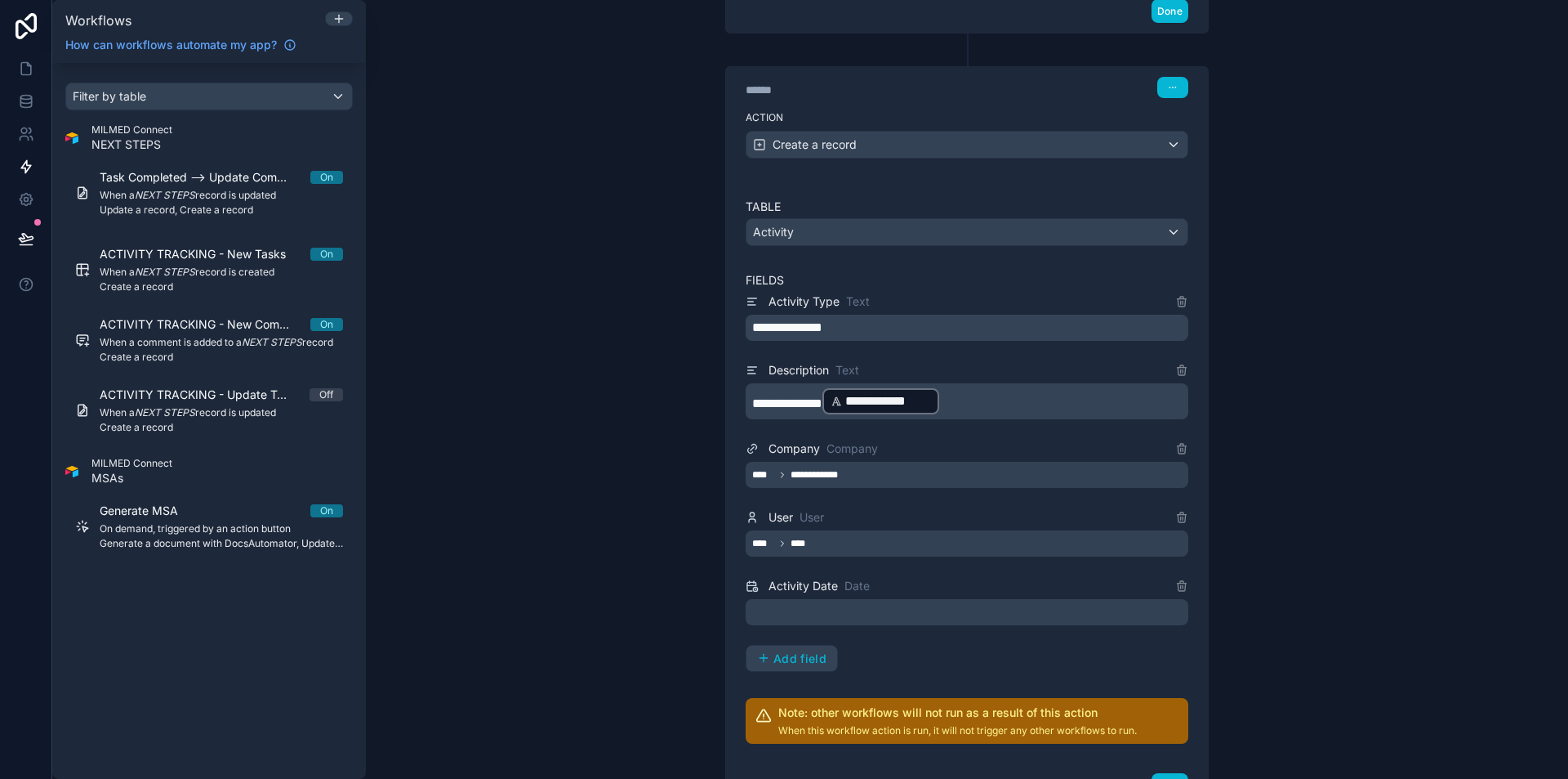
click at [819, 616] on div at bounding box center [967, 611] width 443 height 26
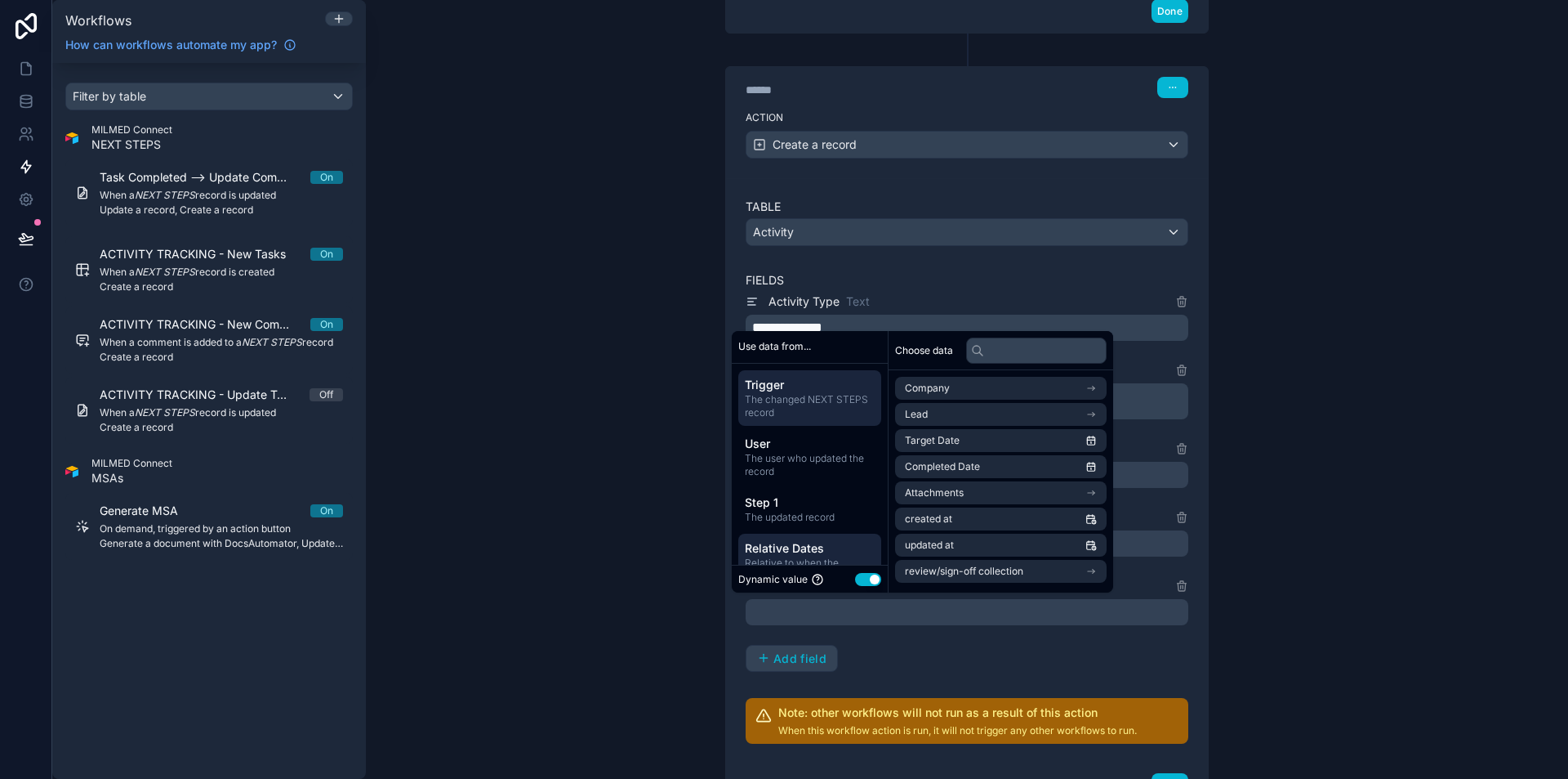
click at [803, 555] on span "Relative Dates" at bounding box center [809, 548] width 130 height 16
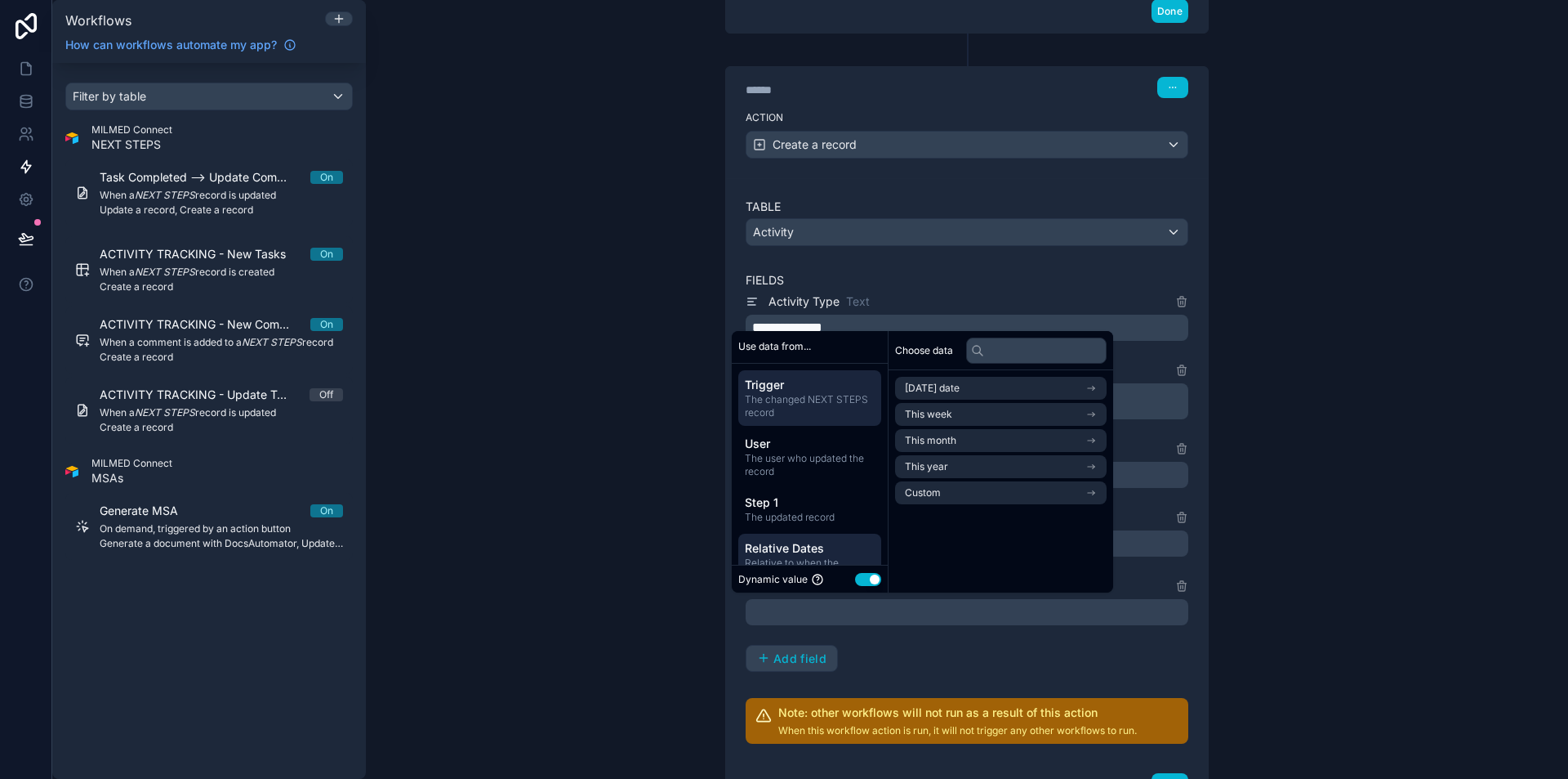
click at [782, 403] on span "The changed NEXT STEPS record" at bounding box center [809, 405] width 130 height 26
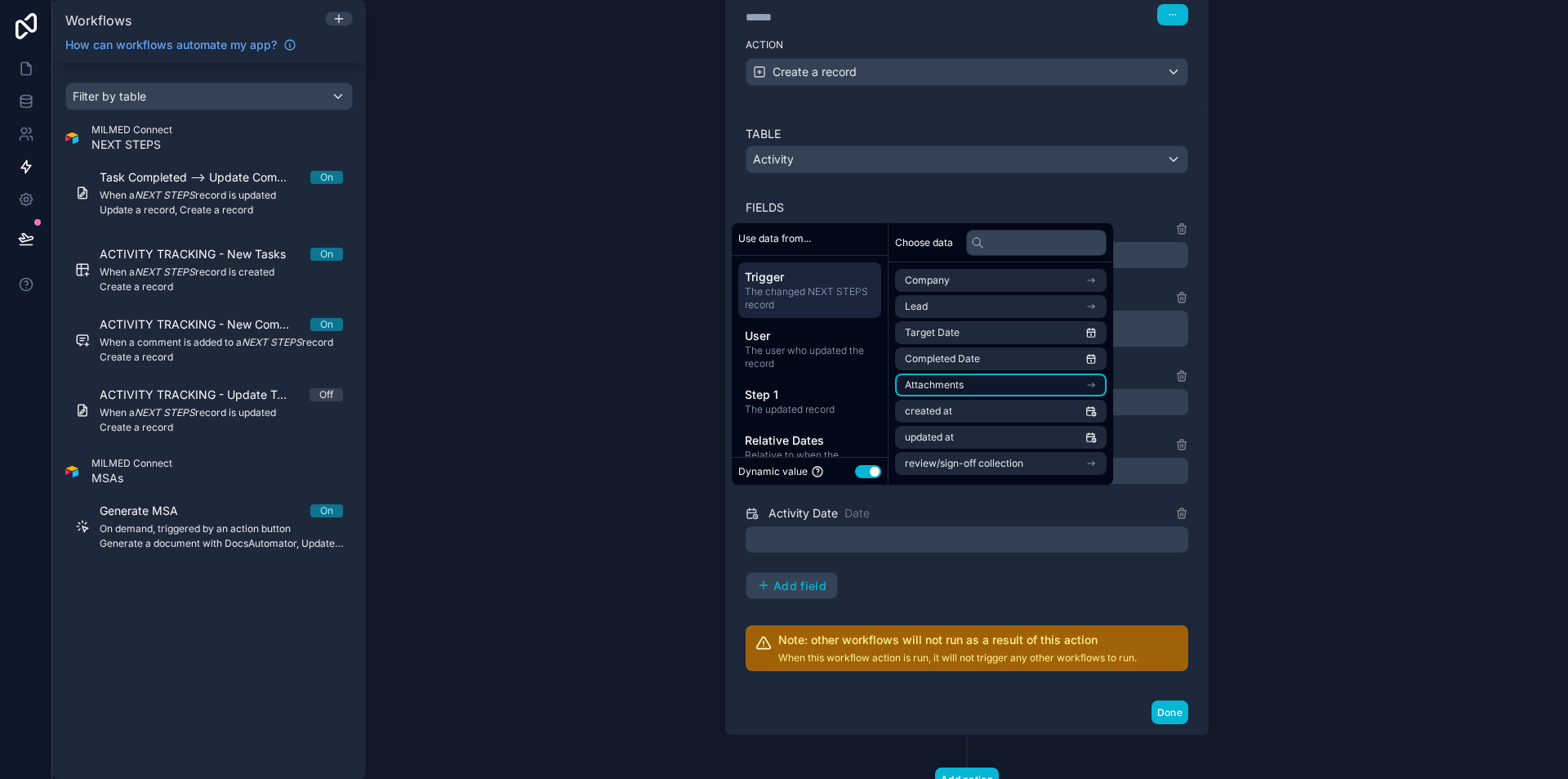
scroll to position [1092, 0]
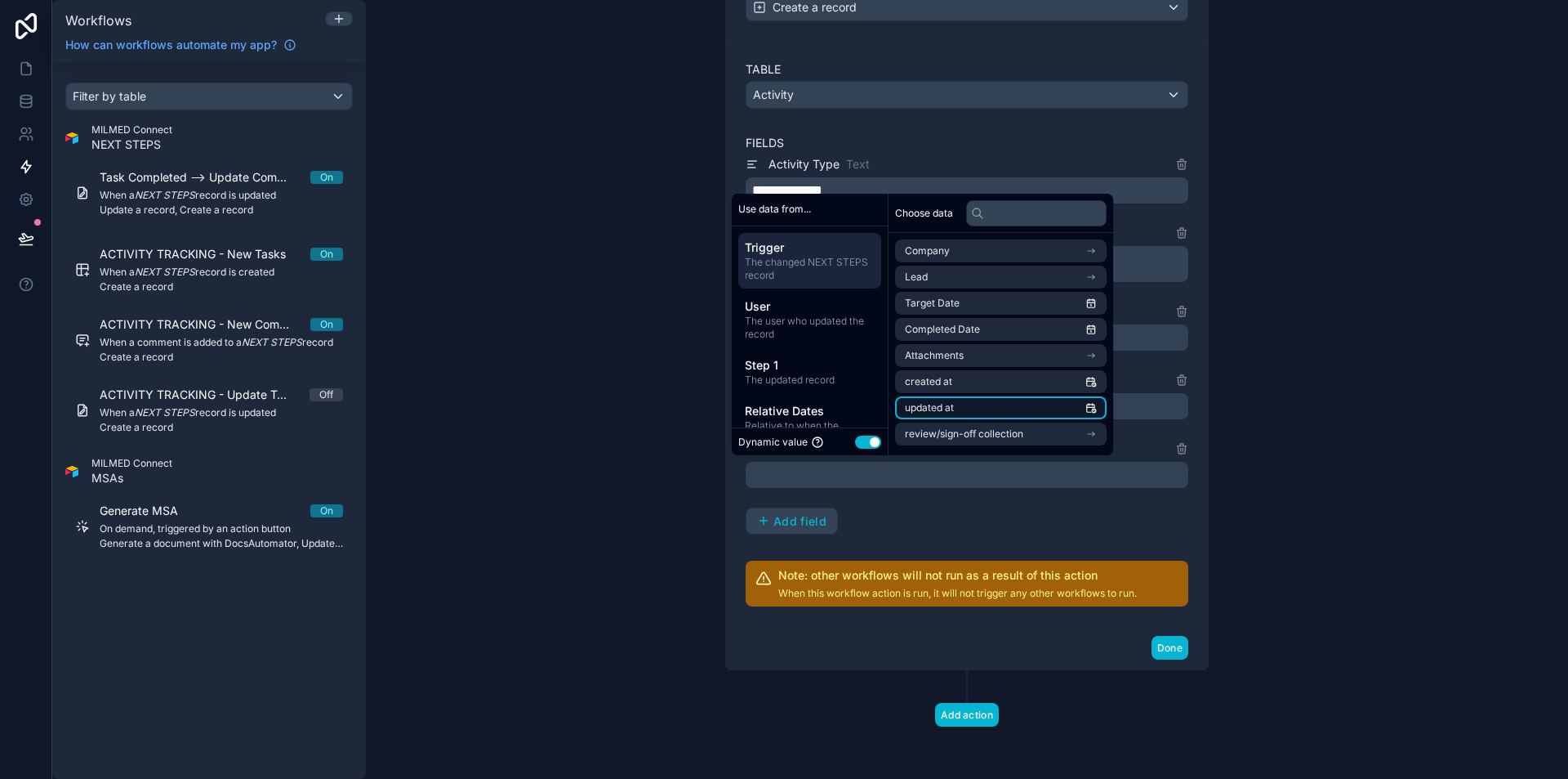
click at [995, 403] on li "updated at" at bounding box center [1000, 407] width 212 height 23
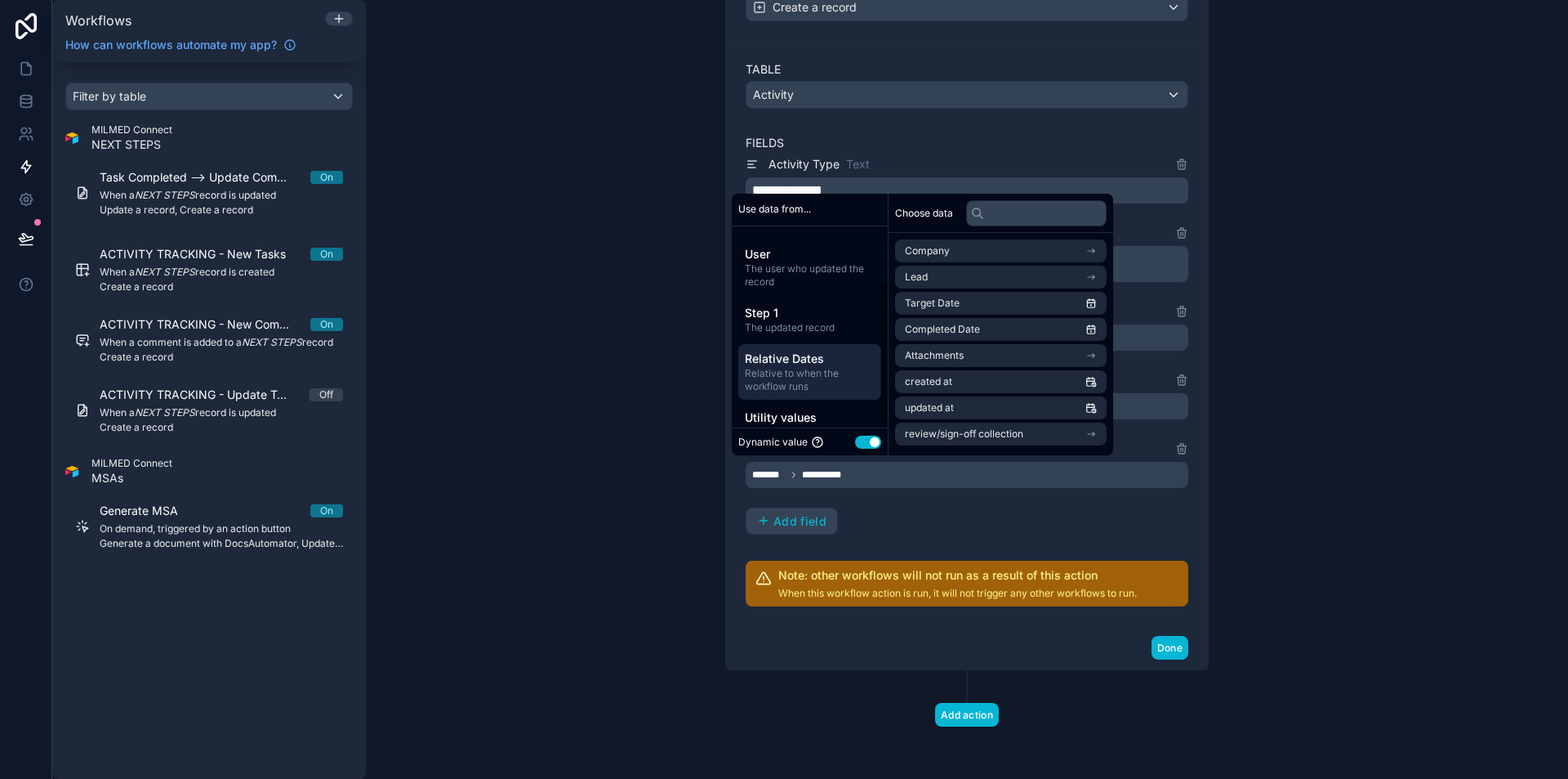
scroll to position [76, 0]
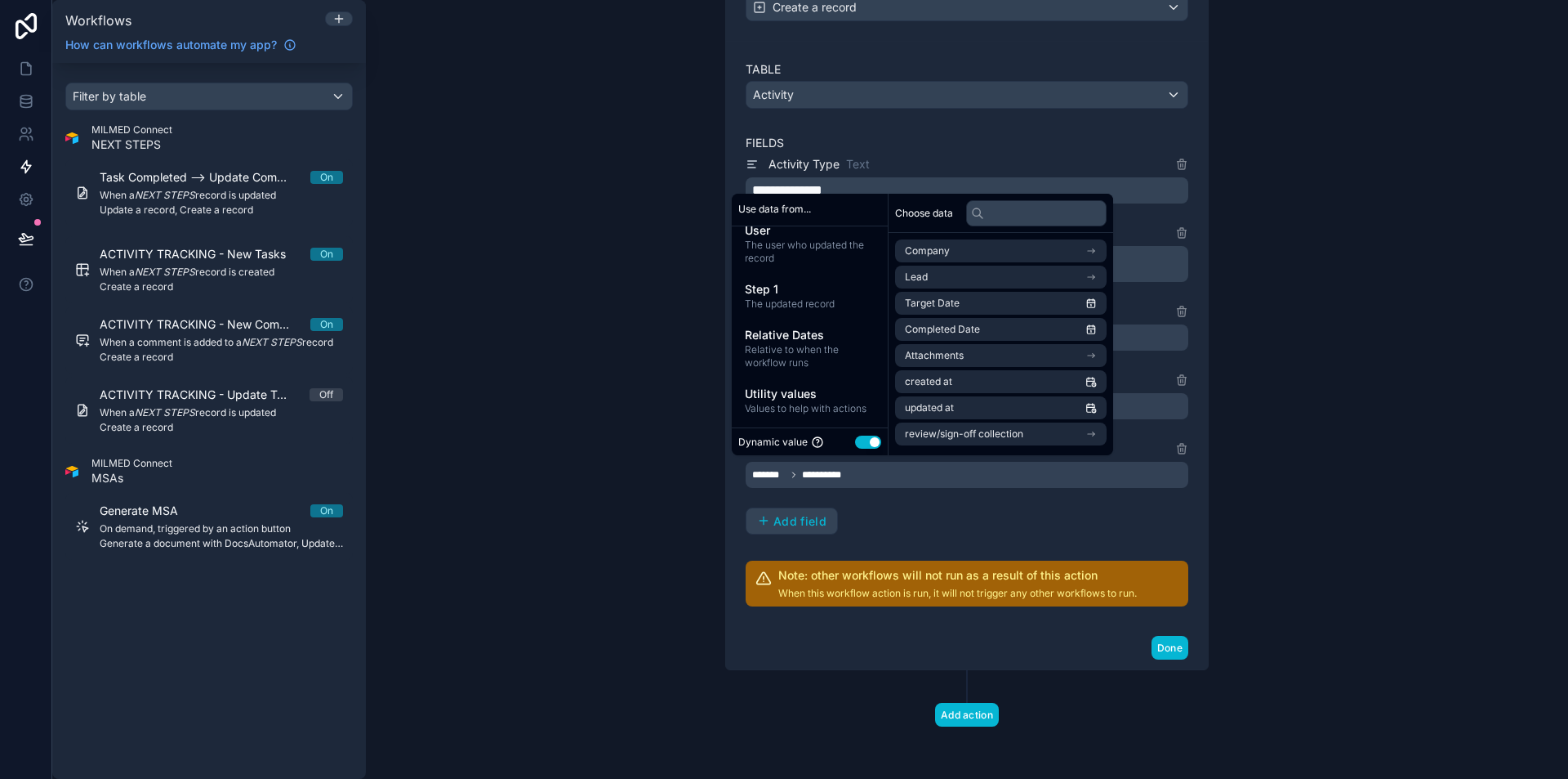
click at [919, 532] on div "**********" at bounding box center [967, 344] width 443 height 381
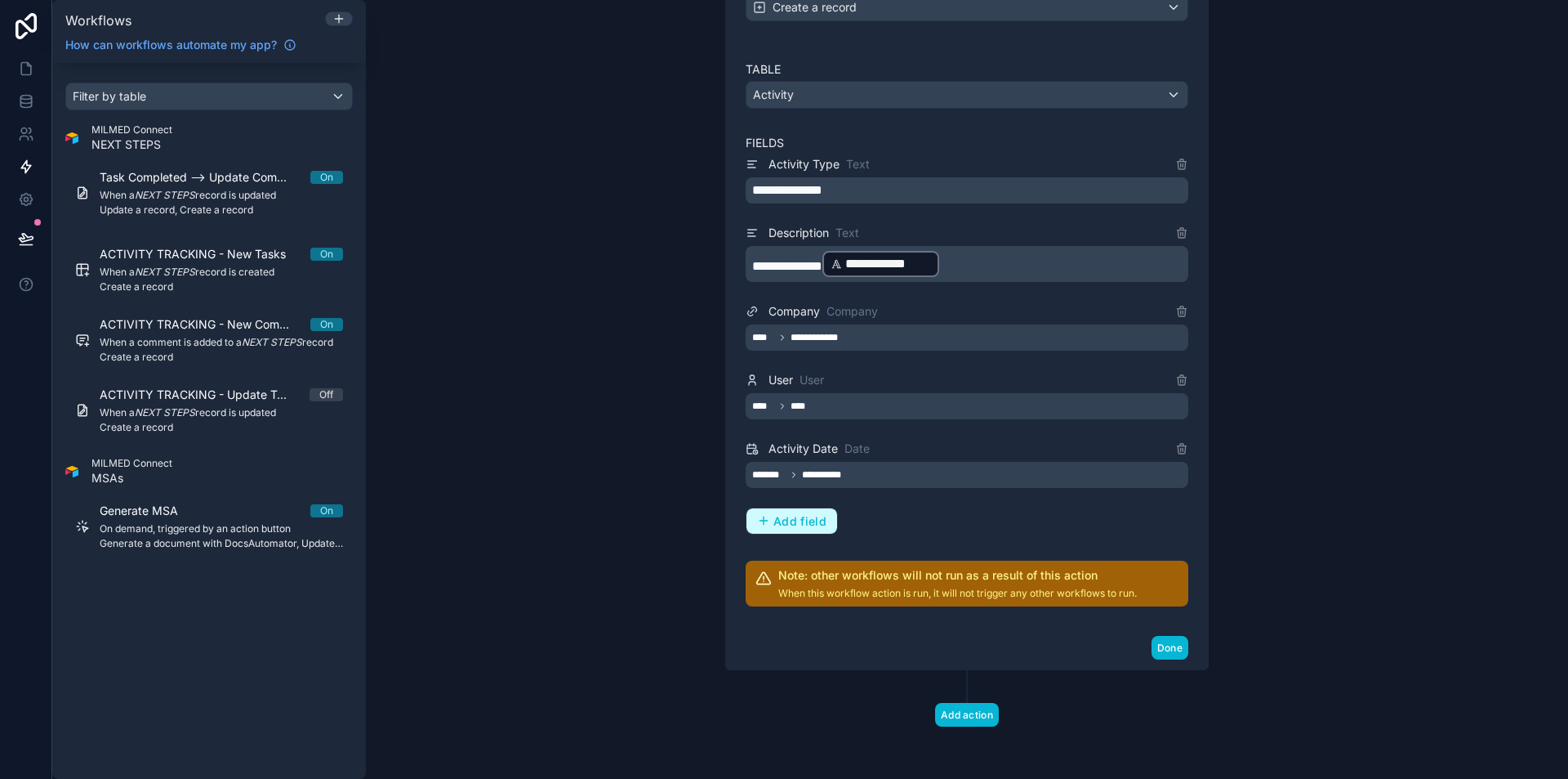
click at [773, 514] on span "Add field" at bounding box center [799, 521] width 53 height 14
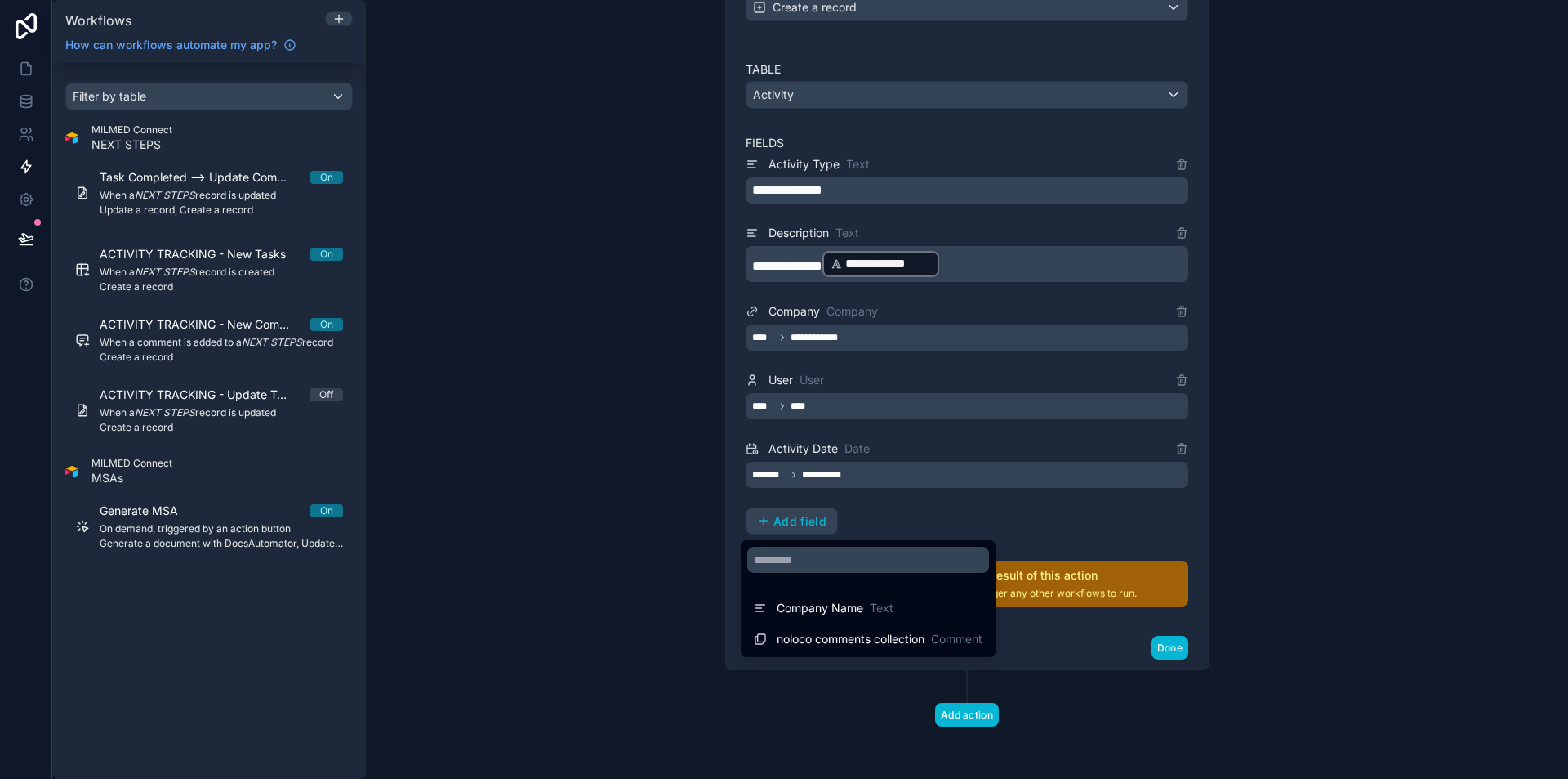
click at [989, 504] on div at bounding box center [784, 389] width 1568 height 779
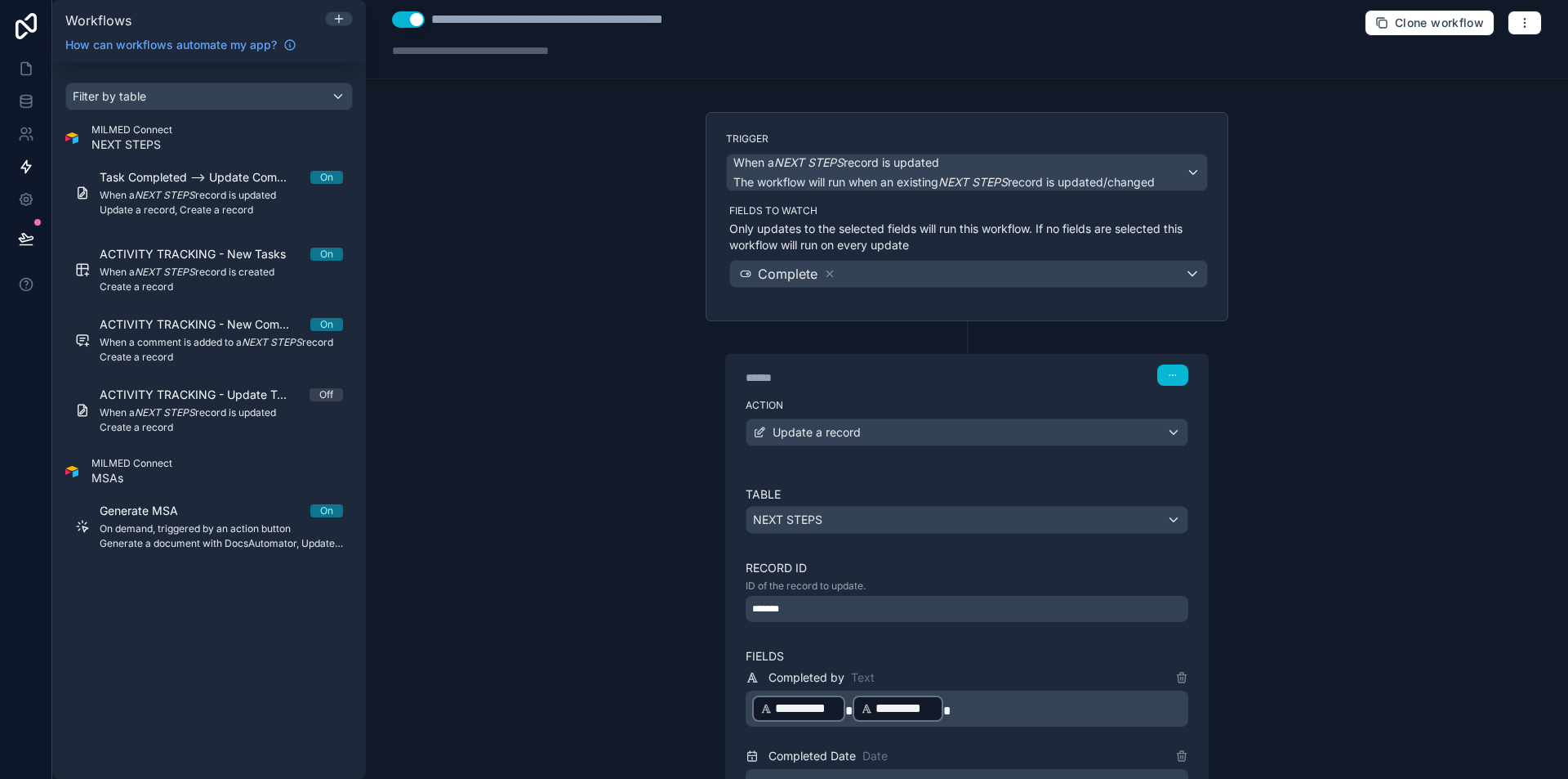
scroll to position [0, 0]
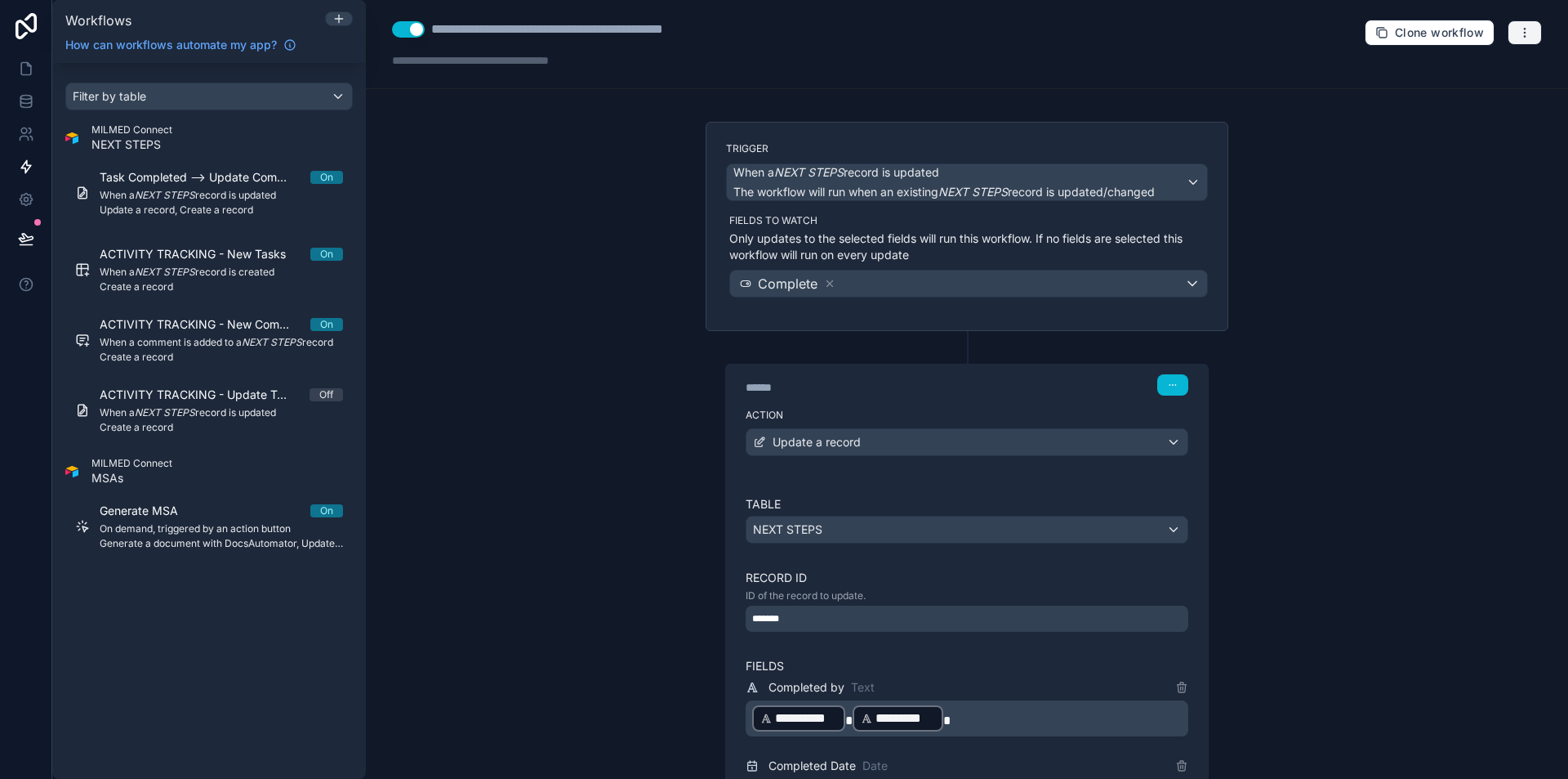
click at [1518, 31] on icon "button" at bounding box center [1524, 32] width 14 height 14
click at [1477, 71] on span "Test workflow" at bounding box center [1468, 71] width 78 height 14
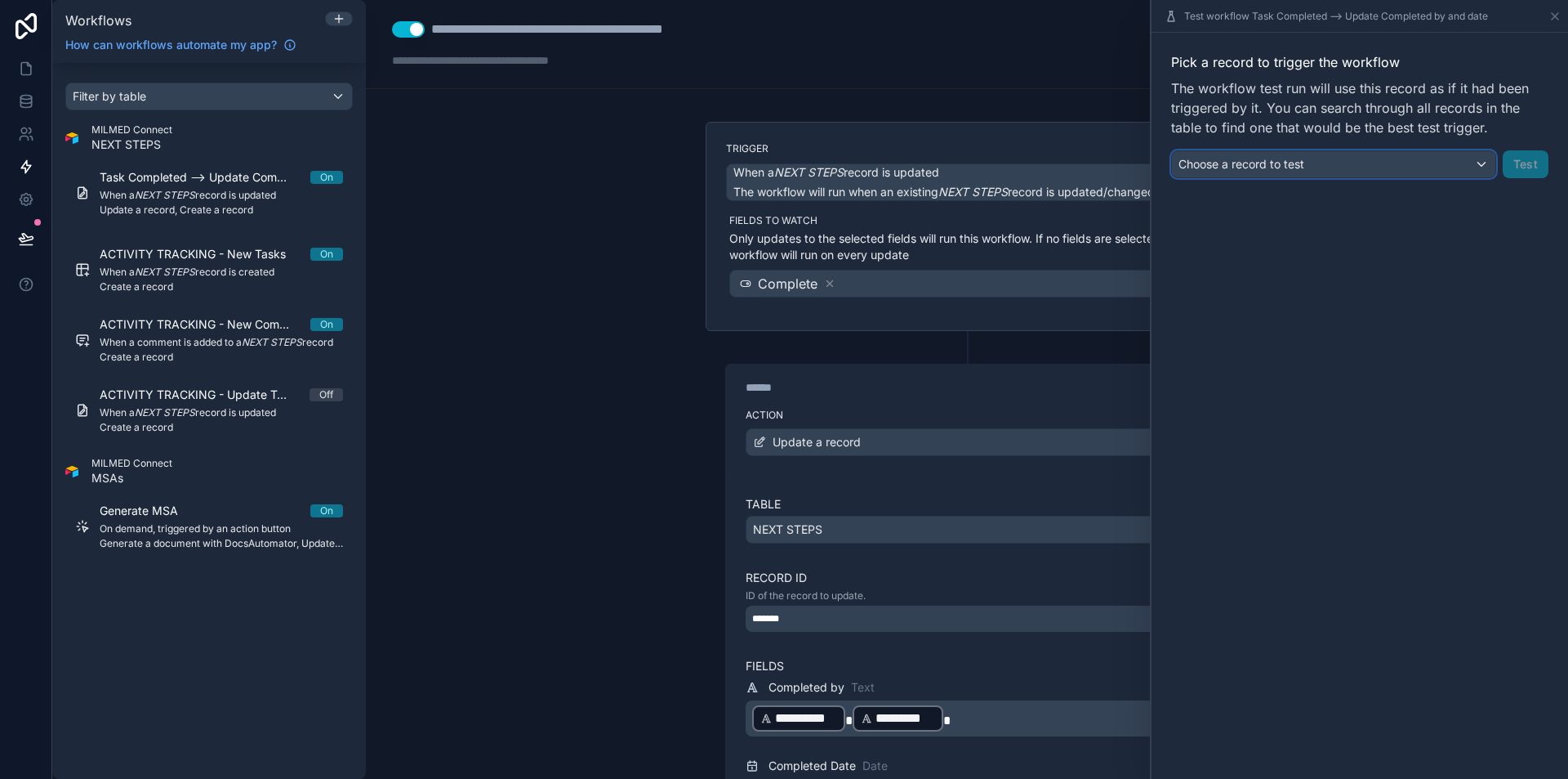
click at [1469, 163] on div "Choose a record to test" at bounding box center [1333, 164] width 323 height 26
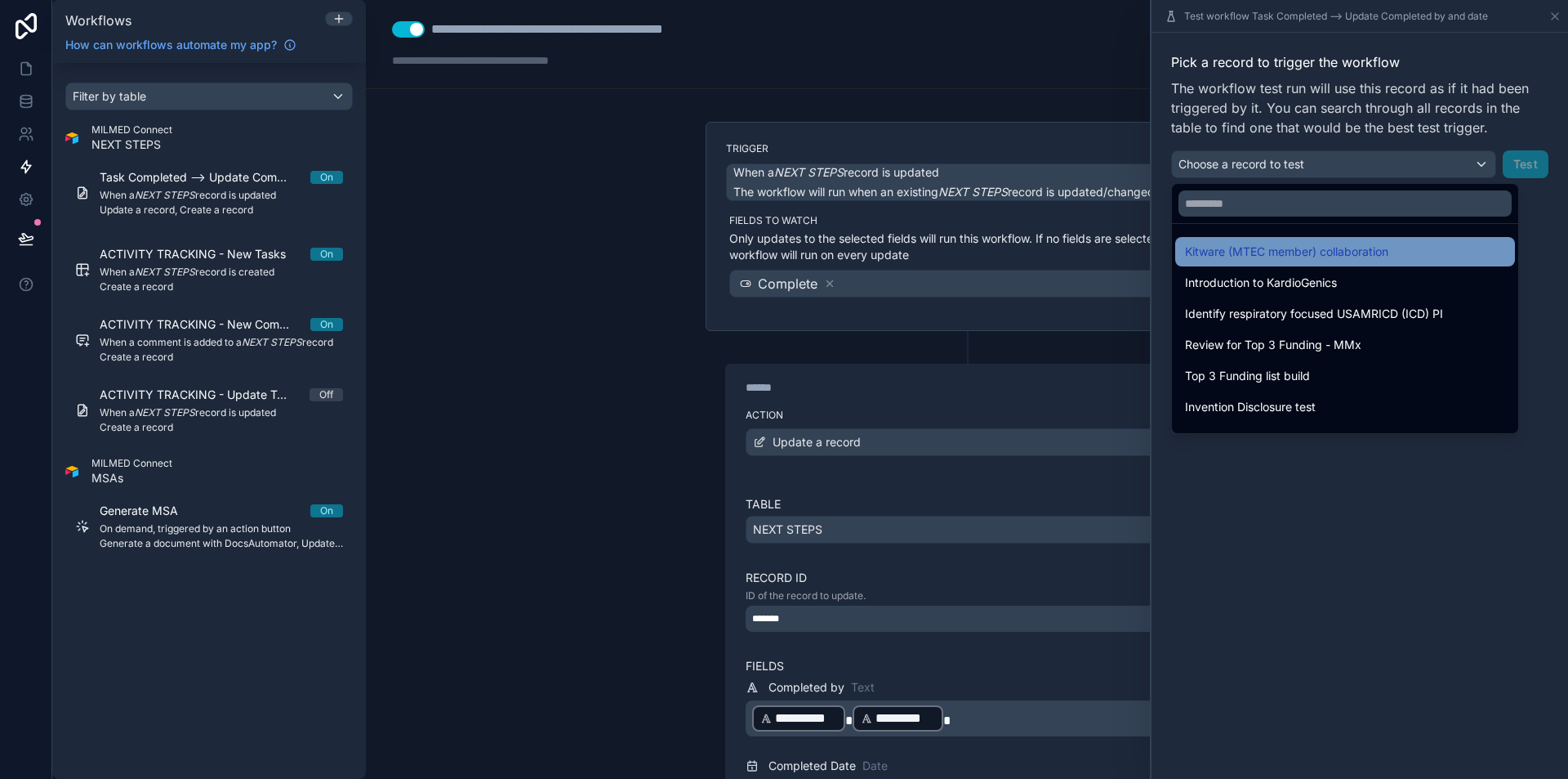
click at [1420, 254] on div "Kitware (MTEC member) collaboration" at bounding box center [1345, 252] width 320 height 20
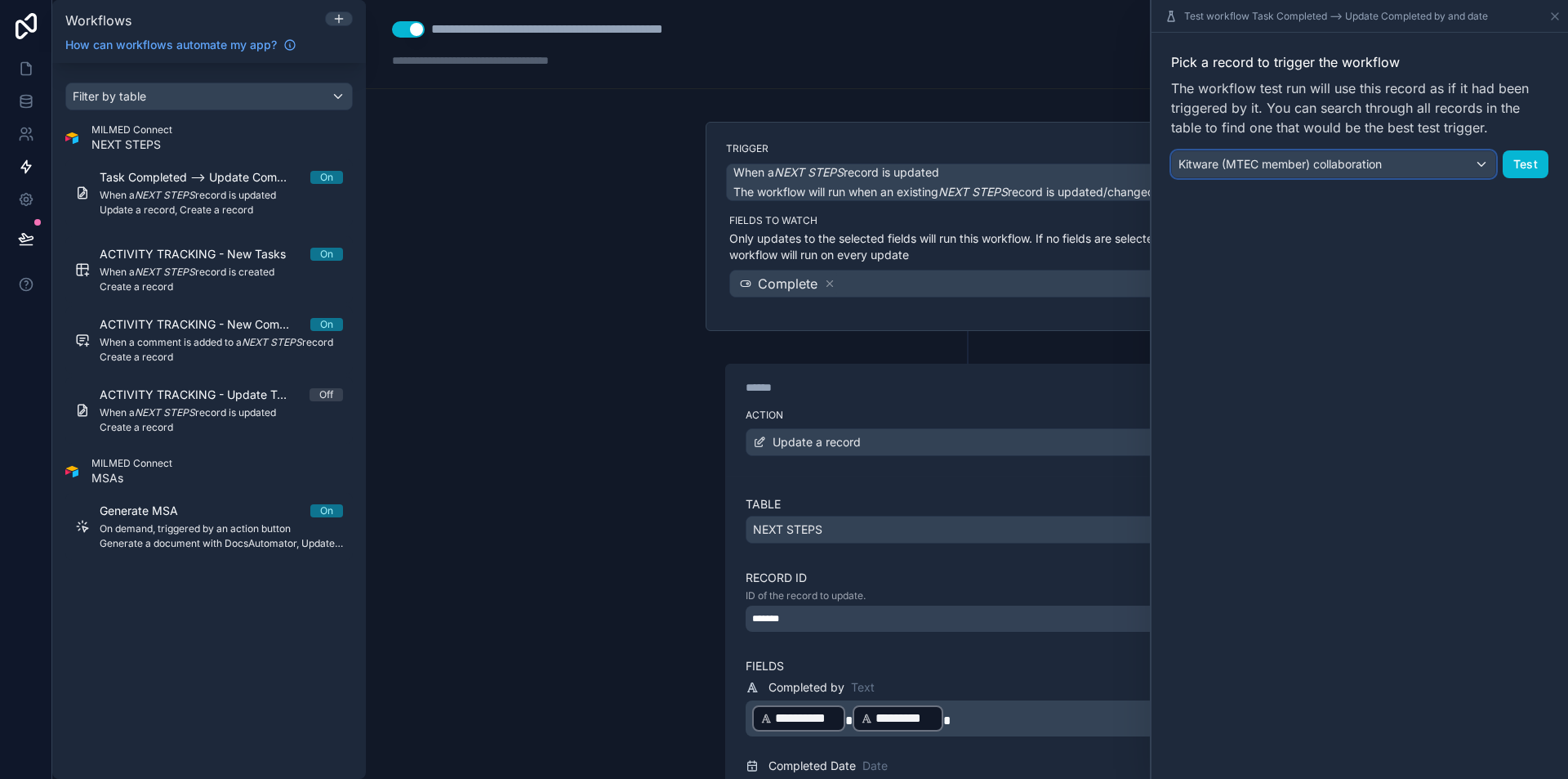
click at [1419, 165] on div "Kitware (MTEC member) collaboration" at bounding box center [1333, 164] width 323 height 26
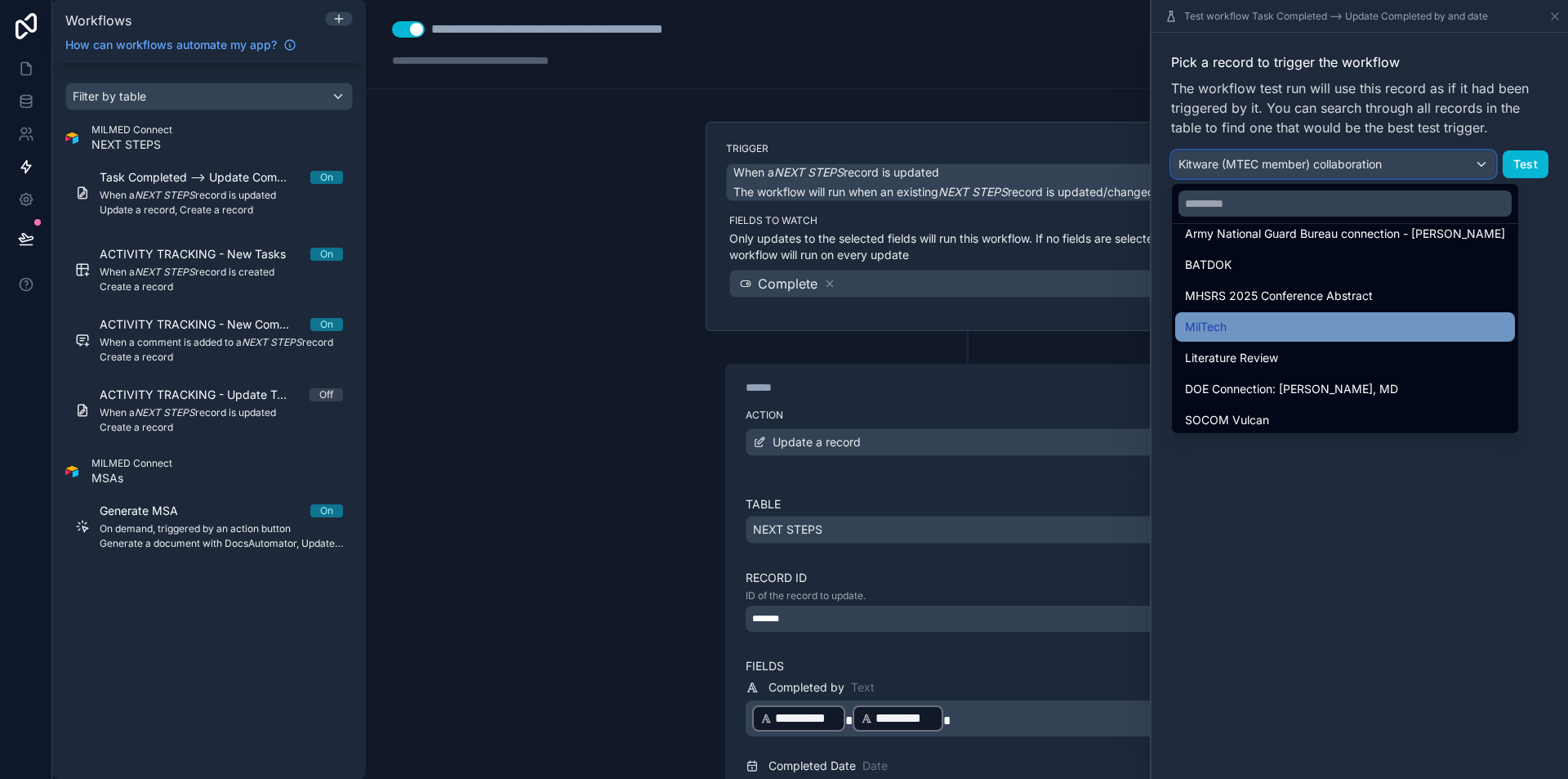
scroll to position [1234, 0]
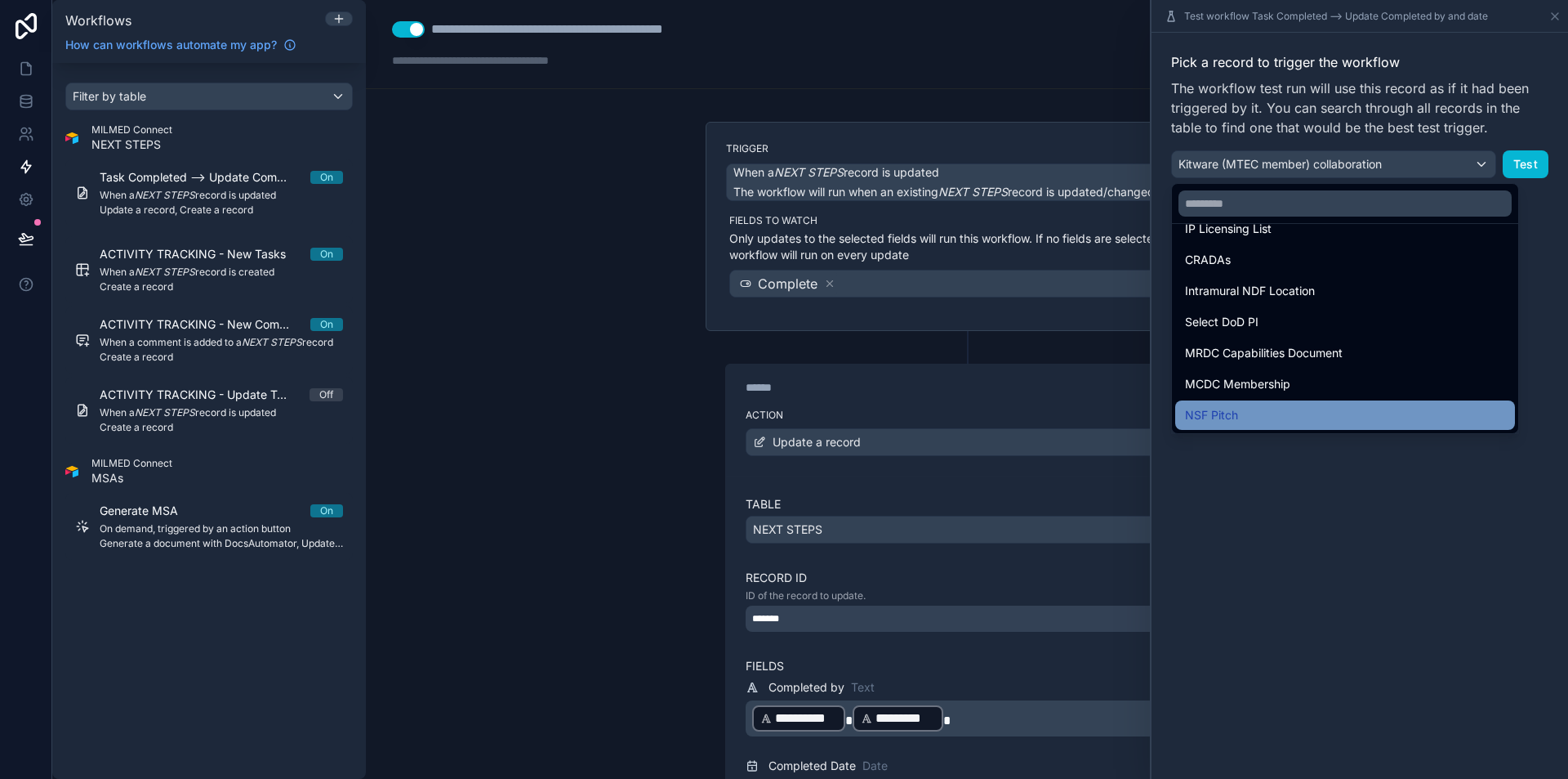
click at [1319, 412] on div "NSF Pitch" at bounding box center [1345, 415] width 320 height 20
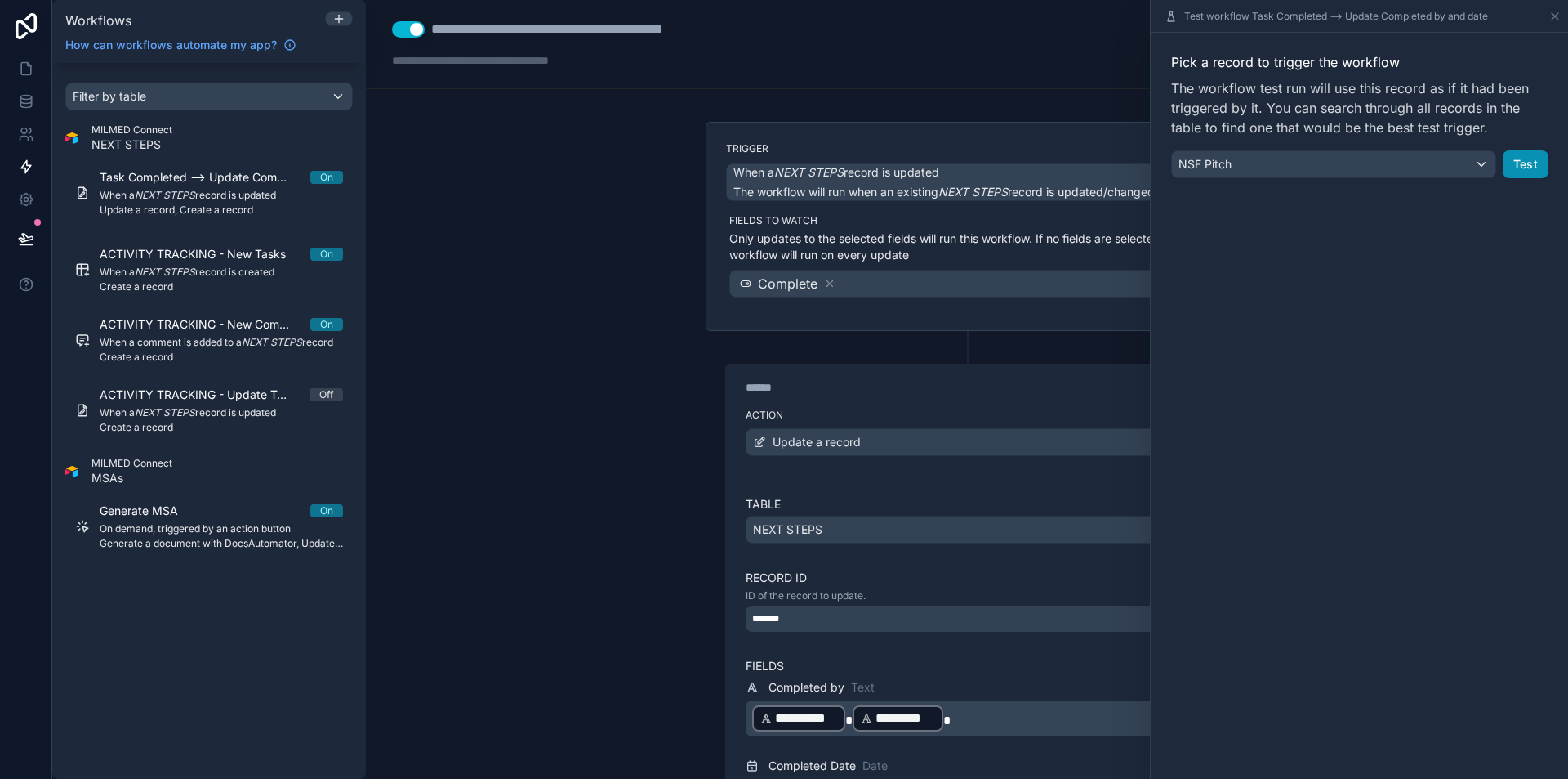
click at [1527, 163] on button "Test" at bounding box center [1525, 164] width 46 height 28
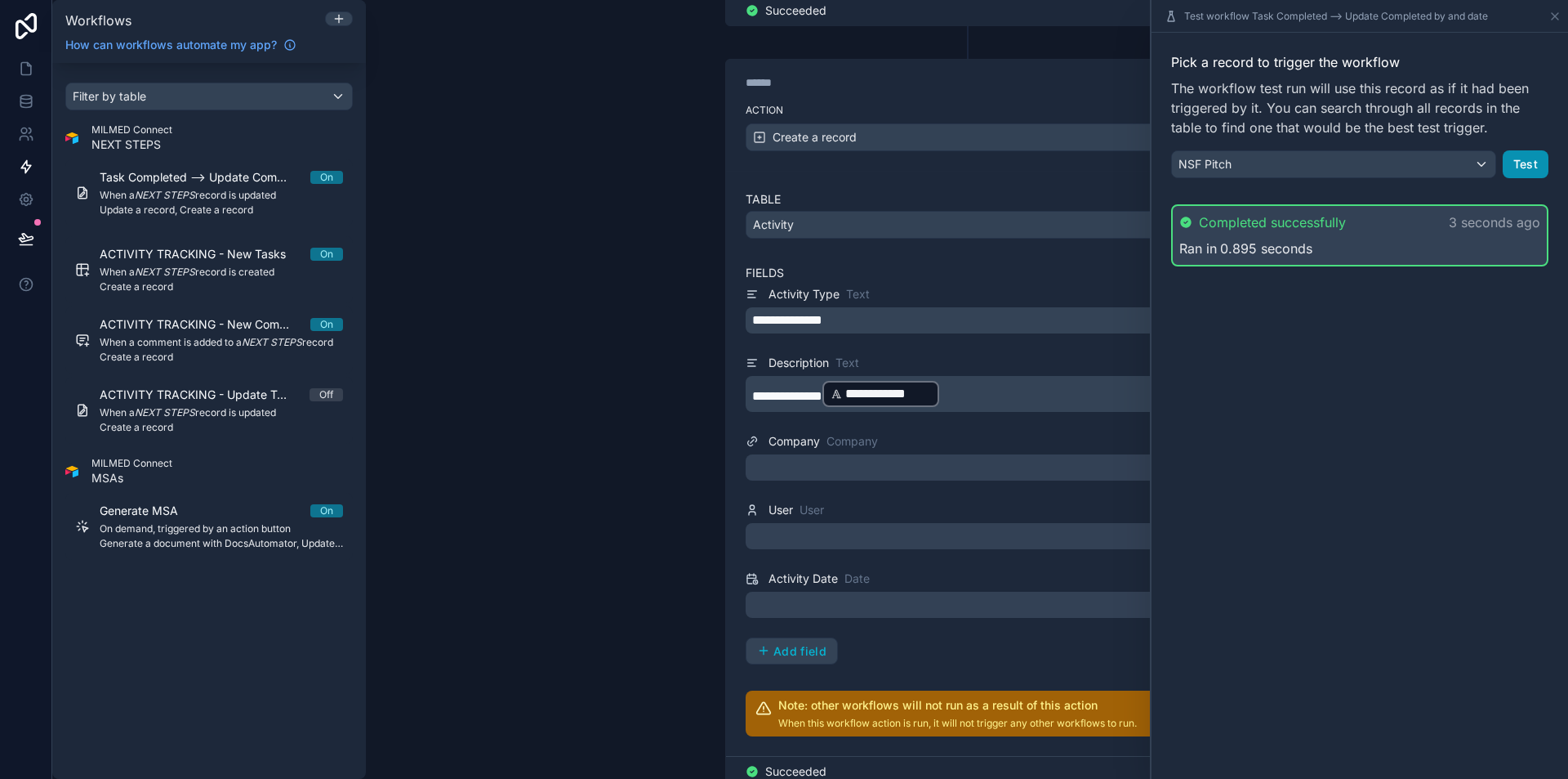
scroll to position [1065, 0]
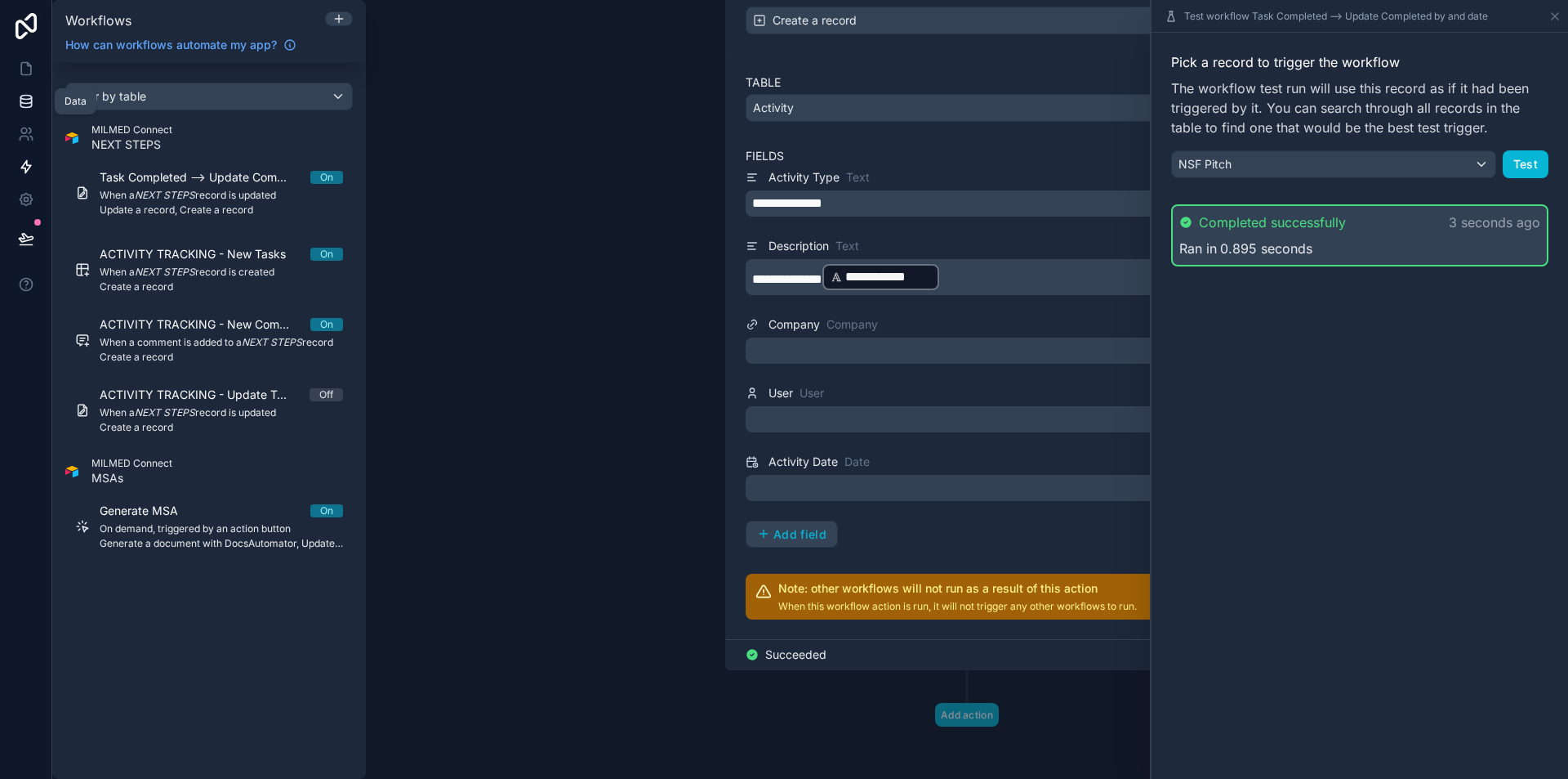
click at [22, 90] on link at bounding box center [25, 101] width 51 height 32
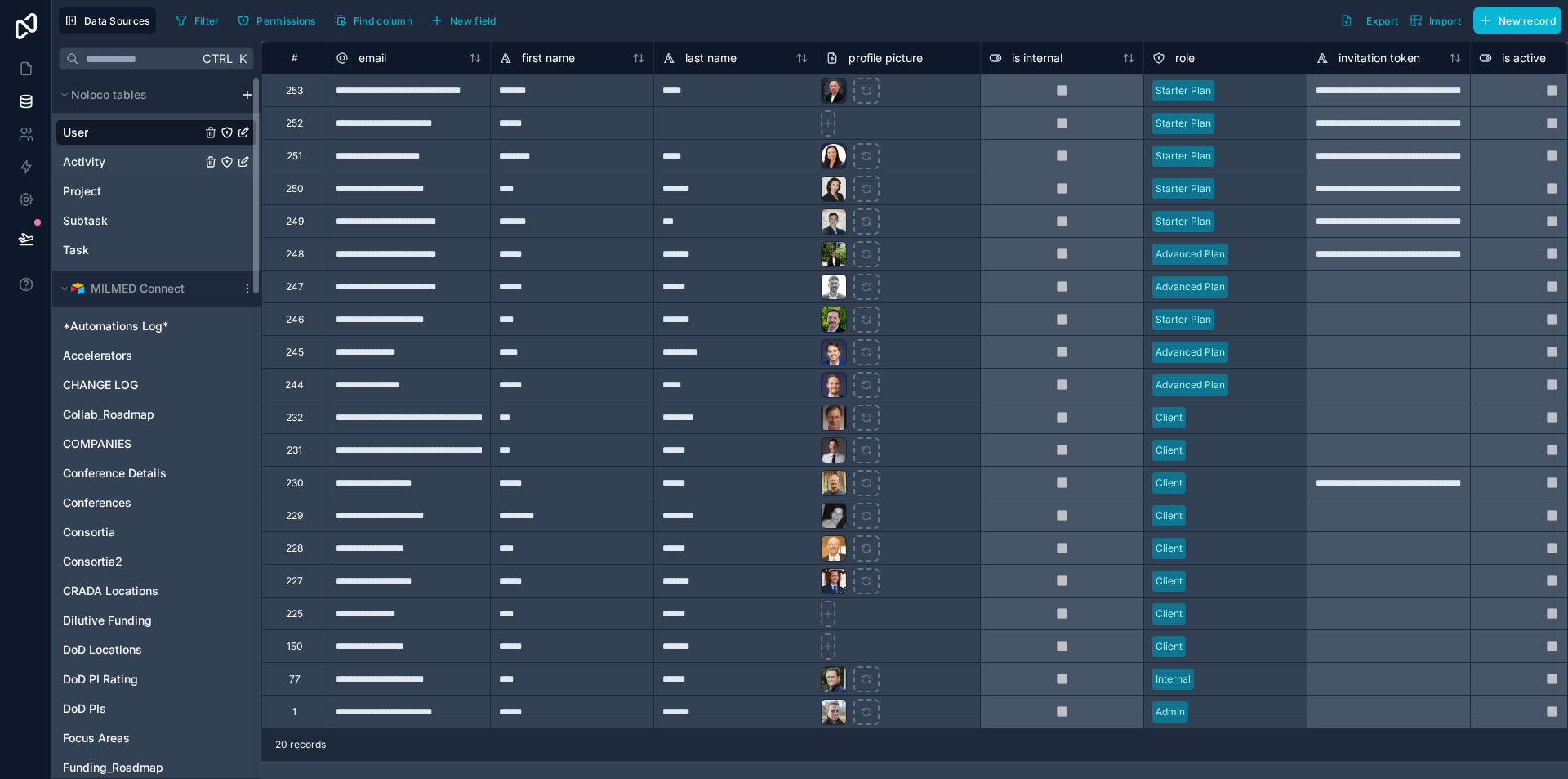
click at [75, 157] on span "Activity" at bounding box center [84, 162] width 42 height 16
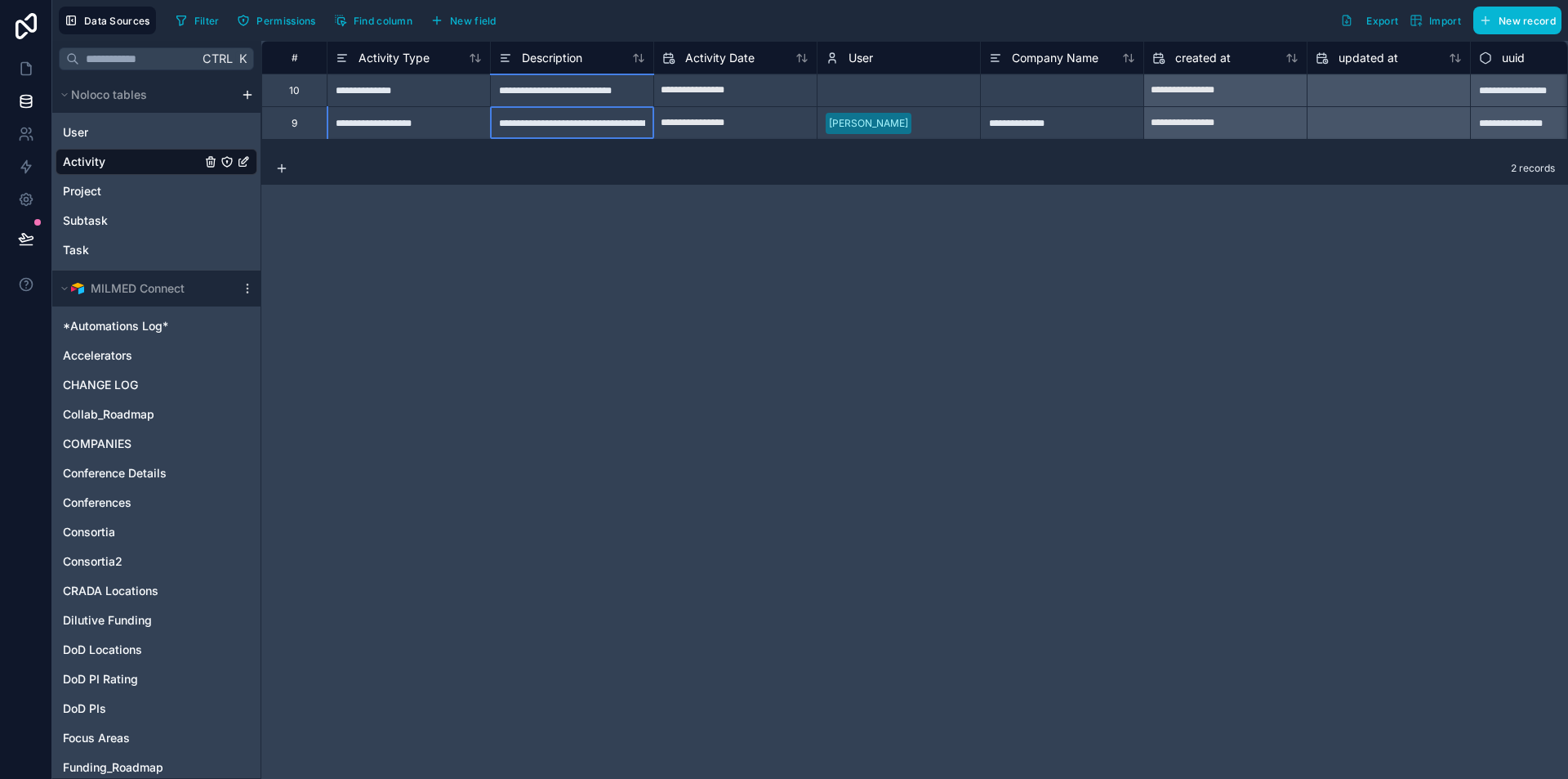
click at [572, 125] on div "**********" at bounding box center [571, 122] width 163 height 32
click at [643, 128] on div "**********" at bounding box center [571, 122] width 163 height 32
click at [643, 128] on input "**********" at bounding box center [572, 122] width 163 height 32
click at [637, 126] on input "**********" at bounding box center [572, 122] width 163 height 32
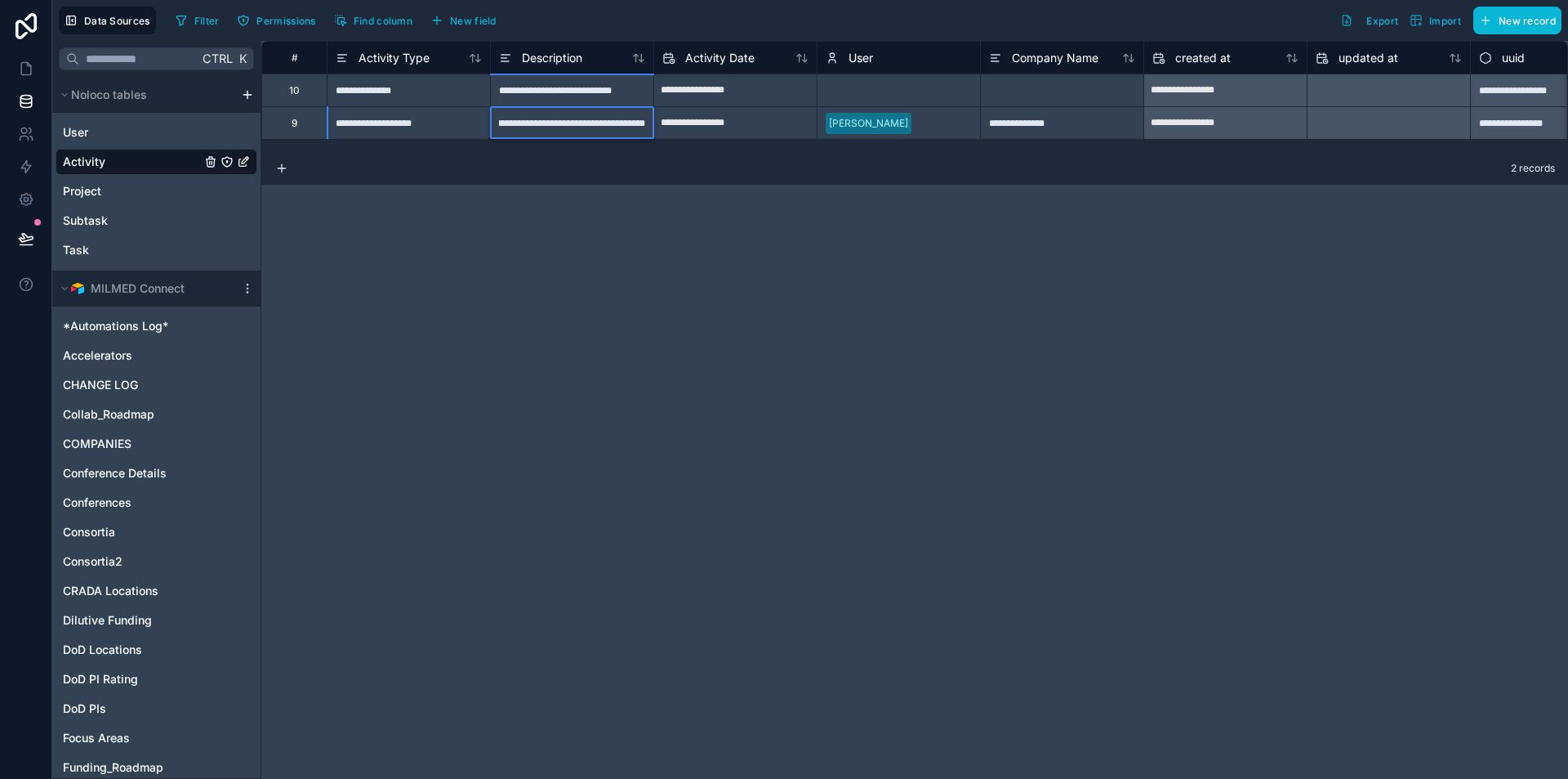
drag, startPoint x: 632, startPoint y: 124, endPoint x: 653, endPoint y: 122, distance: 21.1
click at [653, 122] on div "**********" at bounding box center [947, 122] width 1372 height 32
click at [645, 125] on input "**********" at bounding box center [572, 122] width 163 height 32
drag, startPoint x: 646, startPoint y: 125, endPoint x: 477, endPoint y: 126, distance: 169.0
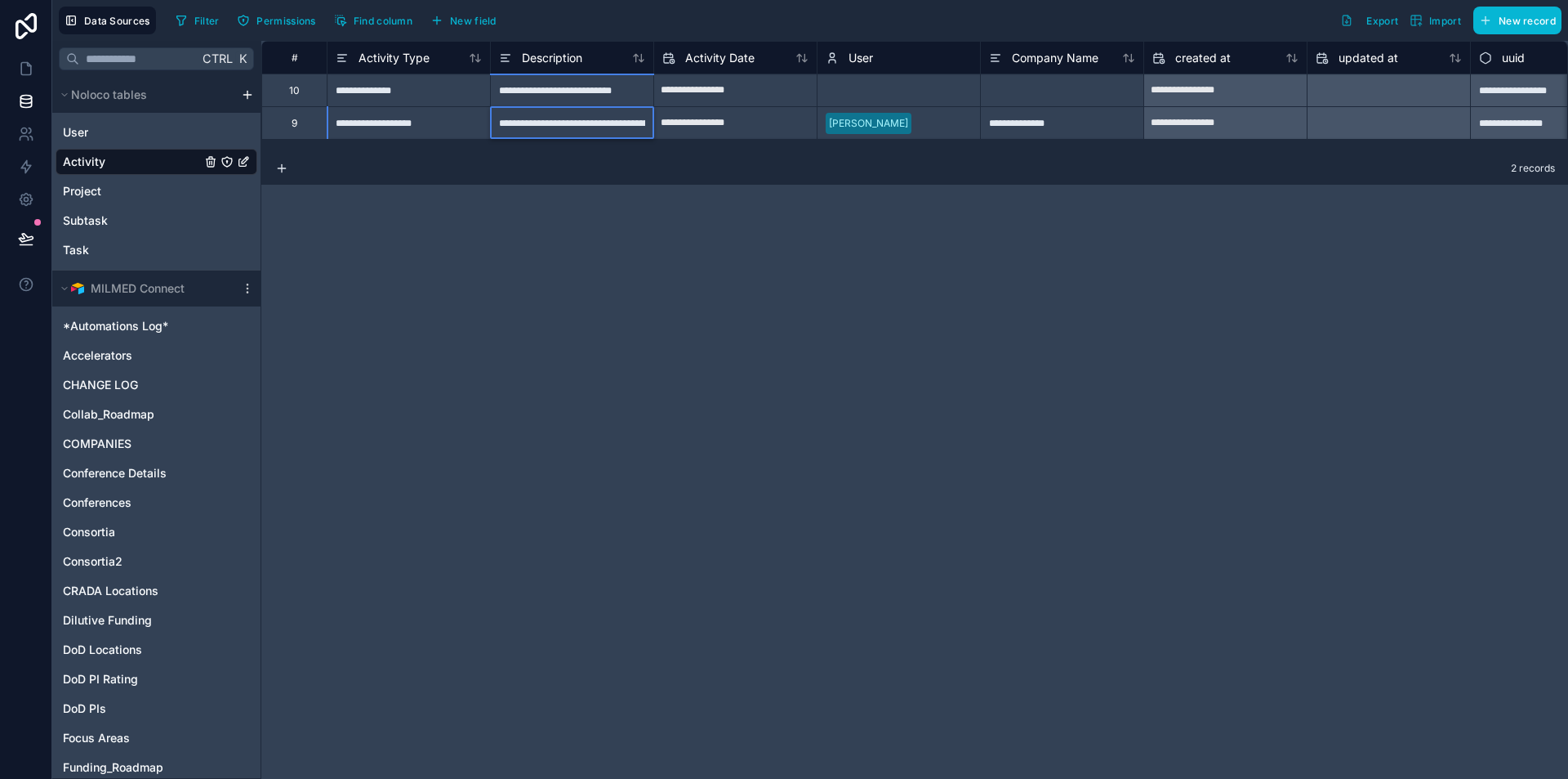
click at [477, 126] on div "**********" at bounding box center [947, 122] width 1372 height 32
type input "**********"
click at [672, 283] on div "**********" at bounding box center [914, 409] width 1306 height 738
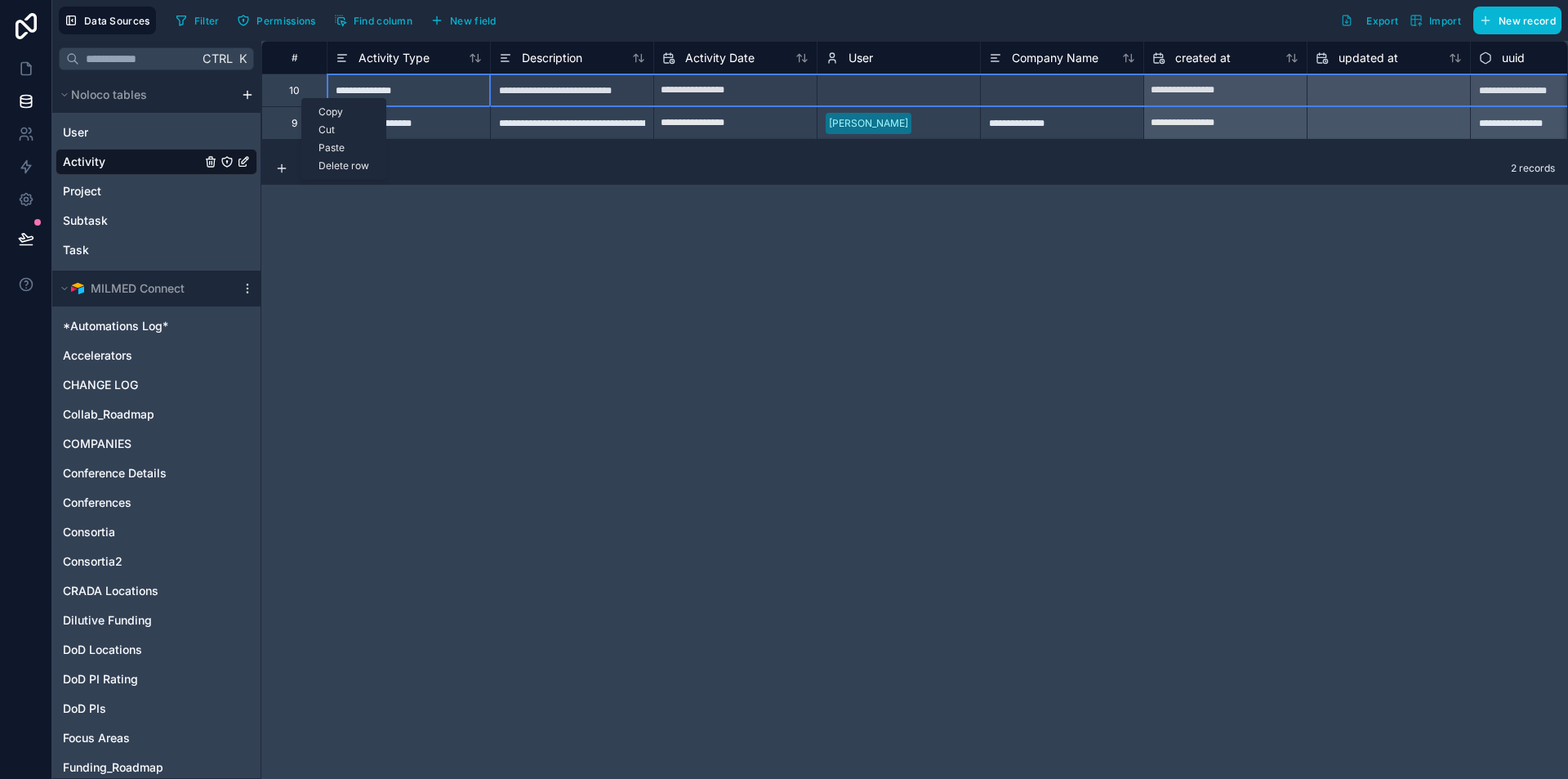
click at [340, 160] on div "Delete row" at bounding box center [344, 166] width 84 height 18
type input "**********"
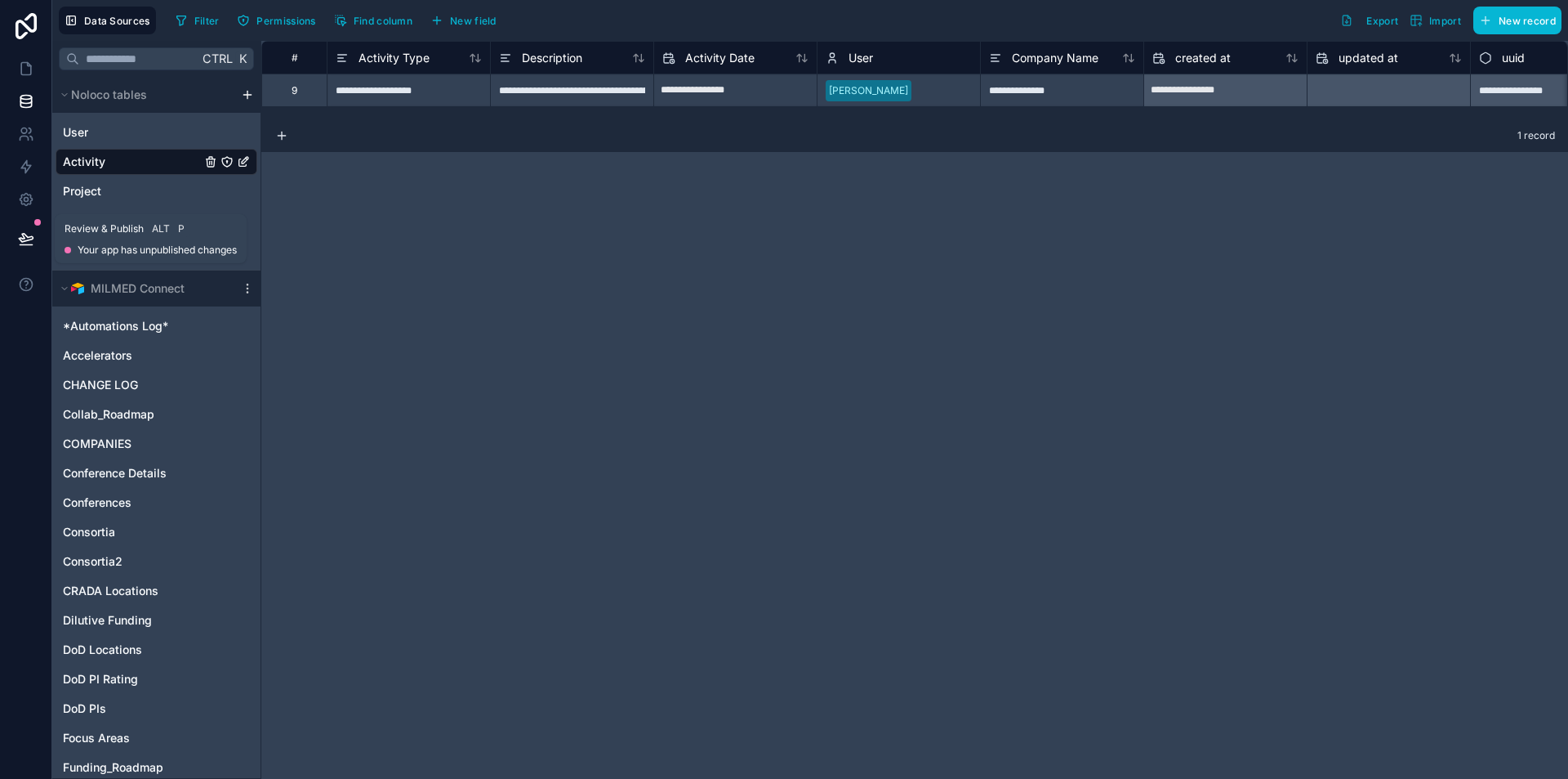
click at [12, 231] on button at bounding box center [26, 238] width 36 height 46
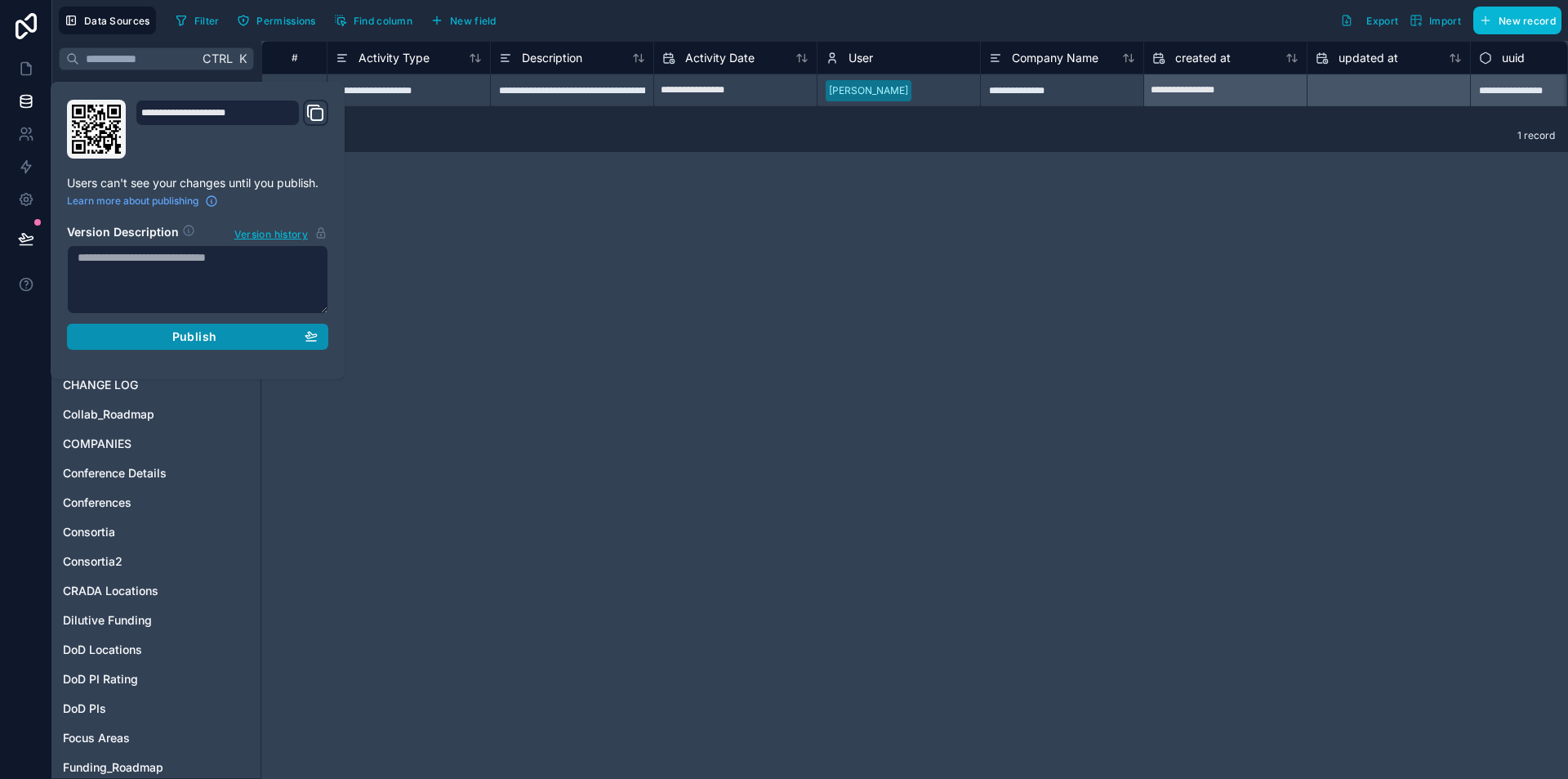
click at [120, 339] on div "Publish" at bounding box center [197, 337] width 240 height 14
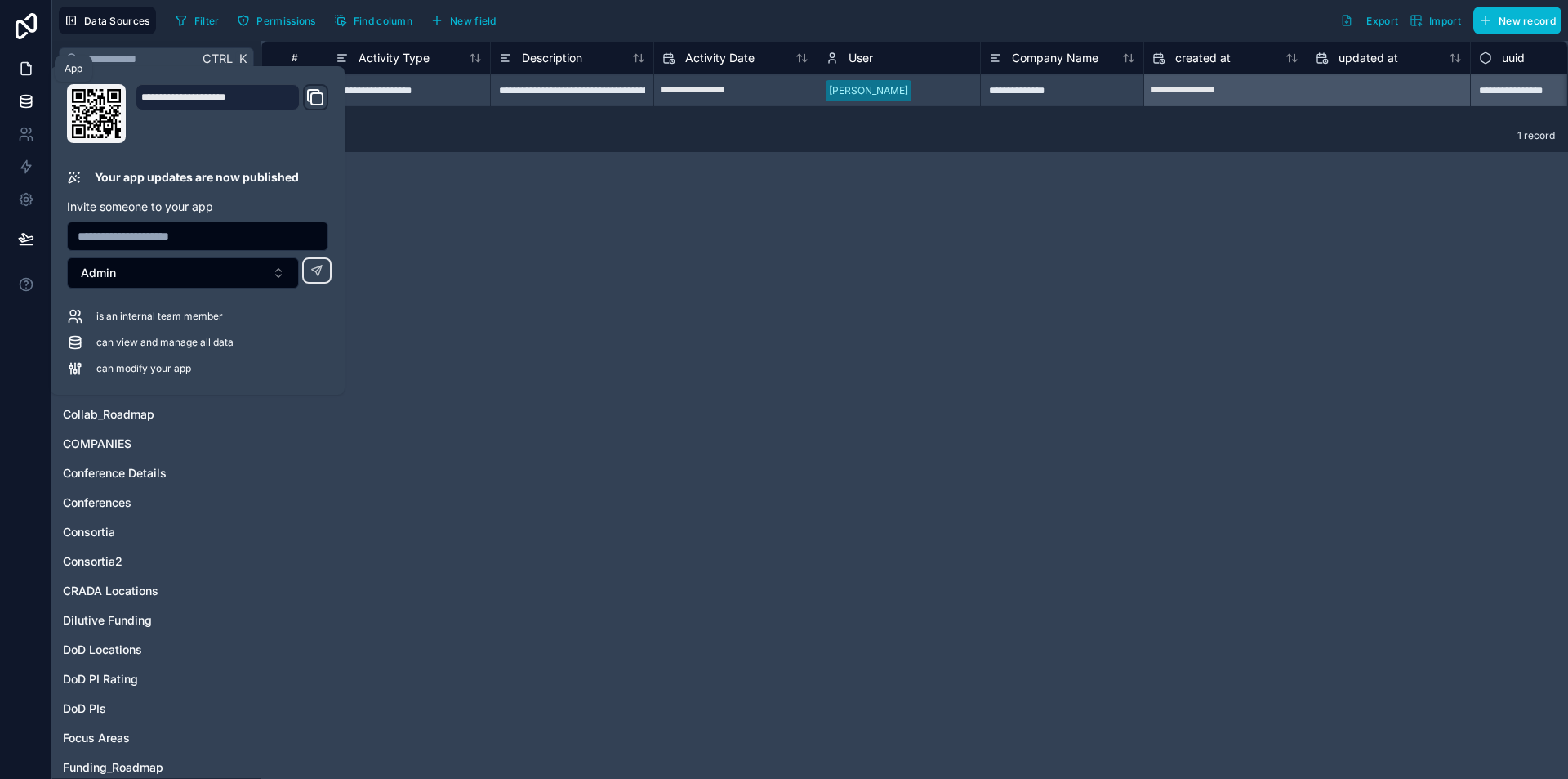
click at [28, 67] on icon at bounding box center [26, 68] width 16 height 16
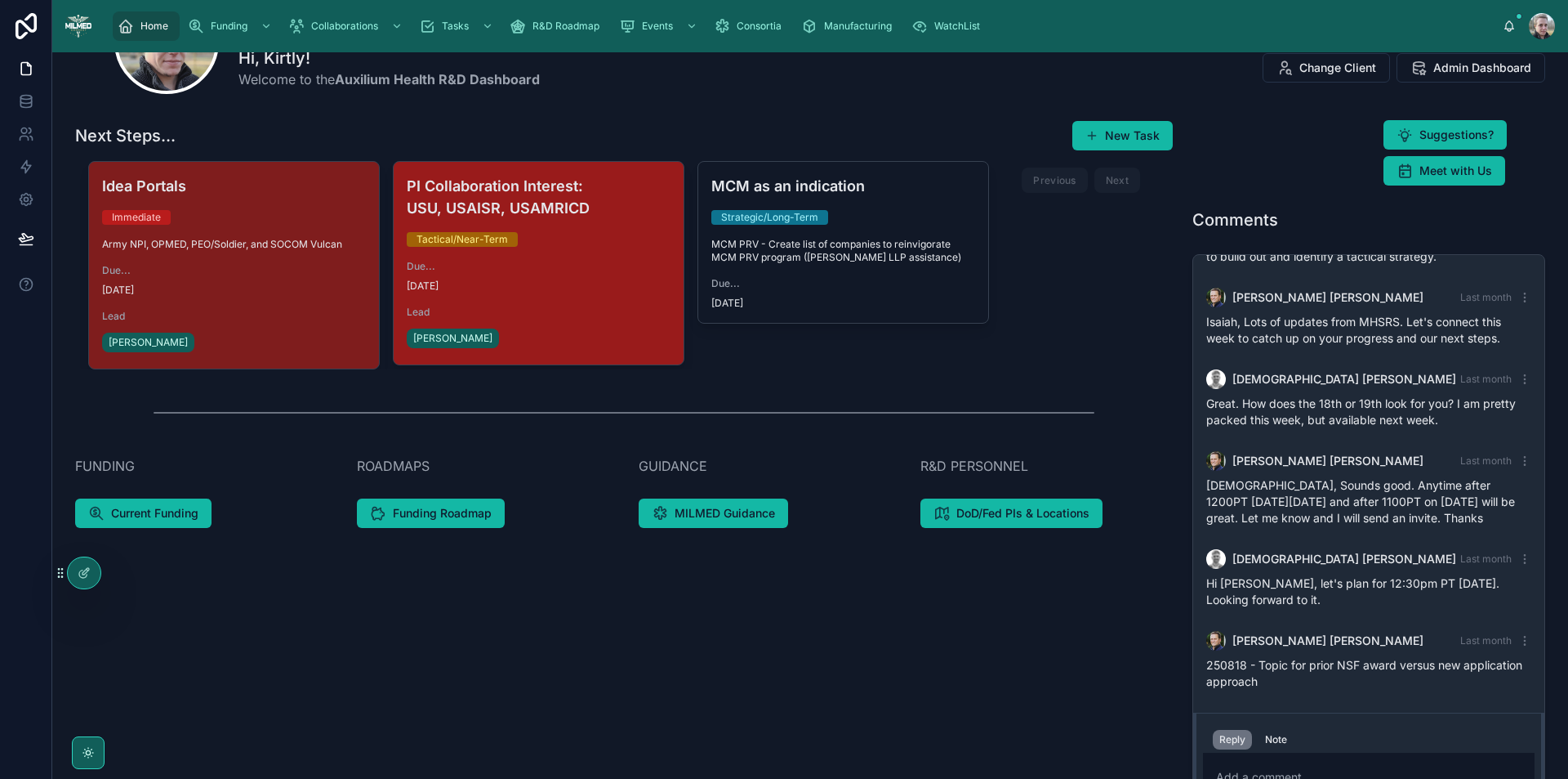
scroll to position [245, 0]
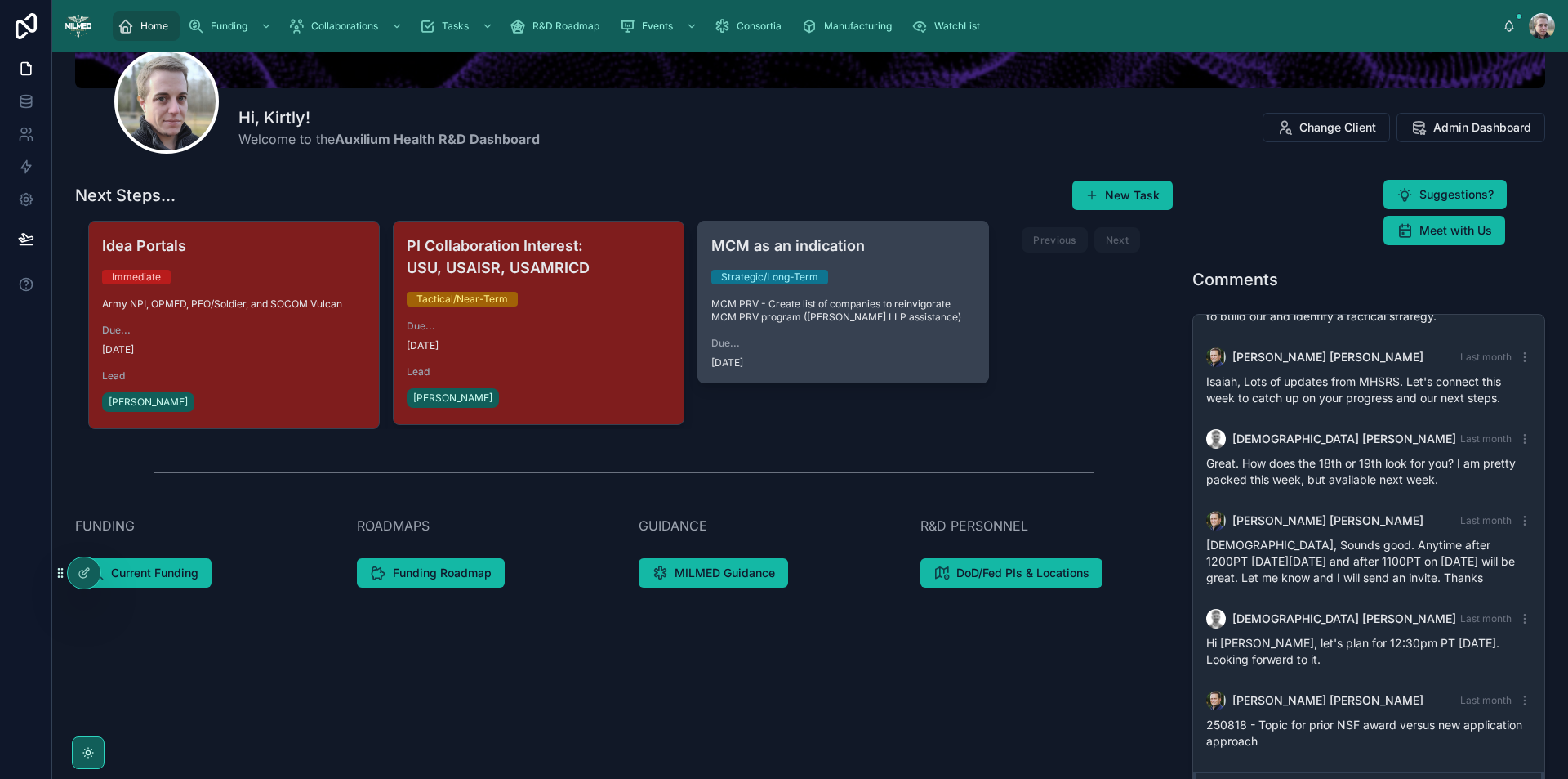
click at [940, 245] on h4 "MCM as an indication" at bounding box center [843, 245] width 264 height 22
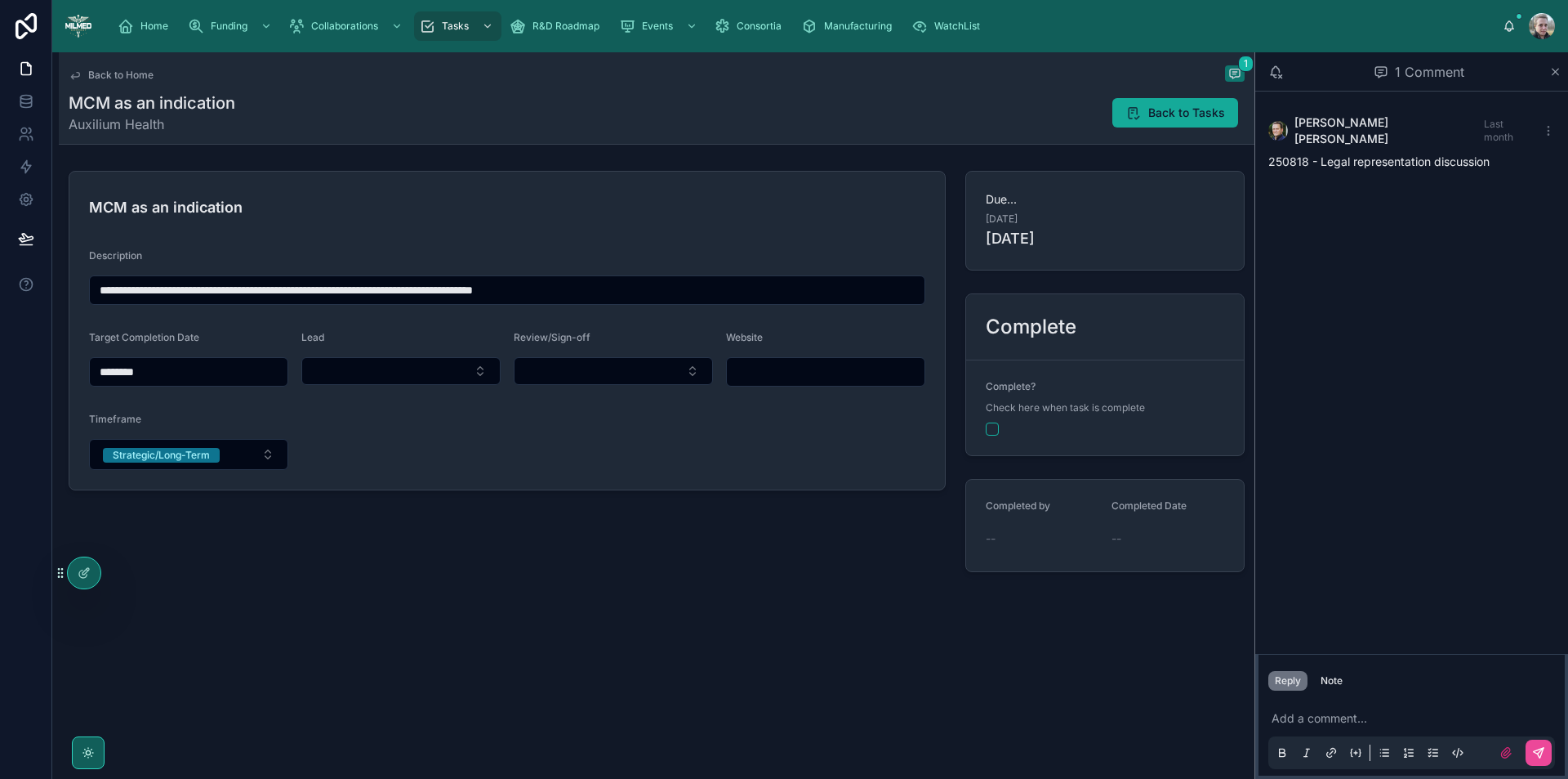
click at [1141, 121] on span at bounding box center [1133, 113] width 16 height 16
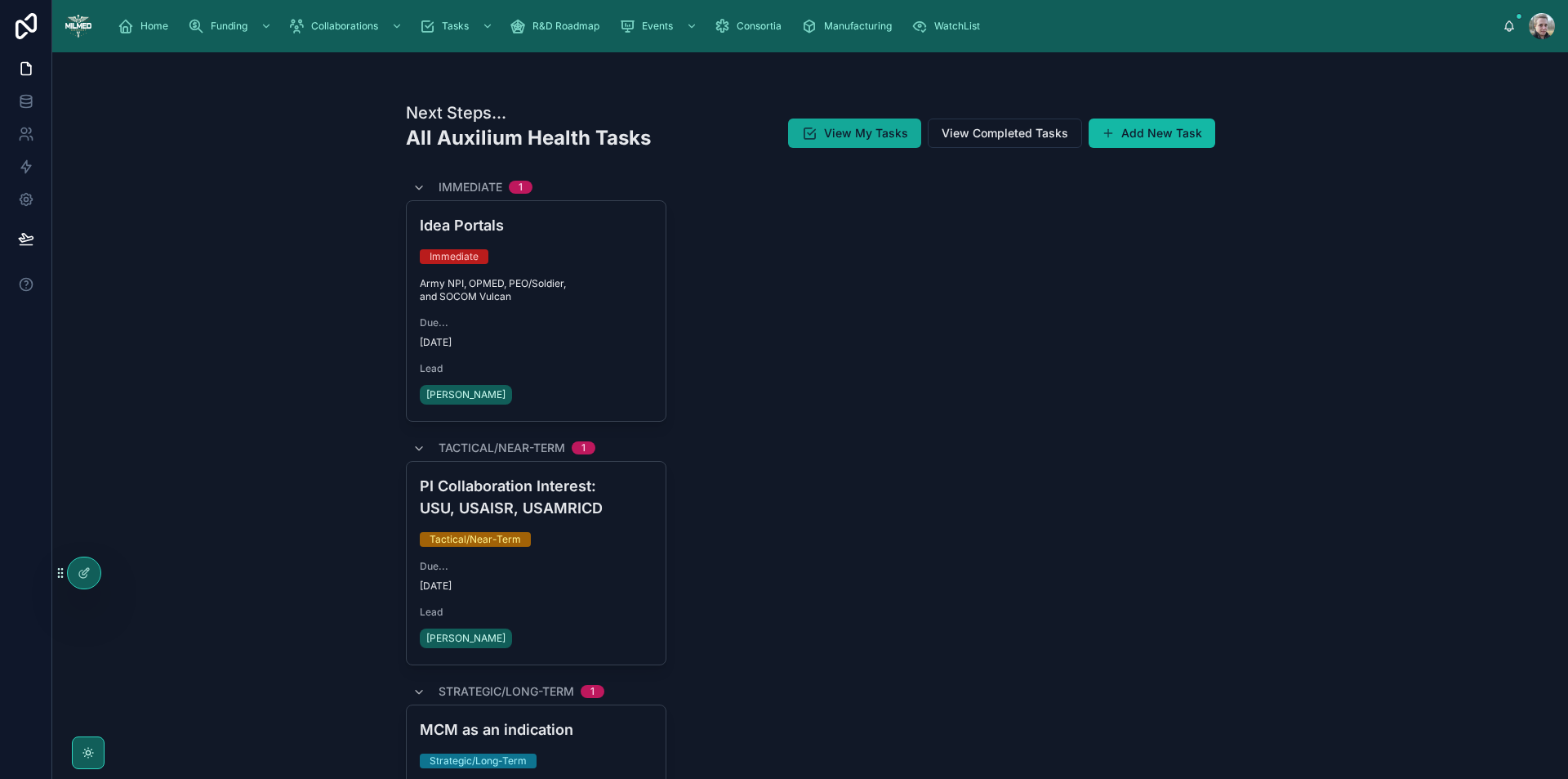
click at [854, 128] on span "View My Tasks" at bounding box center [865, 133] width 84 height 16
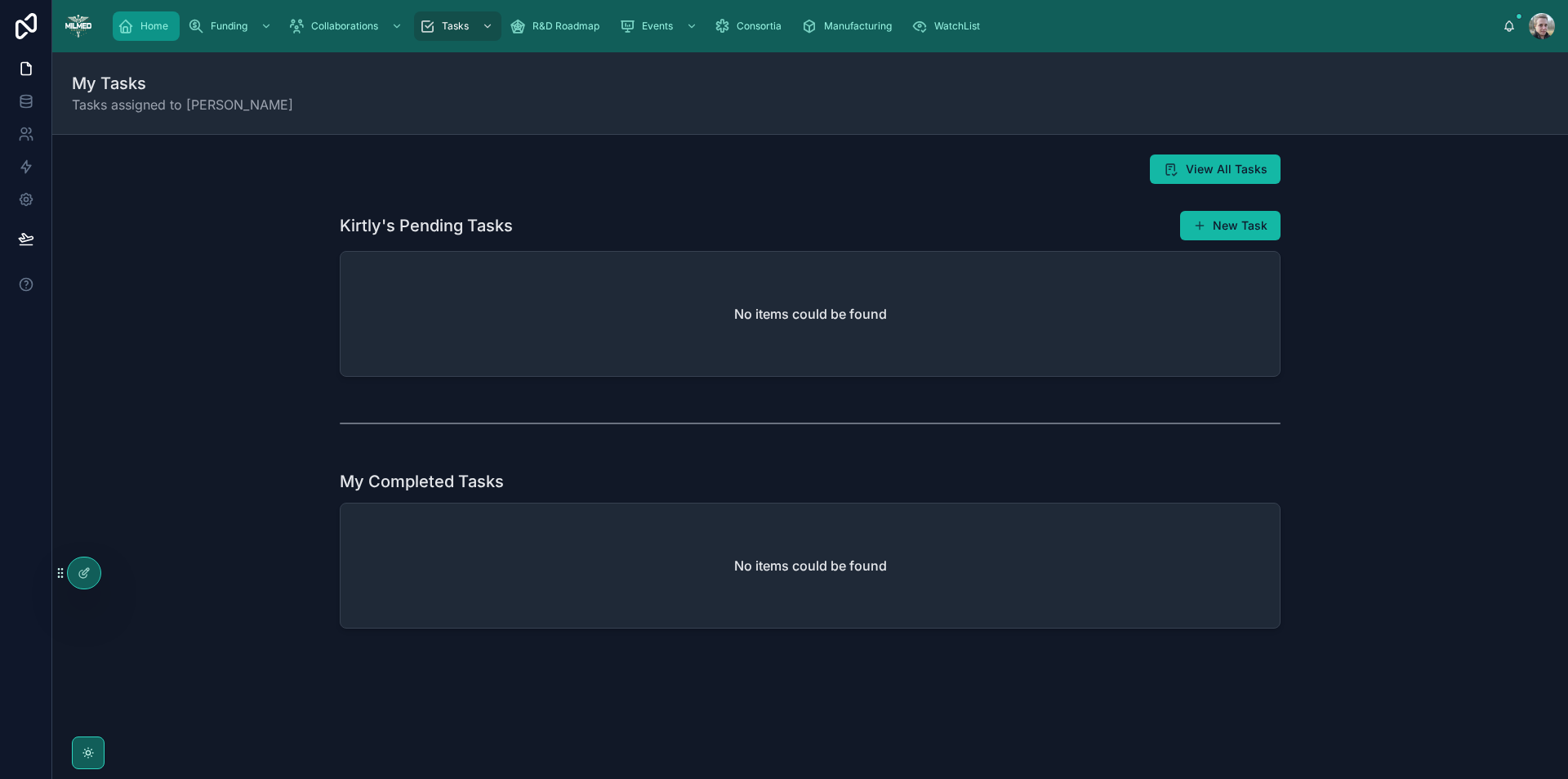
click at [128, 15] on div "Home" at bounding box center [146, 26] width 57 height 26
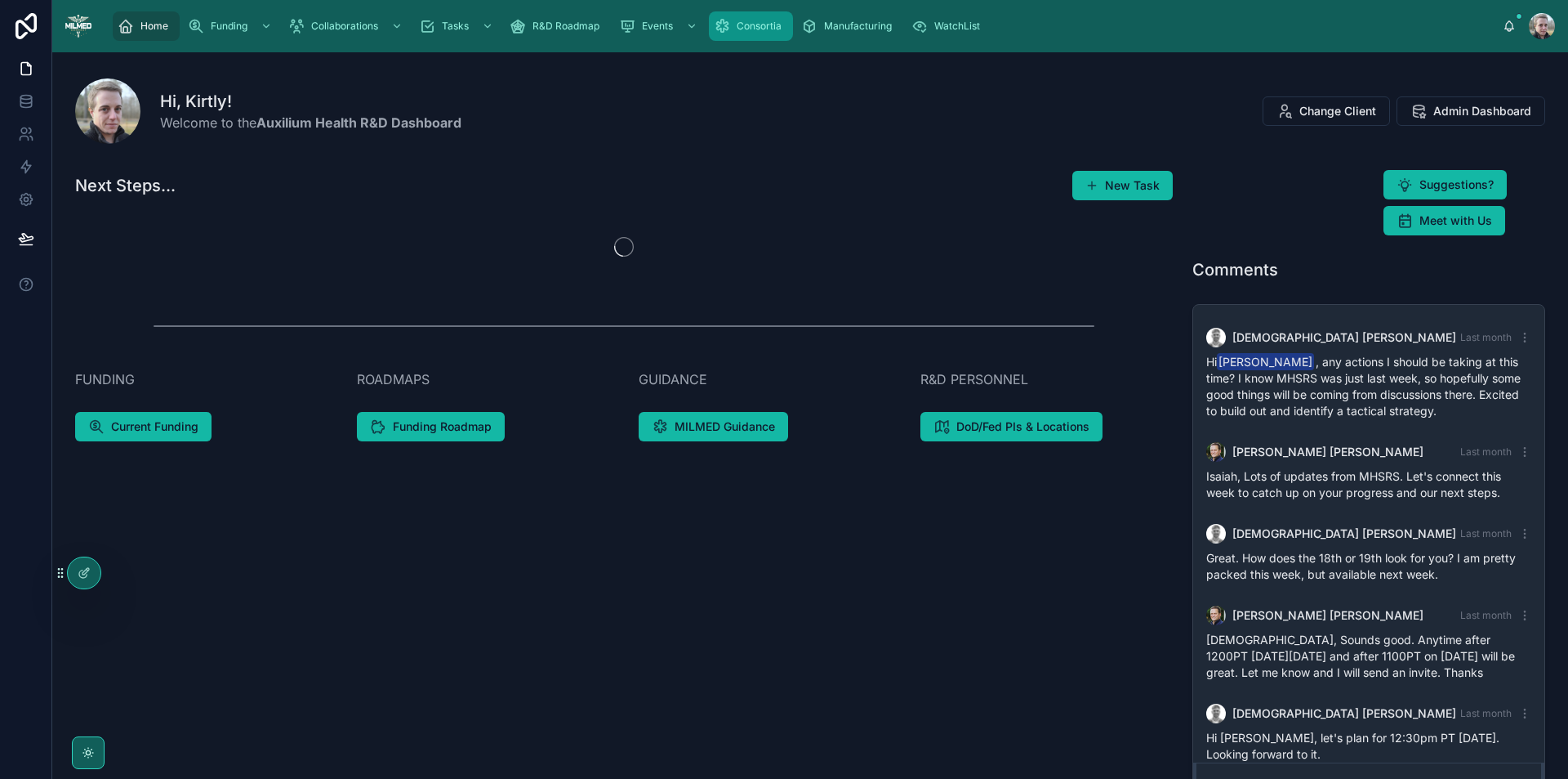
scroll to position [104, 0]
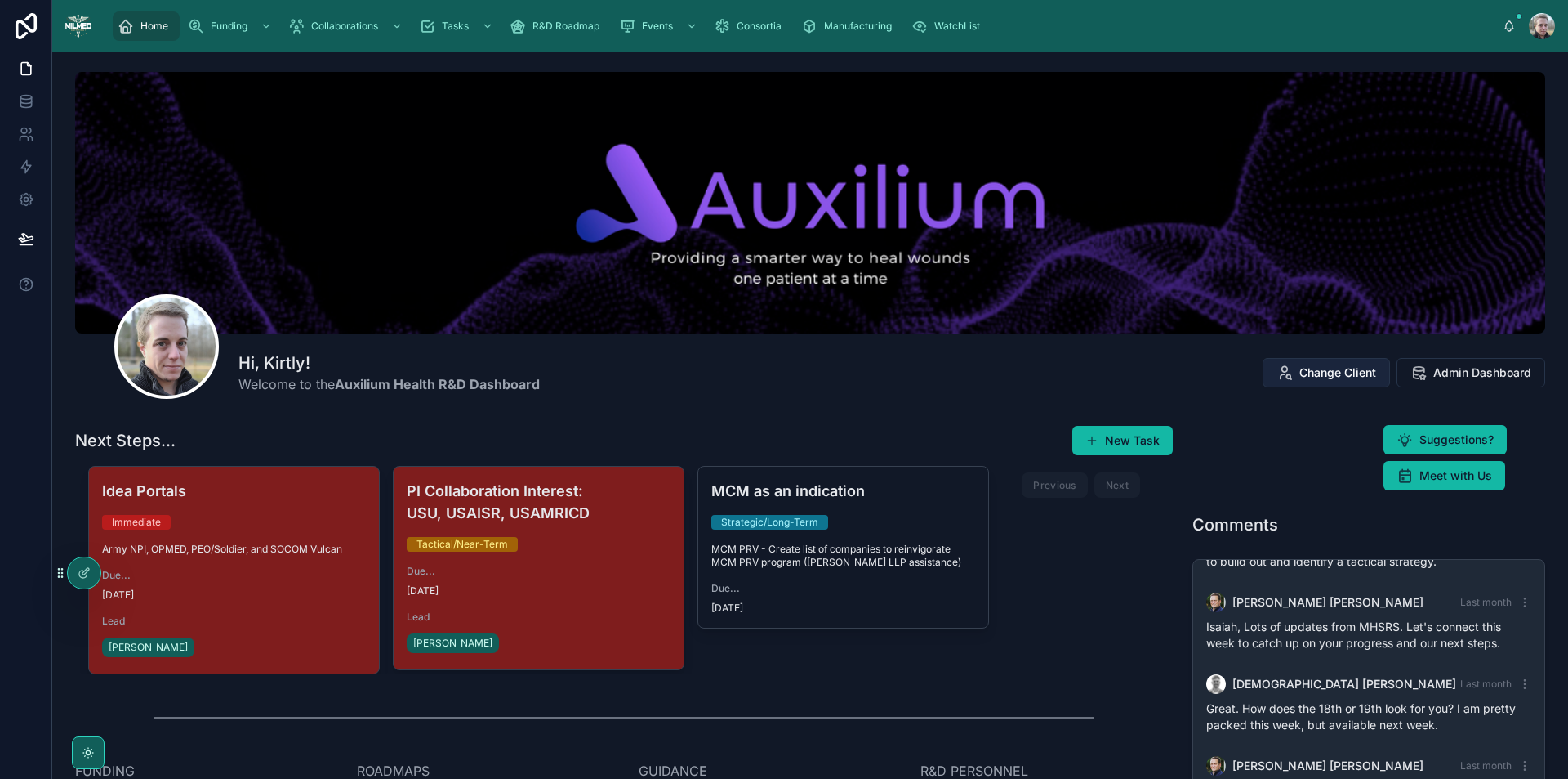
click at [1299, 367] on span "Change Client" at bounding box center [1337, 373] width 77 height 16
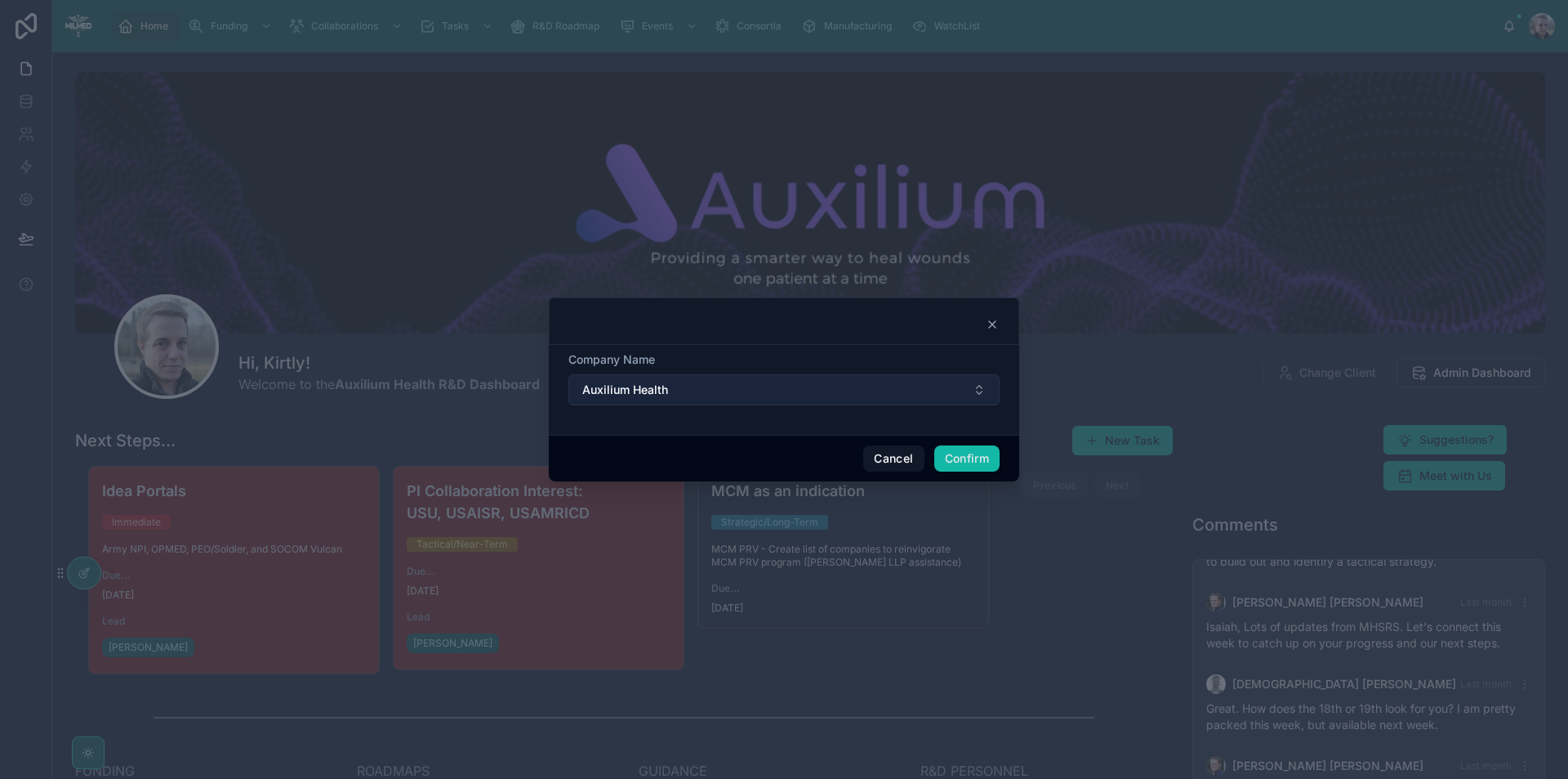
click at [800, 388] on button "Auxilium Health" at bounding box center [783, 389] width 431 height 31
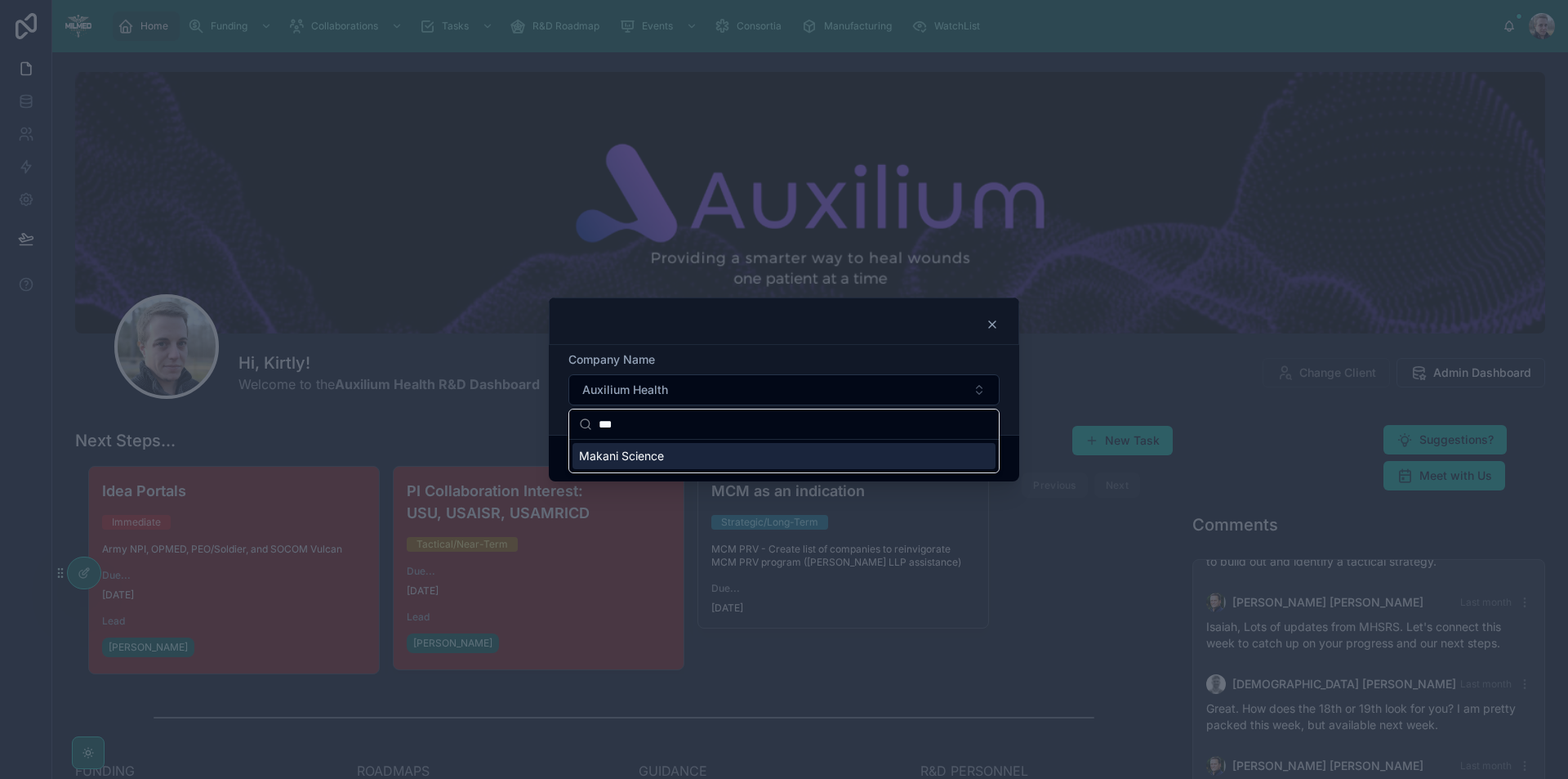
type input "***"
click at [726, 457] on div "Makani Science" at bounding box center [784, 456] width 423 height 26
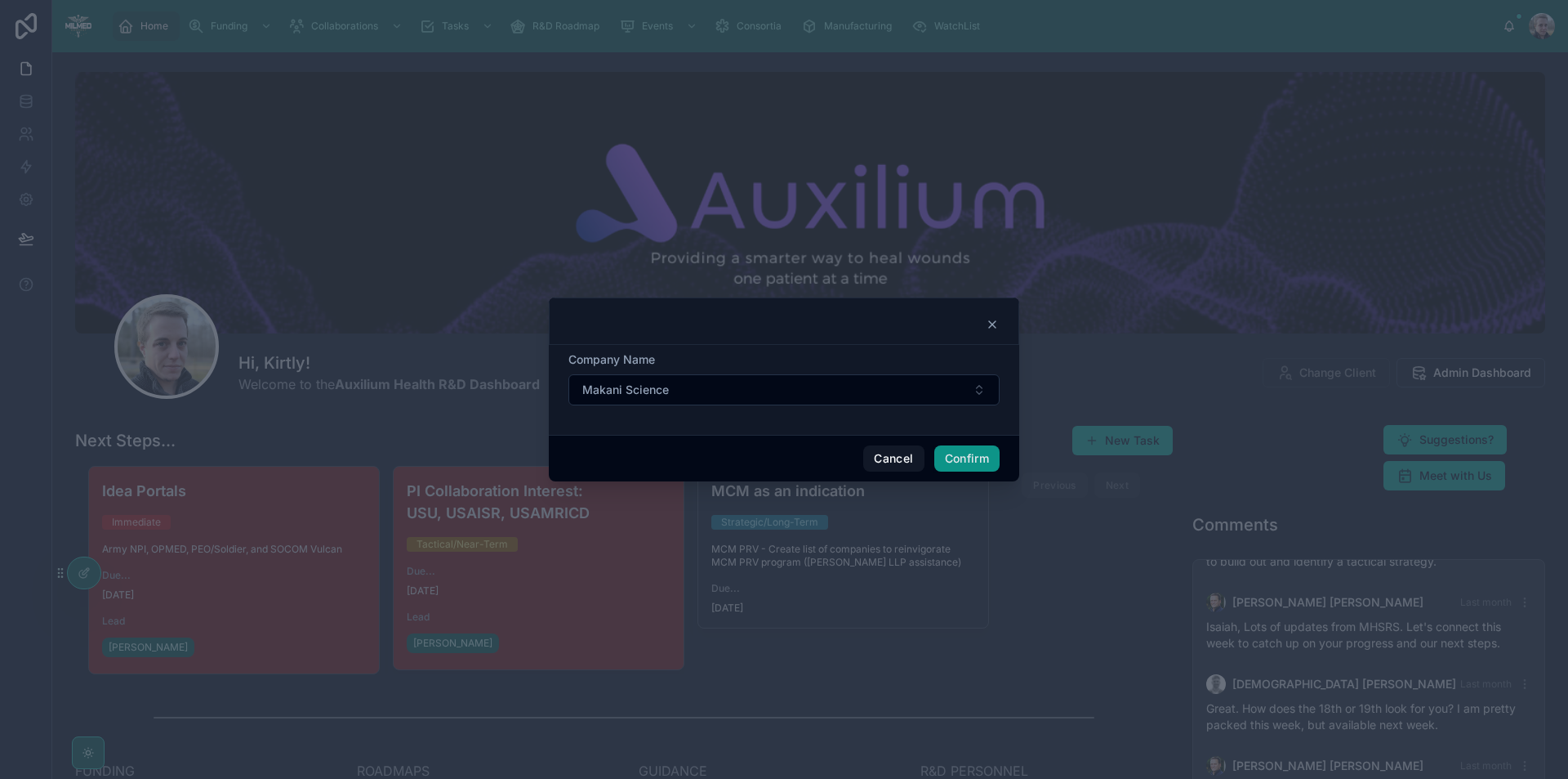
click at [941, 456] on button "Confirm" at bounding box center [967, 457] width 66 height 26
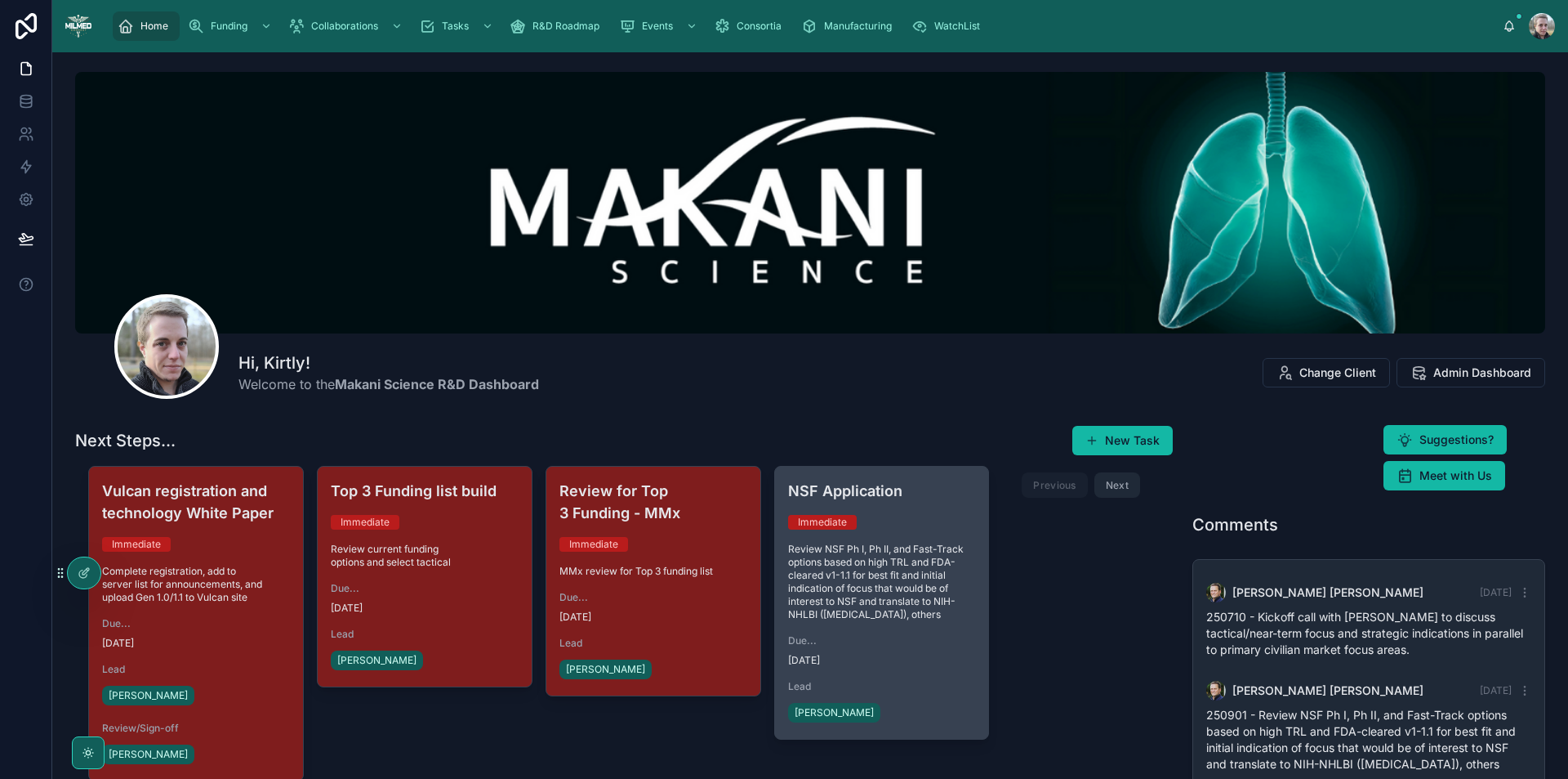
click at [943, 635] on span "Due..." at bounding box center [881, 640] width 188 height 14
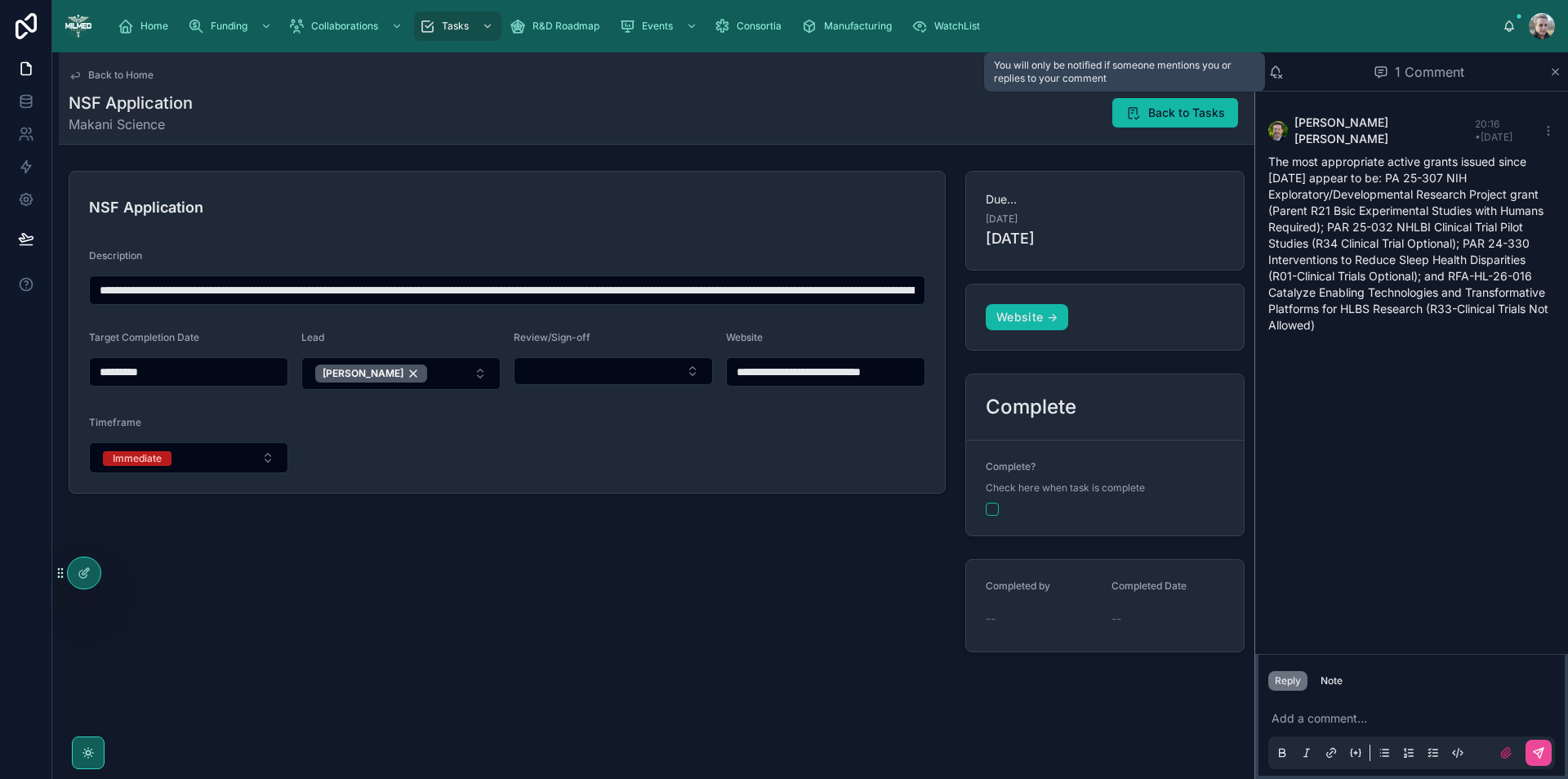
click at [1273, 74] on icon at bounding box center [1275, 72] width 14 height 14
click at [1275, 72] on icon at bounding box center [1275, 72] width 14 height 14
click at [1276, 69] on icon at bounding box center [1275, 72] width 14 height 14
click at [1209, 114] on span "Back to Tasks" at bounding box center [1185, 113] width 77 height 16
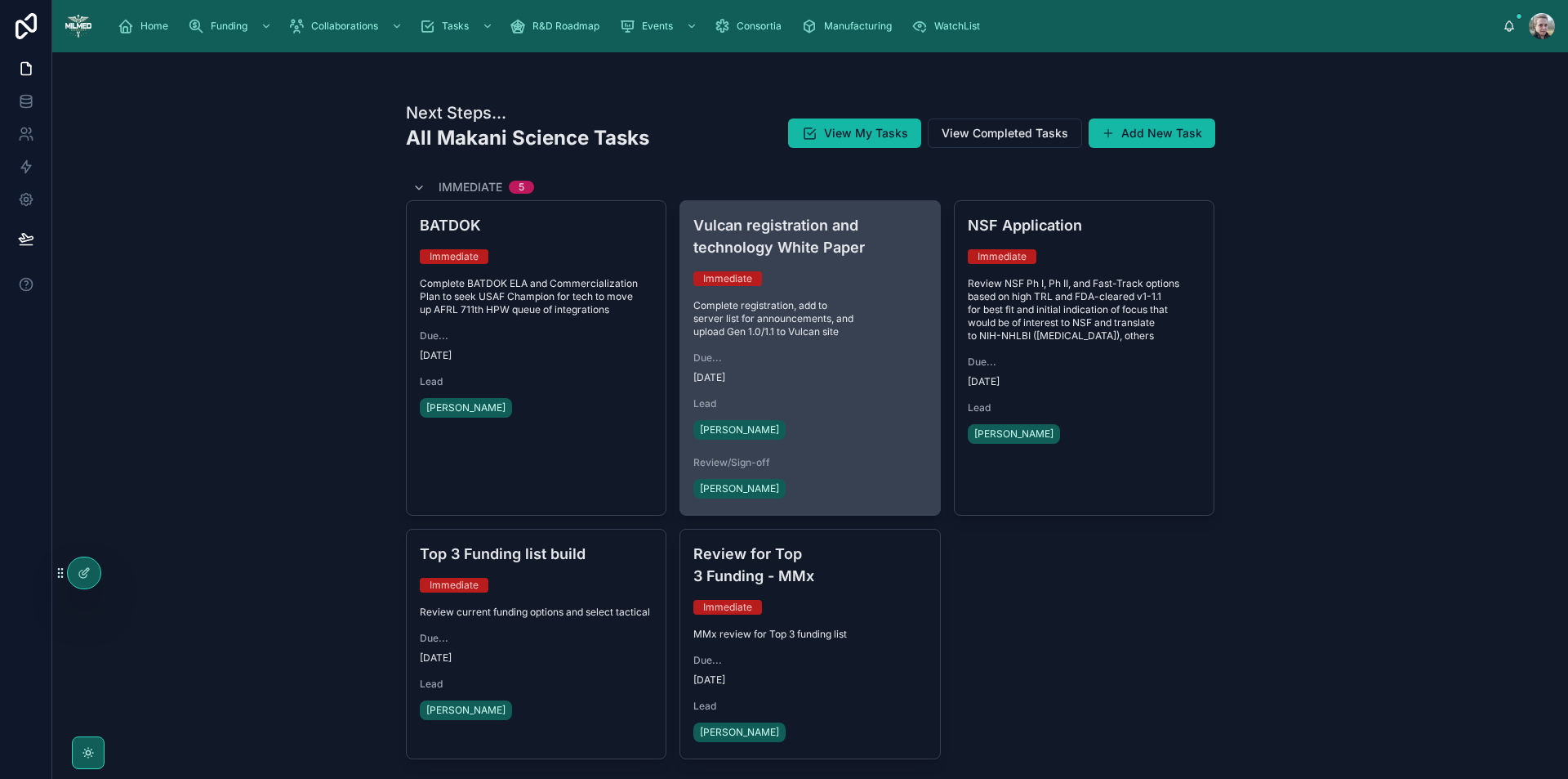
click at [908, 277] on div "Immediate" at bounding box center [809, 278] width 233 height 14
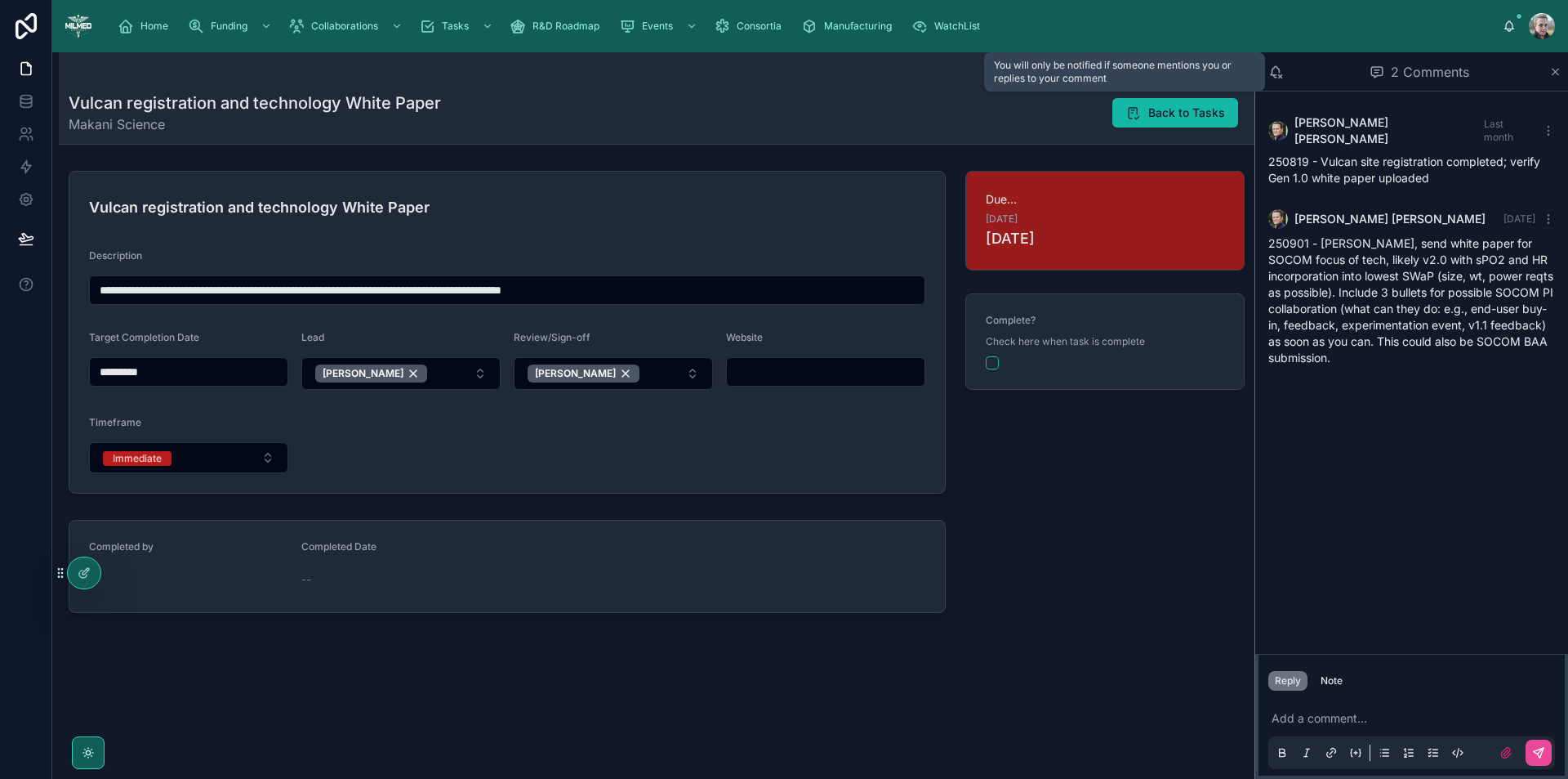
click at [1277, 68] on icon at bounding box center [1275, 72] width 14 height 14
click at [132, 23] on icon "scrollable content" at bounding box center [126, 26] width 16 height 16
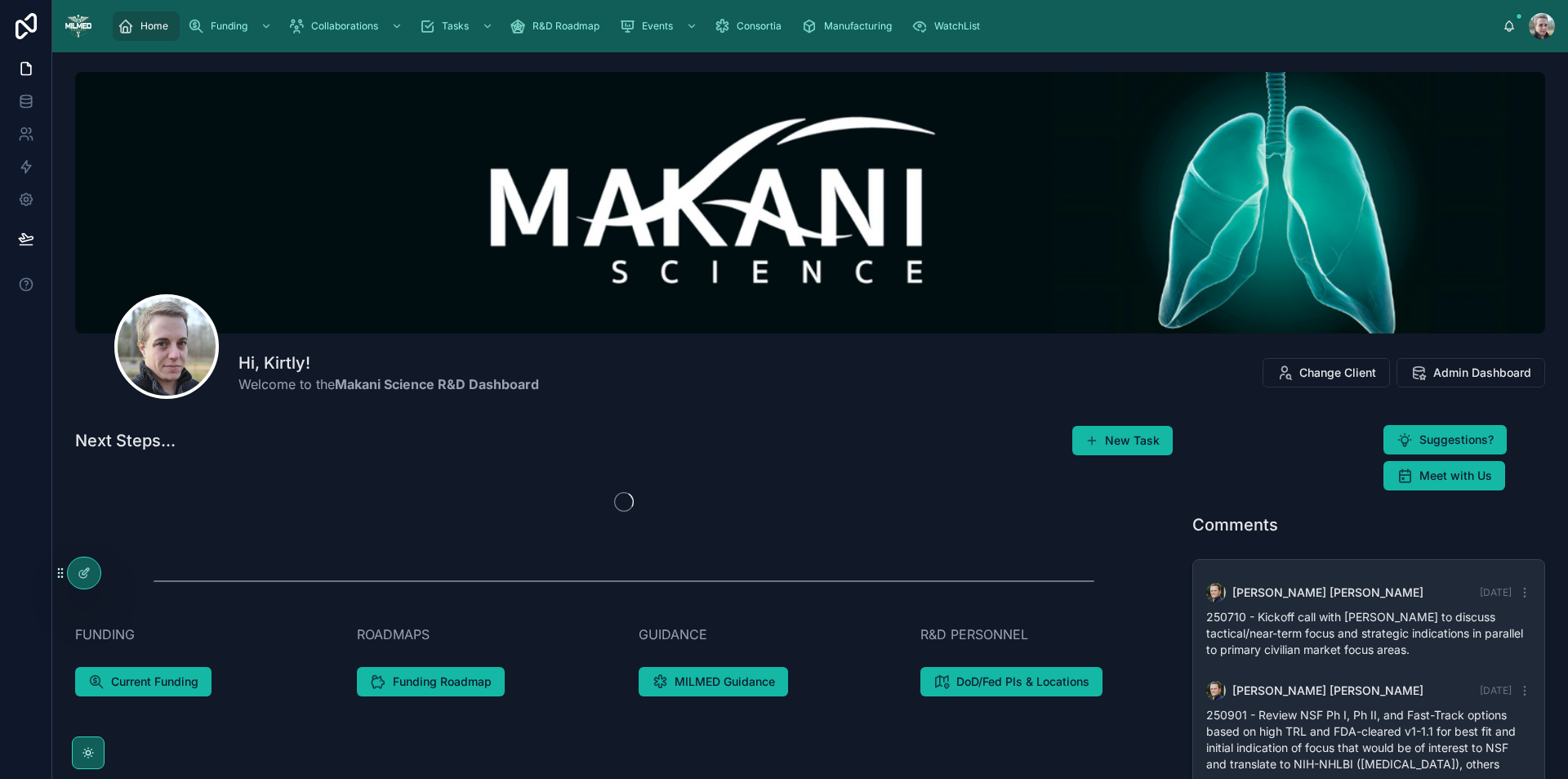
scroll to position [396, 0]
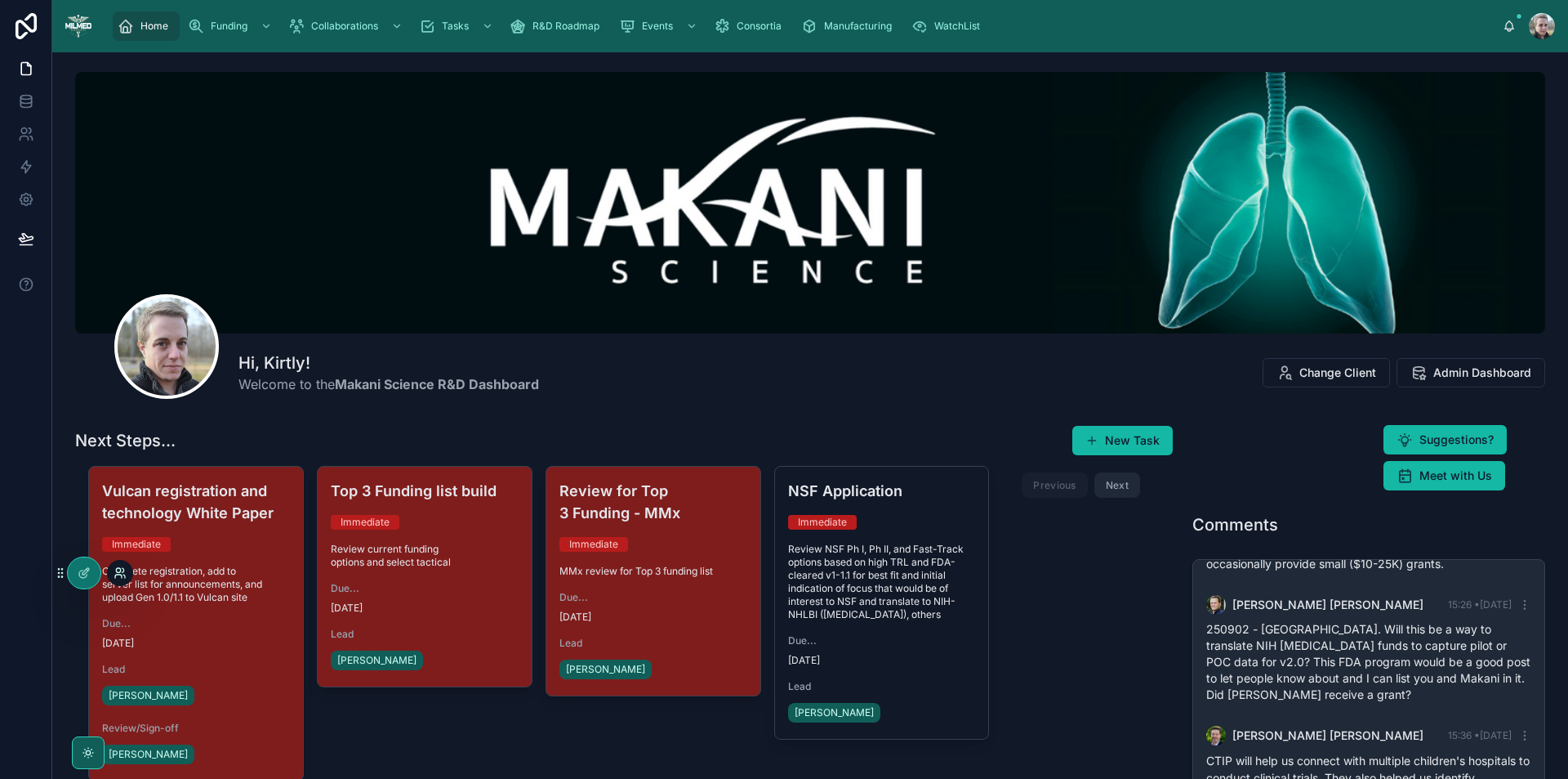
click at [115, 573] on icon at bounding box center [120, 573] width 14 height 14
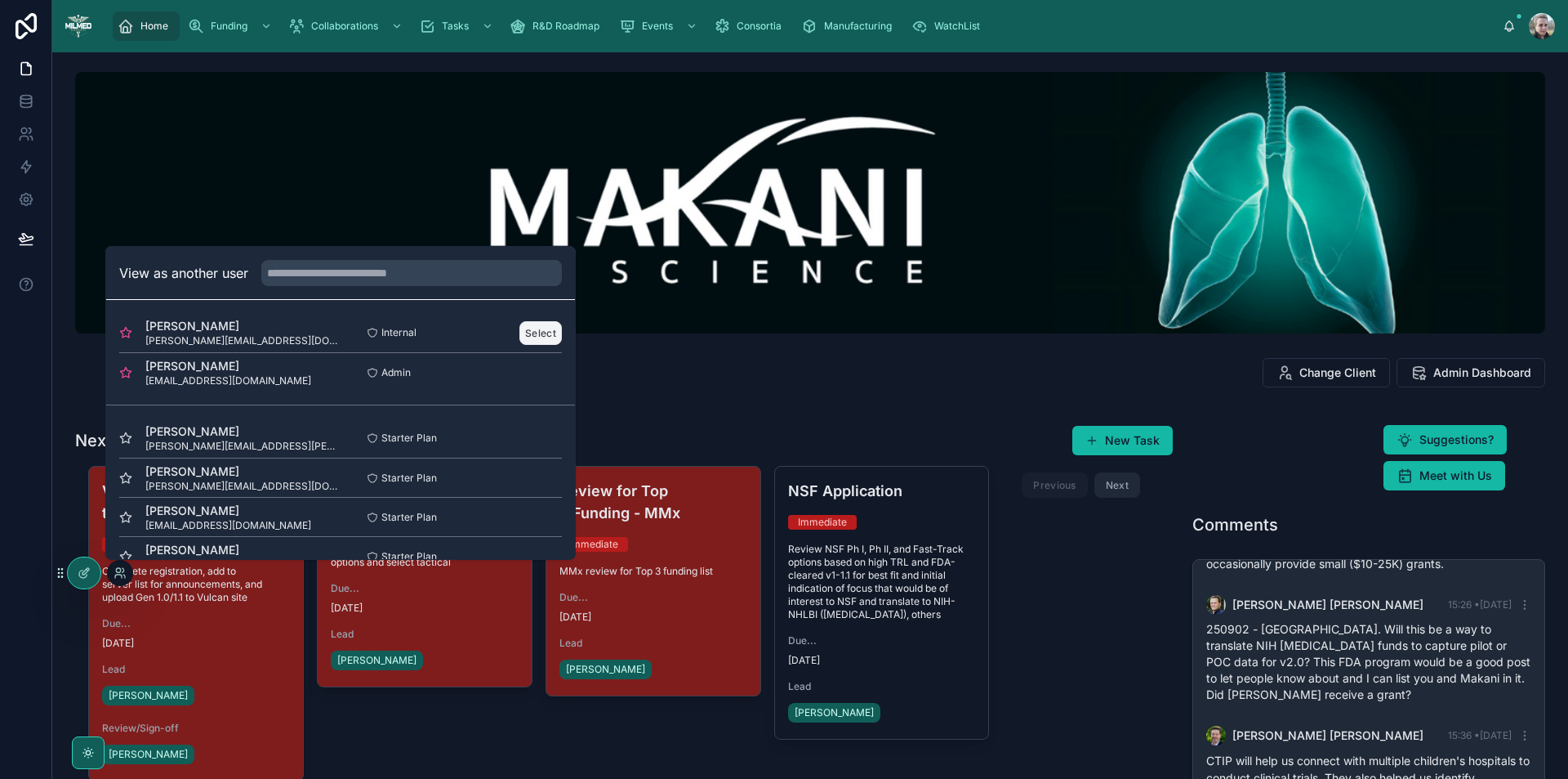
click at [548, 337] on button "Select" at bounding box center [540, 333] width 42 height 23
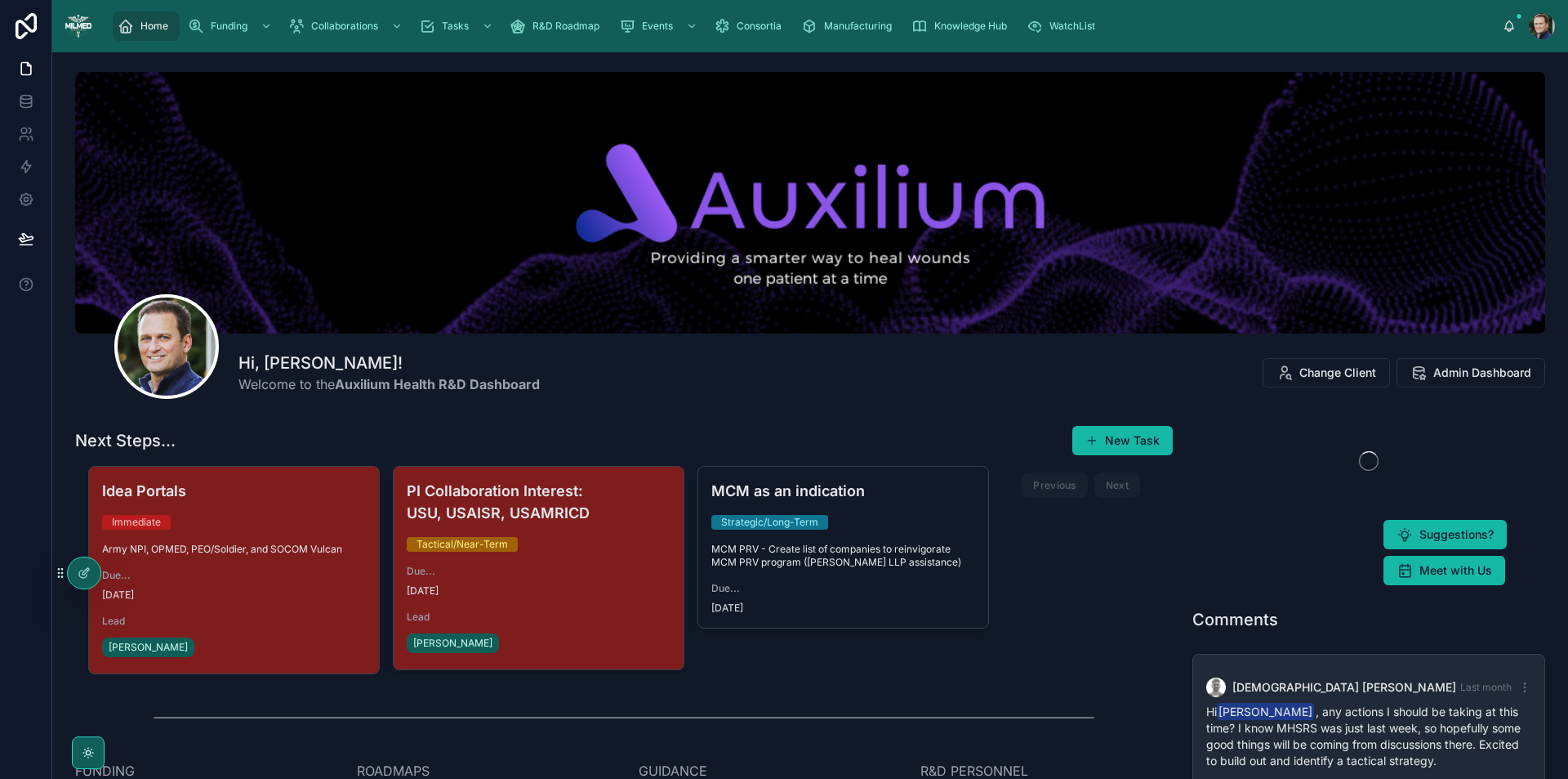
click at [889, 577] on div "MCM as an indication Strategic/Long-Term MCM PRV - Create list of companies to …" at bounding box center [843, 547] width 290 height 161
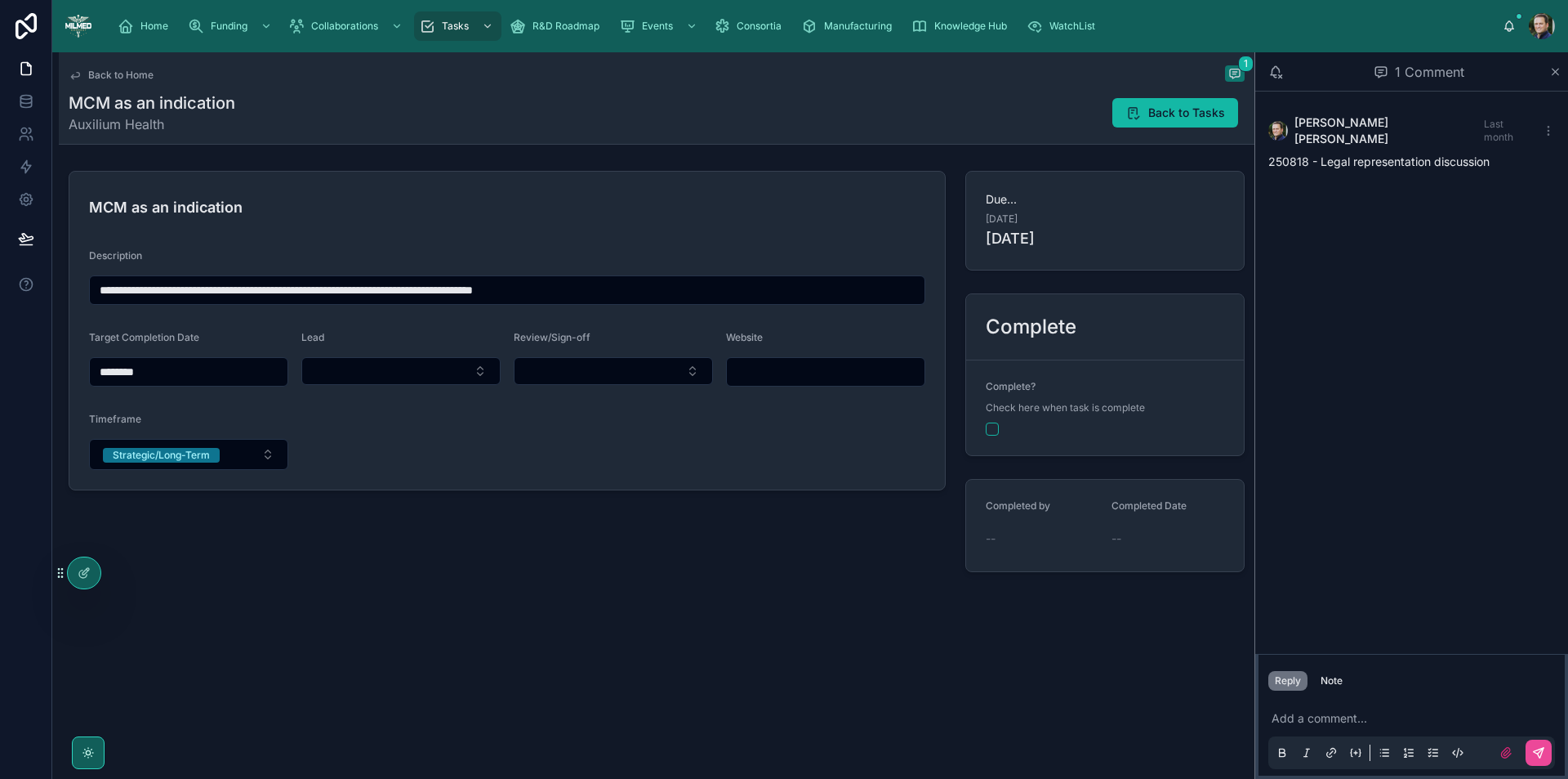
click at [108, 76] on span "Back to Home" at bounding box center [121, 75] width 66 height 14
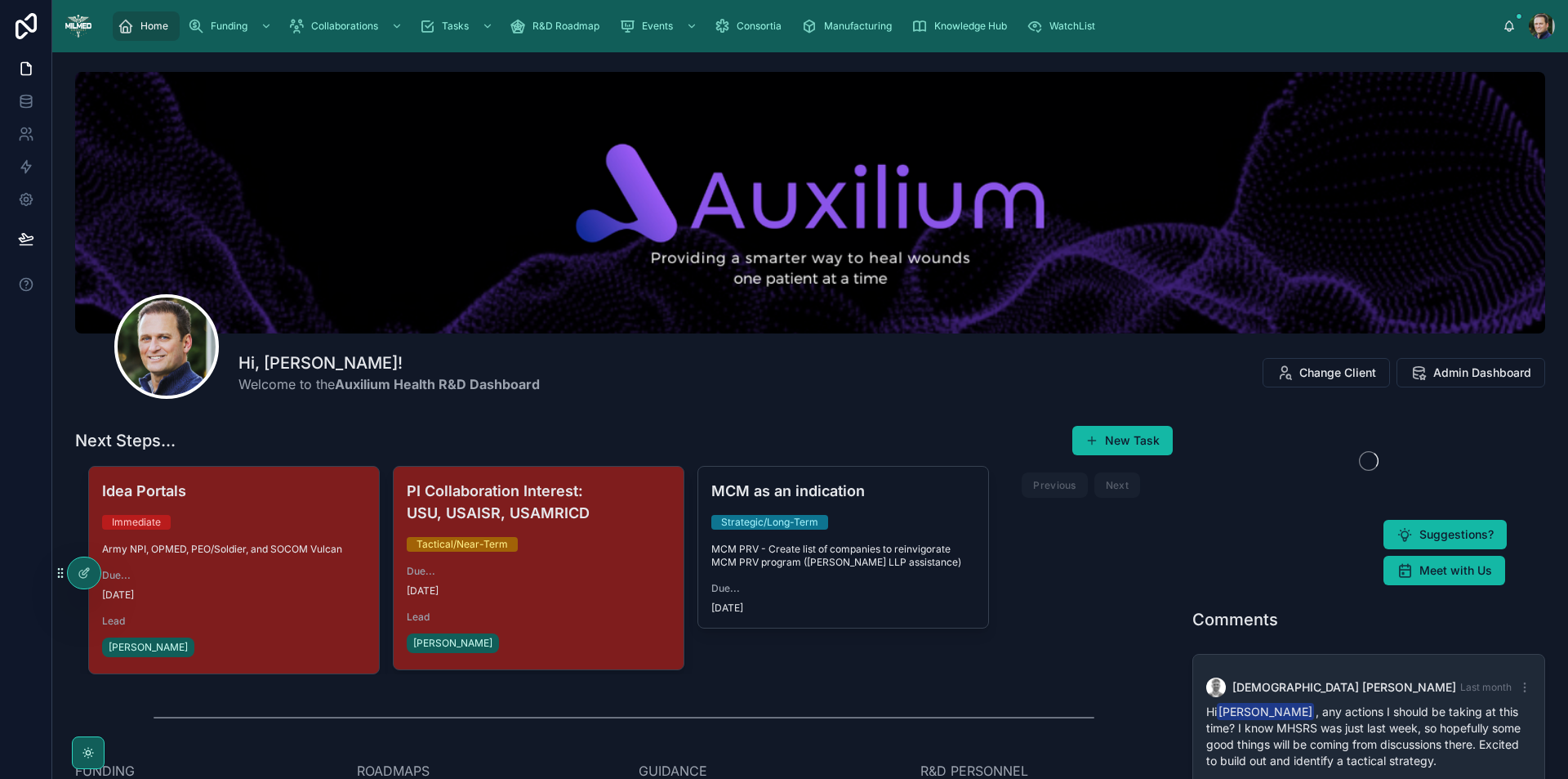
scroll to position [104, 0]
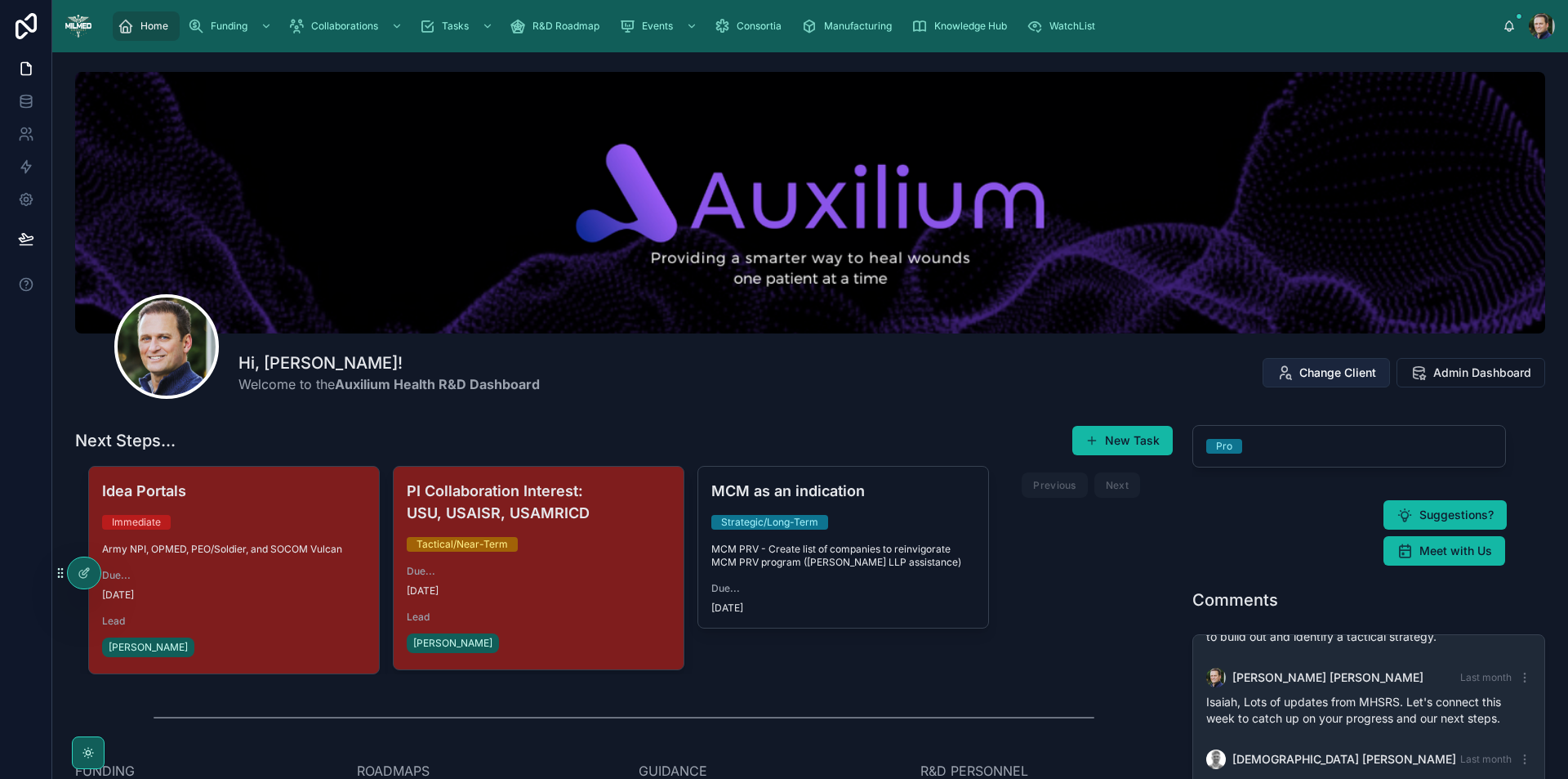
click at [1320, 379] on span "Change Client" at bounding box center [1337, 373] width 77 height 16
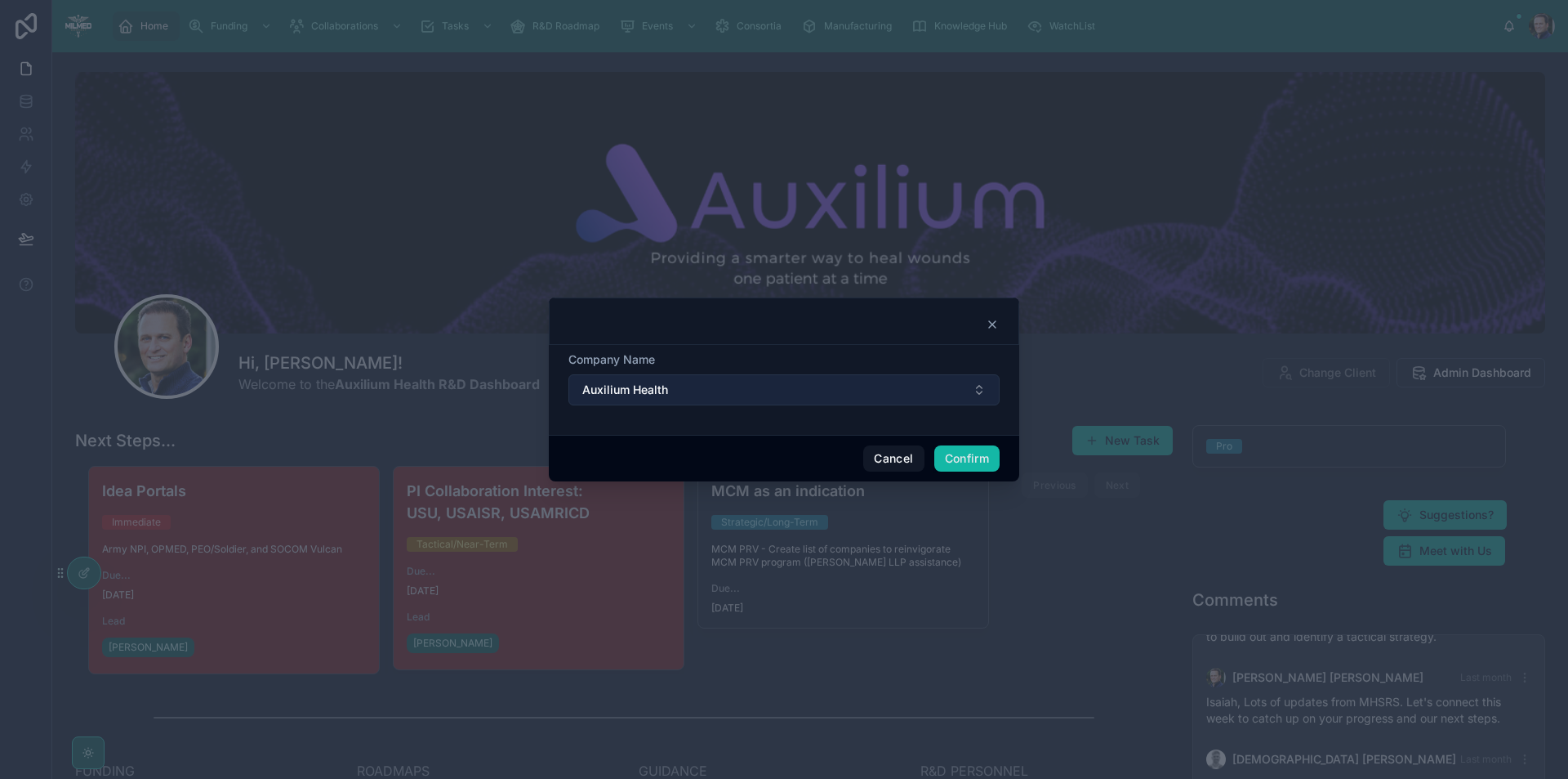
click at [749, 381] on button "Auxilium Health" at bounding box center [783, 389] width 431 height 31
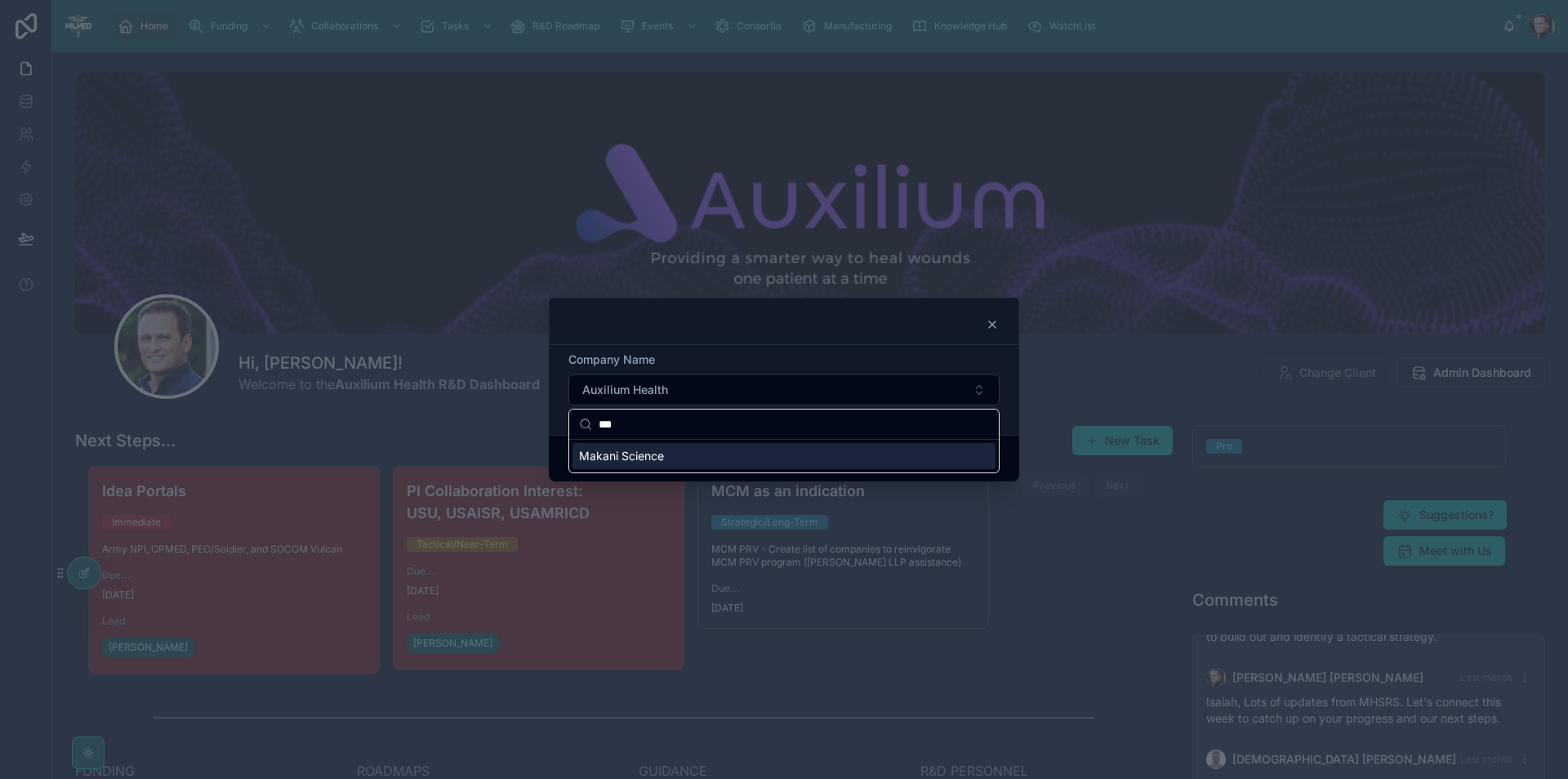
type input "***"
click at [779, 461] on div "Makani Science" at bounding box center [784, 456] width 423 height 26
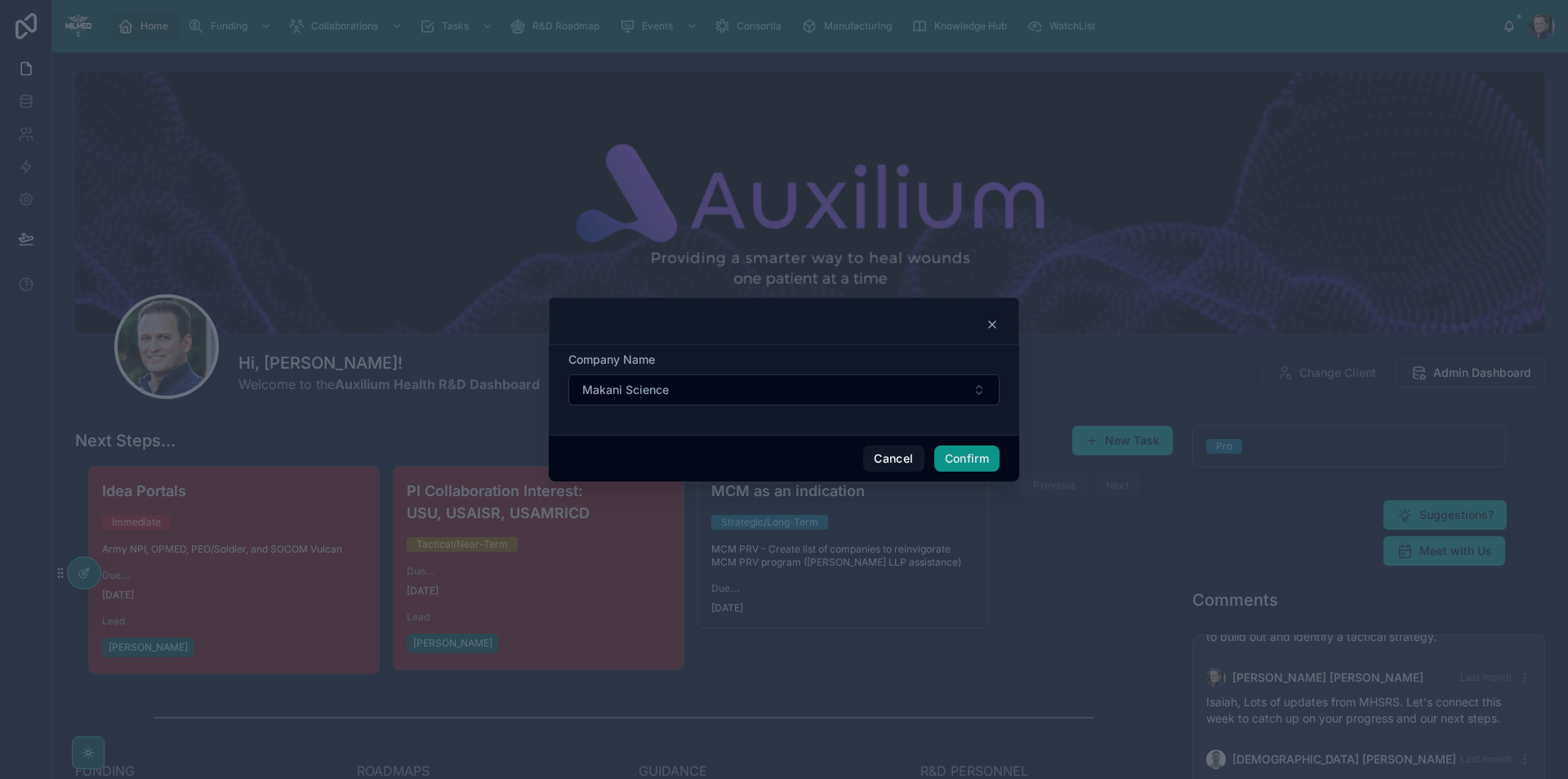
click at [963, 460] on button "Confirm" at bounding box center [967, 457] width 66 height 26
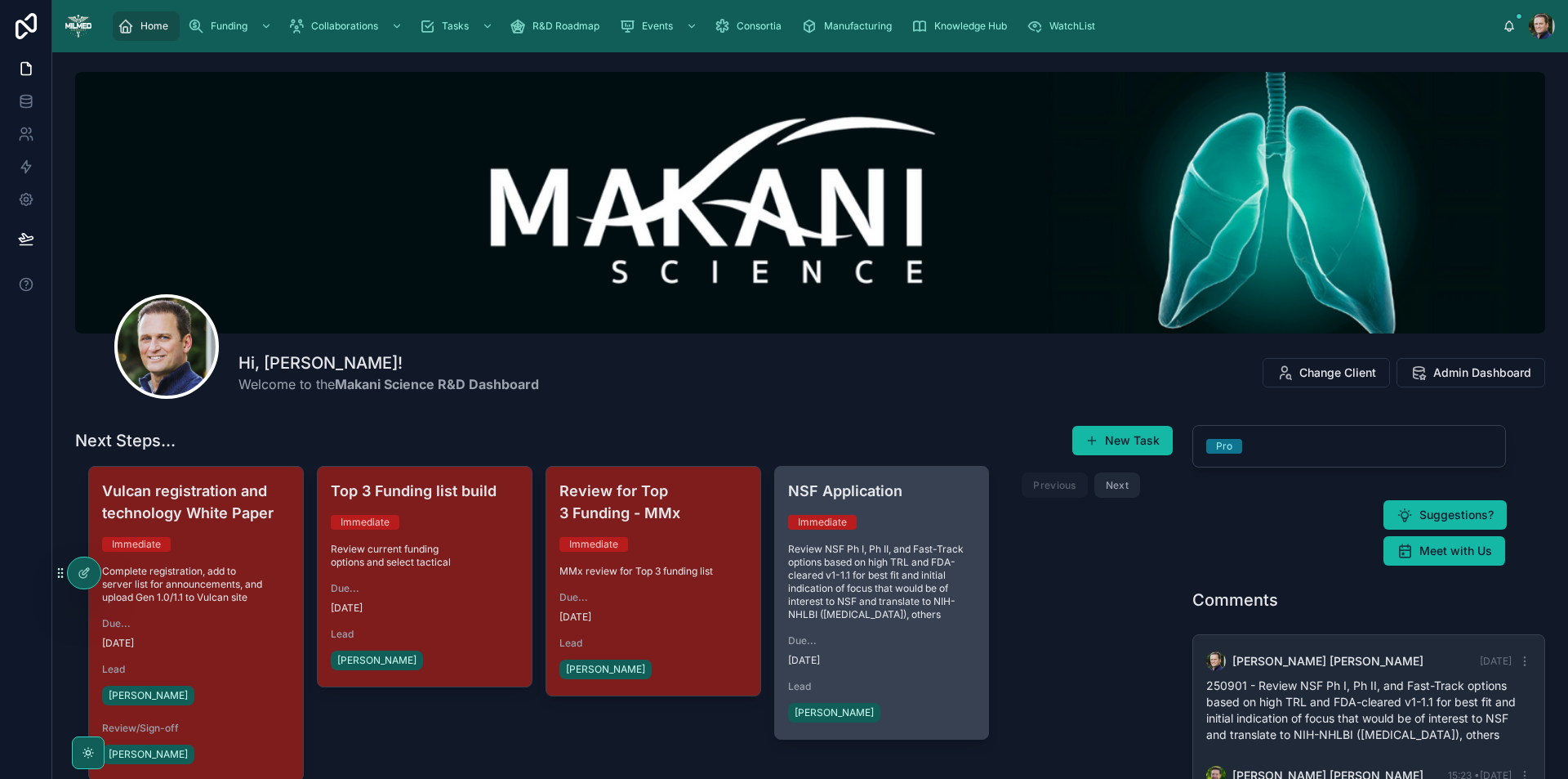
click at [873, 602] on span "Review NSF Ph I, Ph II, and Fast-Track options based on high TRL and FDA-cleare…" at bounding box center [881, 581] width 188 height 78
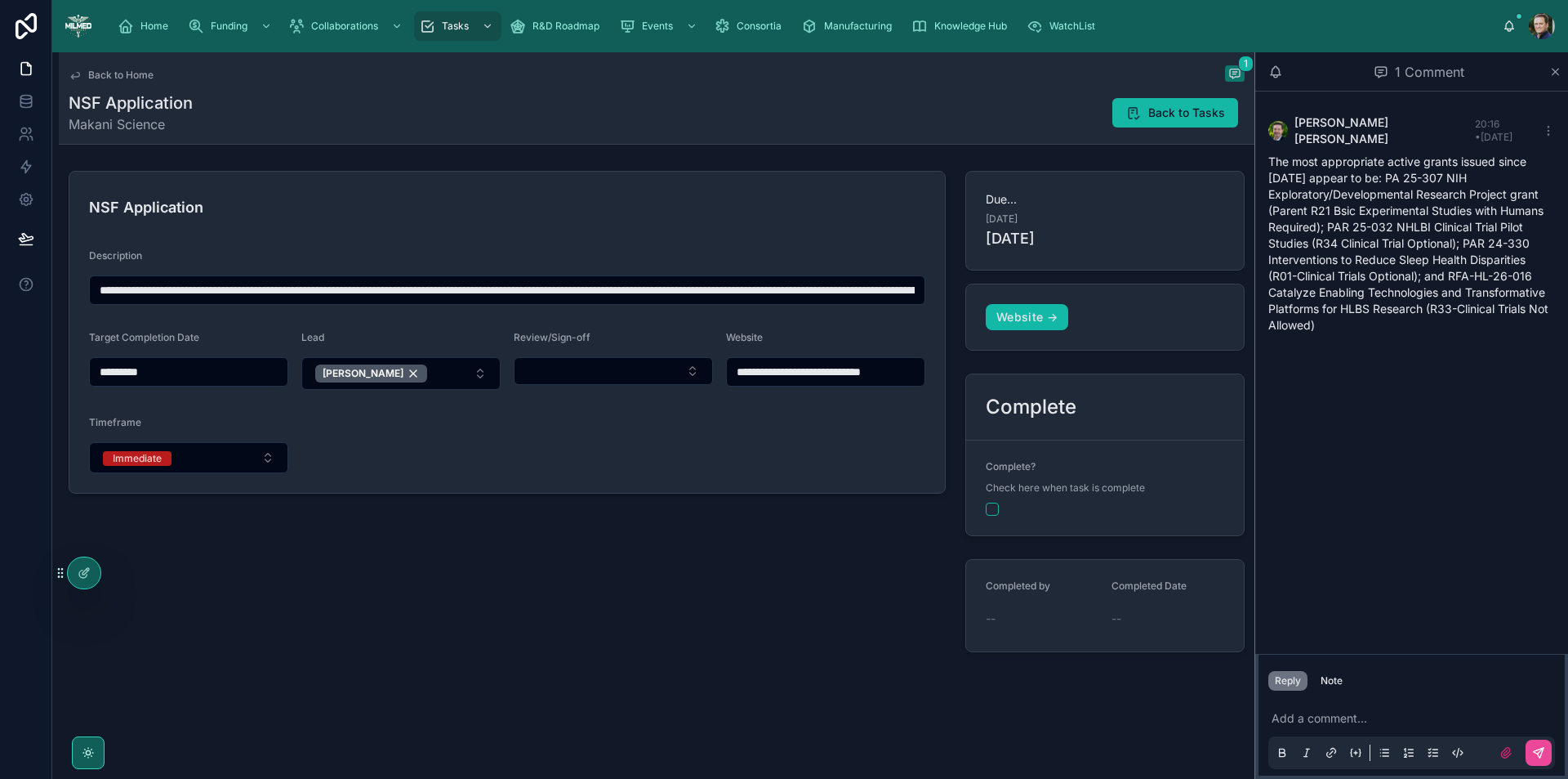
click at [119, 70] on span "Back to Home" at bounding box center [121, 75] width 66 height 14
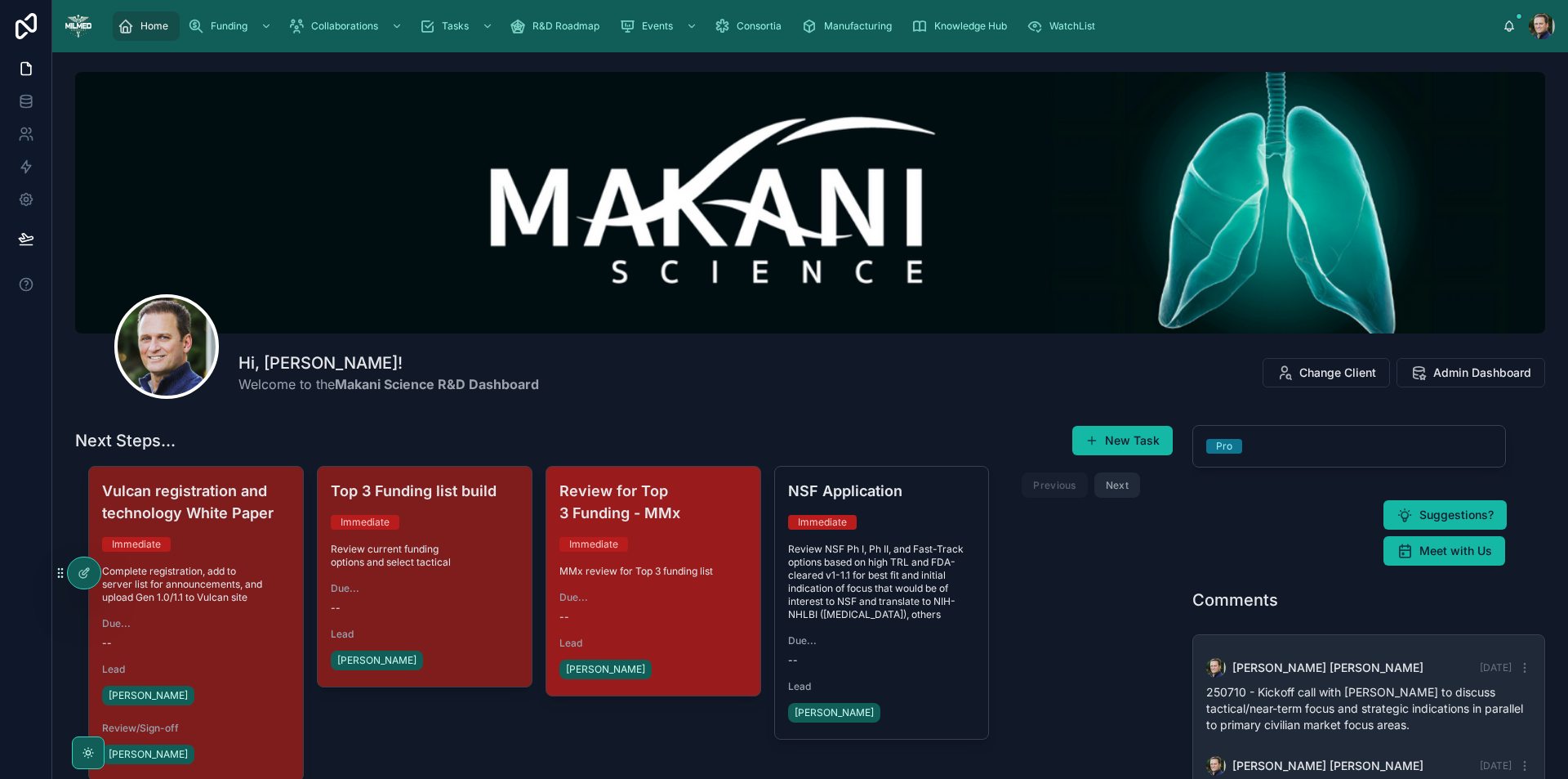
scroll to position [396, 0]
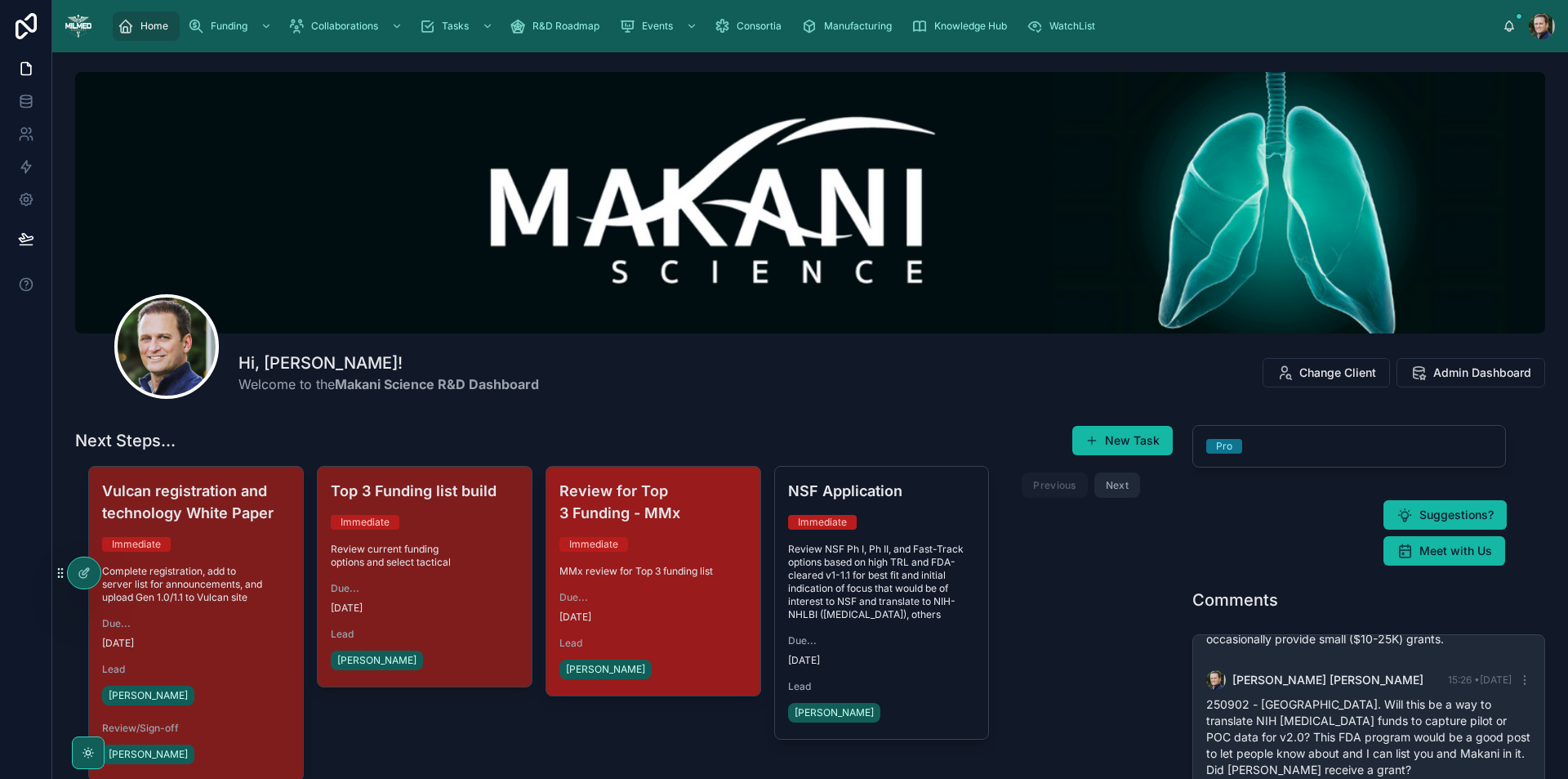
click at [648, 569] on span "MMx review for Top 3 funding list" at bounding box center [653, 571] width 188 height 14
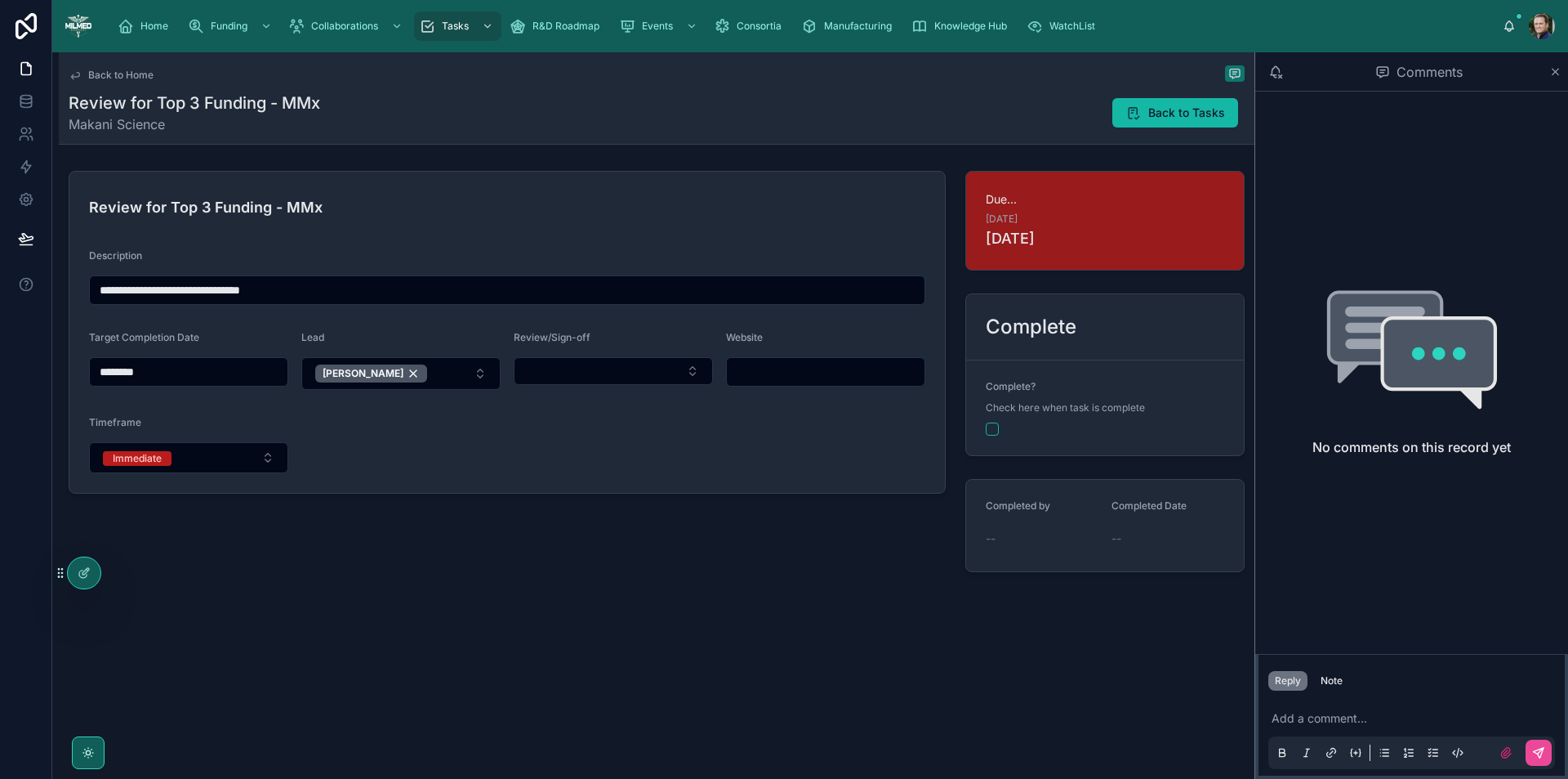
click at [95, 76] on span "Back to Home" at bounding box center [121, 75] width 66 height 14
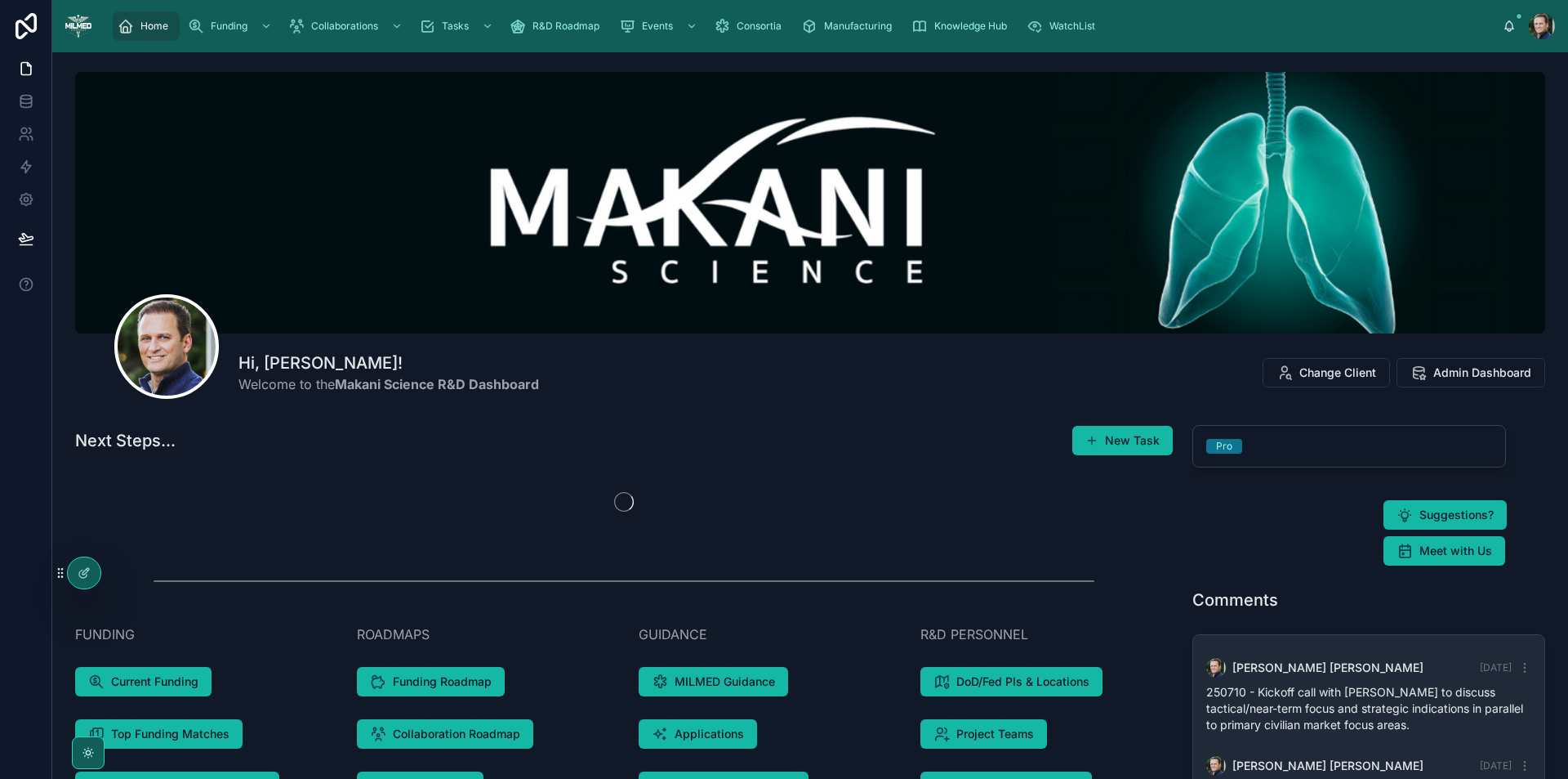
scroll to position [396, 0]
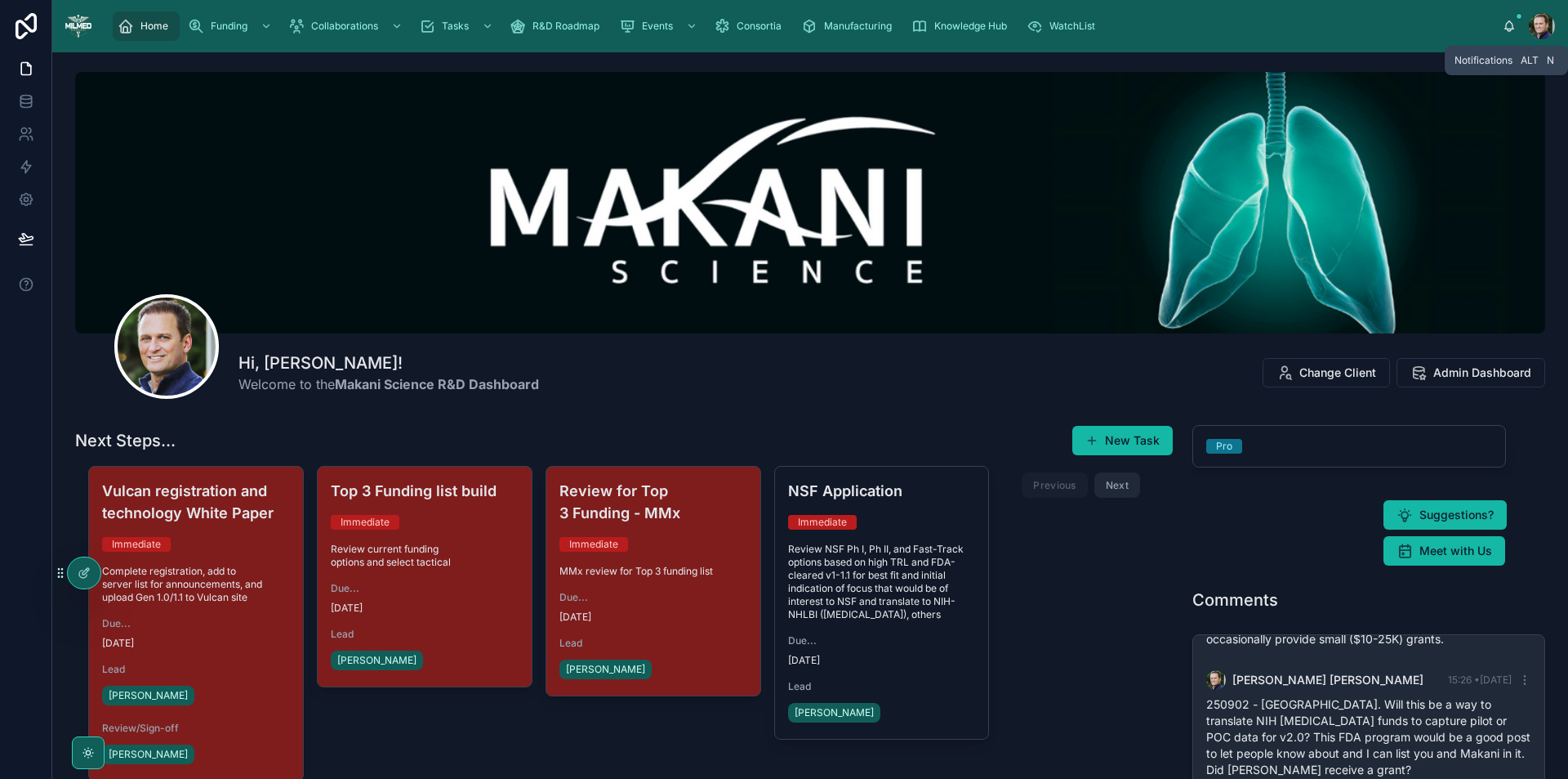
click at [1508, 24] on icon at bounding box center [1509, 26] width 14 height 14
click at [117, 575] on icon at bounding box center [118, 576] width 6 height 4
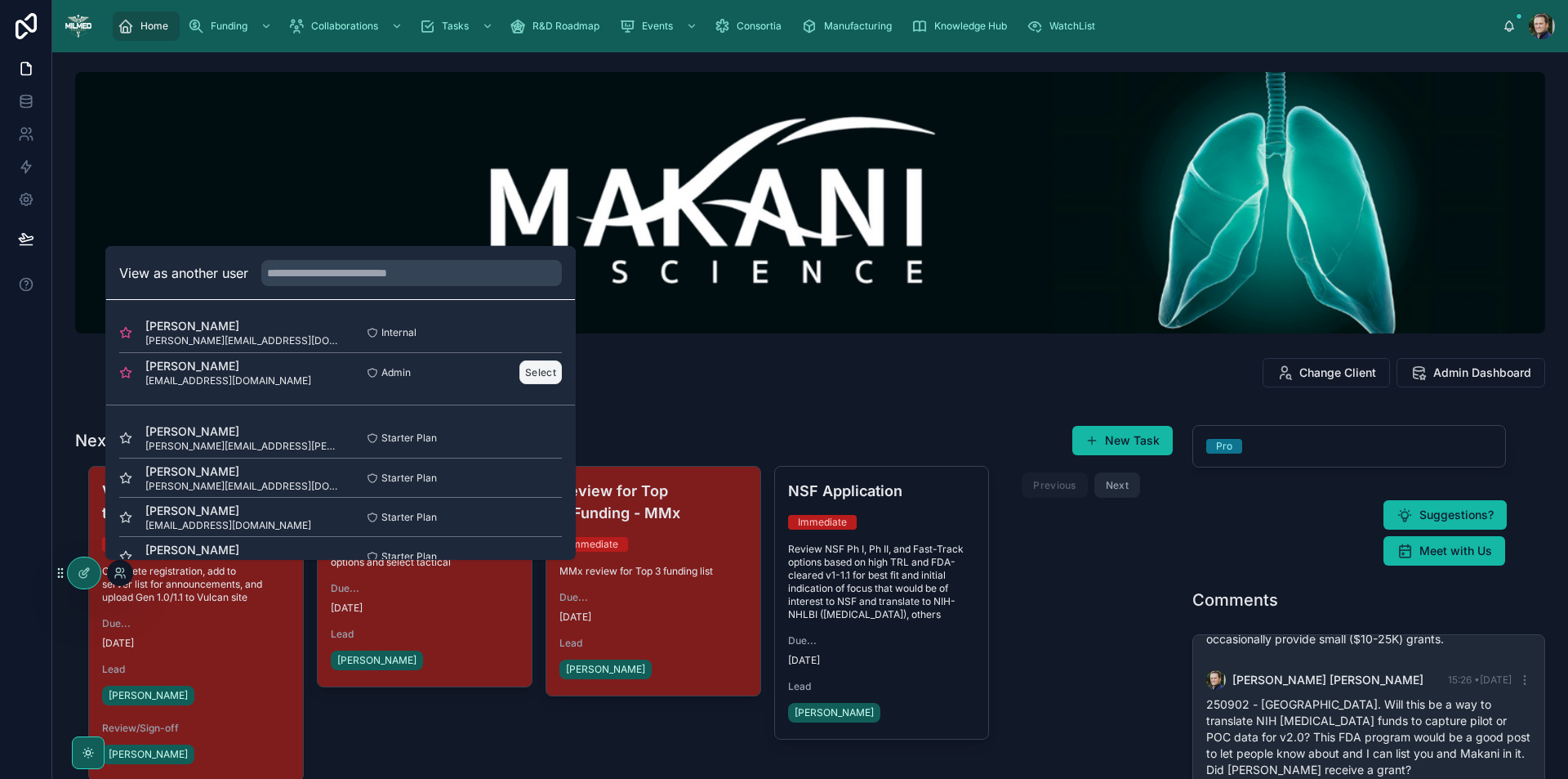
click at [529, 378] on button "Select" at bounding box center [540, 372] width 42 height 23
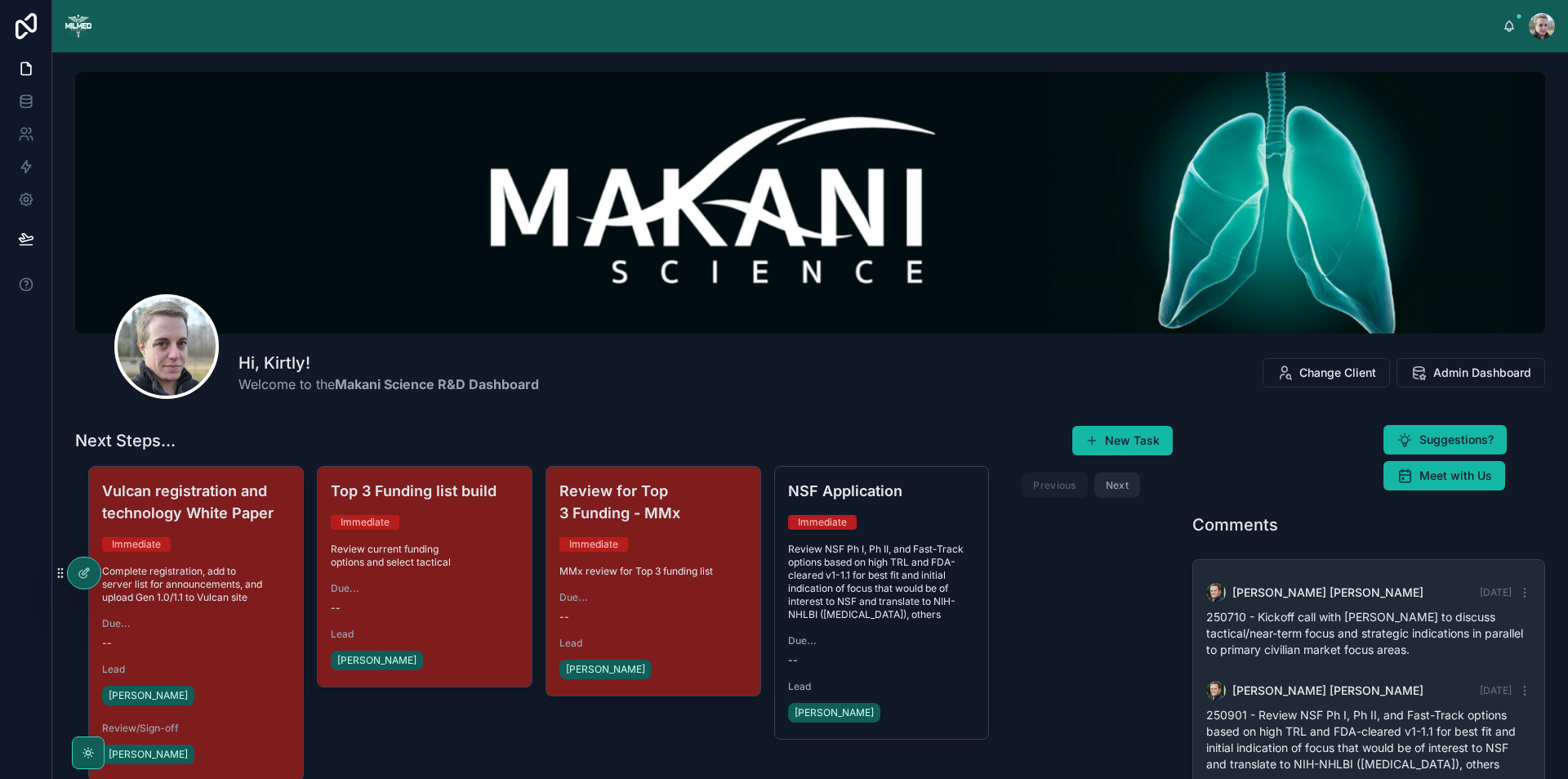
scroll to position [396, 0]
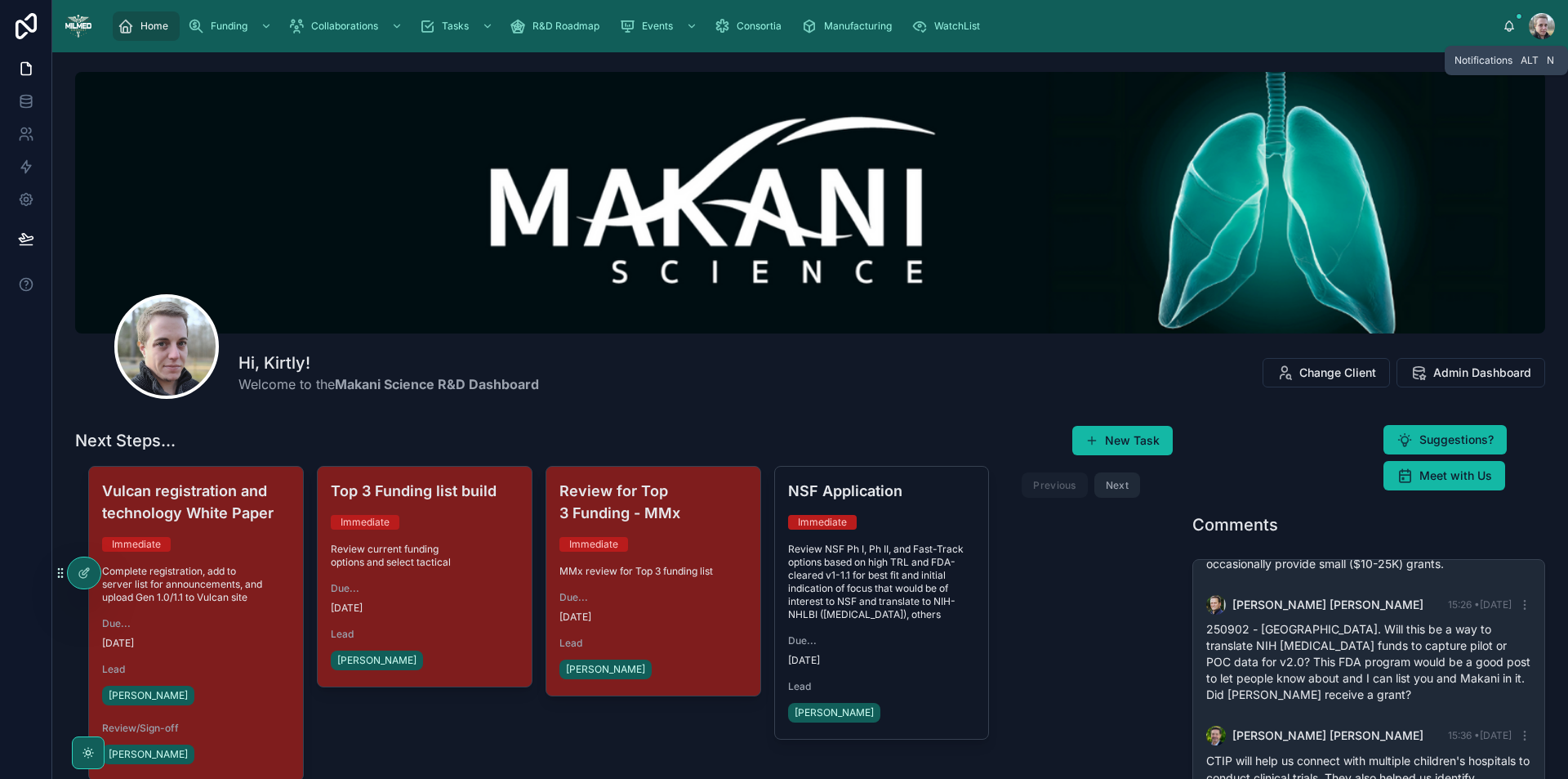
click at [1508, 31] on icon at bounding box center [1509, 30] width 4 height 3
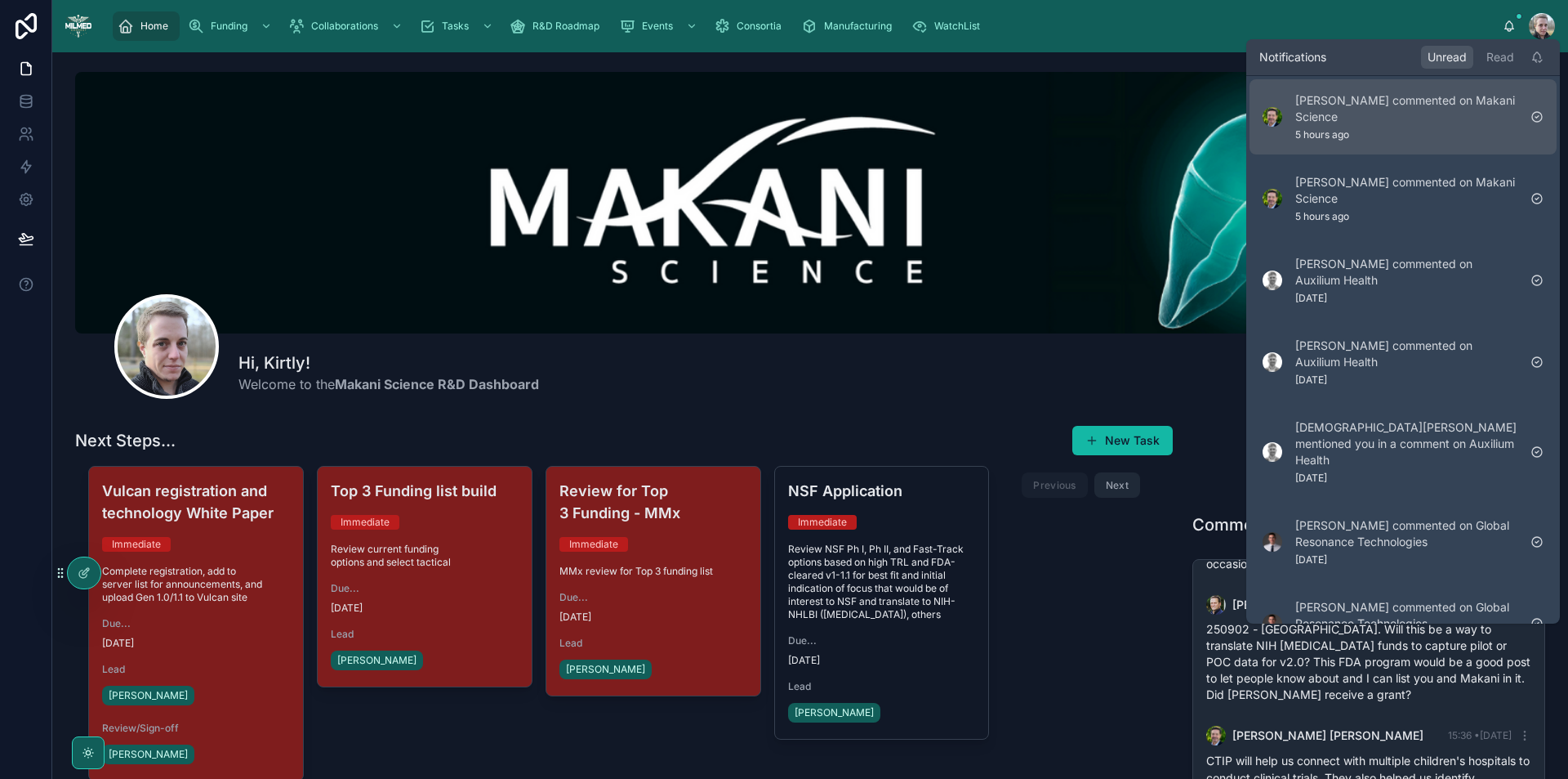
click at [1320, 113] on p "Greg Buchert commented on Makani Science" at bounding box center [1406, 109] width 222 height 32
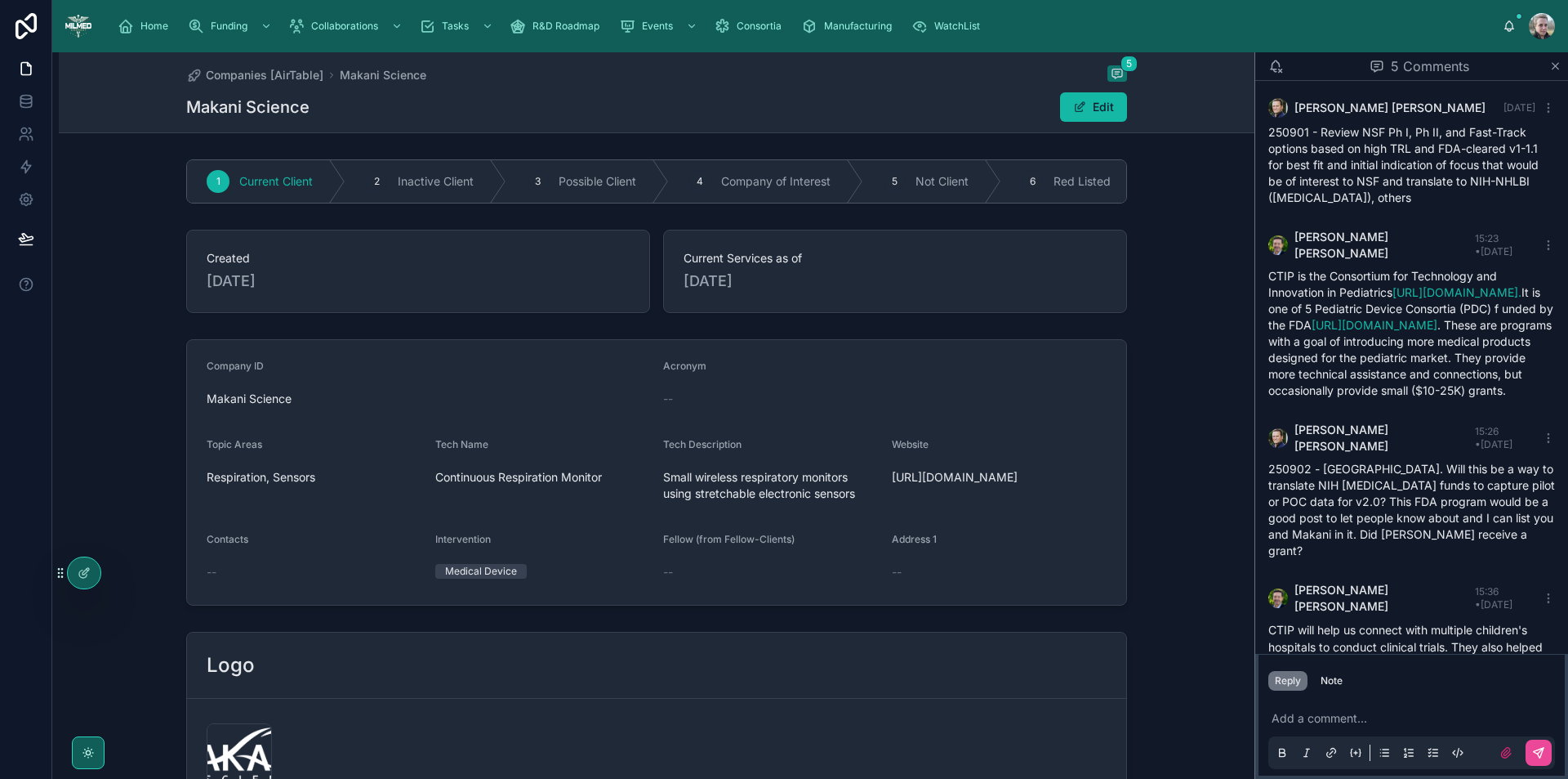
scroll to position [119, 0]
click at [1277, 69] on icon at bounding box center [1275, 66] width 14 height 14
click at [1513, 22] on icon at bounding box center [1509, 26] width 14 height 14
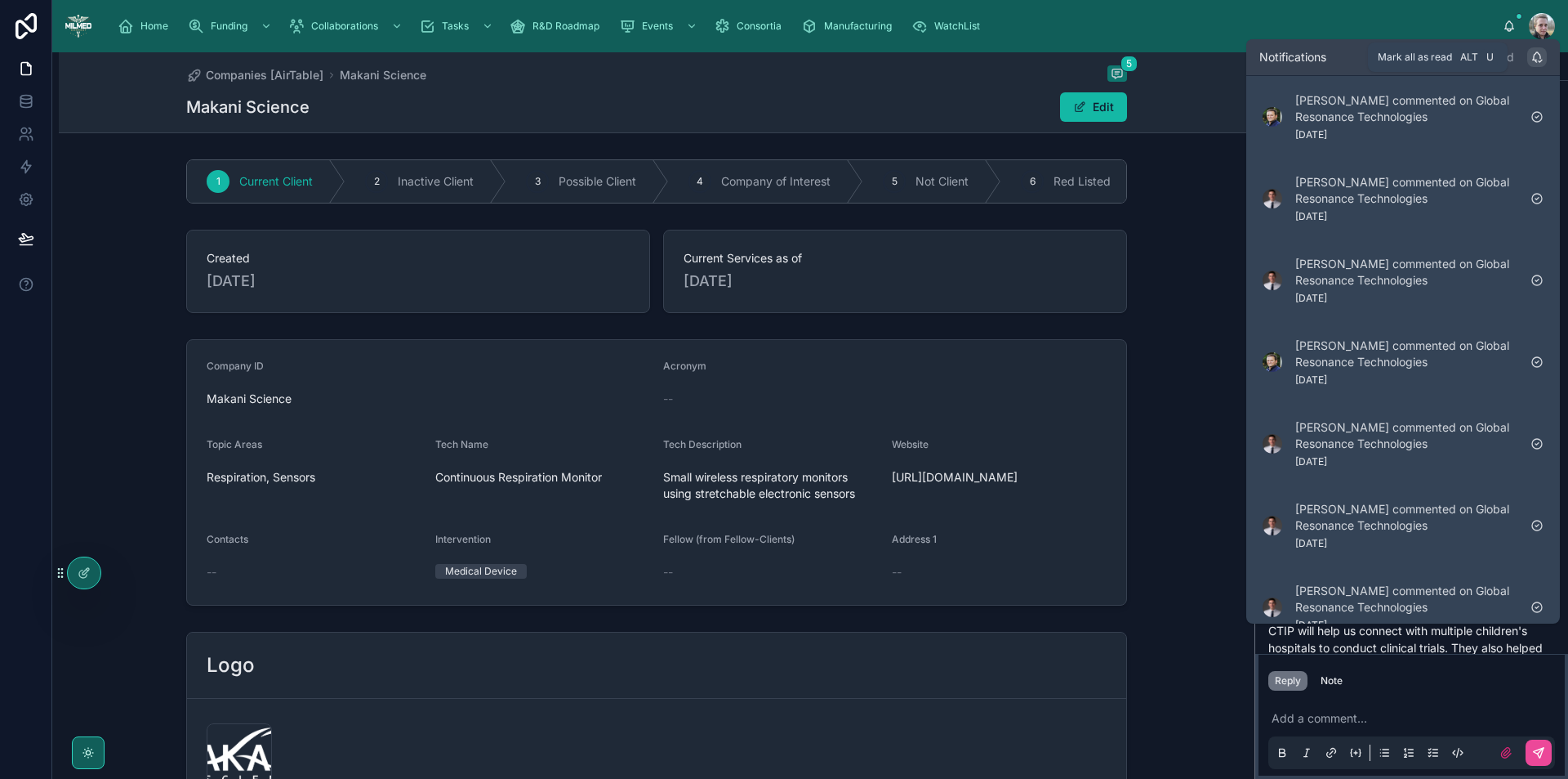
click at [1535, 56] on icon at bounding box center [1536, 57] width 14 height 14
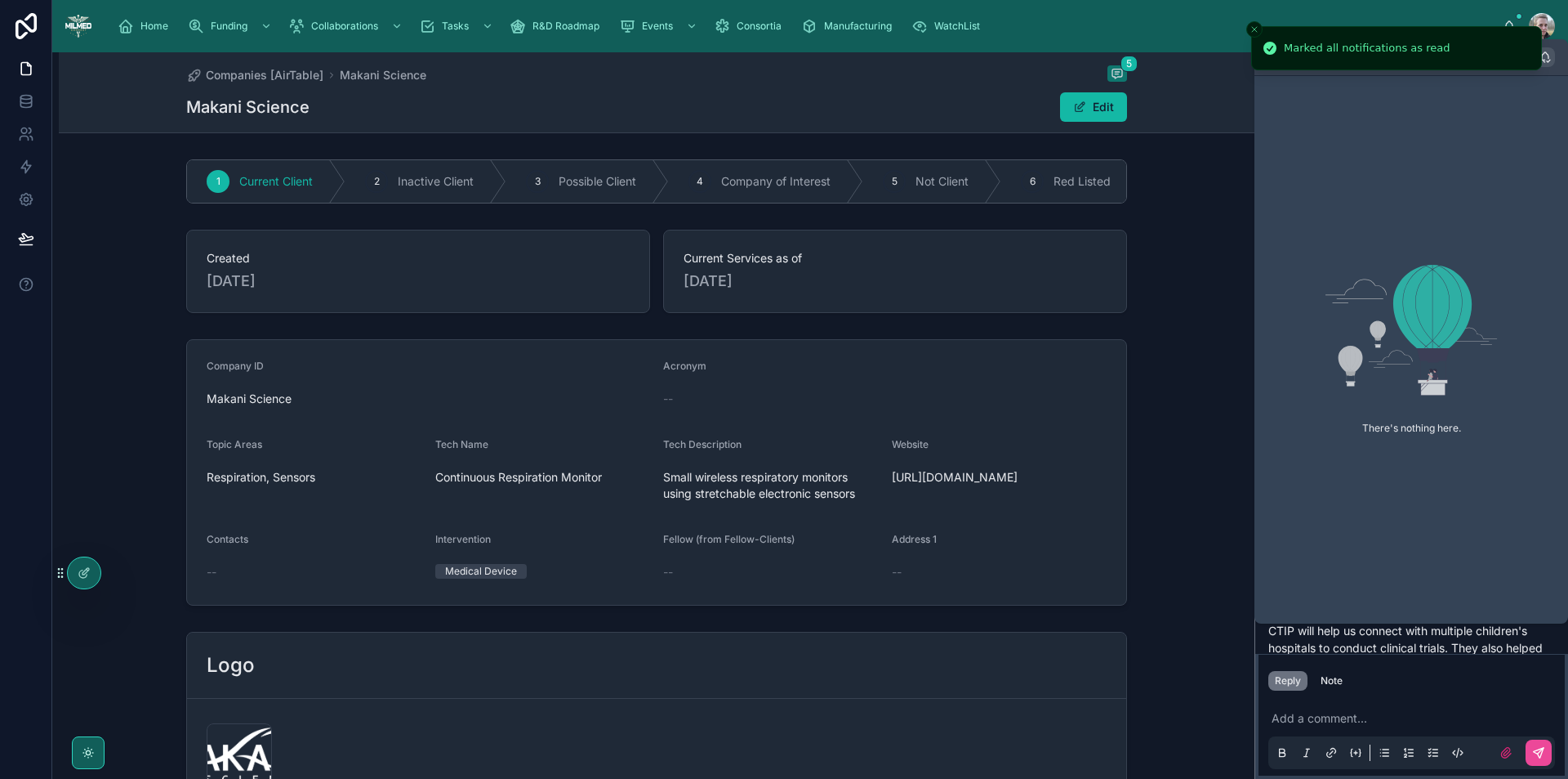
click at [1253, 23] on button "Close toast" at bounding box center [1254, 30] width 16 height 16
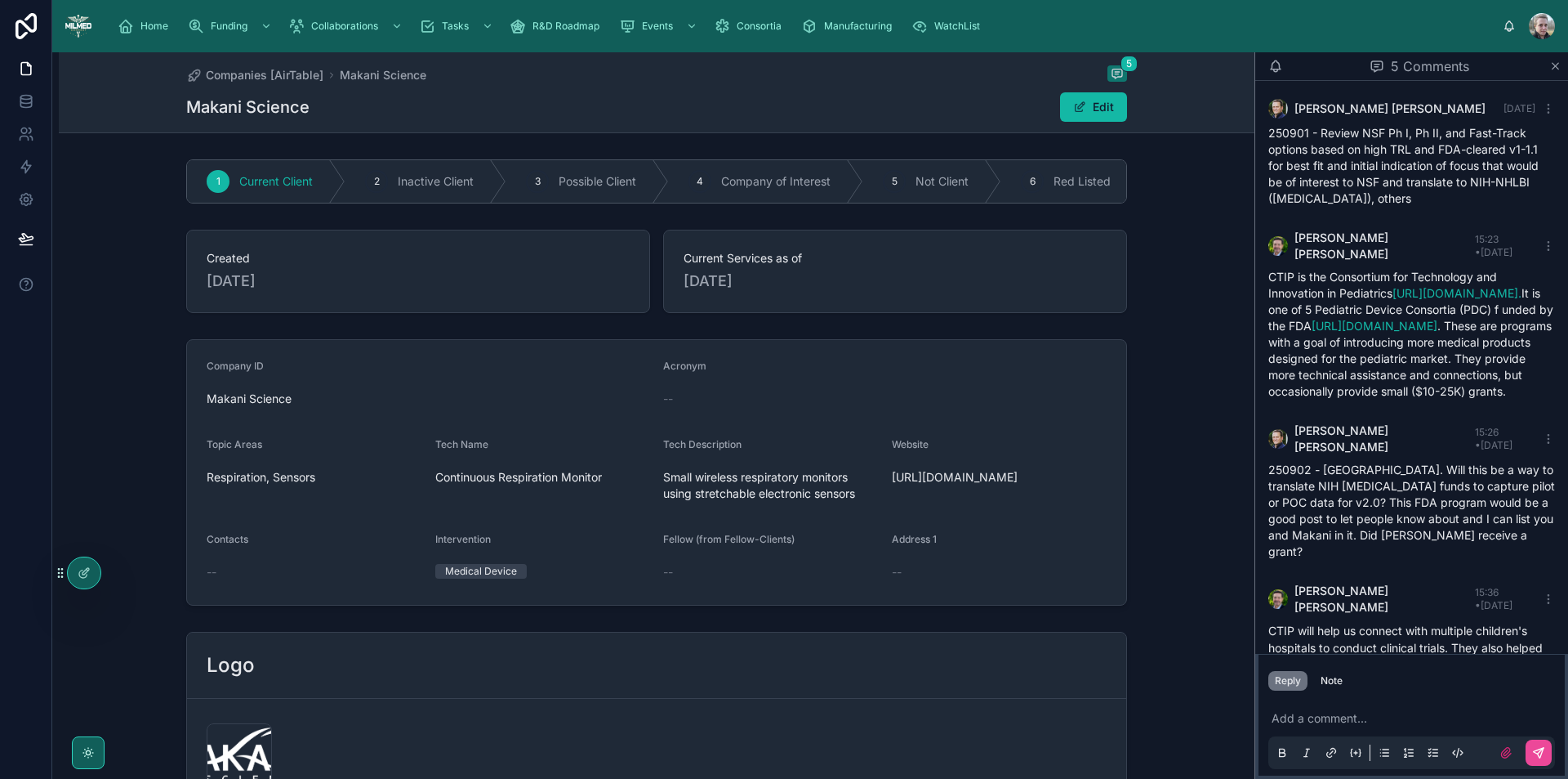
click at [1541, 28] on div at bounding box center [1541, 26] width 26 height 26
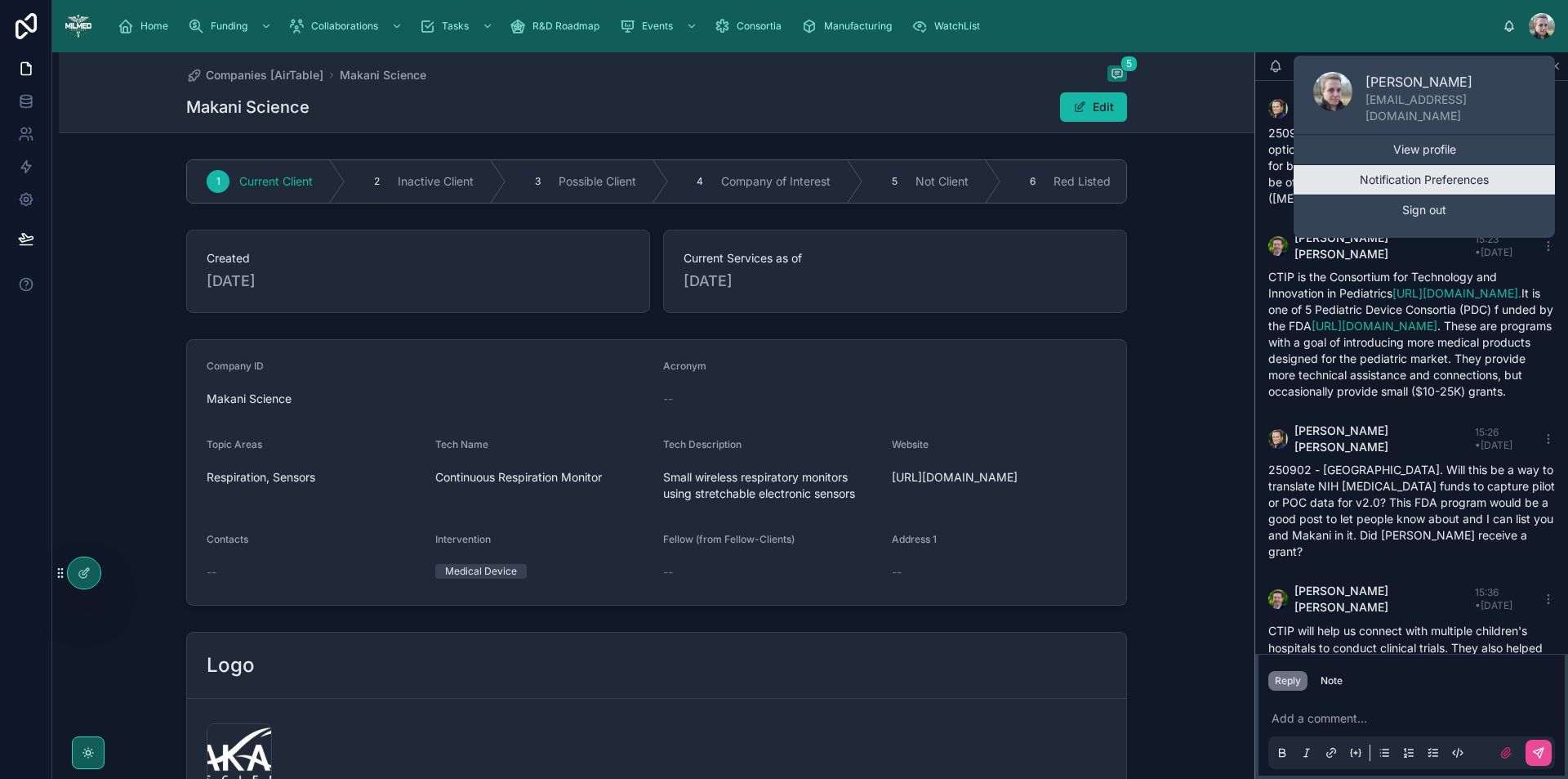
click at [1443, 169] on button "Notification Preferences" at bounding box center [1424, 179] width 261 height 30
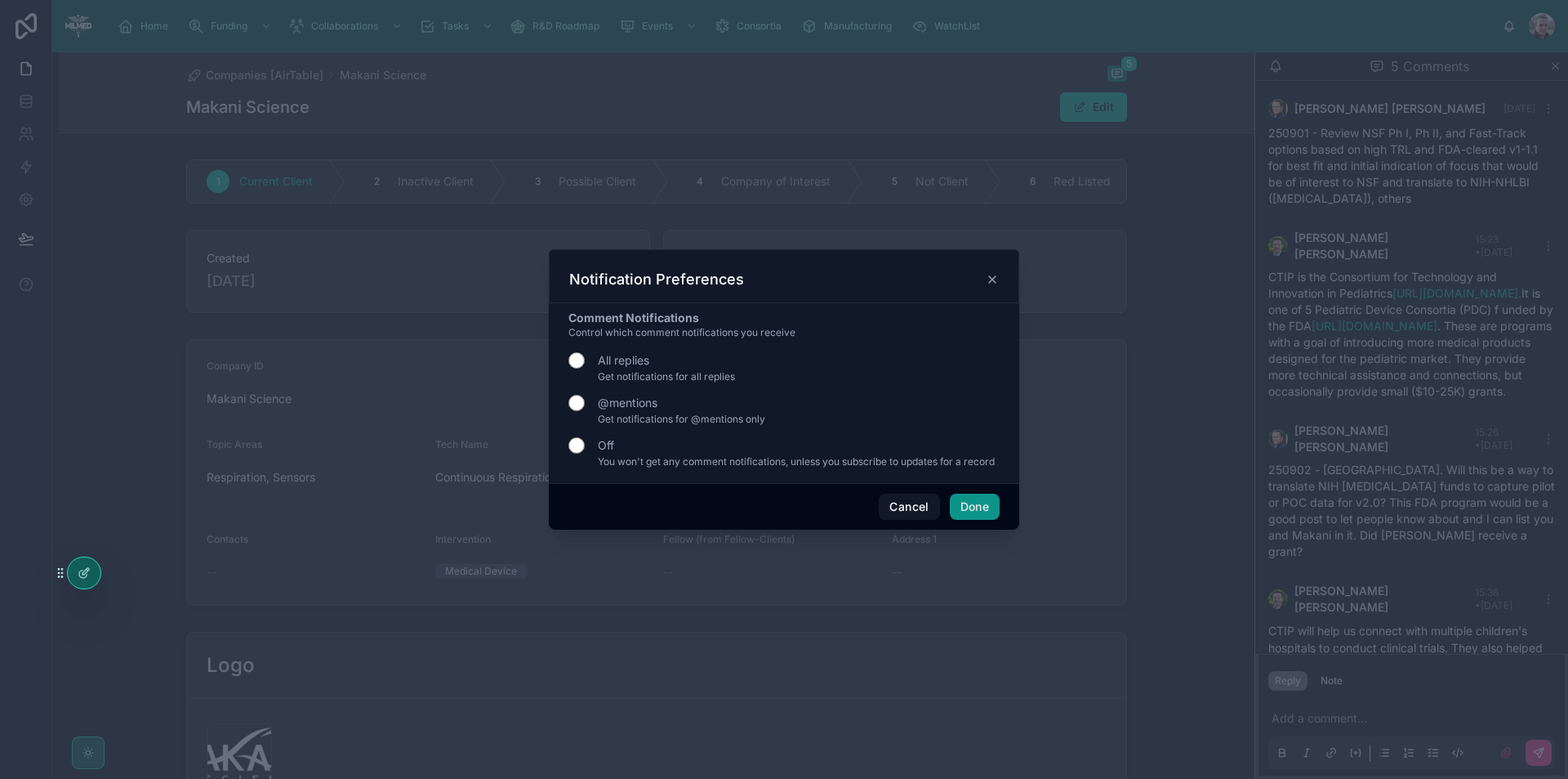
click at [967, 504] on button "Done" at bounding box center [974, 506] width 50 height 26
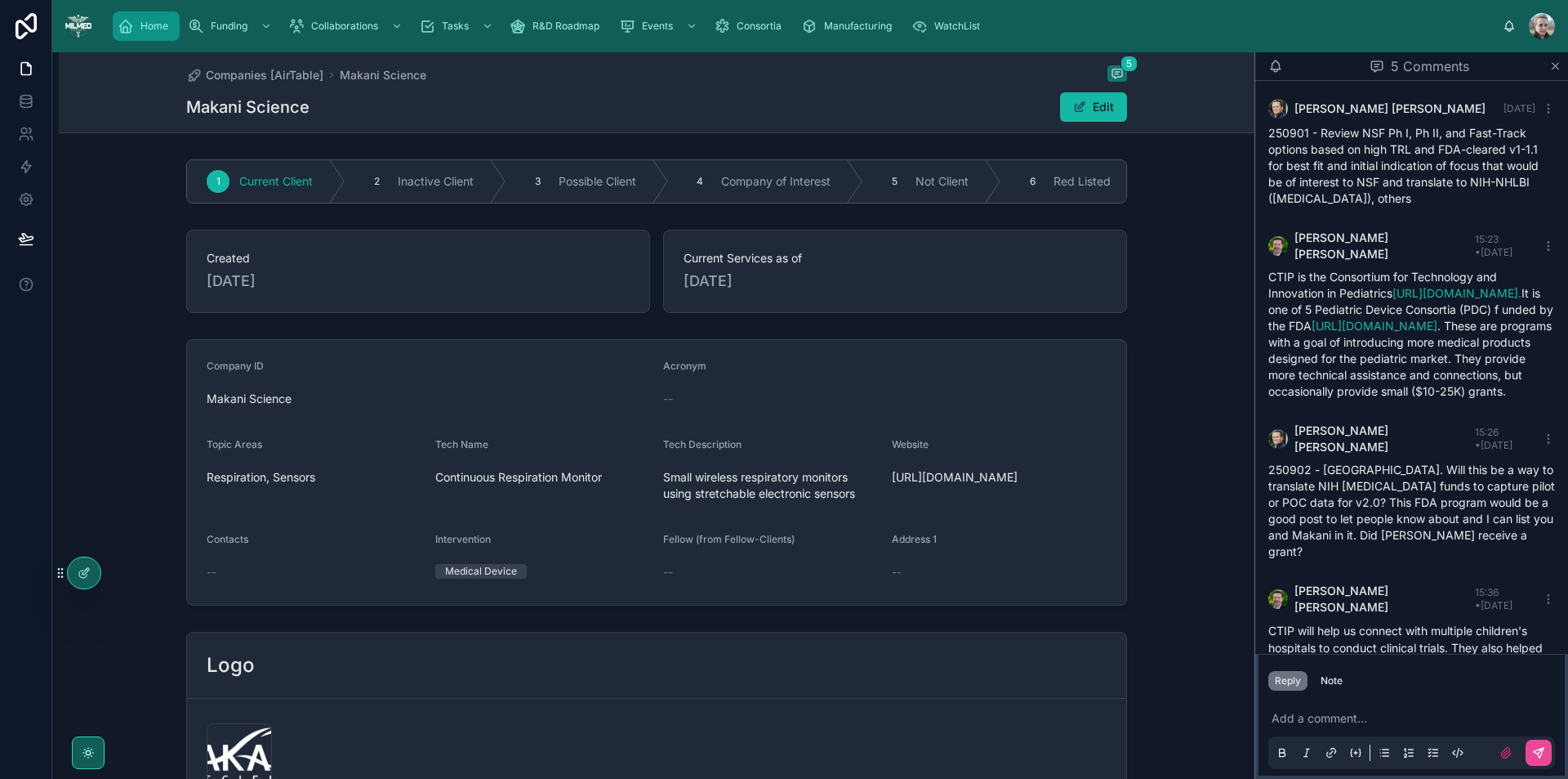
click at [157, 15] on div "Home" at bounding box center [146, 26] width 57 height 26
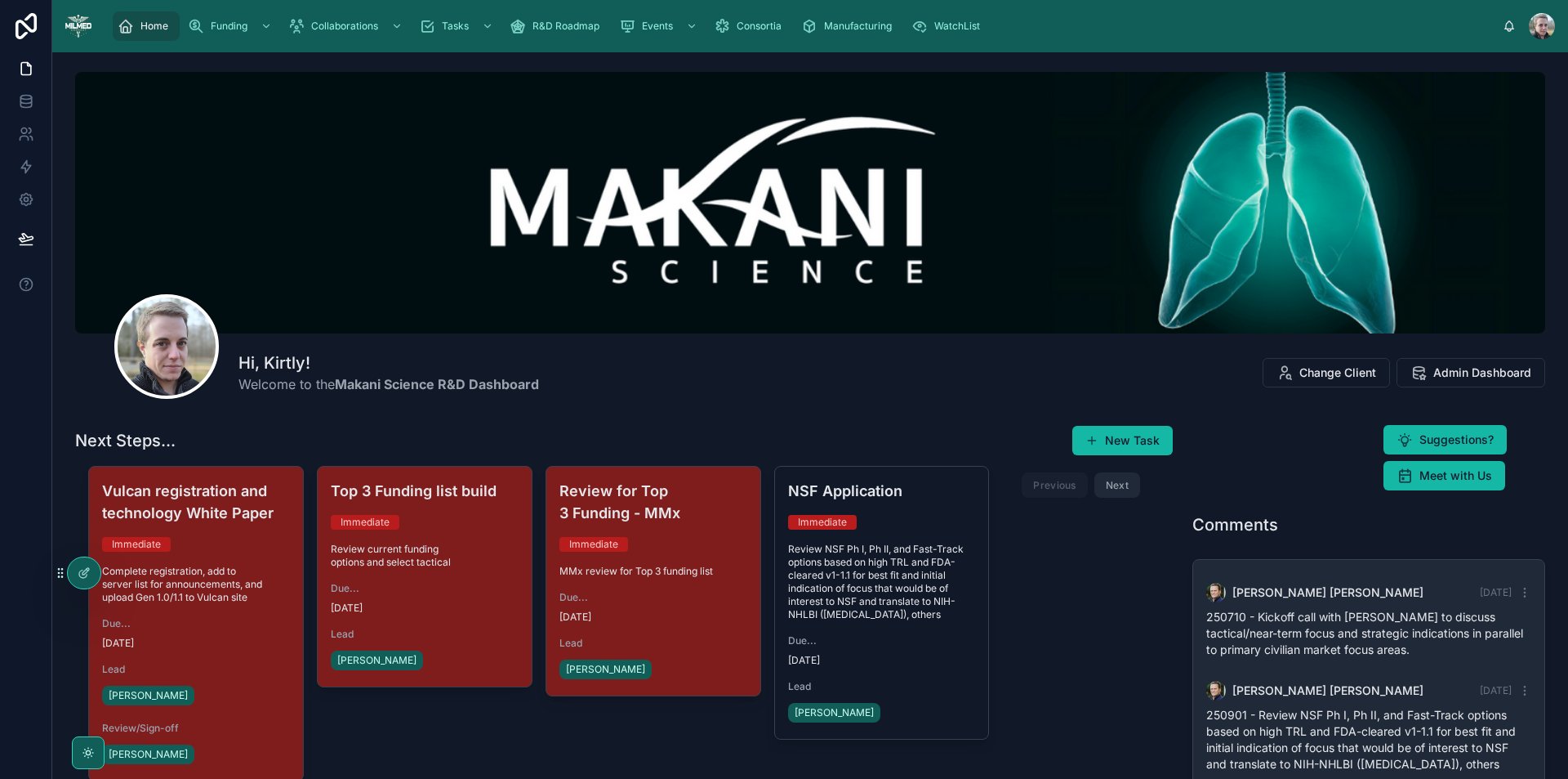
scroll to position [396, 0]
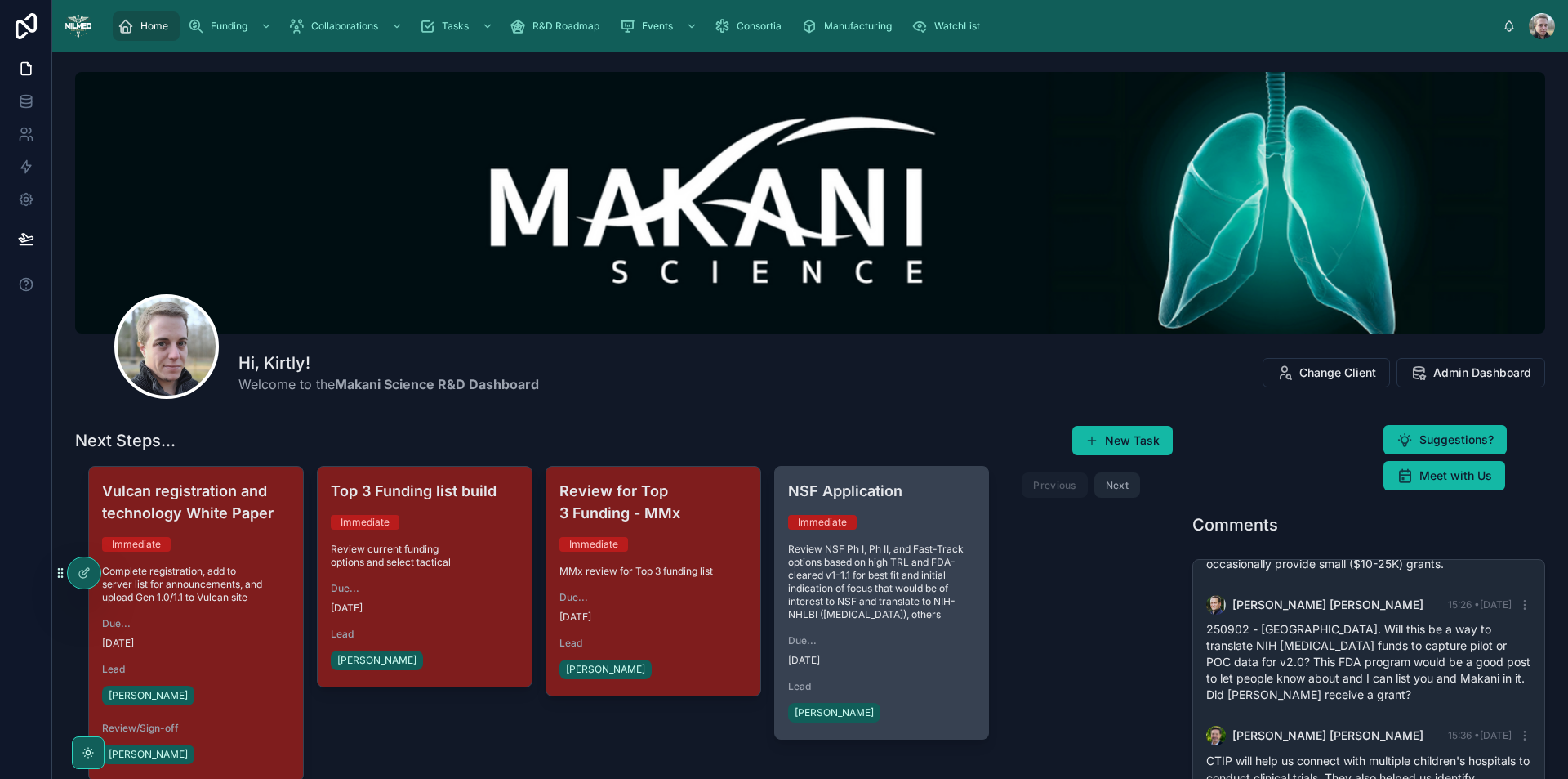
click at [817, 576] on span "Review NSF Ph I, Ph II, and Fast-Track options based on high TRL and FDA-cleare…" at bounding box center [881, 581] width 188 height 78
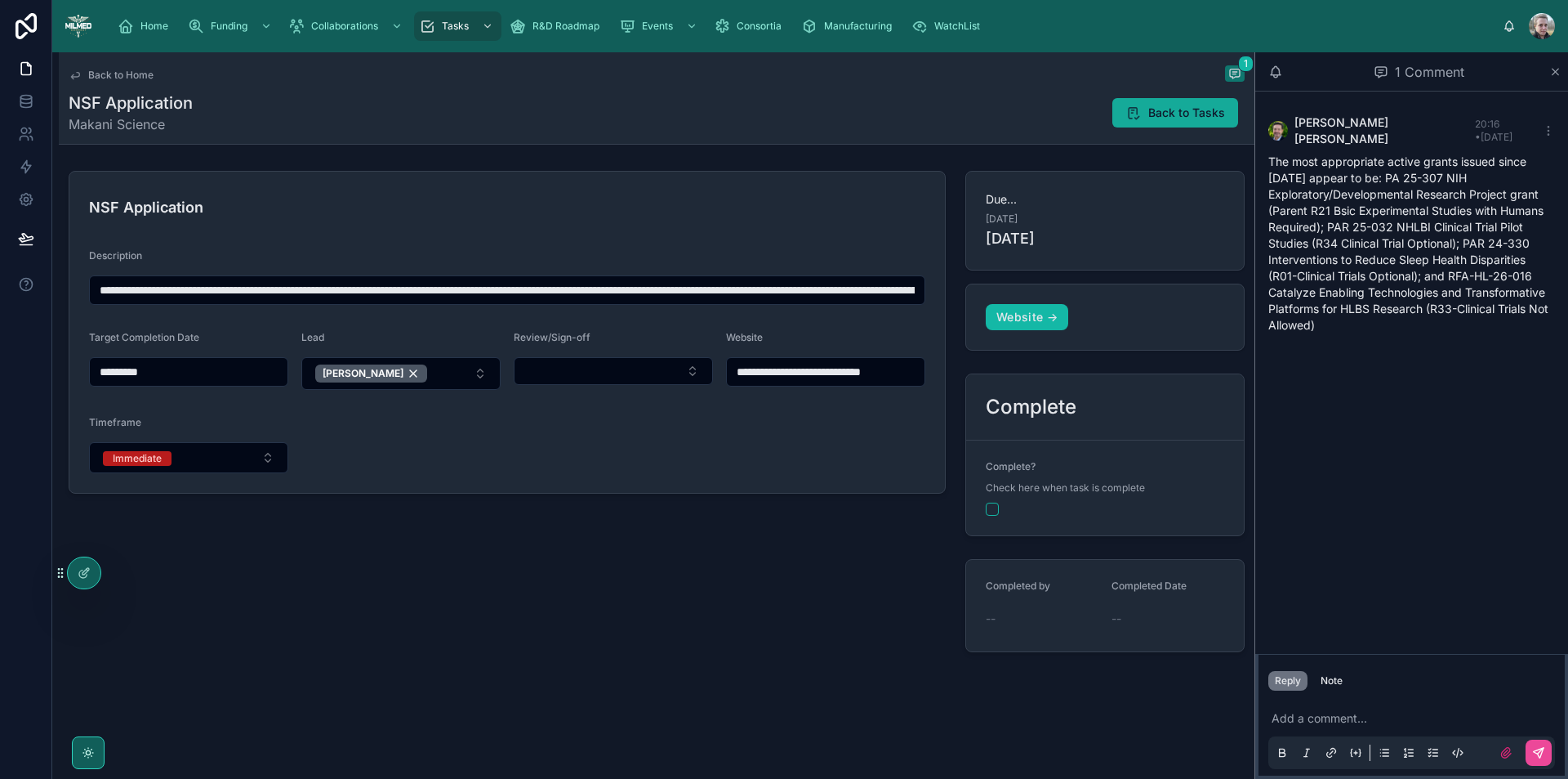
click at [1140, 112] on icon at bounding box center [1133, 113] width 16 height 16
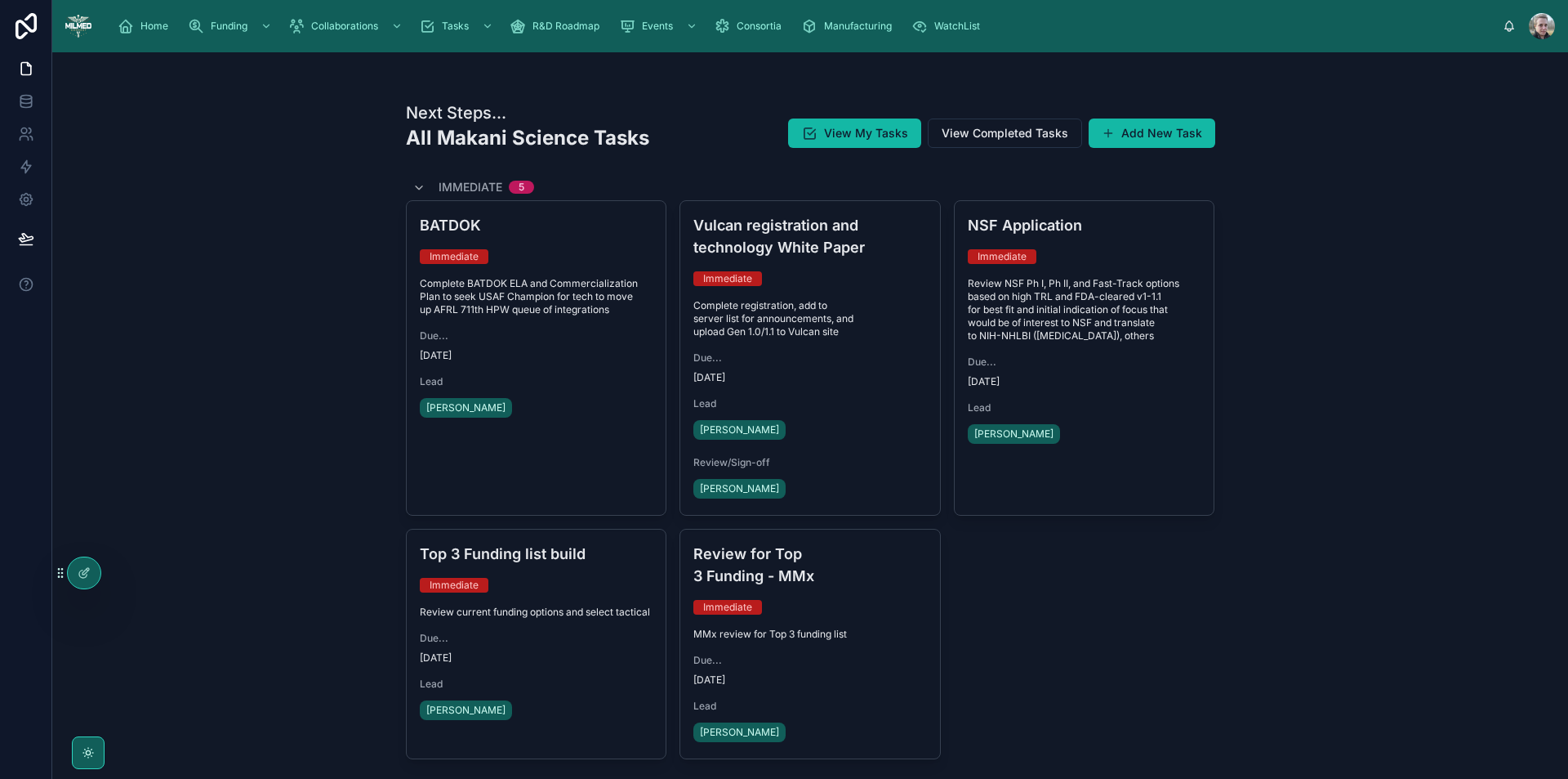
click at [545, 422] on div "BATDOK Immediate Complete BATDOK ELA and Commercialization Plan to seek USAF Ch…" at bounding box center [536, 317] width 259 height 233
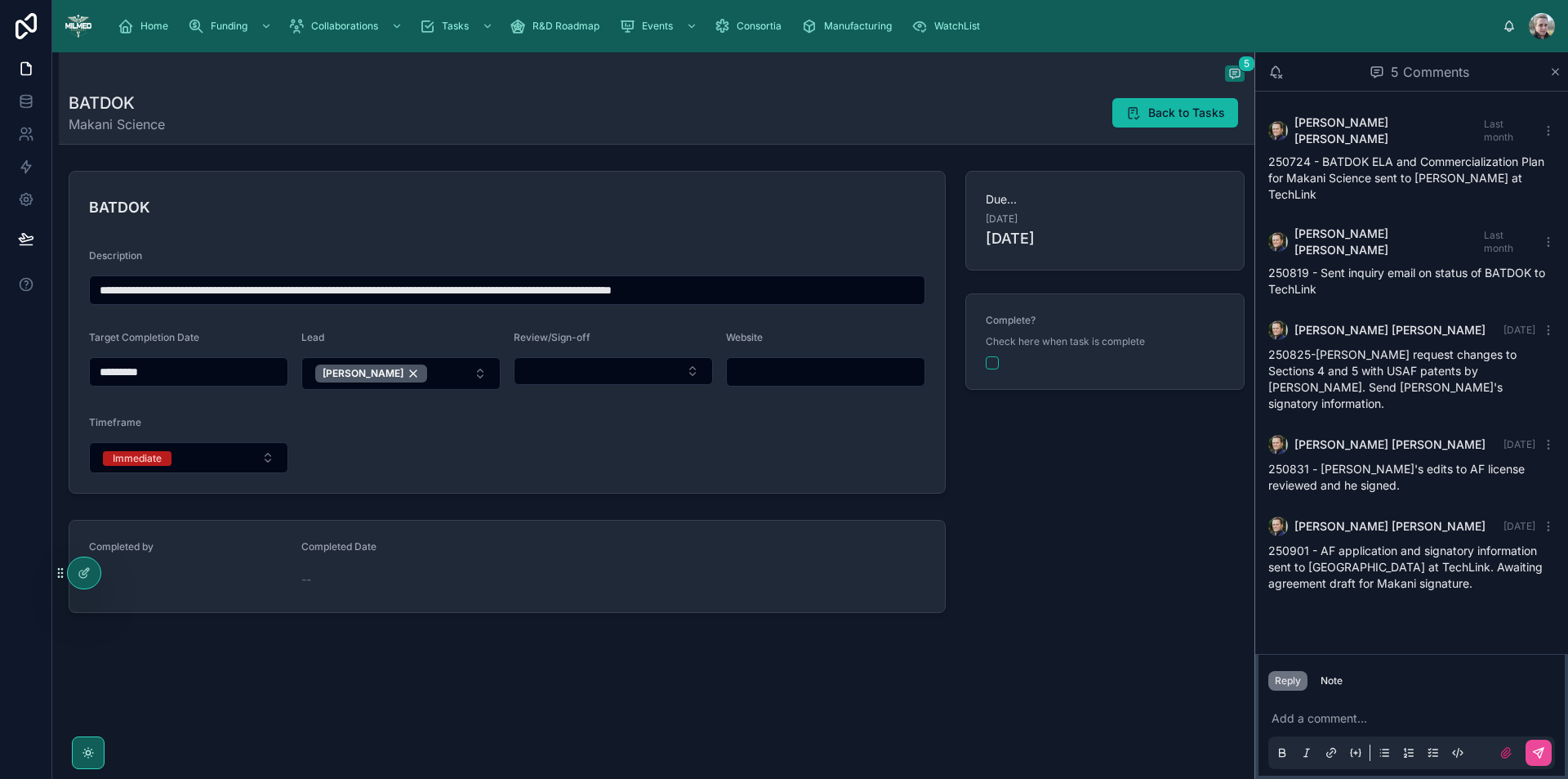
click at [1539, 31] on div at bounding box center [1541, 26] width 26 height 26
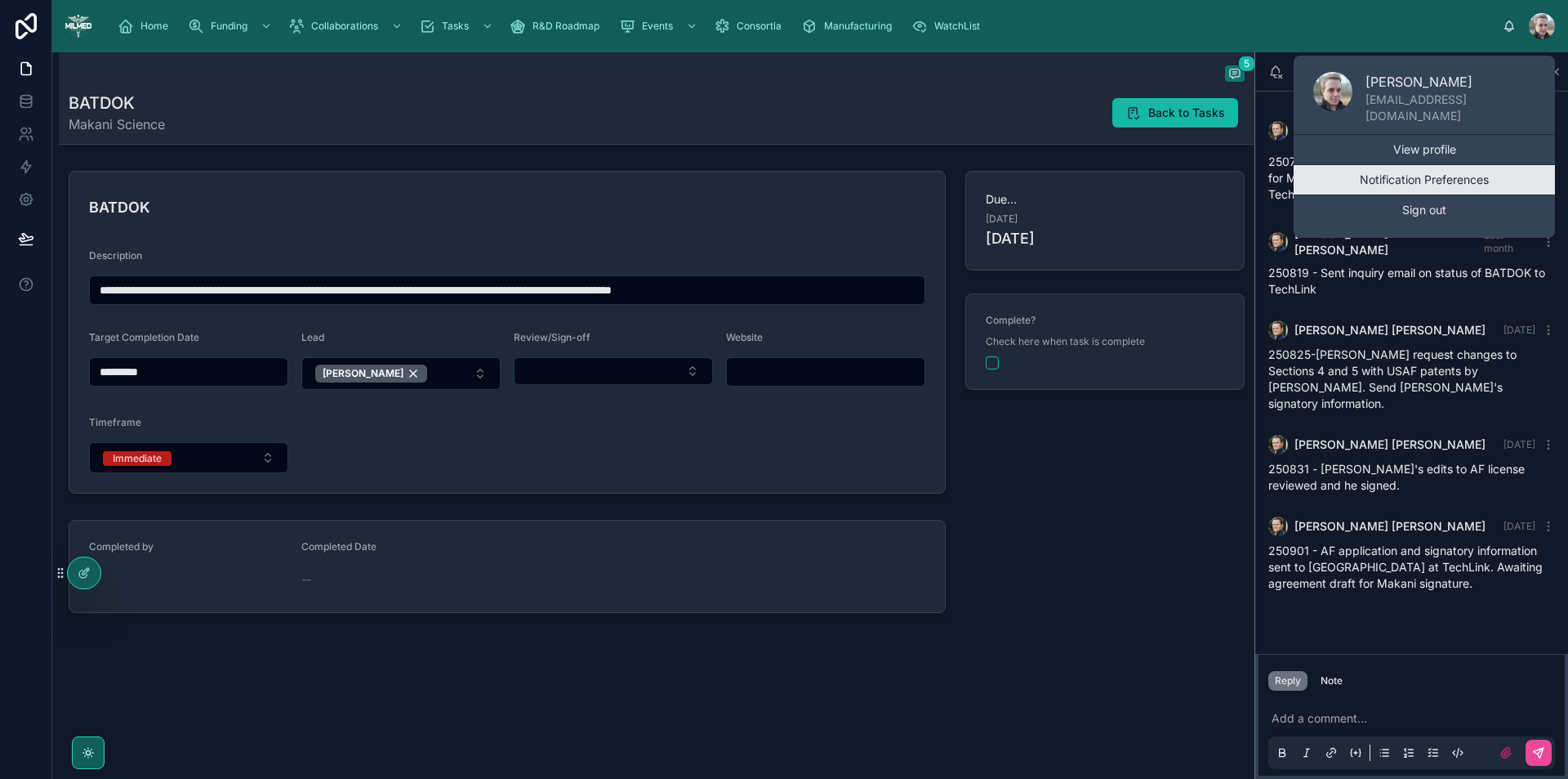
click at [1464, 177] on button "Notification Preferences" at bounding box center [1424, 179] width 261 height 30
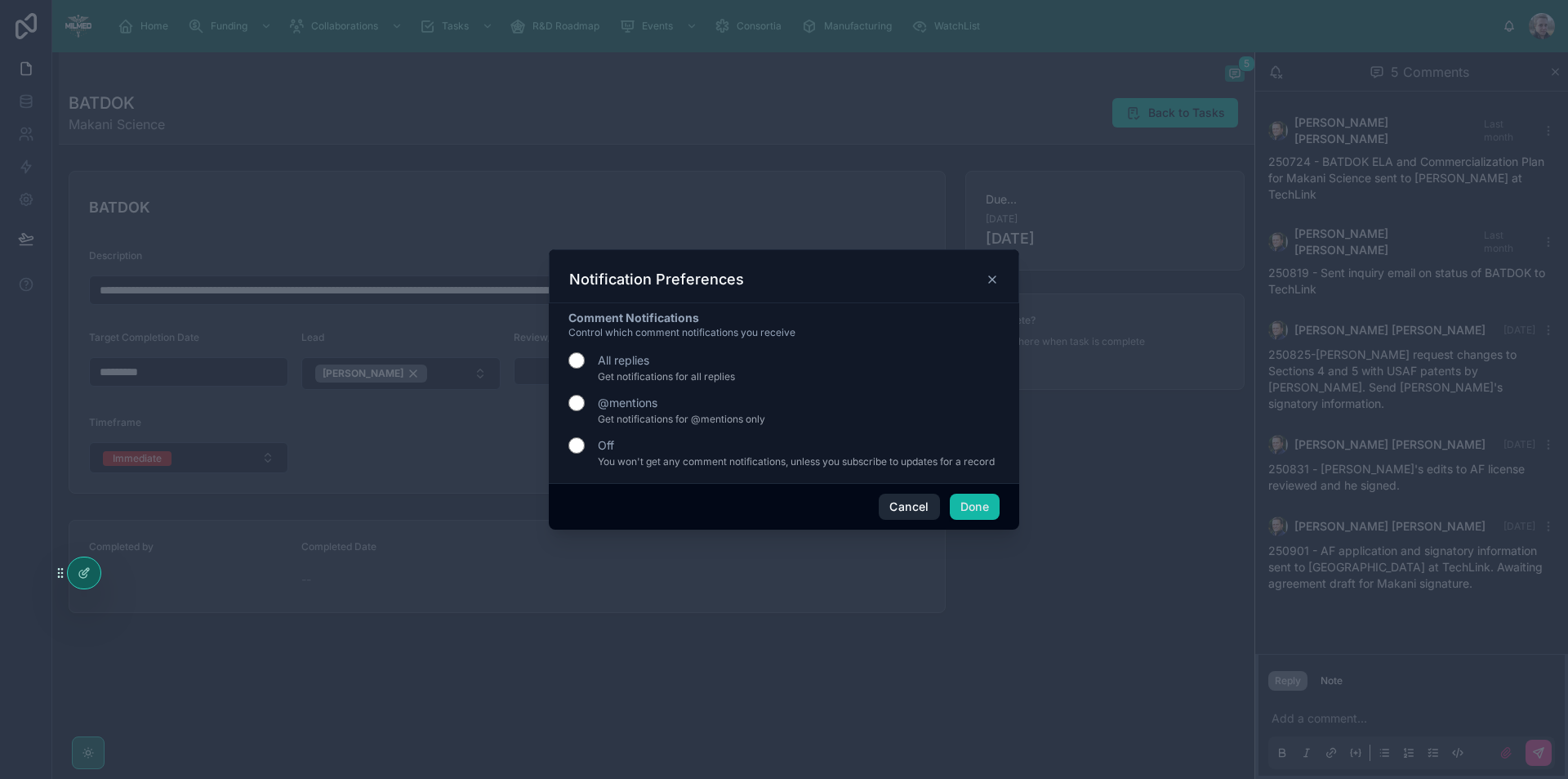
click at [903, 506] on button "Cancel" at bounding box center [908, 506] width 60 height 26
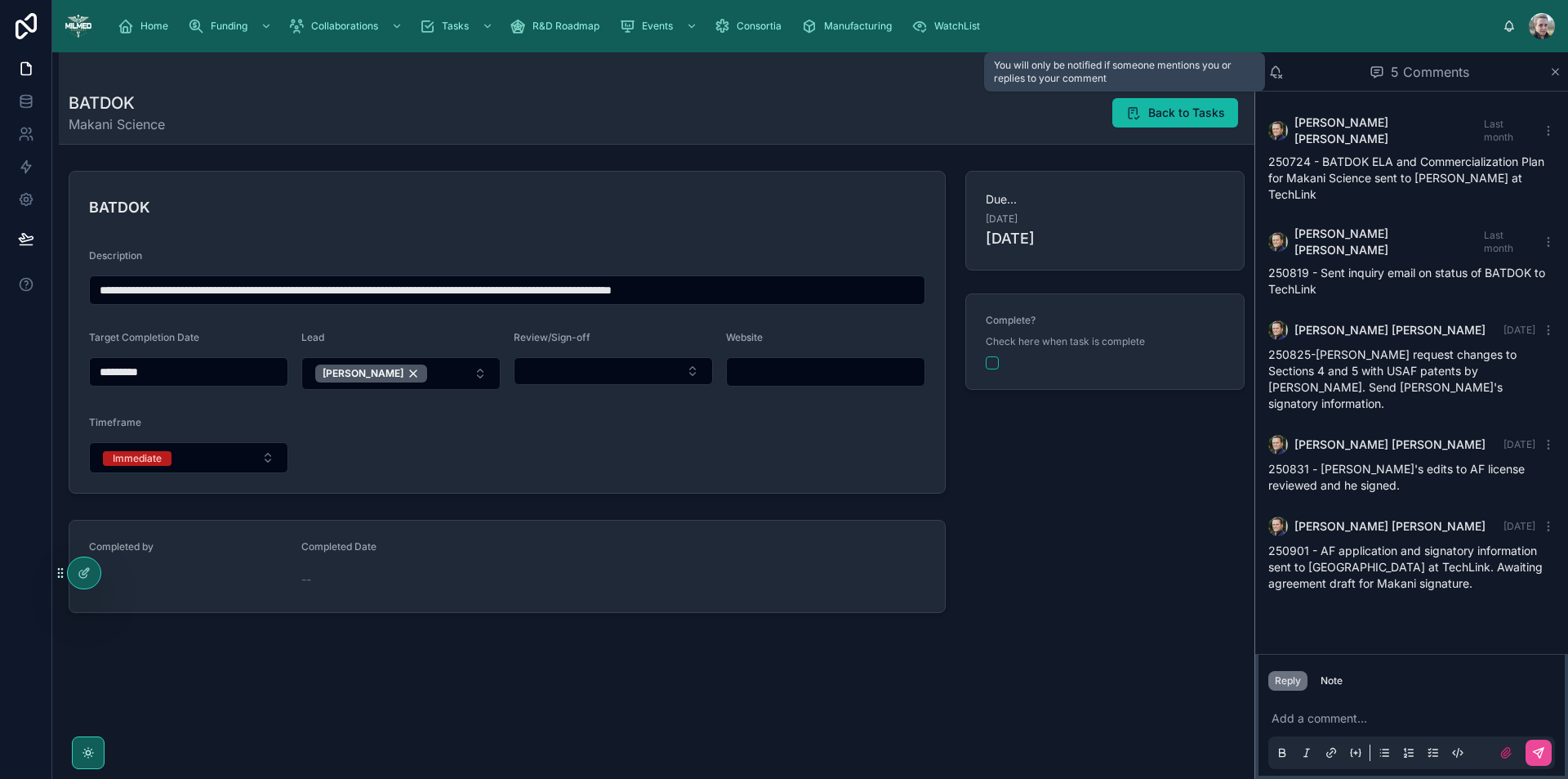
click at [1273, 65] on icon at bounding box center [1275, 72] width 14 height 14
click at [1206, 104] on span "Back to Tasks" at bounding box center [1185, 113] width 77 height 16
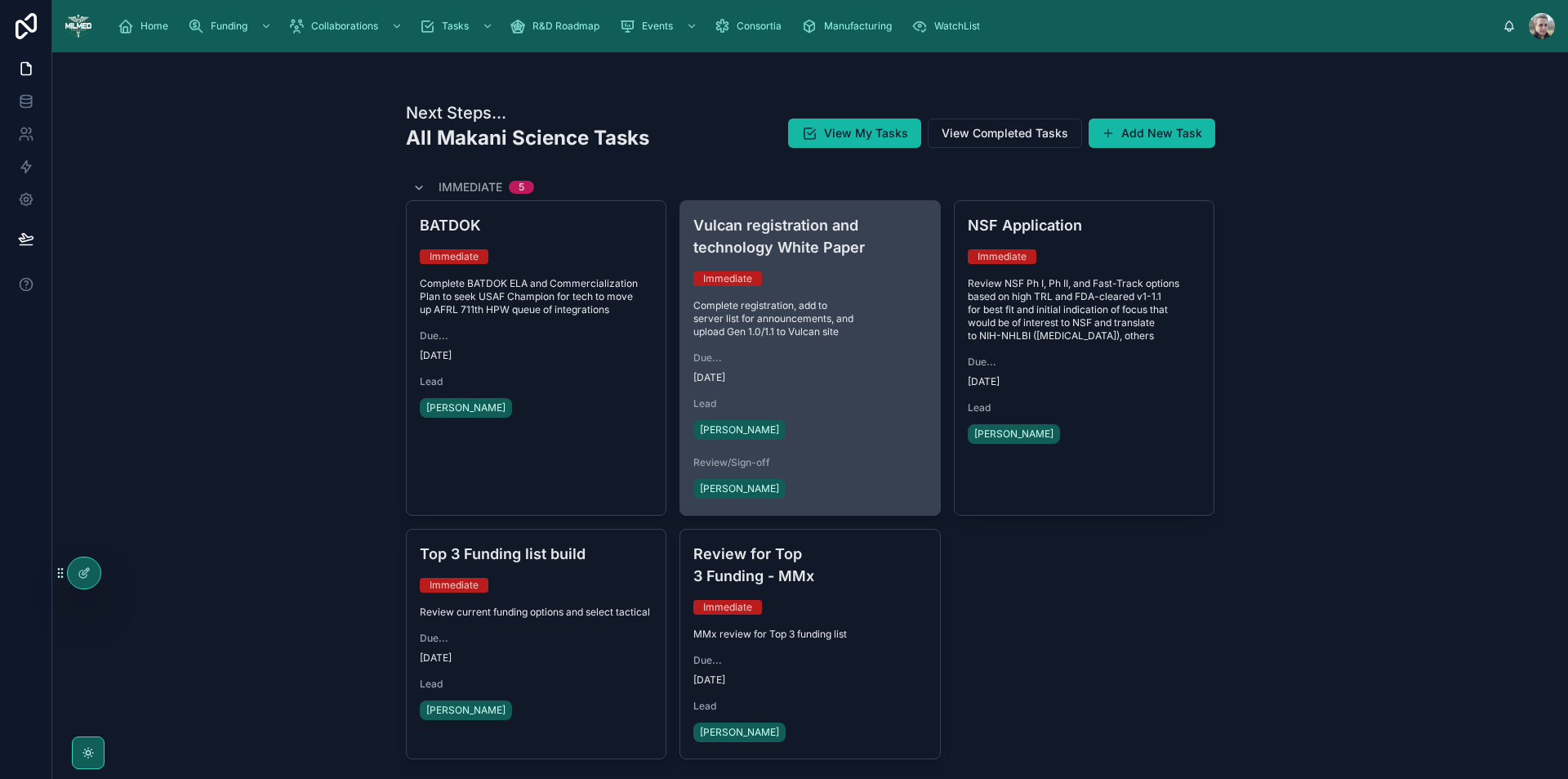
click at [746, 266] on div "Vulcan registration and technology White Paper Immediate Complete registration,…" at bounding box center [810, 358] width 259 height 313
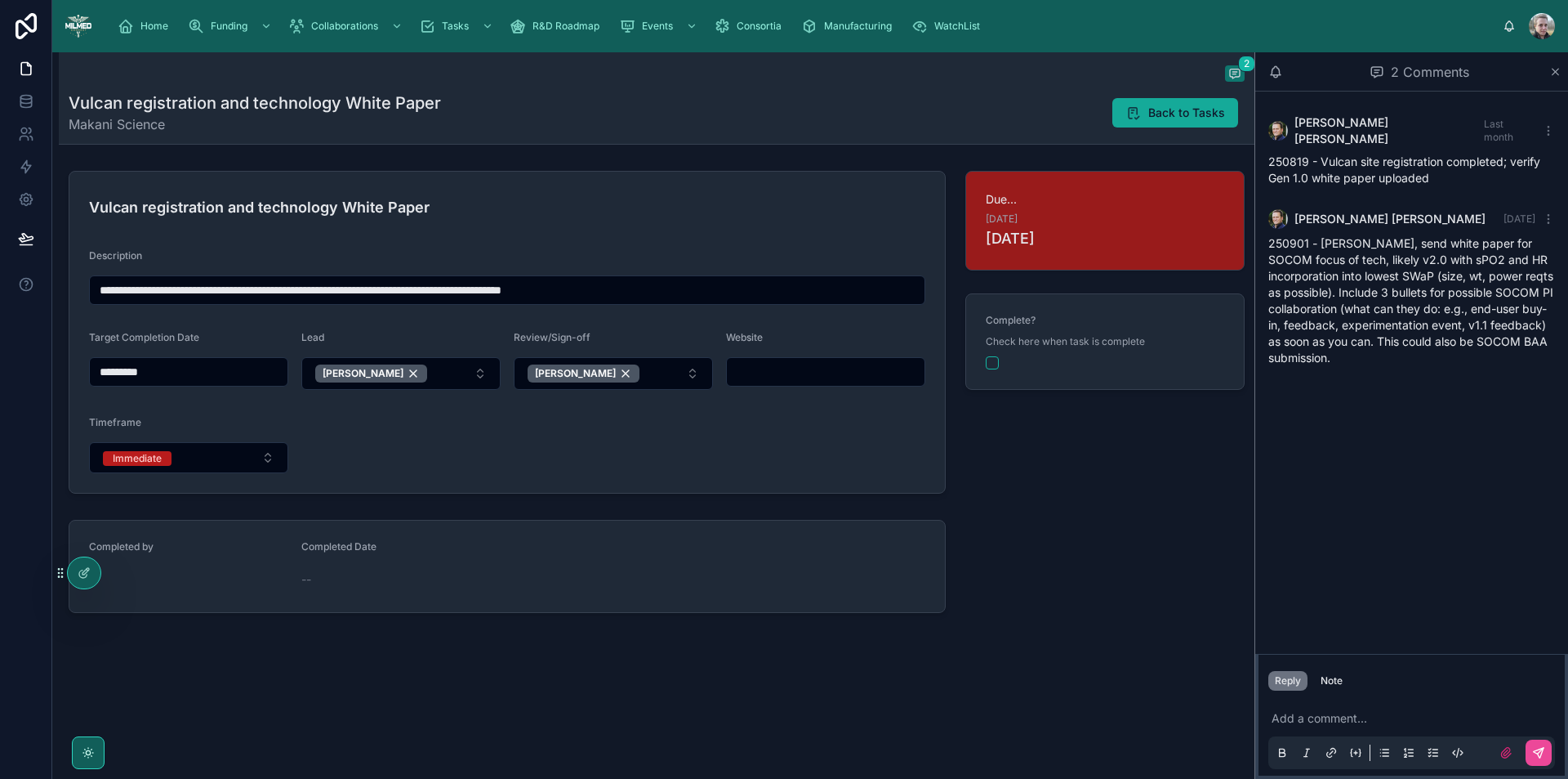
click at [1201, 118] on span "Back to Tasks" at bounding box center [1185, 113] width 77 height 16
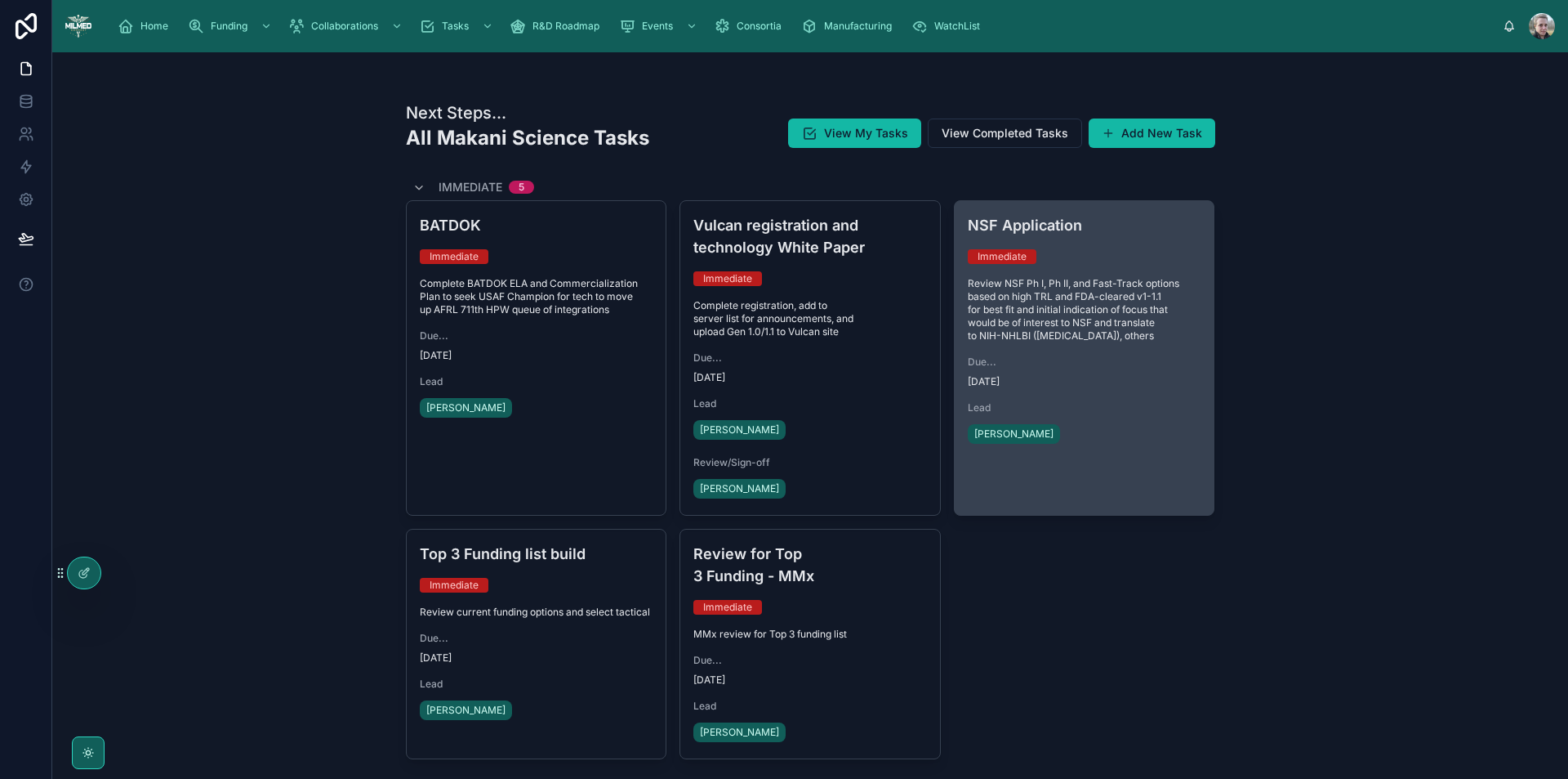
click at [1059, 292] on span "Review NSF Ph I, Ph II, and Fast-Track options based on high TRL and FDA-cleare…" at bounding box center [1084, 310] width 233 height 66
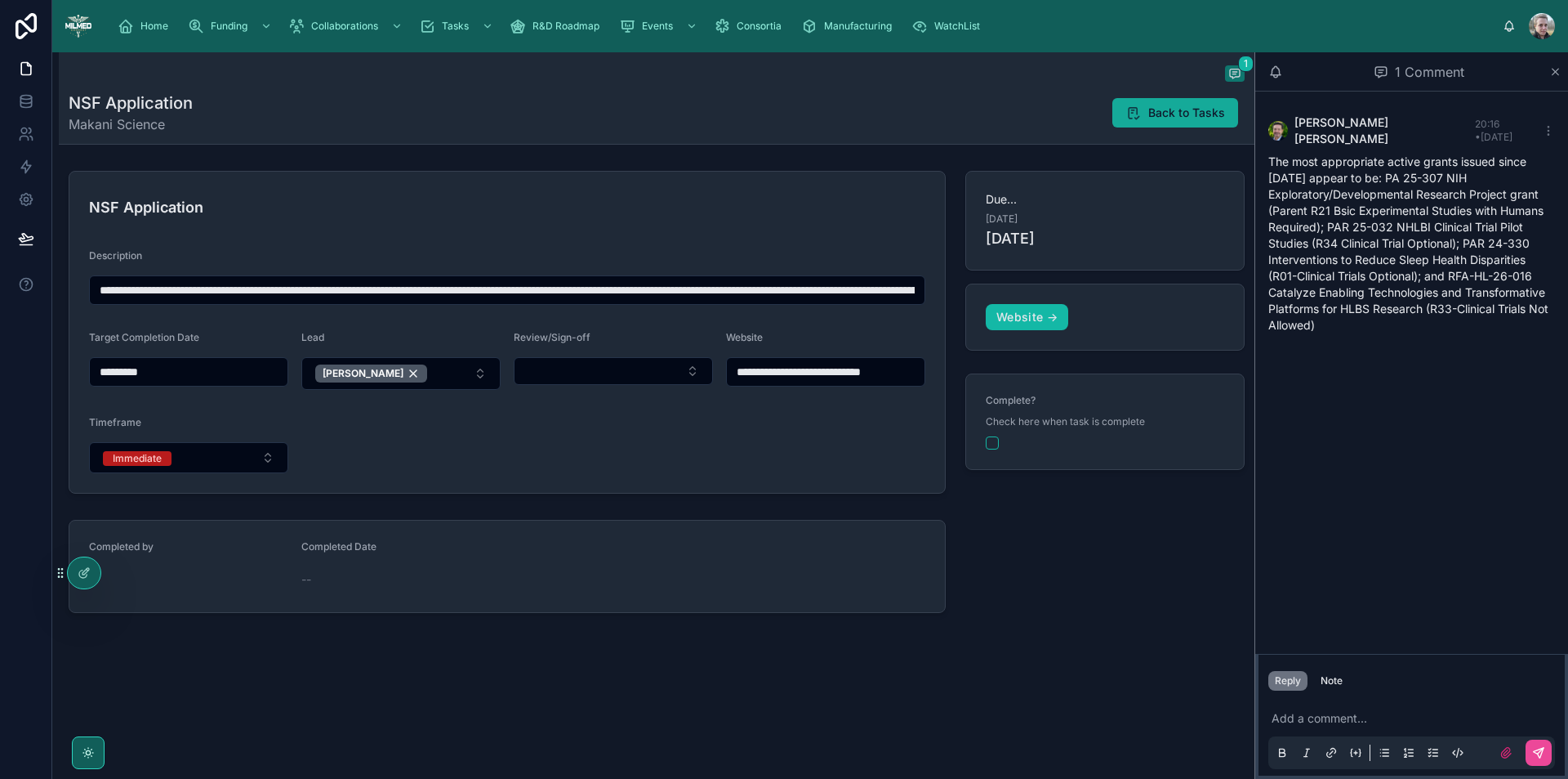
click at [1195, 119] on span "Back to Tasks" at bounding box center [1185, 113] width 77 height 16
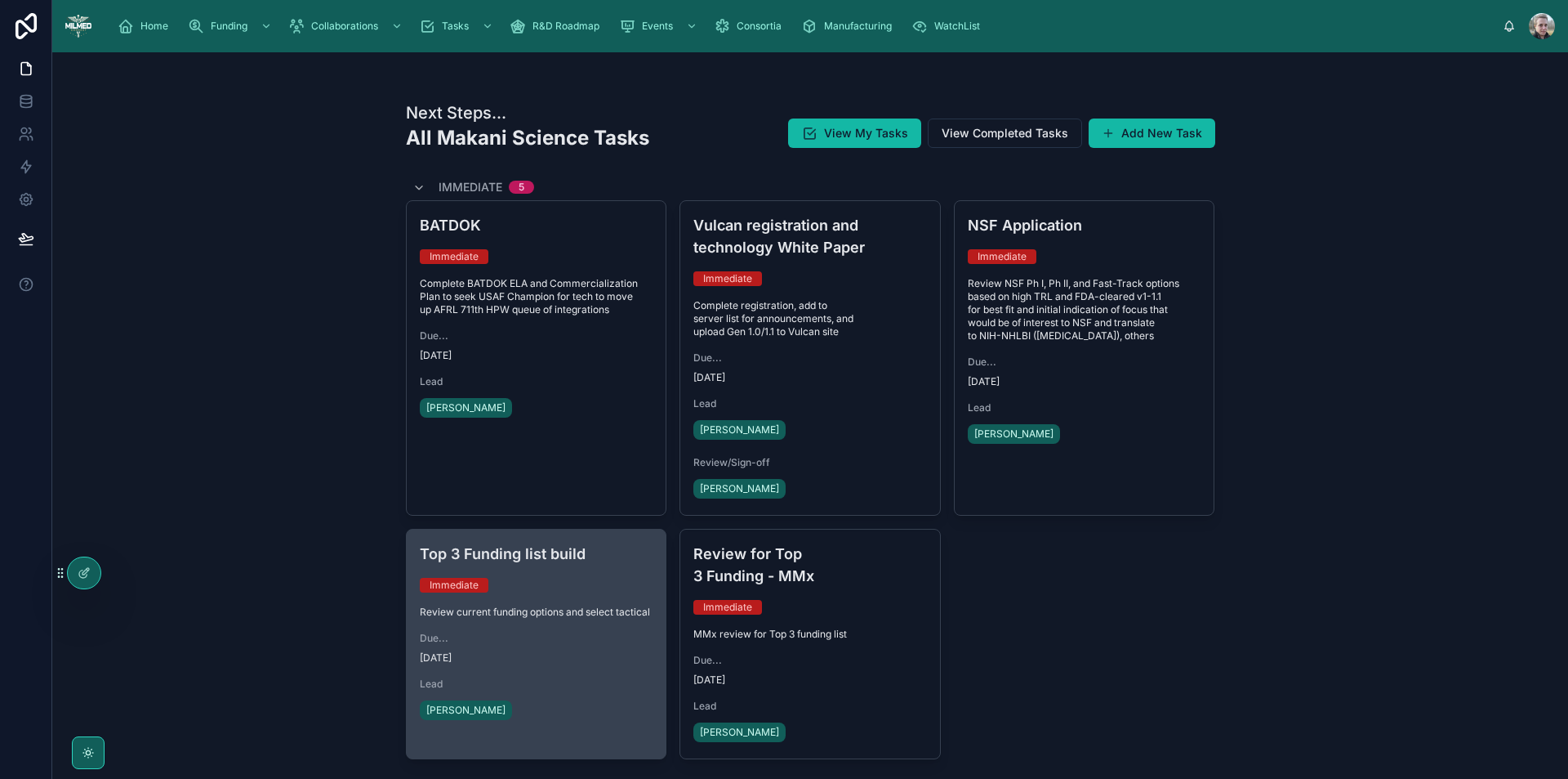
click at [537, 577] on div "Immediate" at bounding box center [536, 584] width 233 height 14
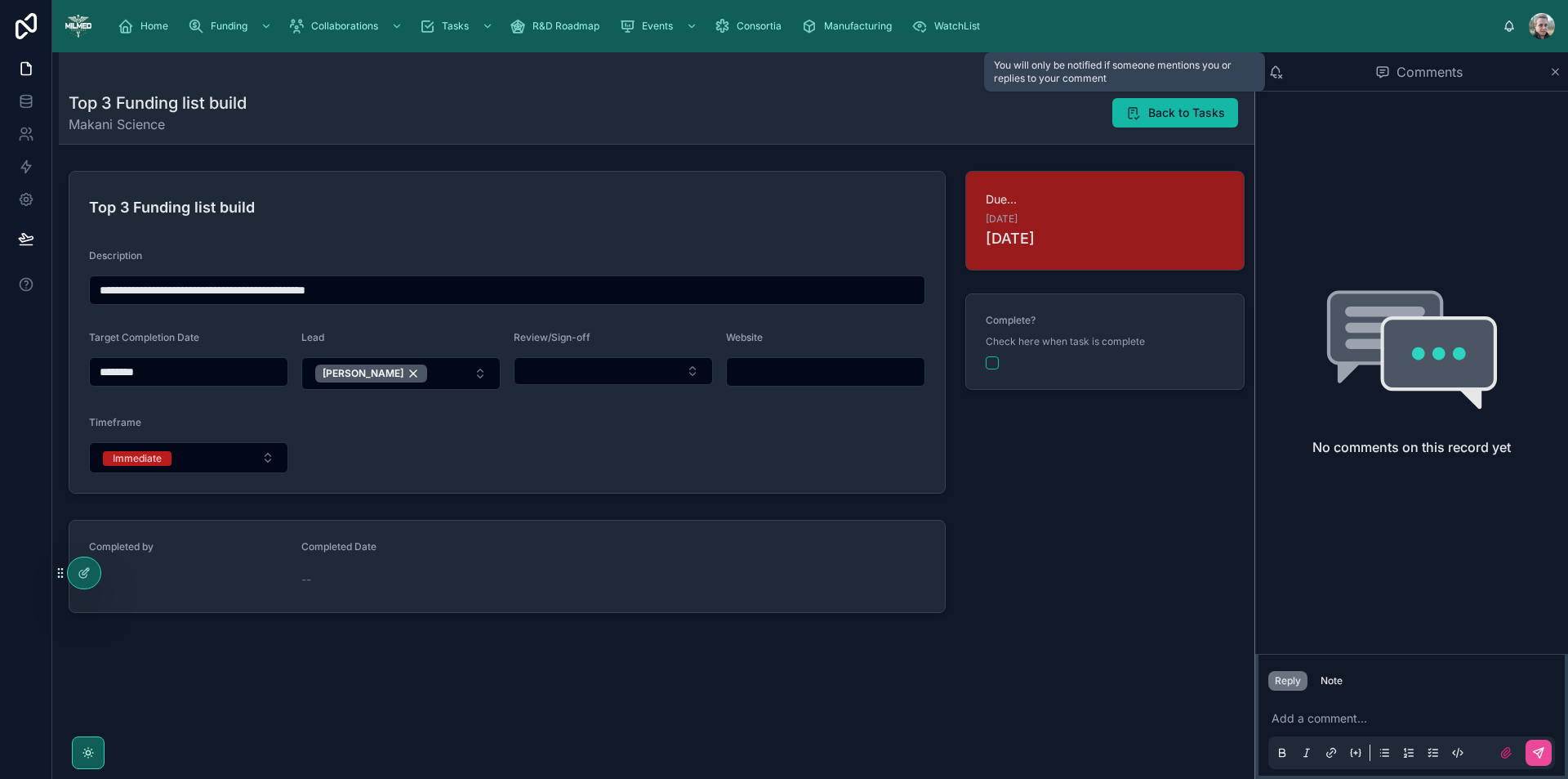
click at [1278, 69] on icon at bounding box center [1275, 72] width 14 height 14
click at [1175, 109] on span "Back to Tasks" at bounding box center [1185, 113] width 77 height 16
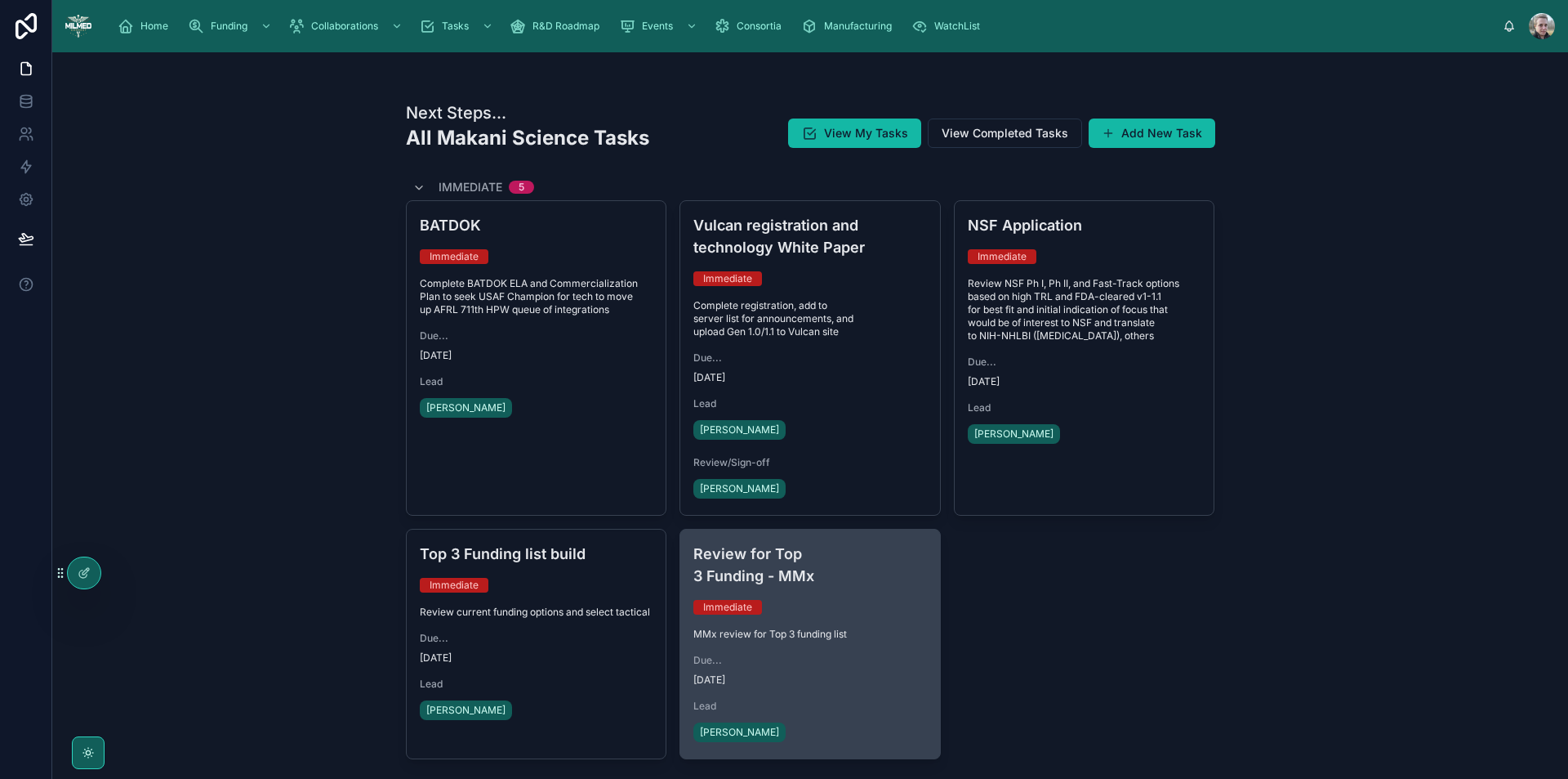
click at [840, 625] on div "Review for Top 3 Funding - MMx Immediate MMx review for Top 3 funding list Due.…" at bounding box center [810, 644] width 259 height 229
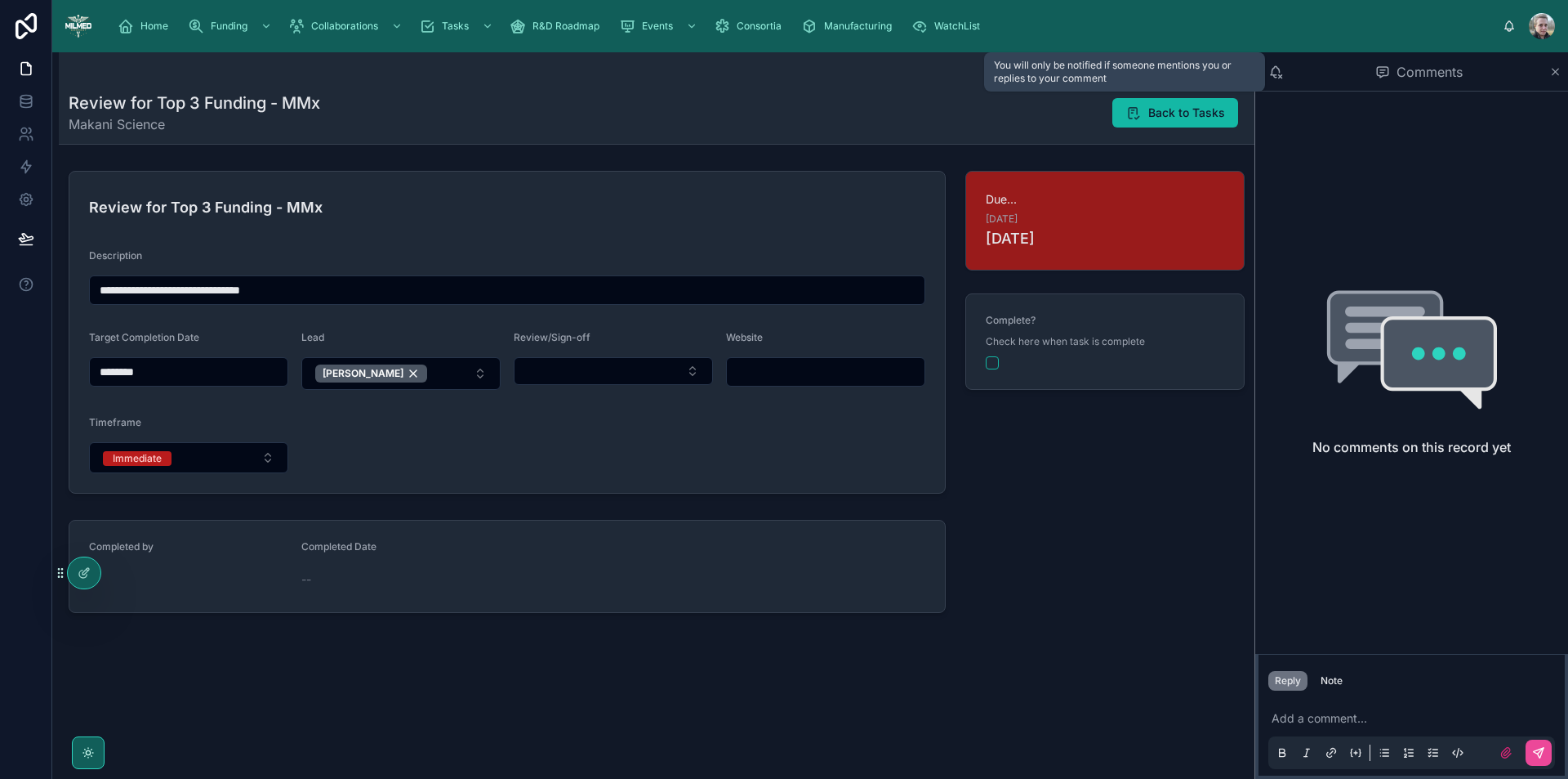
click at [1281, 71] on icon at bounding box center [1275, 72] width 14 height 14
click at [1174, 108] on span "Back to Tasks" at bounding box center [1185, 113] width 77 height 16
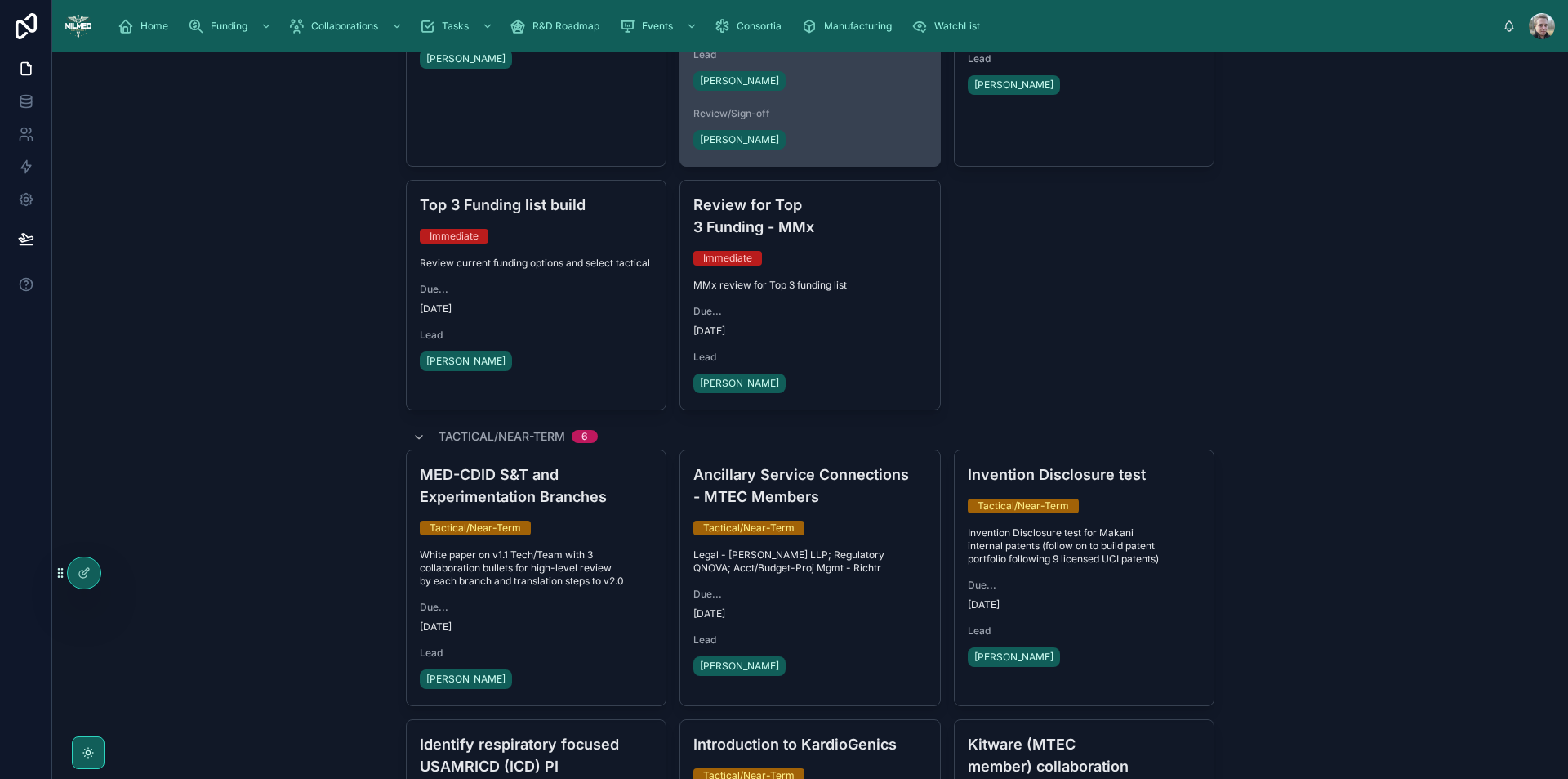
scroll to position [572, 0]
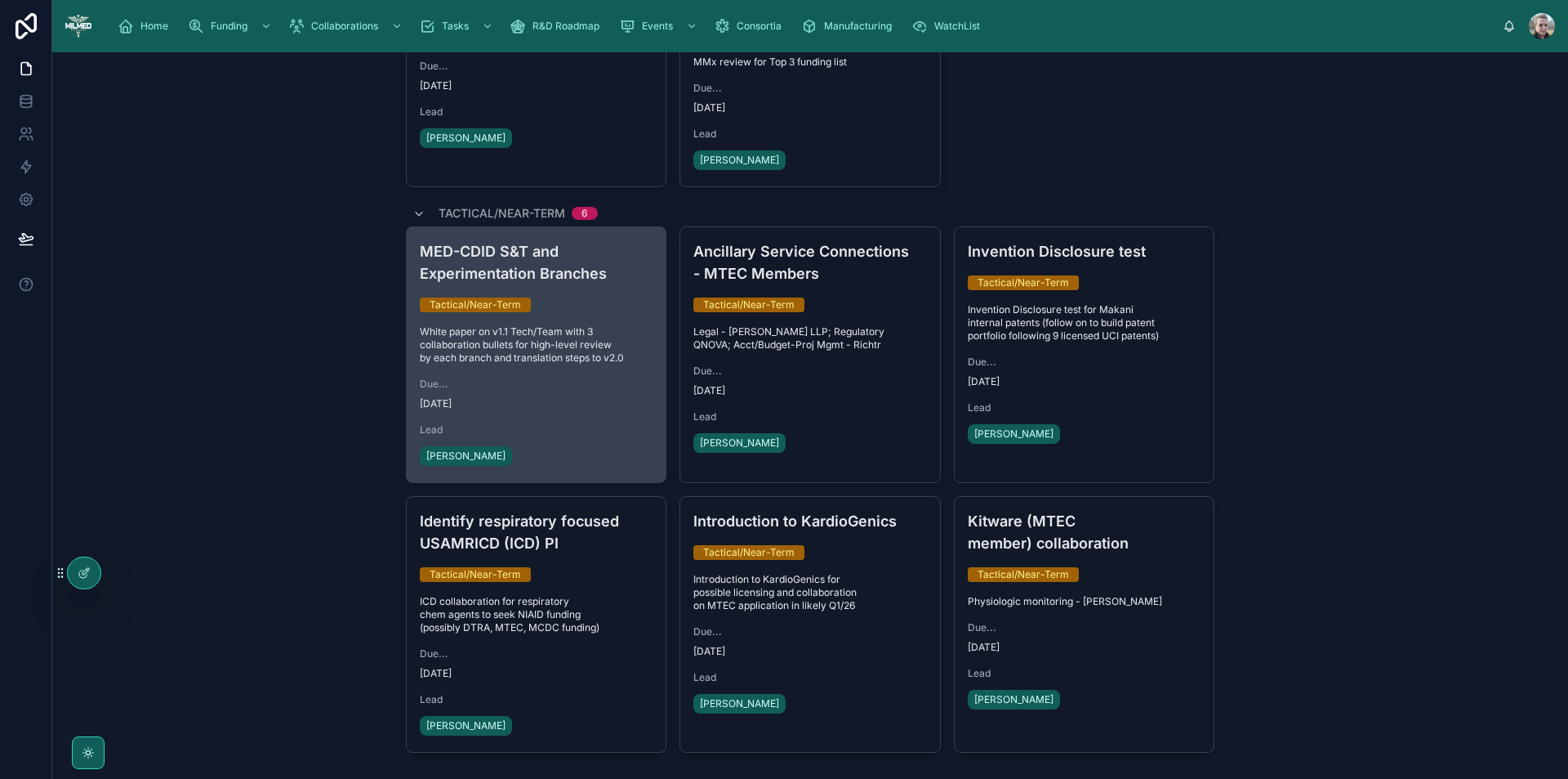
click at [579, 377] on div "Due... in 15 days" at bounding box center [536, 394] width 233 height 32
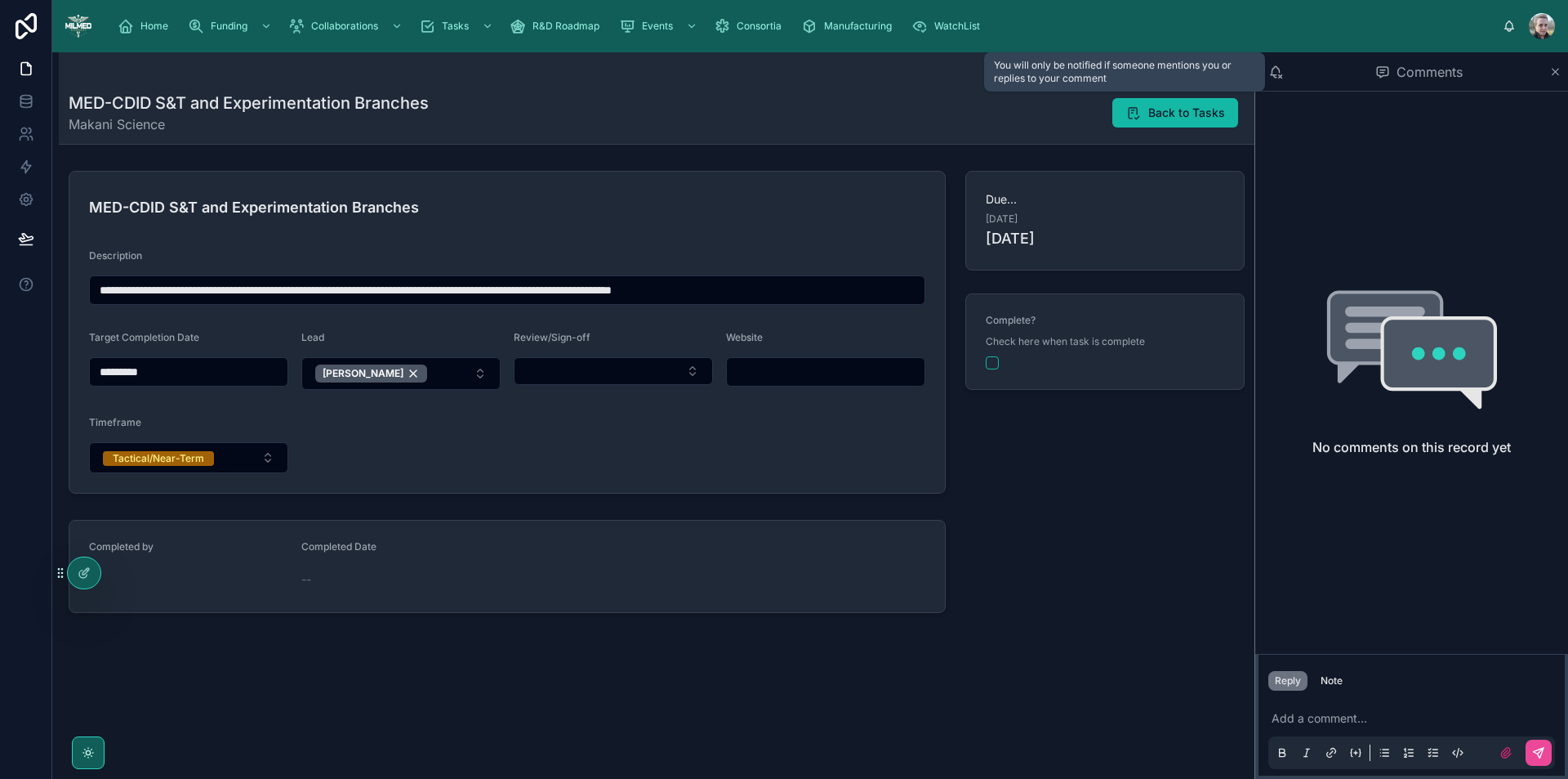
click at [1279, 73] on icon at bounding box center [1275, 72] width 14 height 14
click at [1183, 109] on span "Back to Tasks" at bounding box center [1185, 113] width 77 height 16
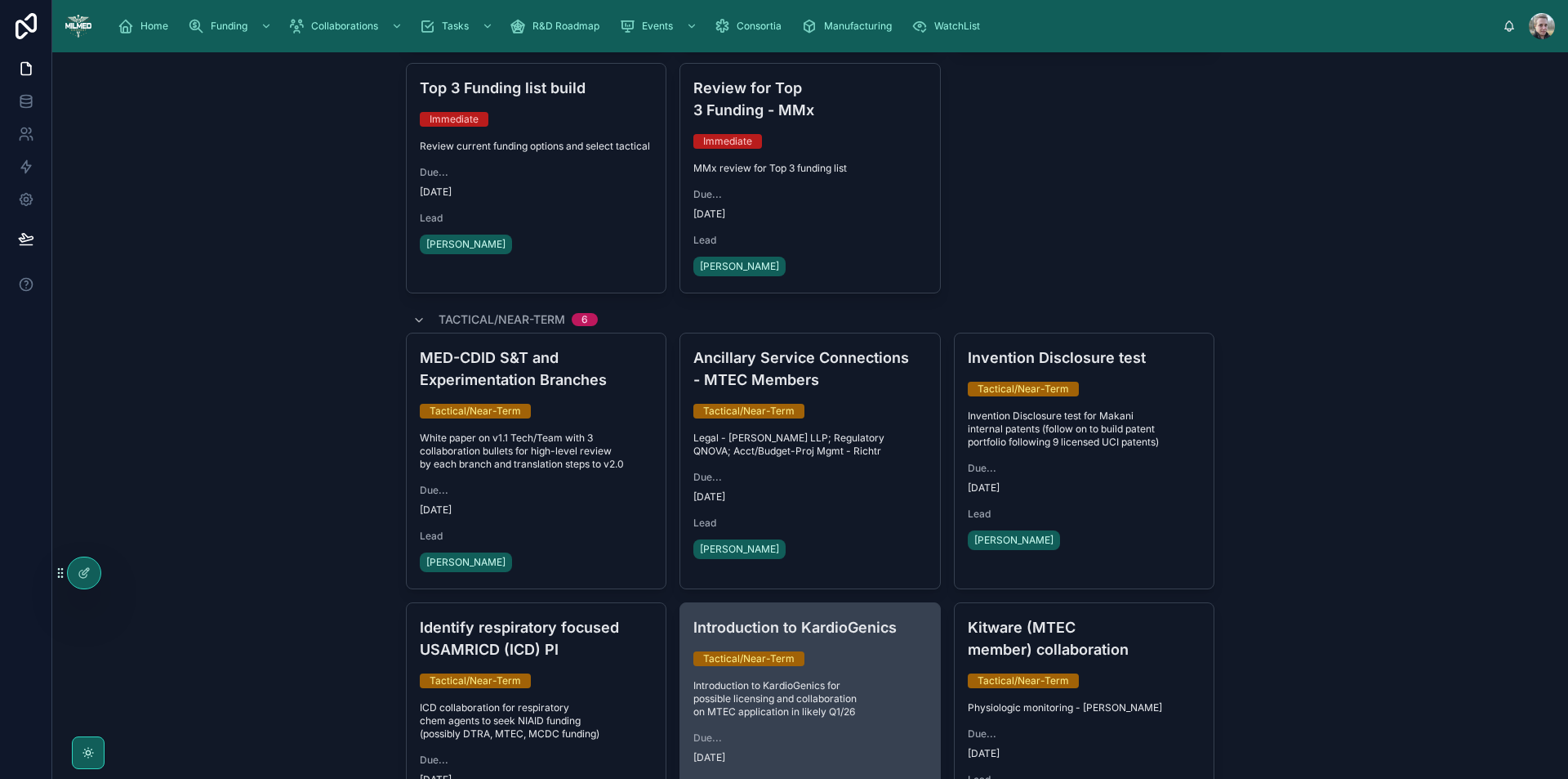
scroll to position [595, 0]
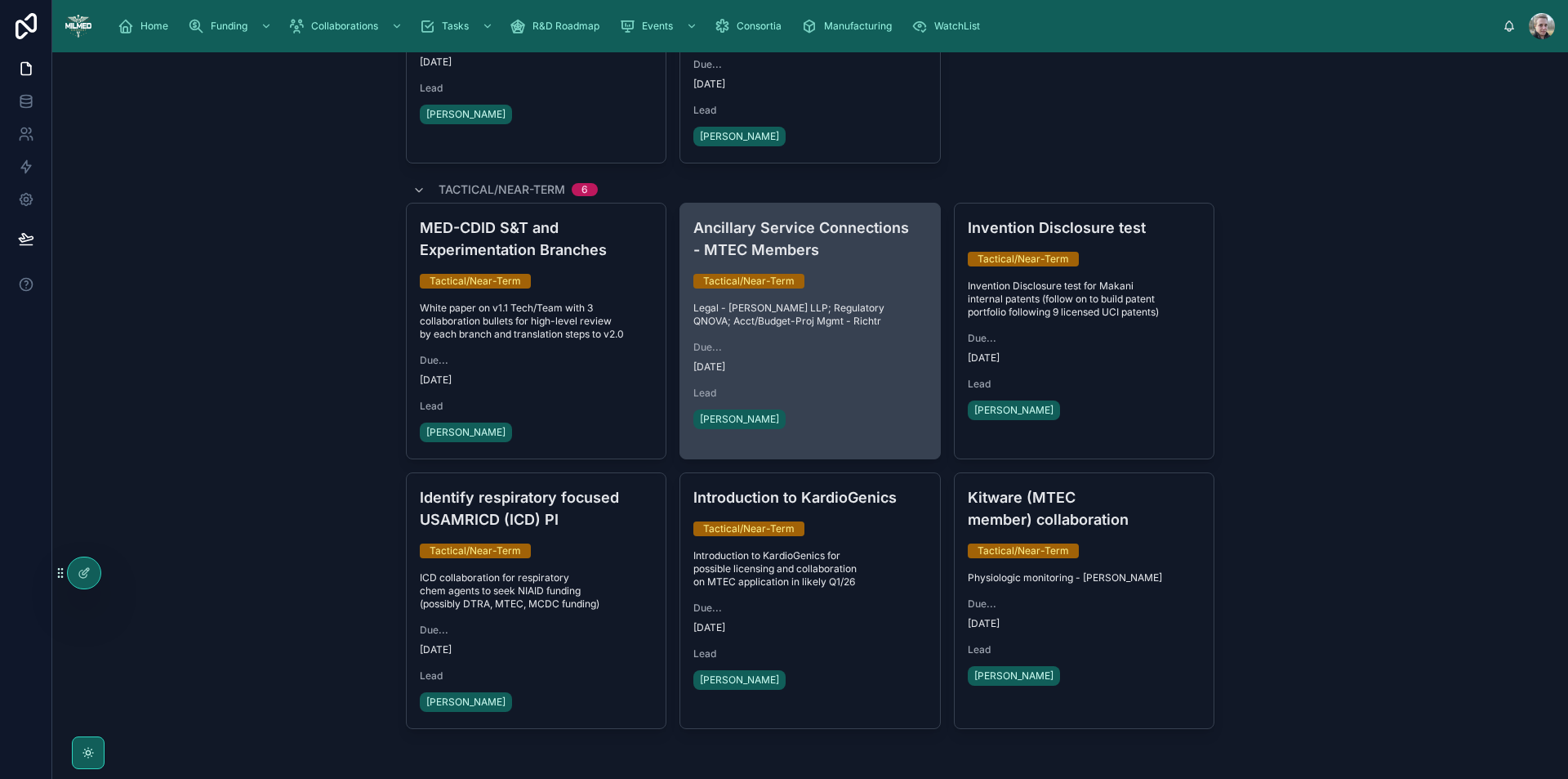
click at [843, 305] on div "Ancillary Service Connections - MTEC Members Tactical/Near-Term Legal - Venable…" at bounding box center [810, 324] width 259 height 242
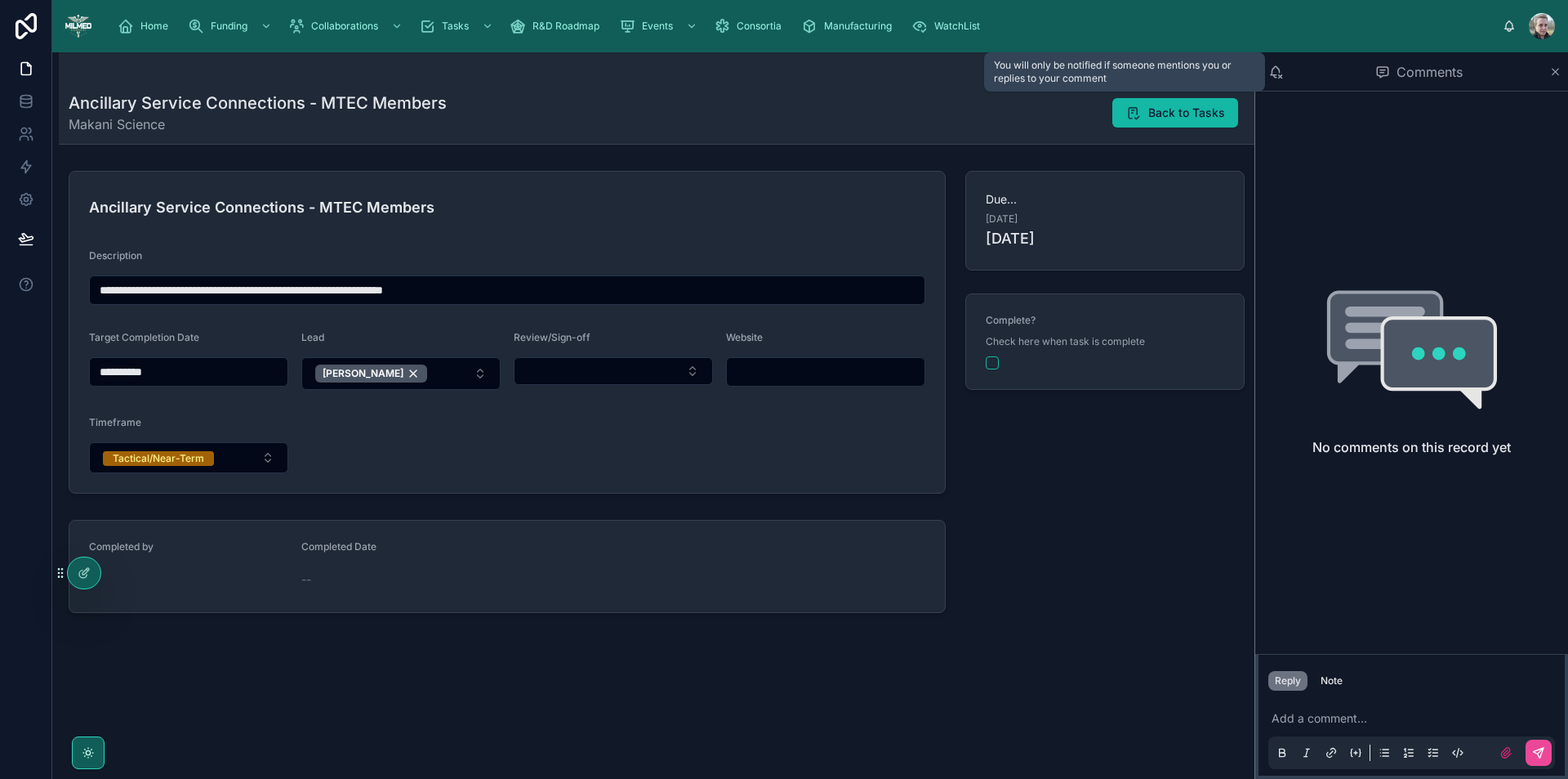
click at [1276, 68] on icon at bounding box center [1275, 72] width 14 height 14
click at [1208, 124] on button "Back to Tasks" at bounding box center [1176, 113] width 126 height 30
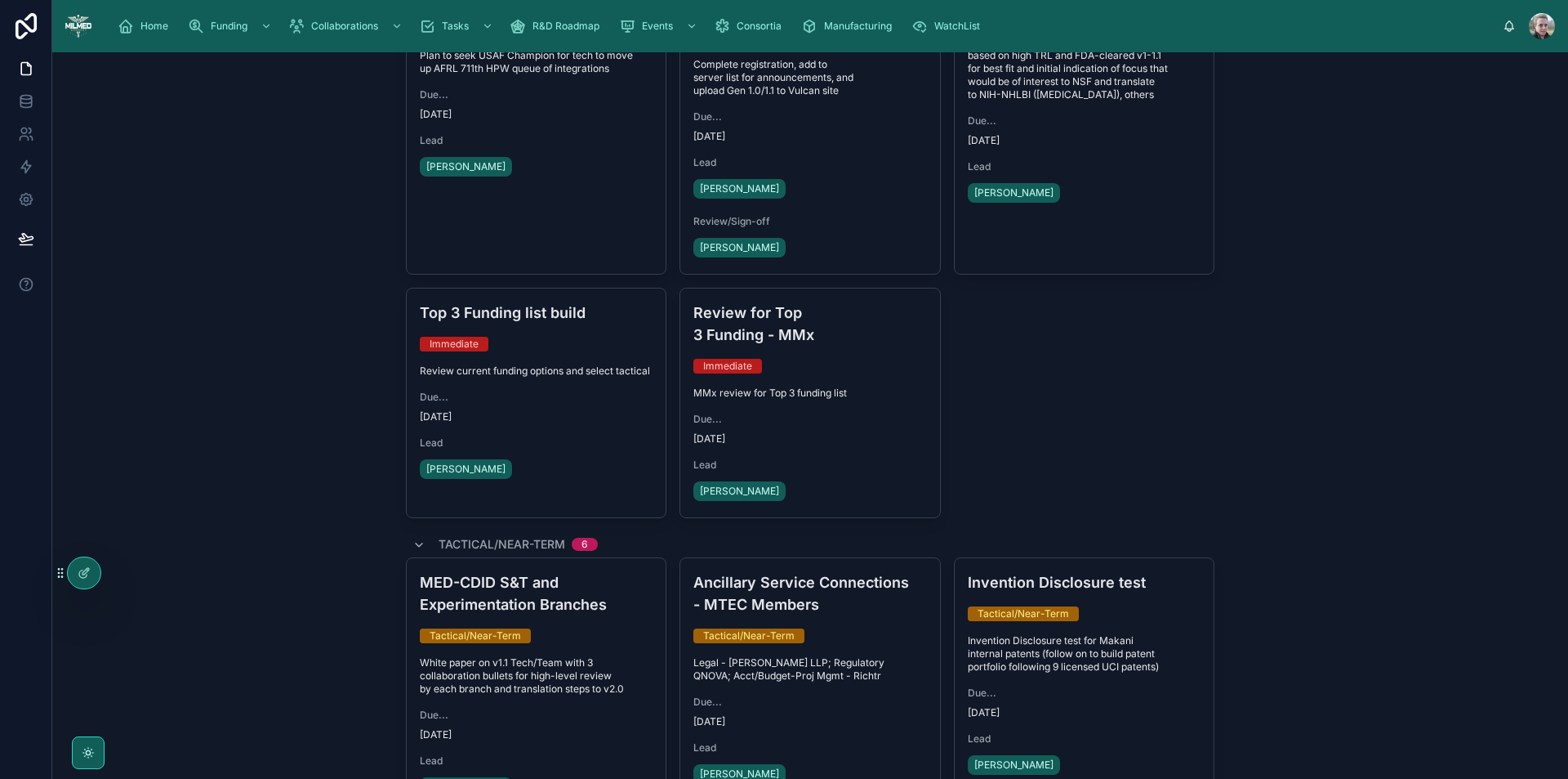
scroll to position [245, 0]
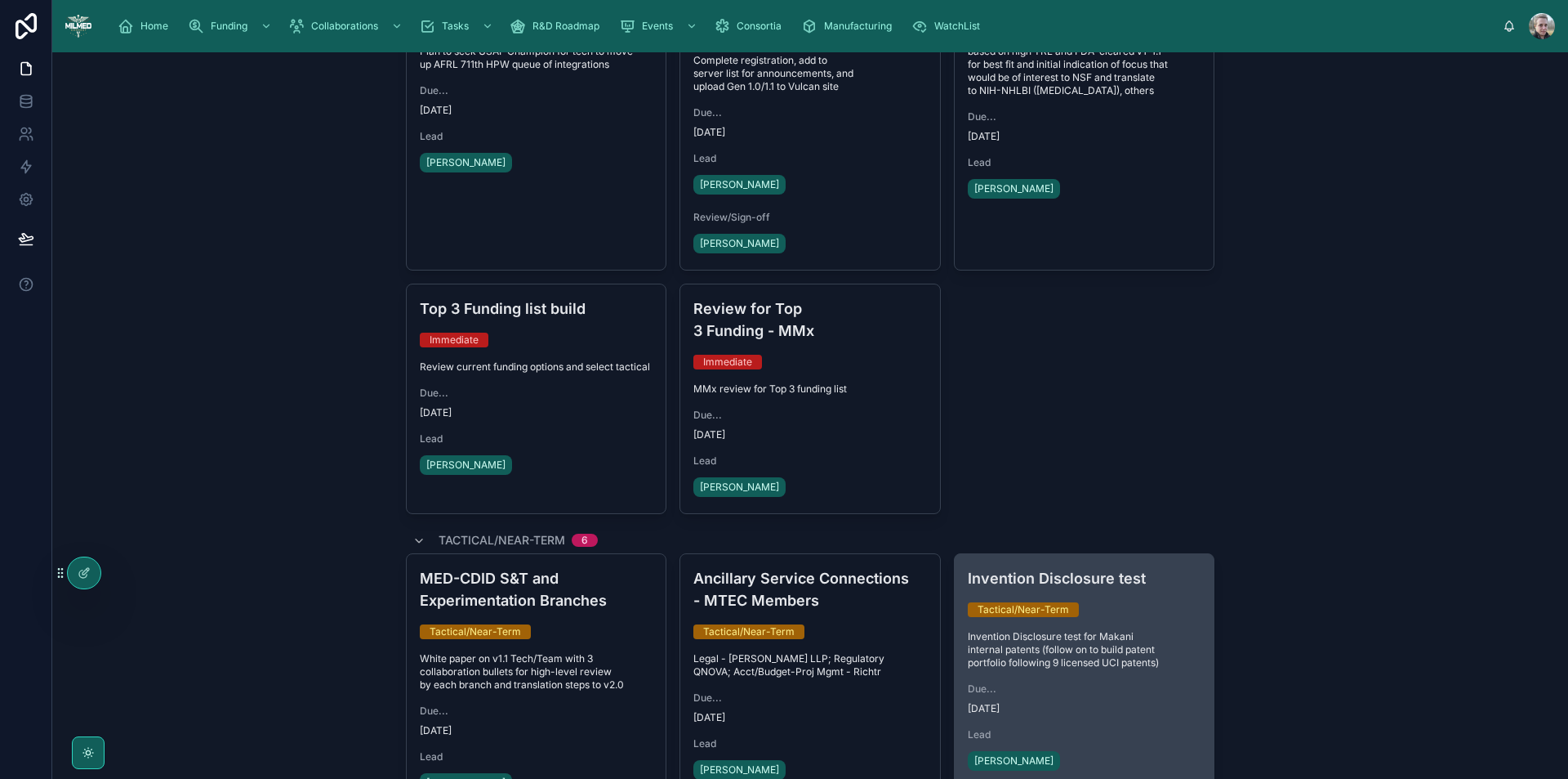
click at [1027, 576] on div "Invention Disclosure test Tactical/Near-Term Invention Disclosure test for Maka…" at bounding box center [1084, 670] width 259 height 233
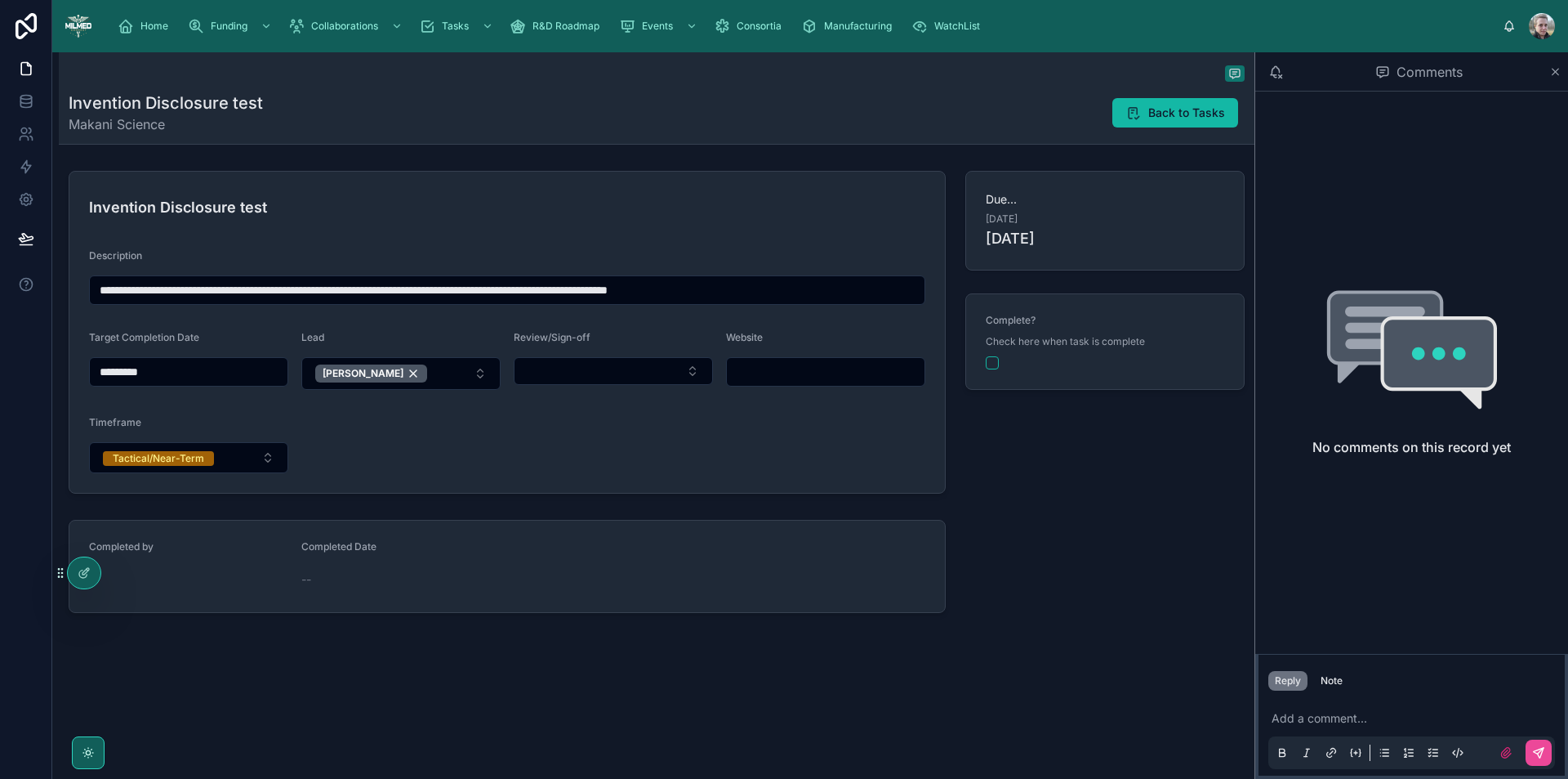
click at [1285, 67] on div "Comments" at bounding box center [1405, 71] width 287 height 28
click at [1277, 75] on icon at bounding box center [1275, 72] width 14 height 14
click at [1274, 70] on icon at bounding box center [1275, 72] width 14 height 14
click at [1282, 77] on icon at bounding box center [1275, 72] width 14 height 14
click at [1271, 68] on icon at bounding box center [1275, 72] width 14 height 14
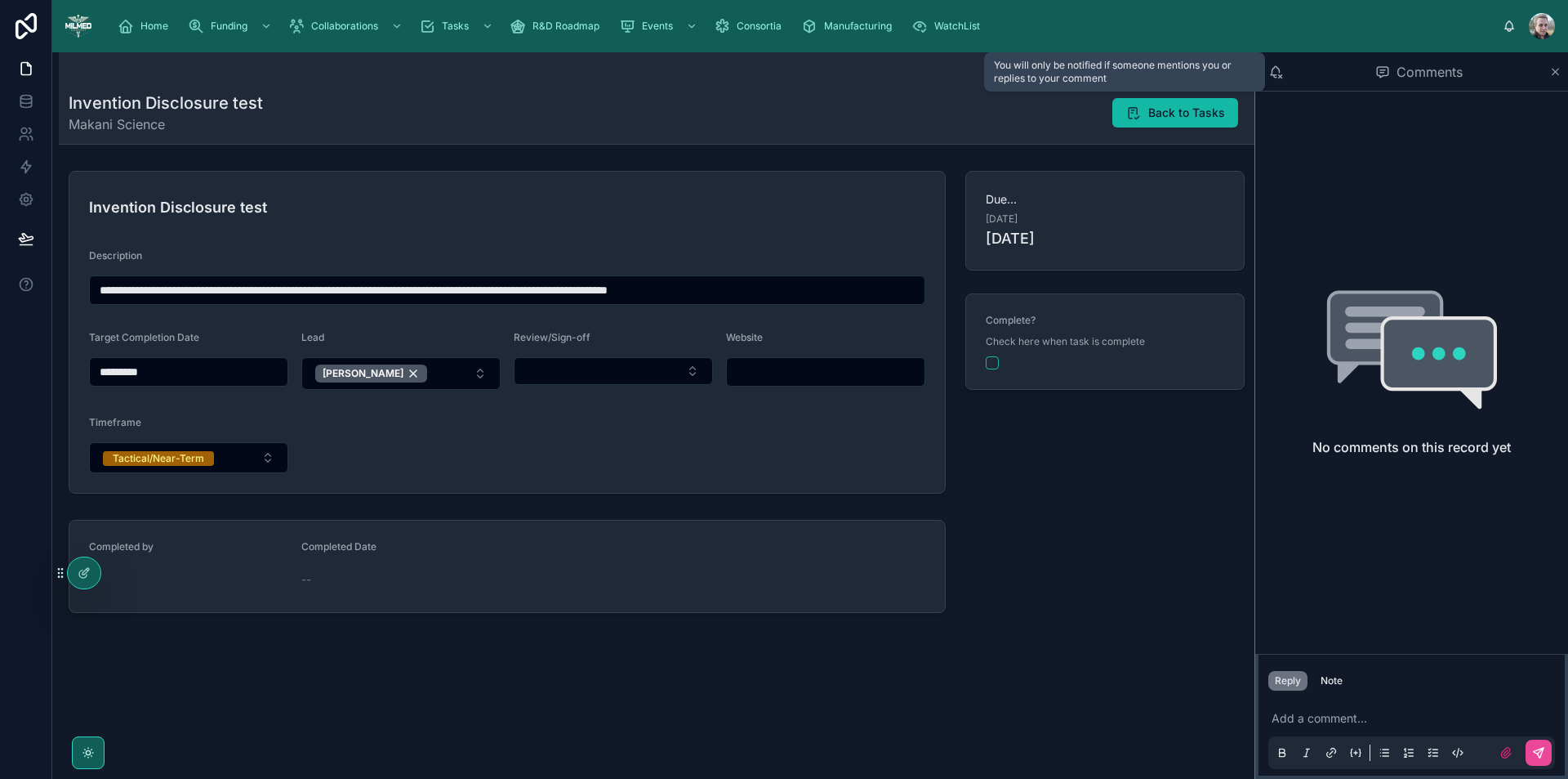
click at [1274, 72] on icon at bounding box center [1275, 72] width 14 height 14
click at [1189, 114] on span "Back to Tasks" at bounding box center [1185, 113] width 77 height 16
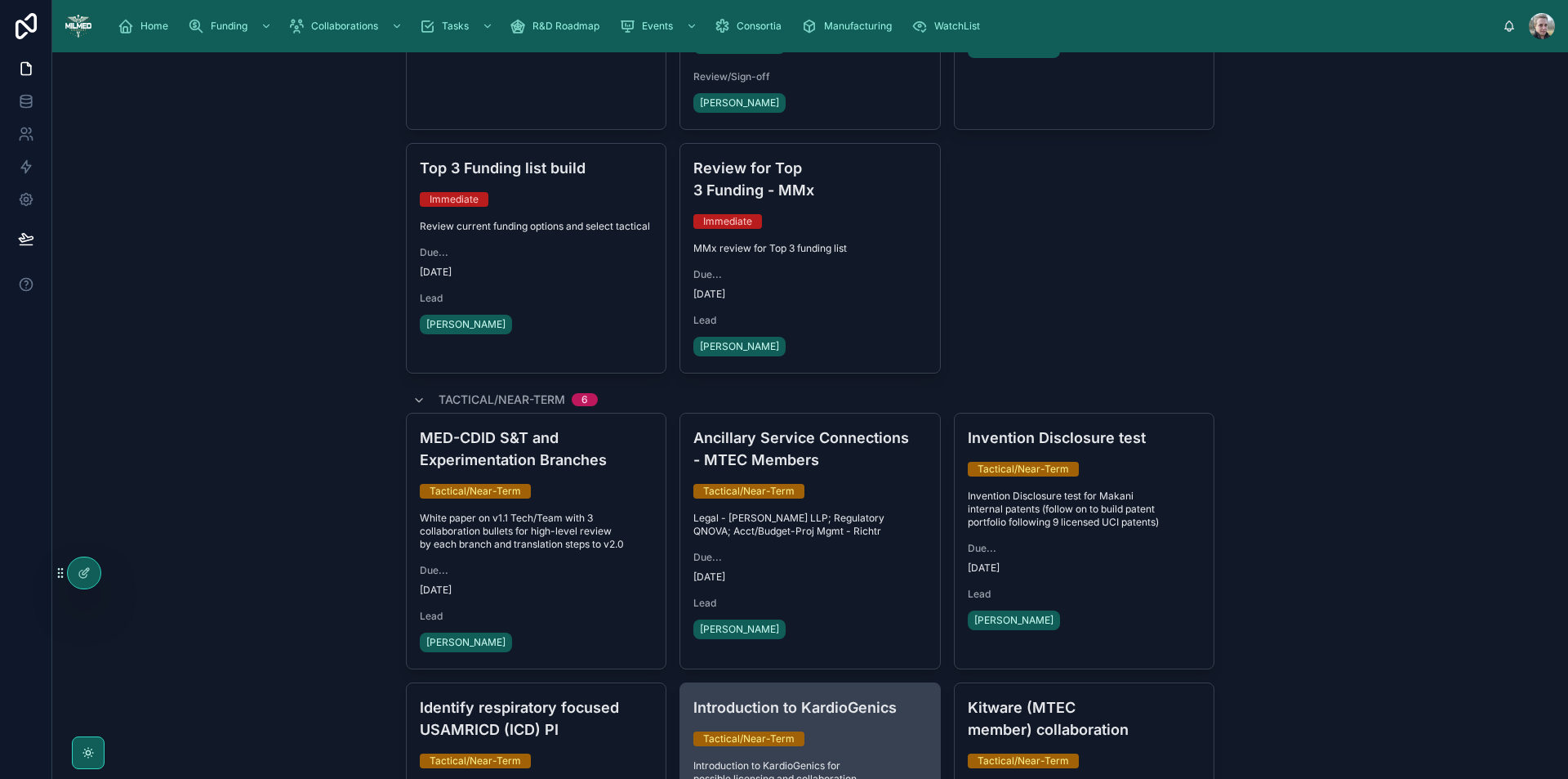
scroll to position [595, 0]
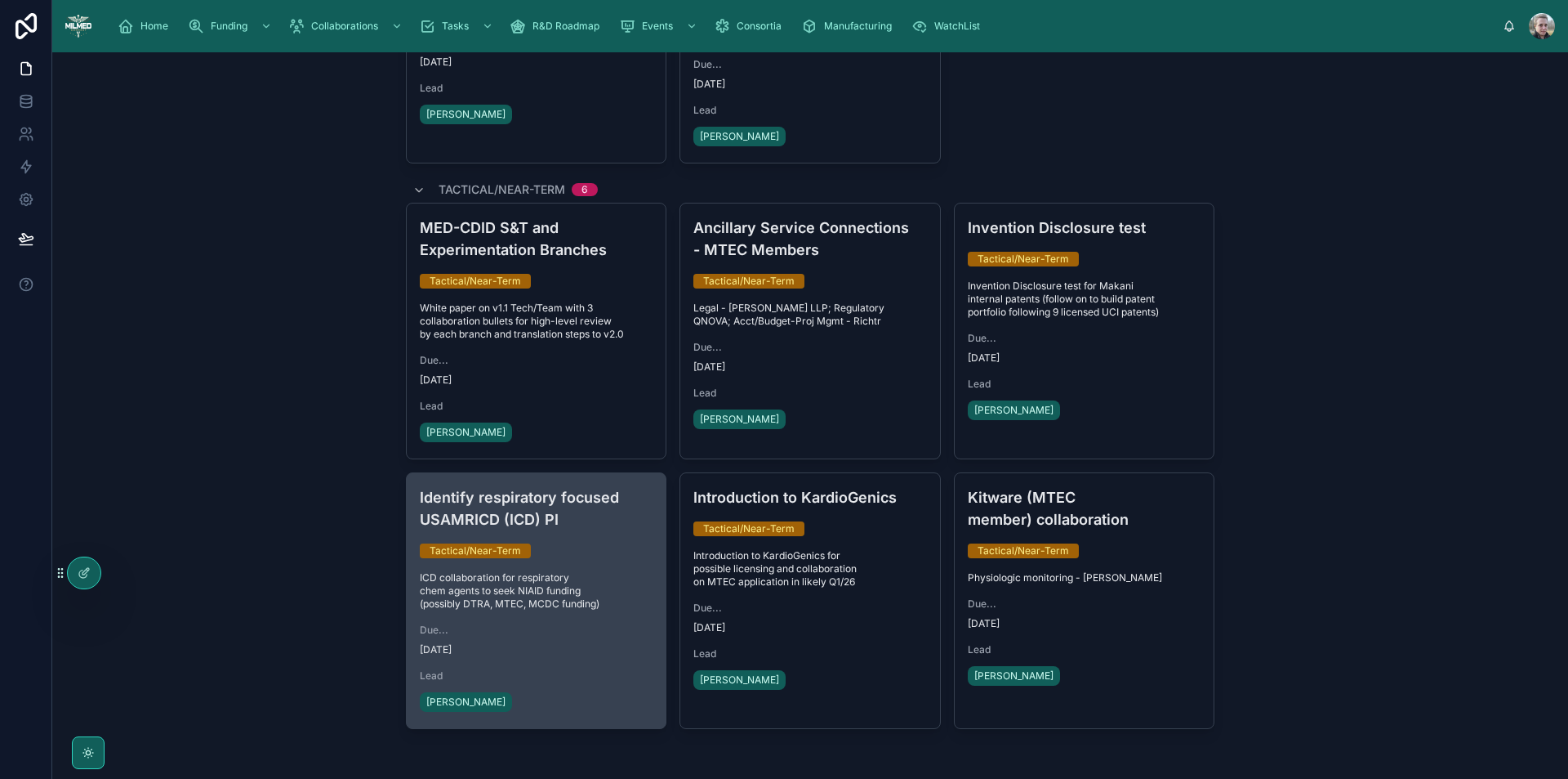
click at [544, 571] on span "ICD collaboration for respiratory chem agents to seek NIAID funding (possibly D…" at bounding box center [536, 591] width 233 height 40
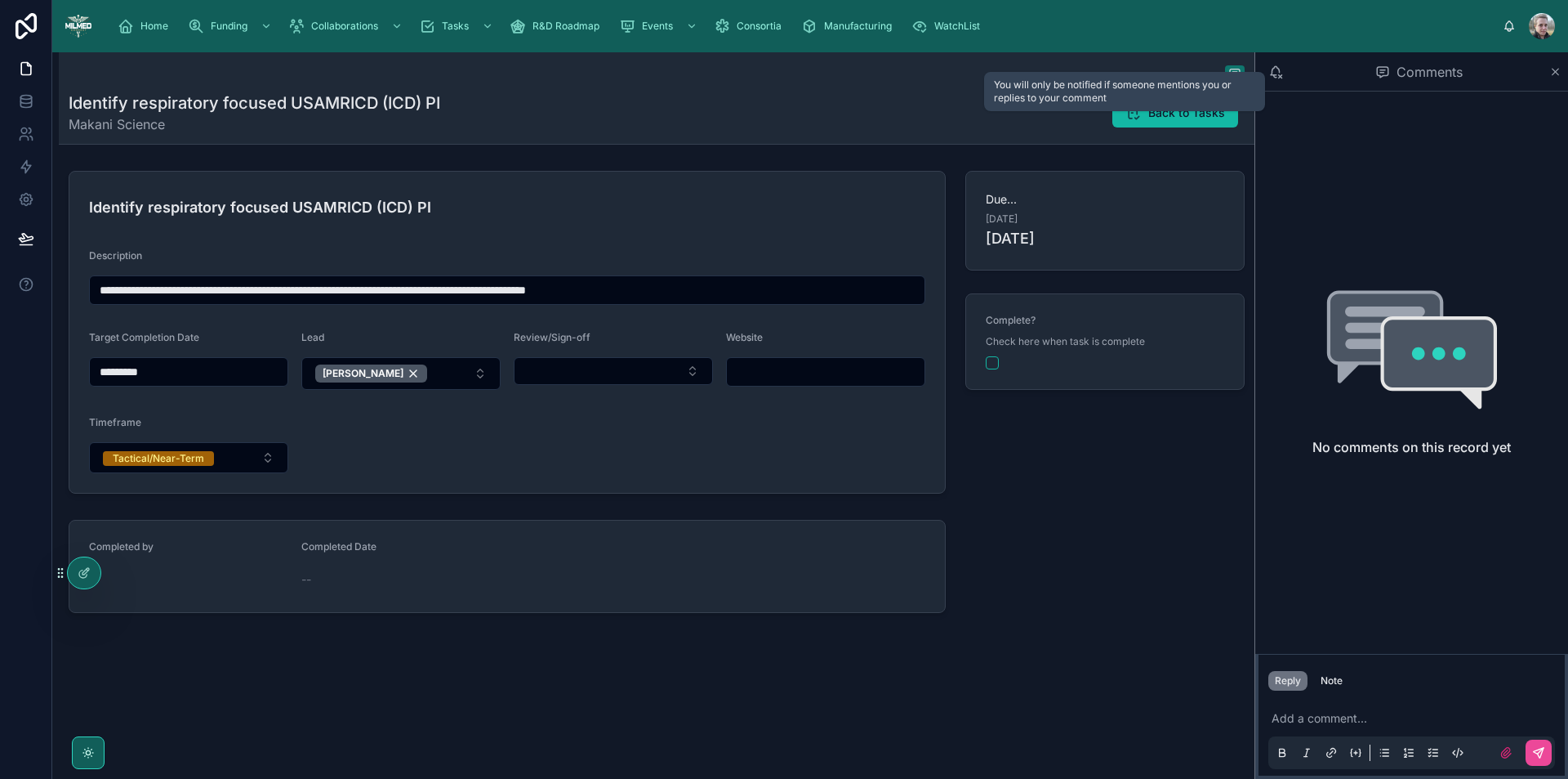
click at [1276, 75] on icon at bounding box center [1275, 70] width 9 height 9
click at [1170, 113] on span "Back to Tasks" at bounding box center [1185, 113] width 77 height 16
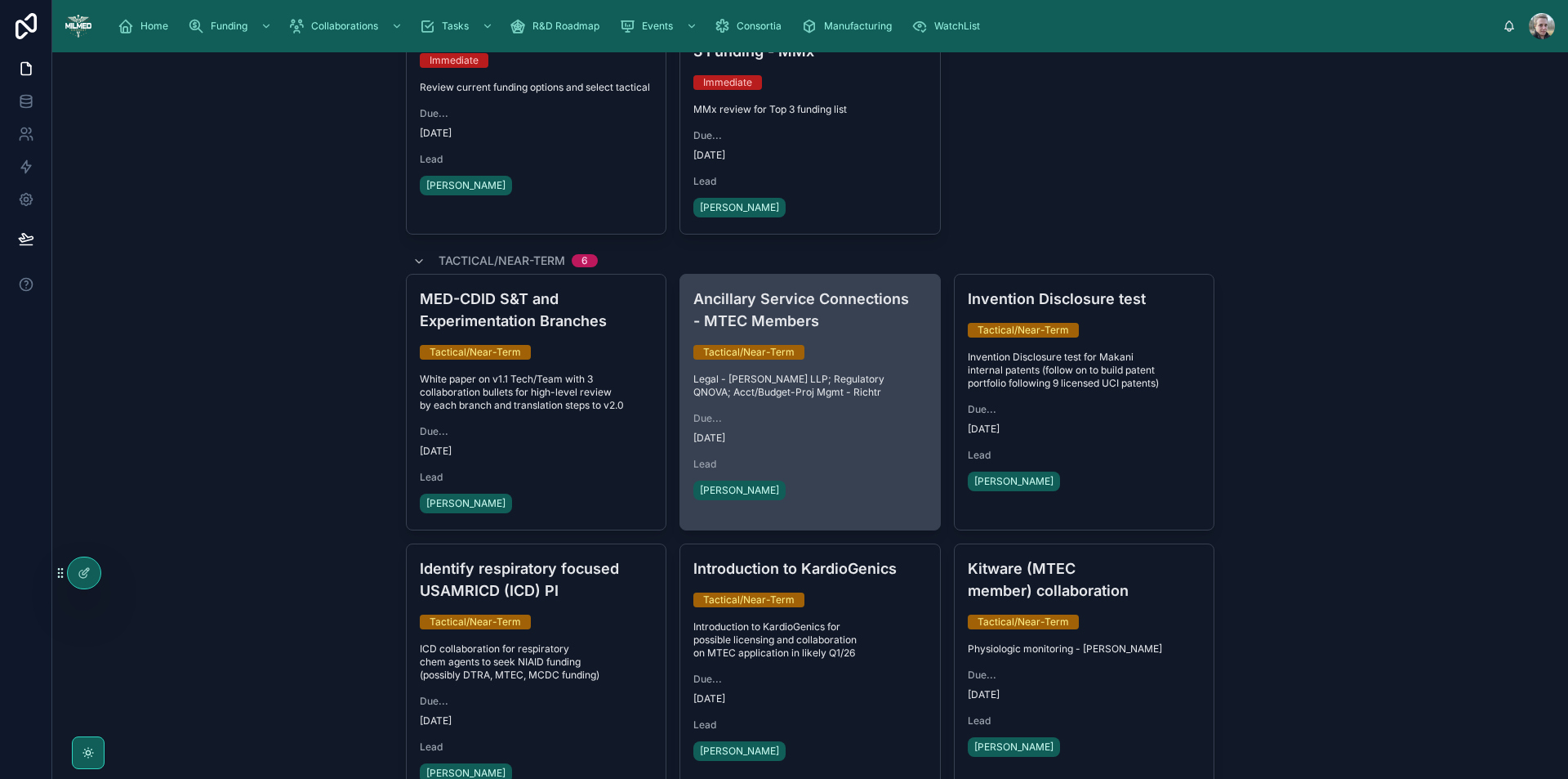
scroll to position [595, 0]
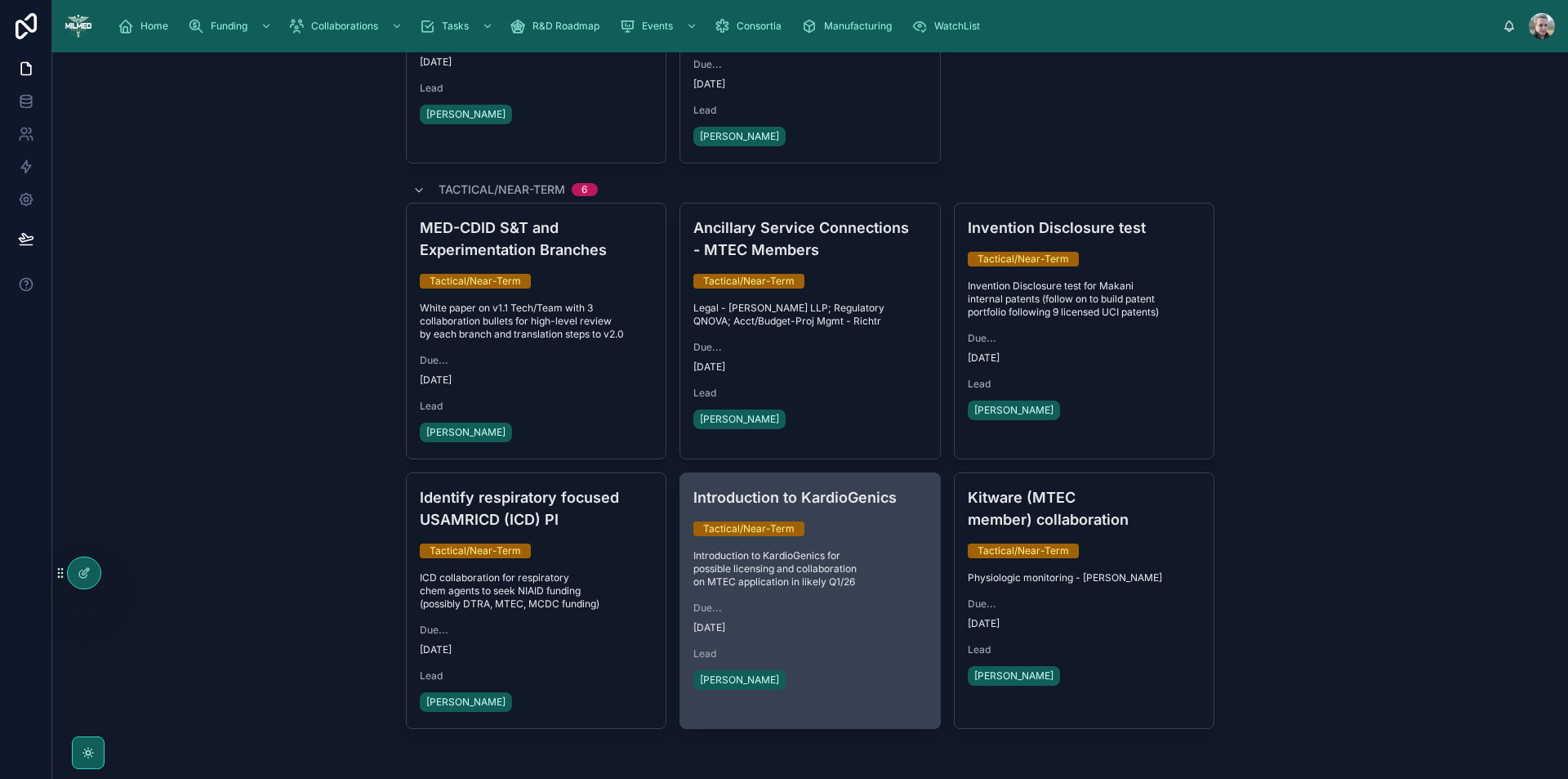
click at [877, 571] on div "Introduction to KardioGenics Tactical/Near-Term Introduction to KardioGenics fo…" at bounding box center [810, 589] width 259 height 233
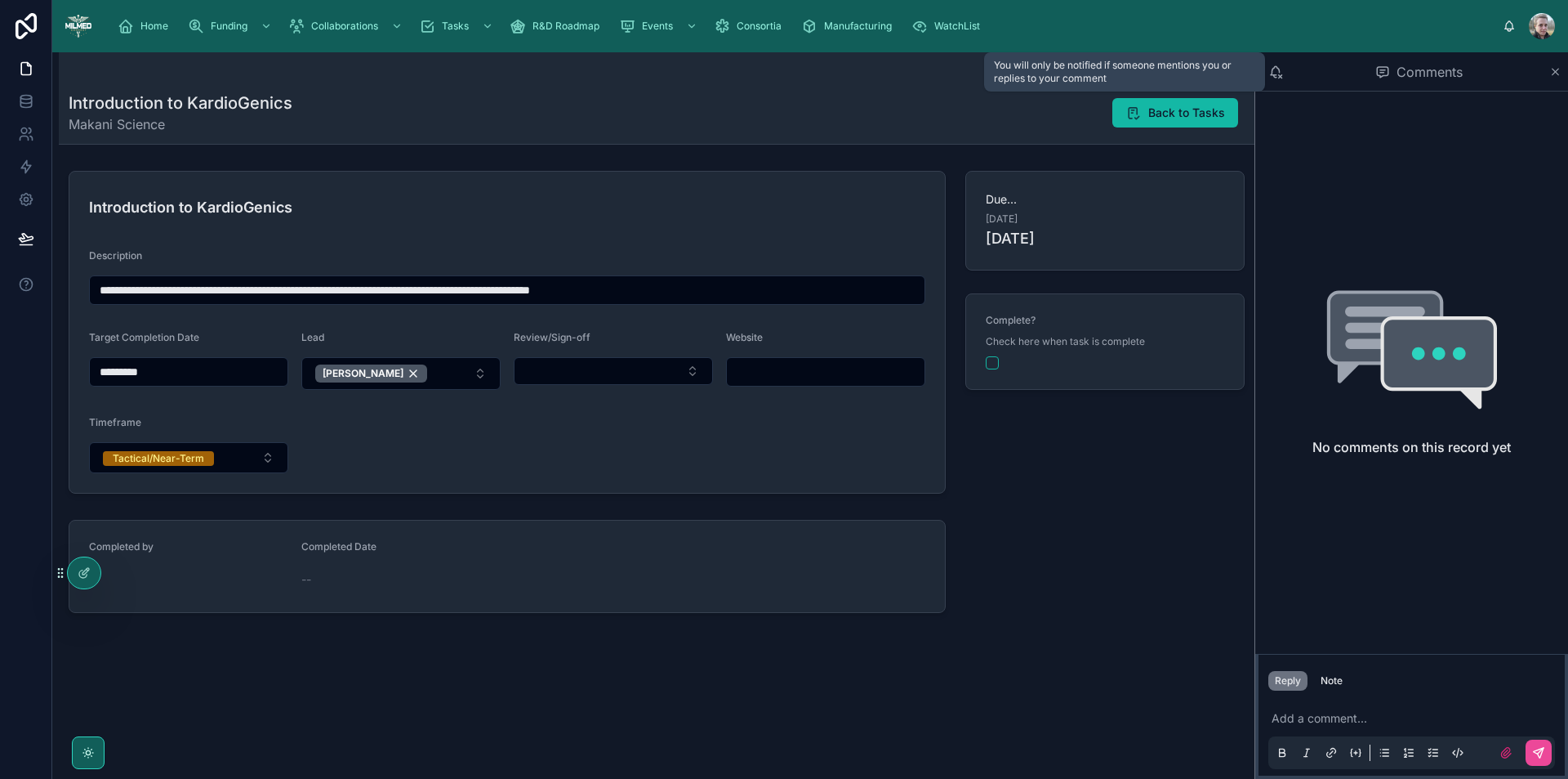
click at [1280, 67] on icon at bounding box center [1275, 72] width 14 height 14
click at [1206, 124] on button "Back to Tasks" at bounding box center [1176, 113] width 126 height 30
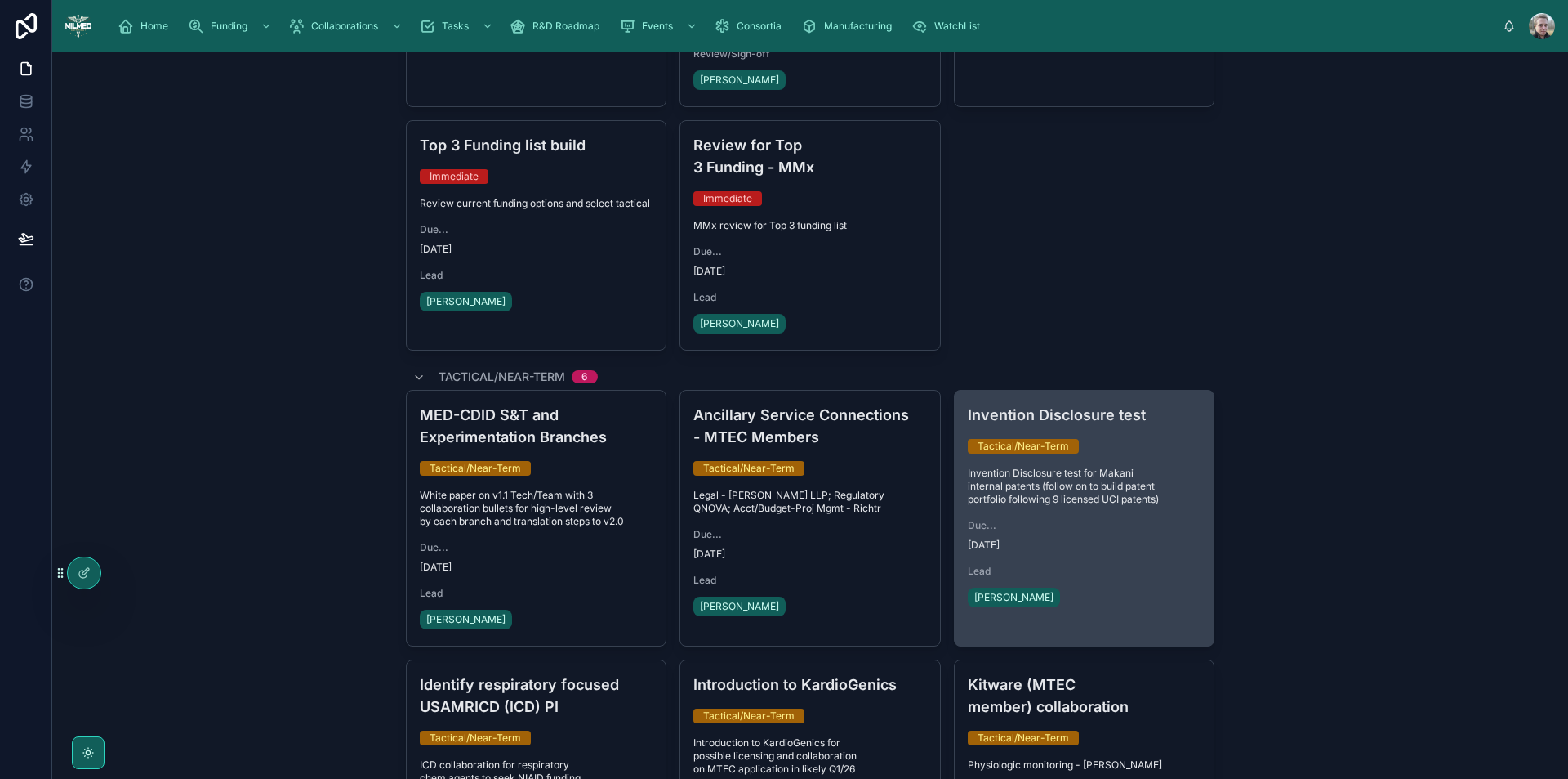
scroll to position [595, 0]
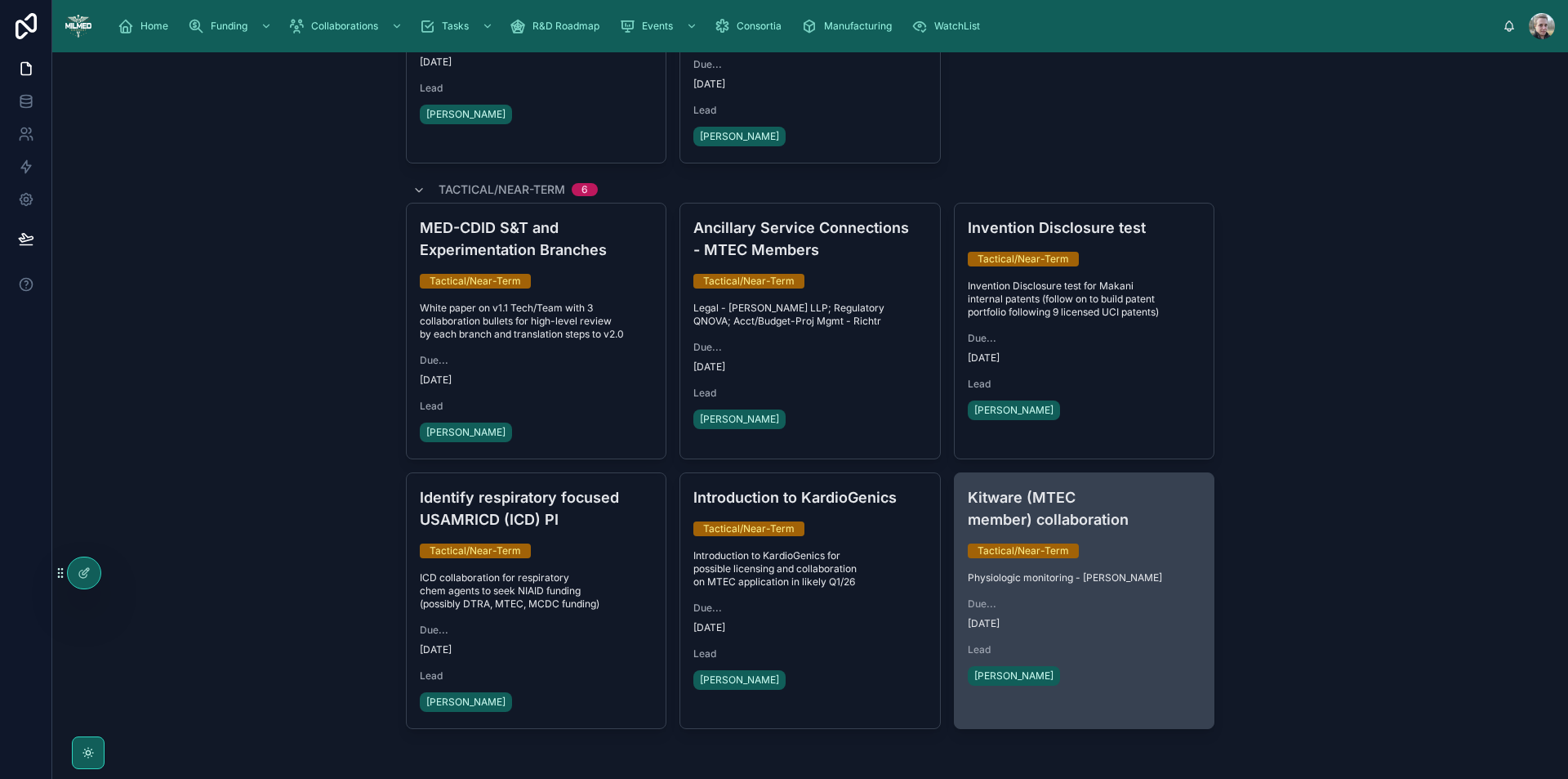
click at [1121, 574] on div "Kitware (MTEC member) collaboration Tactical/Near-Term Physiologic monitoring -…" at bounding box center [1084, 587] width 259 height 229
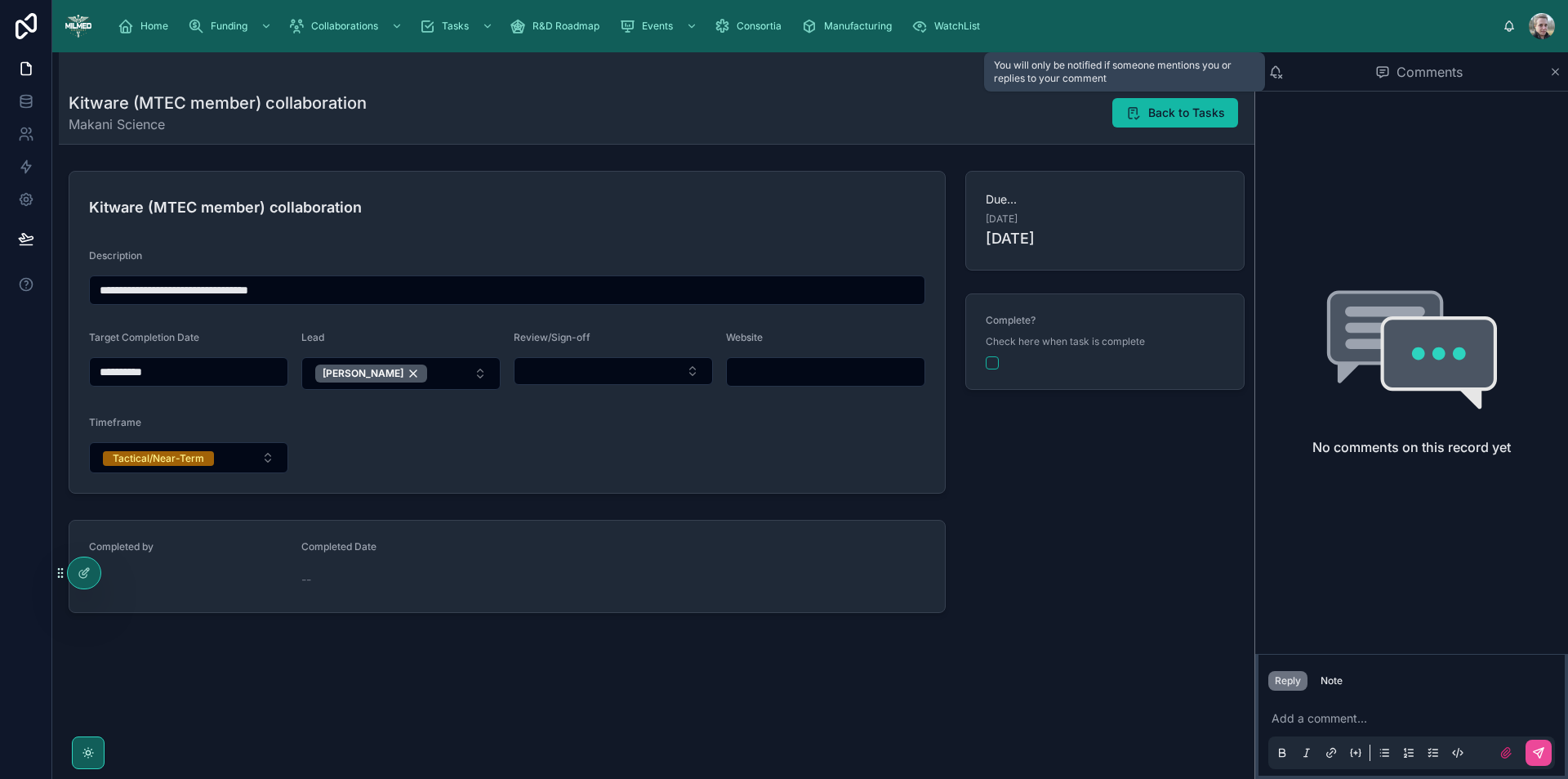
click at [1275, 73] on icon at bounding box center [1275, 72] width 14 height 14
click at [151, 18] on div "Home" at bounding box center [146, 26] width 57 height 26
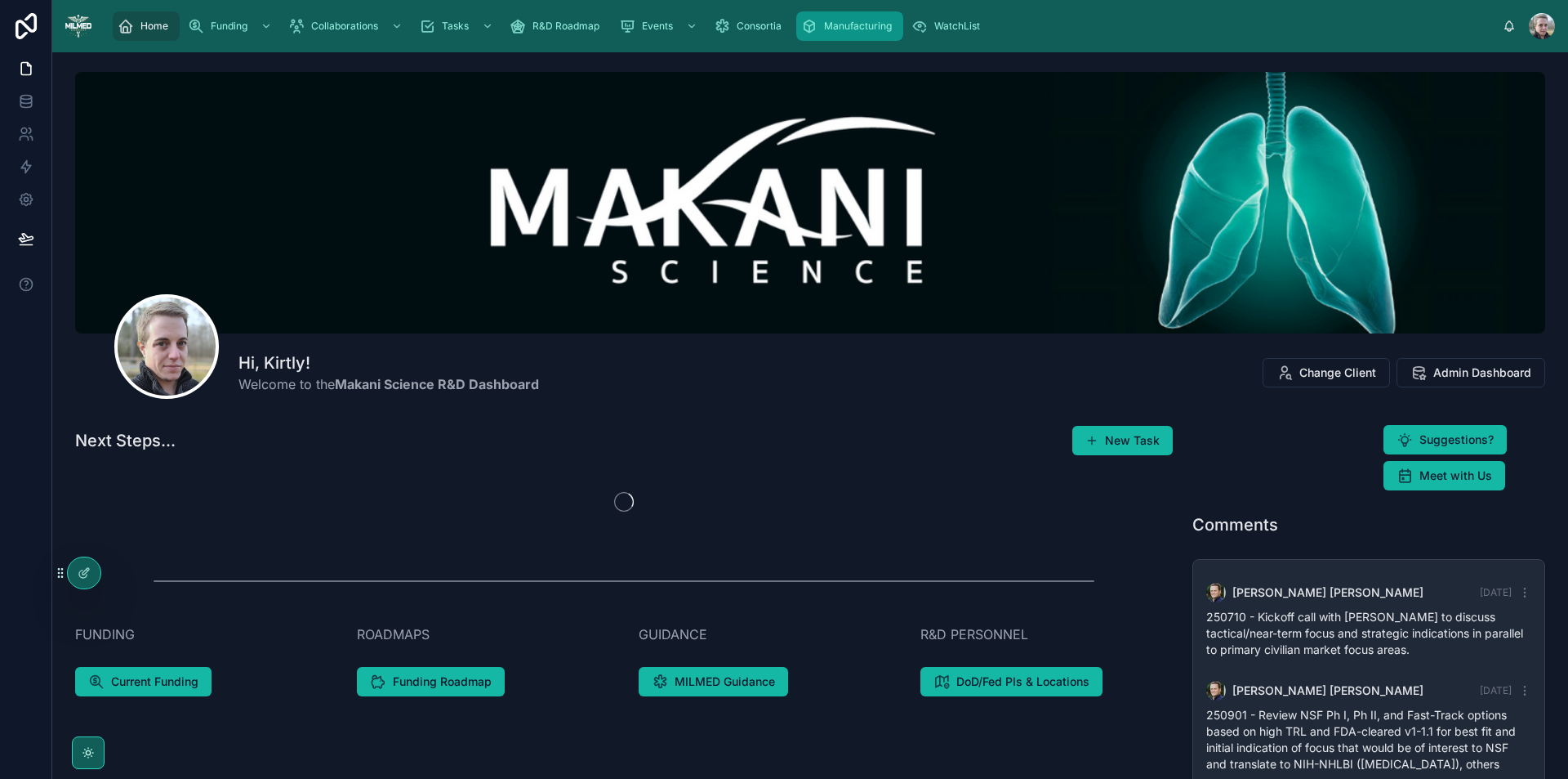
scroll to position [396, 0]
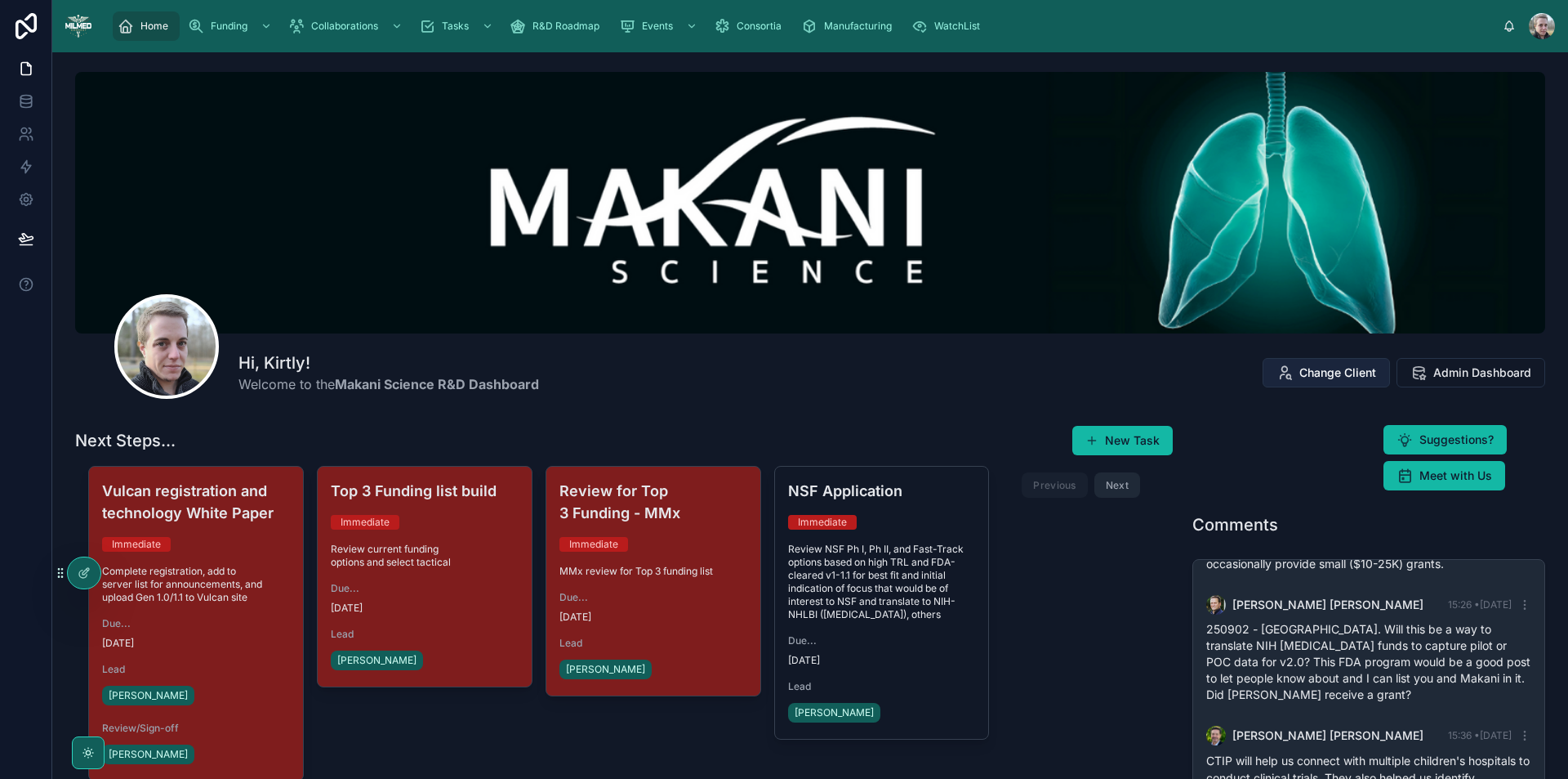
click at [1315, 379] on span "Change Client" at bounding box center [1337, 373] width 77 height 16
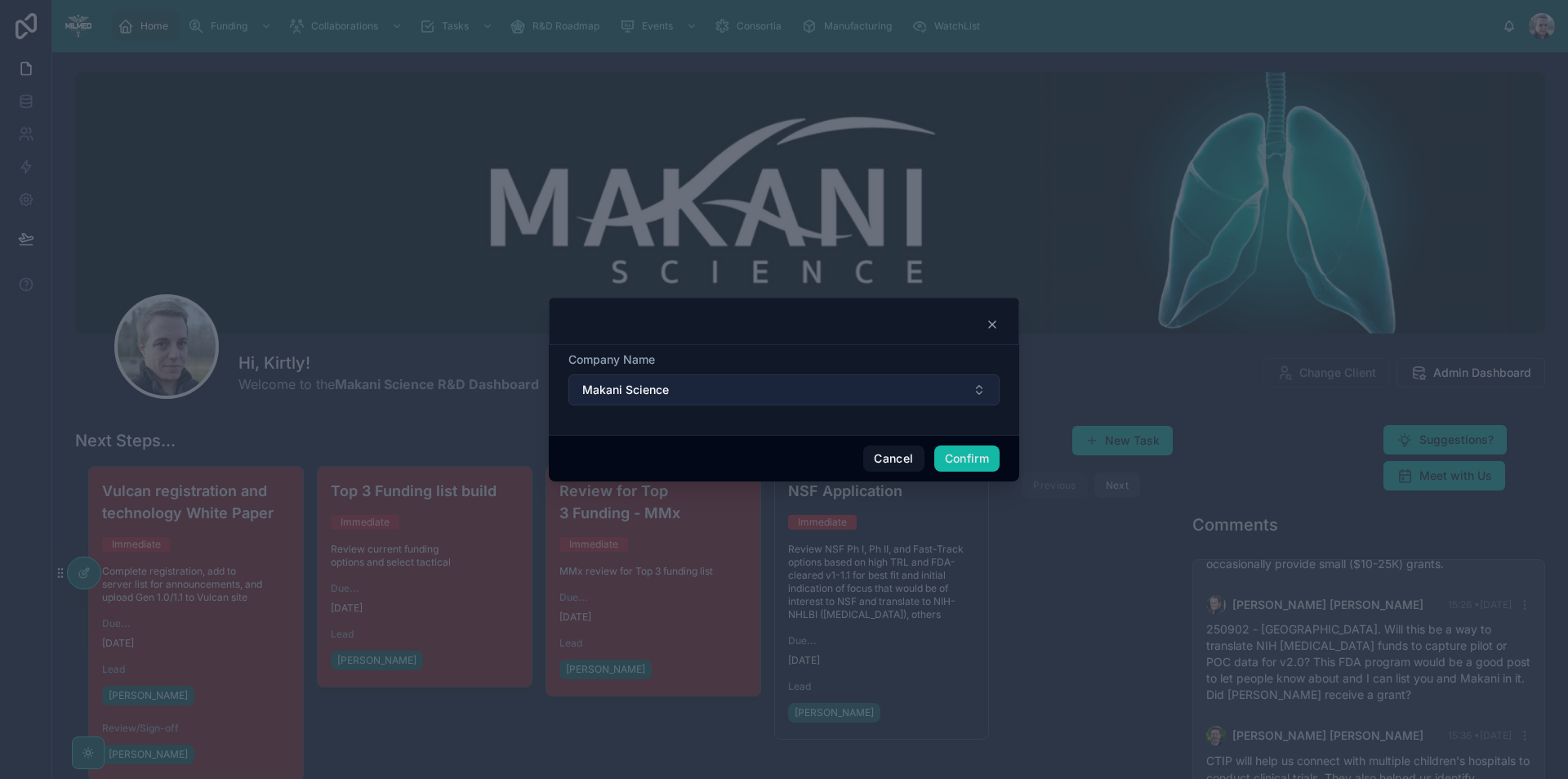
click at [788, 393] on button "Makani Science" at bounding box center [783, 389] width 431 height 31
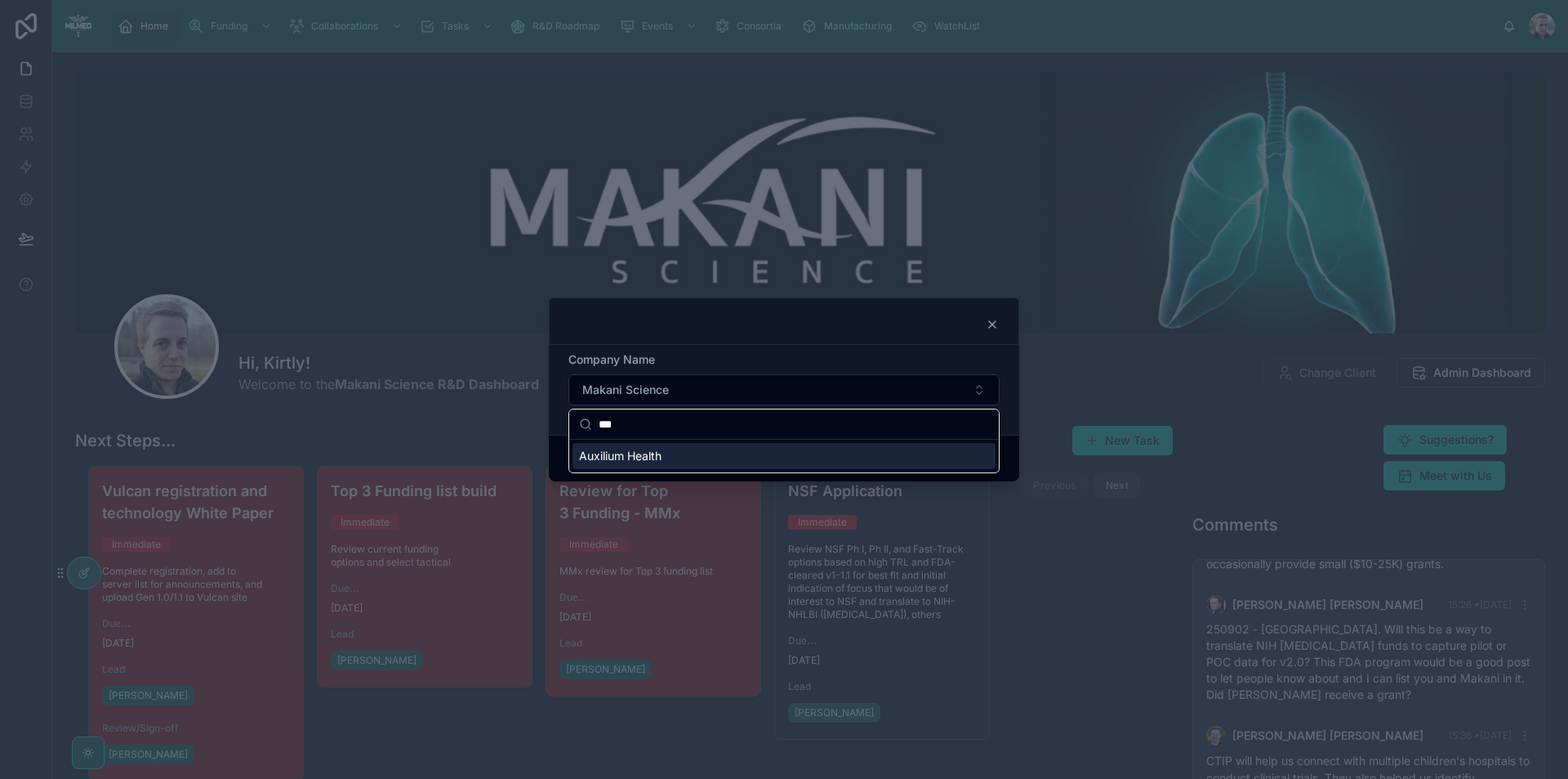
type input "***"
click at [653, 453] on span "Auxilium Health" at bounding box center [620, 456] width 83 height 16
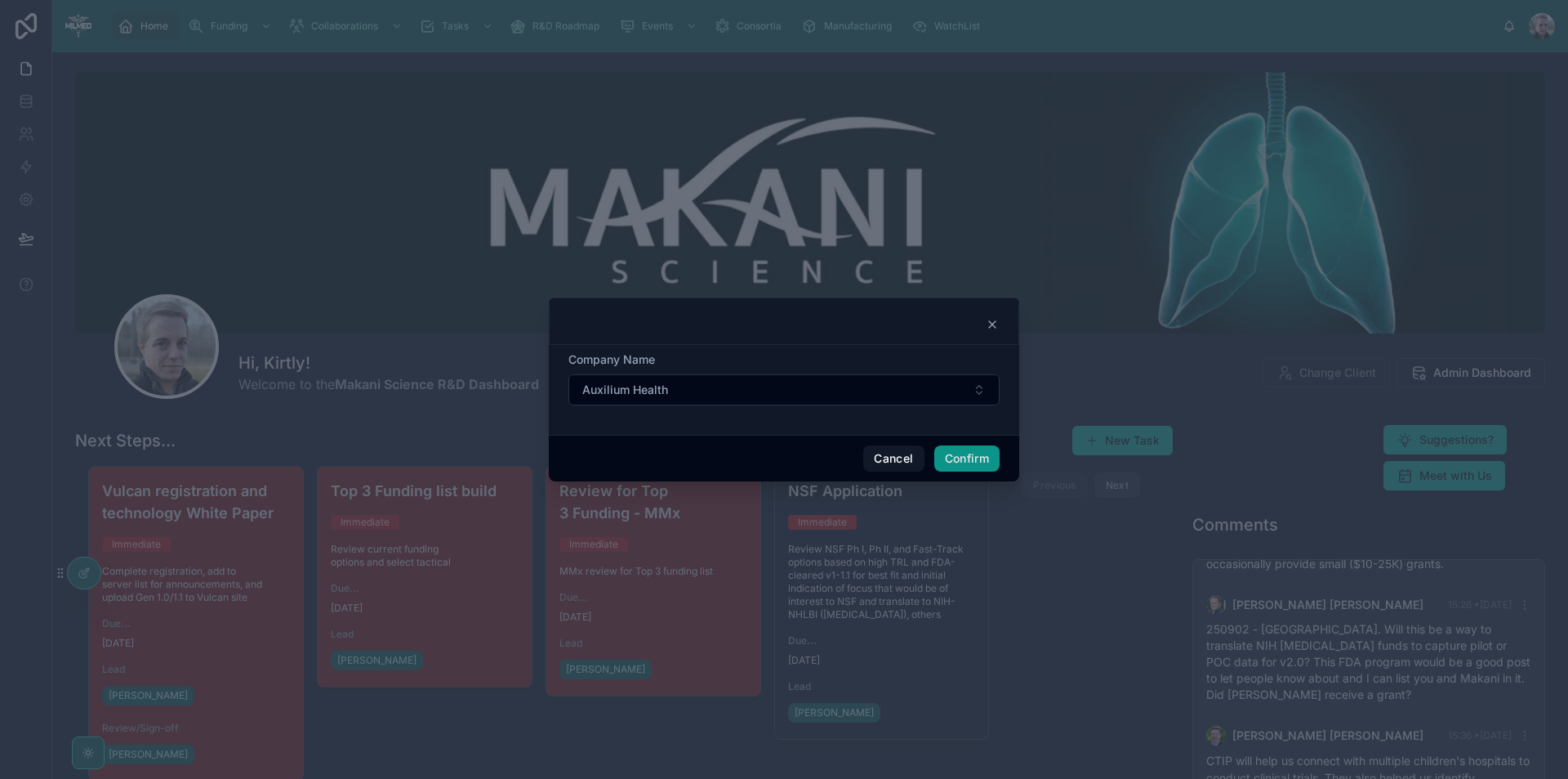
click at [960, 461] on button "Confirm" at bounding box center [967, 457] width 66 height 26
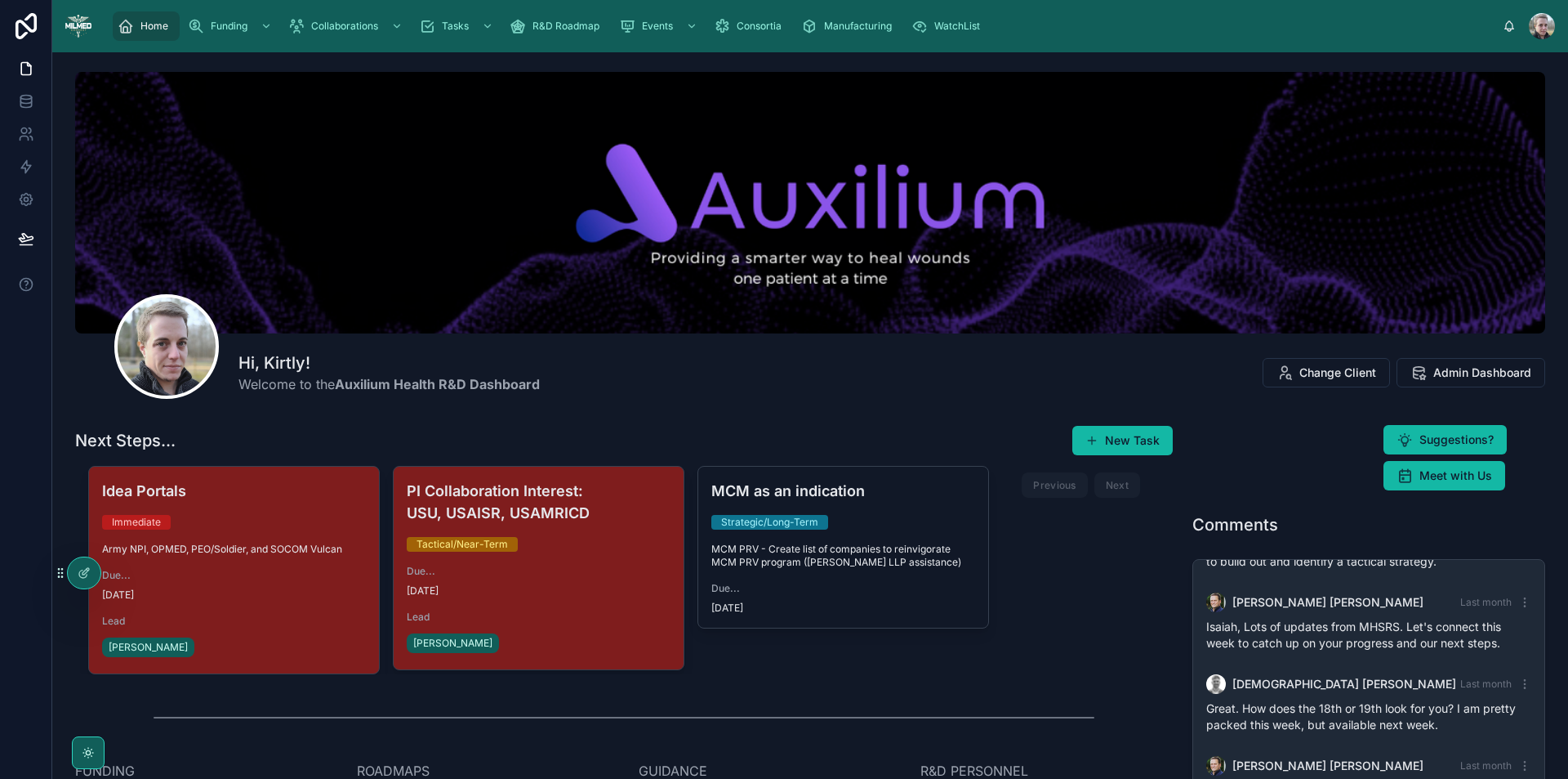
scroll to position [104, 0]
click at [29, 100] on icon at bounding box center [26, 97] width 11 height 5
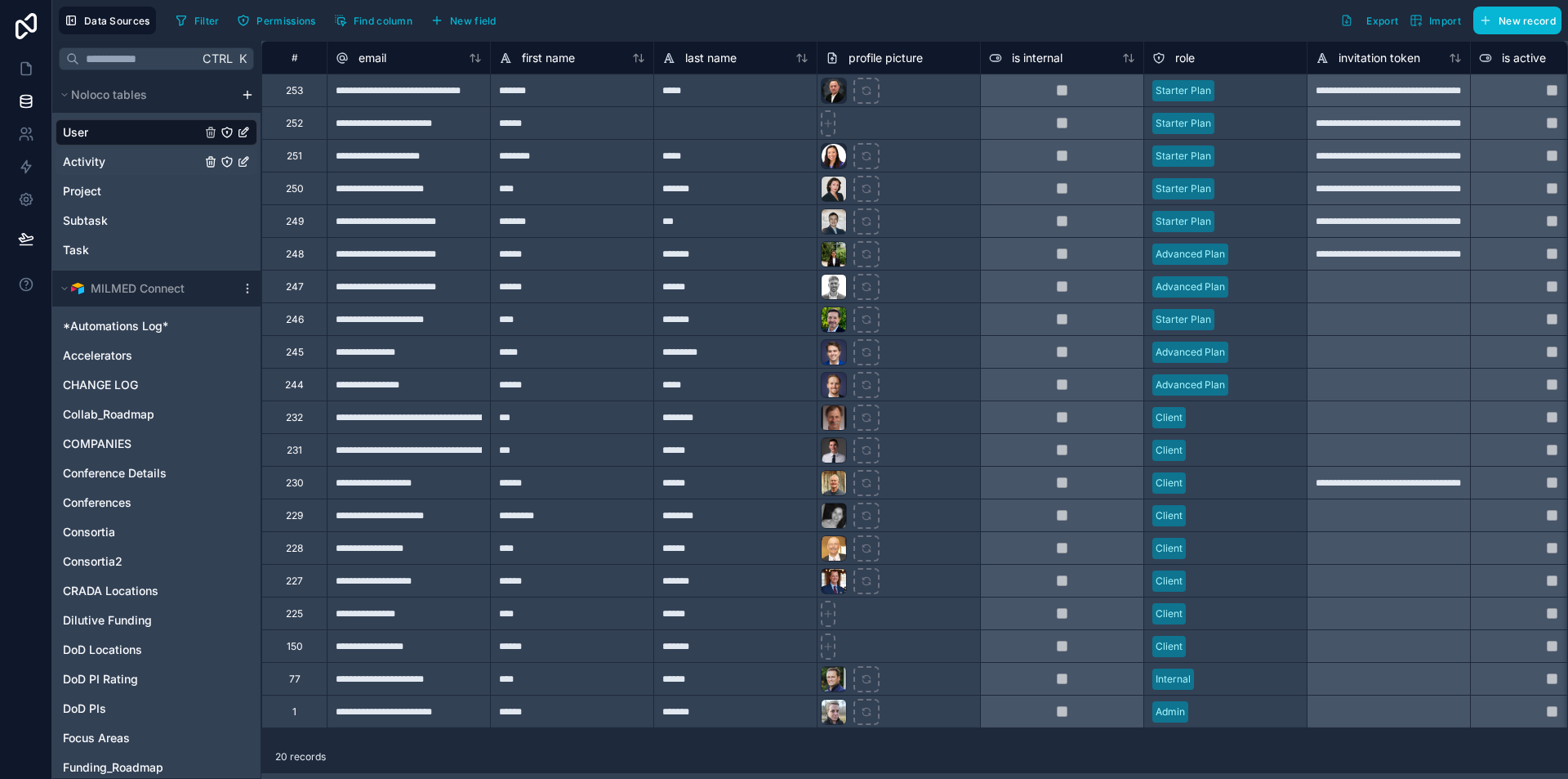
click at [83, 163] on span "Activity" at bounding box center [84, 162] width 42 height 16
